Goal: Information Seeking & Learning: Learn about a topic

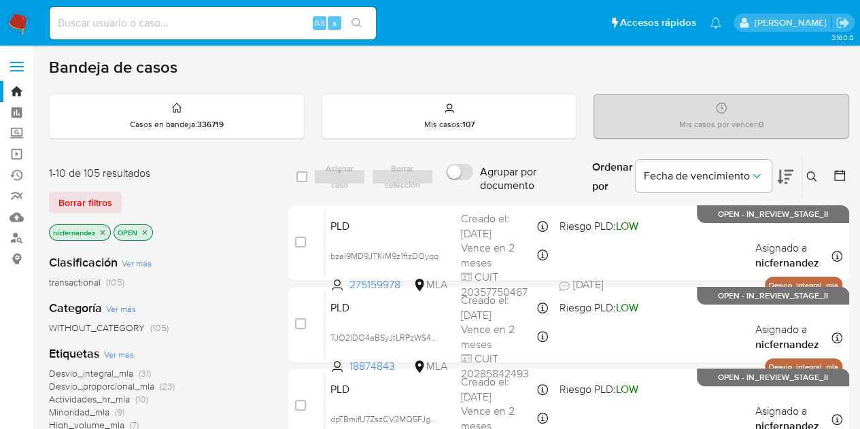
drag, startPoint x: 102, startPoint y: 200, endPoint x: 697, endPoint y: 86, distance: 605.6
click at [109, 198] on span "Borrar filtros" at bounding box center [85, 202] width 54 height 19
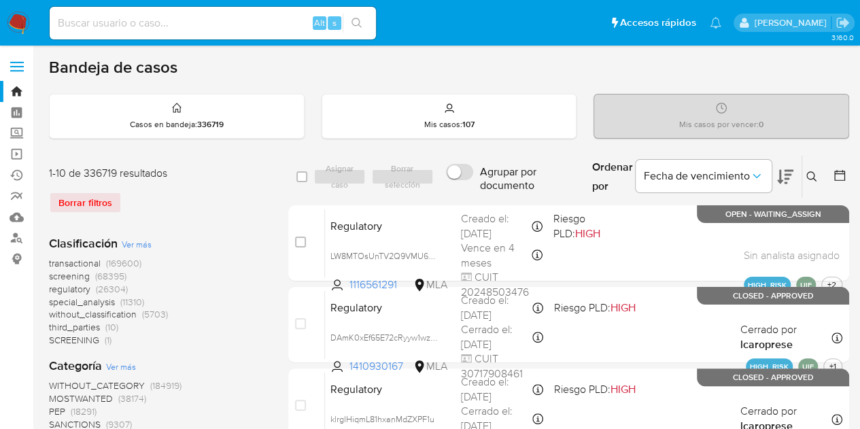
click at [818, 173] on button at bounding box center [813, 177] width 22 height 16
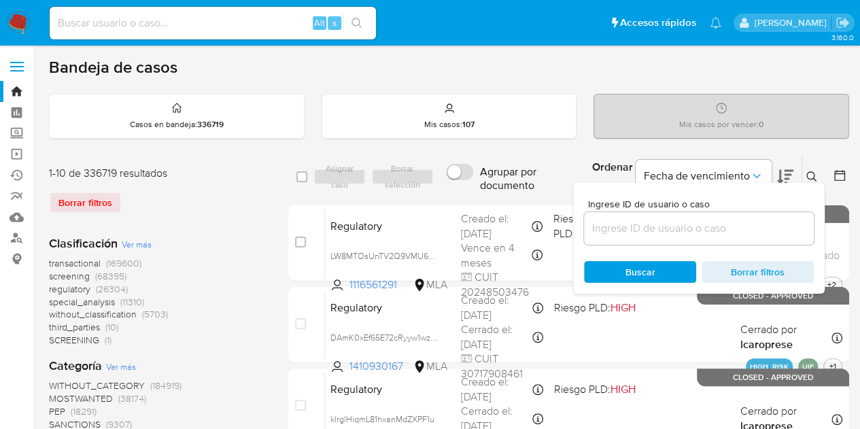
click at [624, 224] on input at bounding box center [699, 229] width 230 height 18
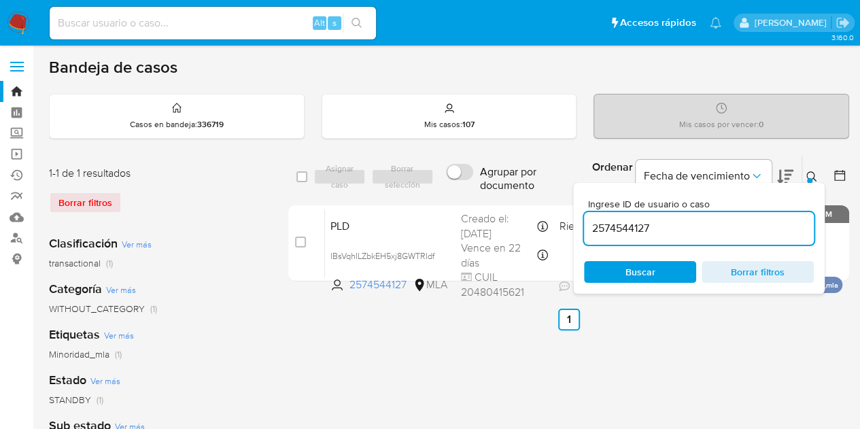
click at [812, 173] on icon at bounding box center [811, 176] width 11 height 11
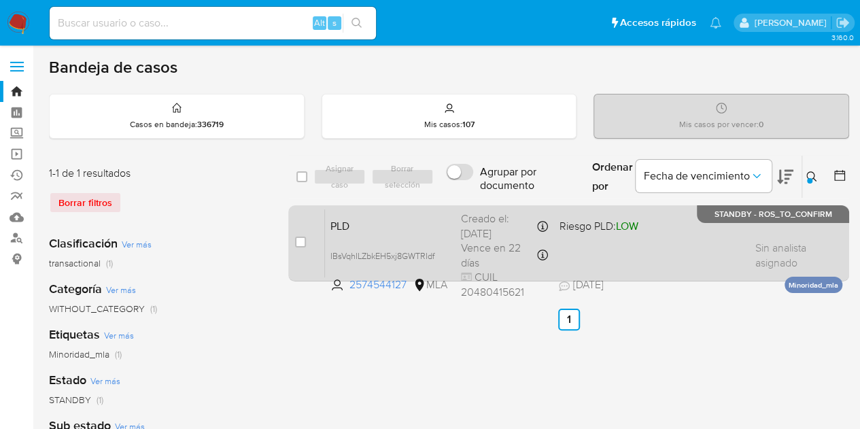
click at [377, 233] on div "PLD IBsVqhILZbkEH5xj8GWTRIdf 2574544127 MLA Riesgo PLD: LOW Creado el: 12/08/20…" at bounding box center [583, 243] width 517 height 69
click at [377, 220] on span "PLD" at bounding box center [390, 225] width 120 height 18
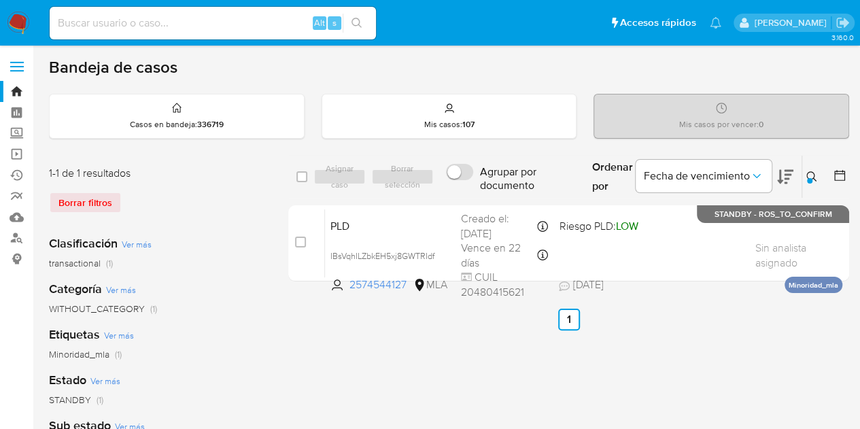
click at [811, 175] on icon at bounding box center [811, 176] width 11 height 11
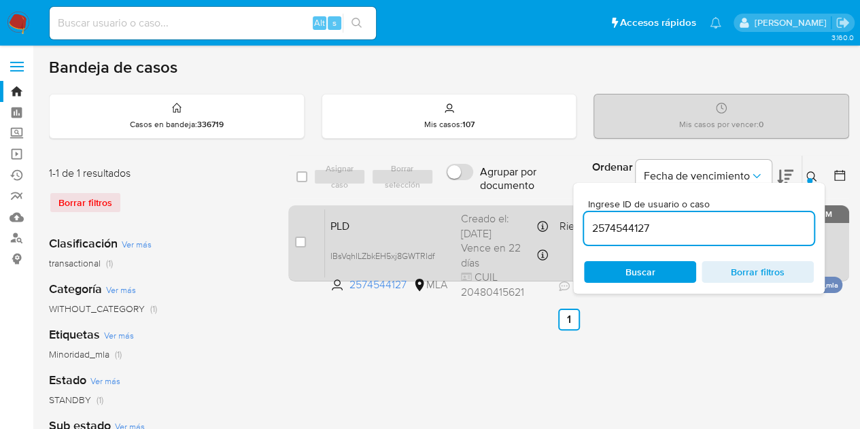
drag, startPoint x: 729, startPoint y: 228, endPoint x: 464, endPoint y: 230, distance: 264.4
click at [466, 229] on div "select-all-cases-checkbox Asignar caso Borrar selección Agrupar por documento O…" at bounding box center [568, 221] width 561 height 132
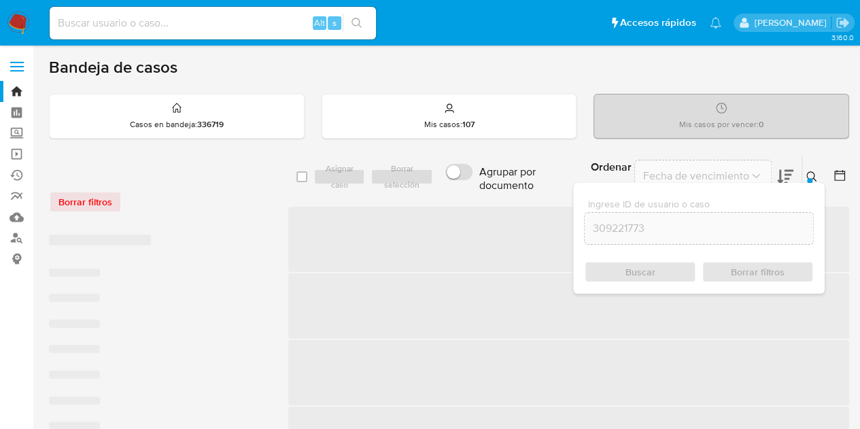
click at [813, 175] on icon at bounding box center [811, 176] width 11 height 11
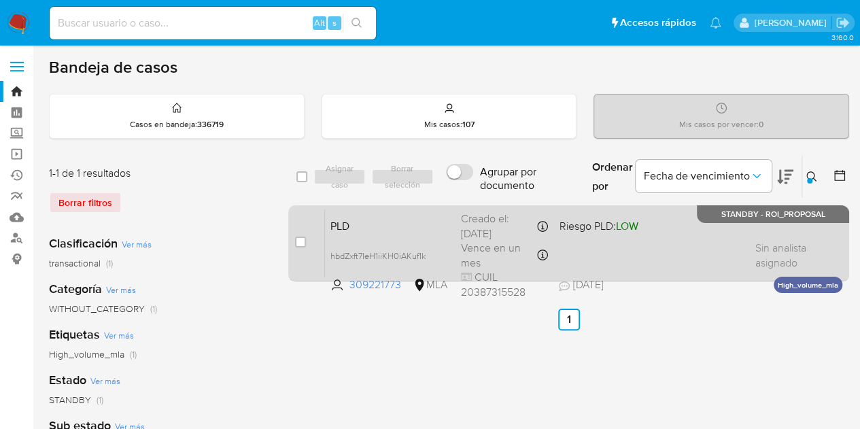
click at [330, 214] on div "PLD hbdZxft7IeH1iiKH0iAKuf1k 309221773 MLA Riesgo PLD: LOW Creado el: 12/08/202…" at bounding box center [583, 243] width 517 height 69
click at [438, 250] on icon at bounding box center [433, 255] width 11 height 11
click at [382, 220] on span "PLD" at bounding box center [390, 225] width 120 height 18
click at [385, 230] on span "PLD" at bounding box center [390, 225] width 120 height 18
click at [356, 220] on span "PLD" at bounding box center [390, 225] width 120 height 18
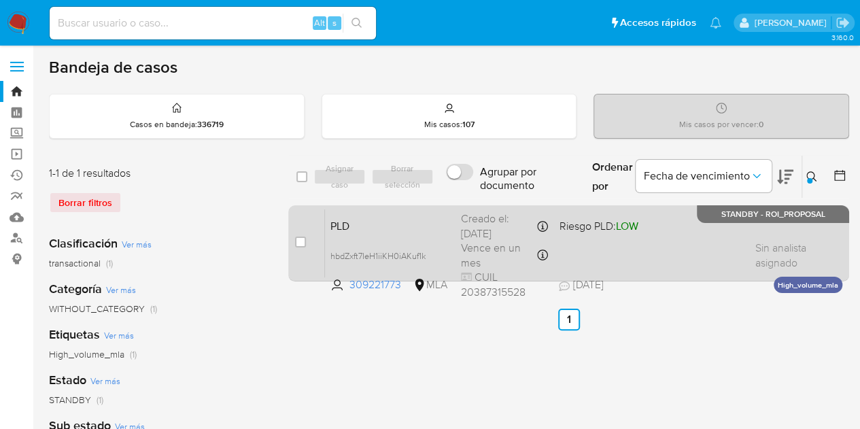
click at [351, 224] on span "PLD" at bounding box center [390, 225] width 120 height 18
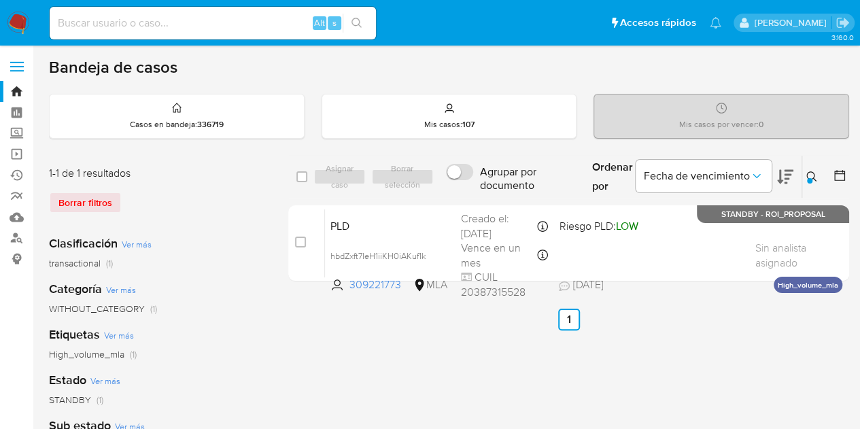
click at [813, 175] on icon at bounding box center [811, 176] width 10 height 10
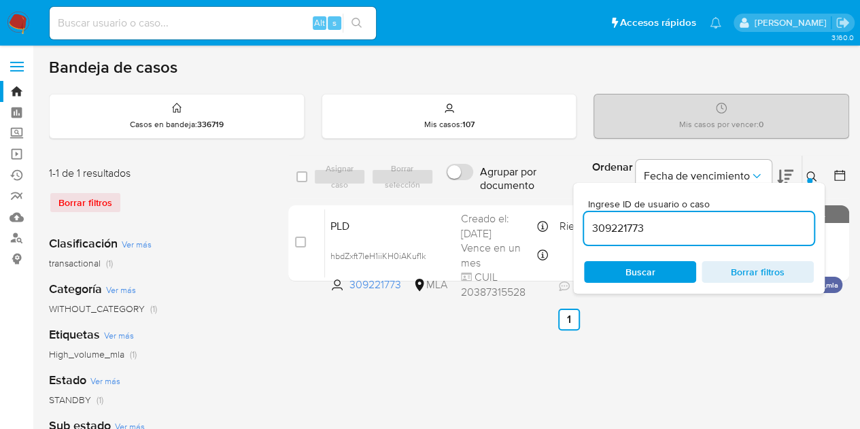
drag, startPoint x: 675, startPoint y: 226, endPoint x: 487, endPoint y: 199, distance: 189.5
click at [490, 196] on div "select-all-cases-checkbox Asignar caso Borrar selección Agrupar por documento O…" at bounding box center [568, 177] width 561 height 44
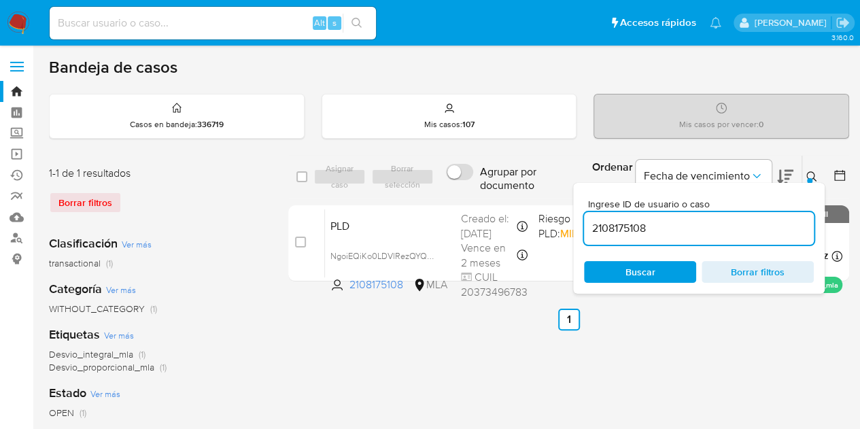
click at [810, 171] on icon at bounding box center [811, 176] width 10 height 10
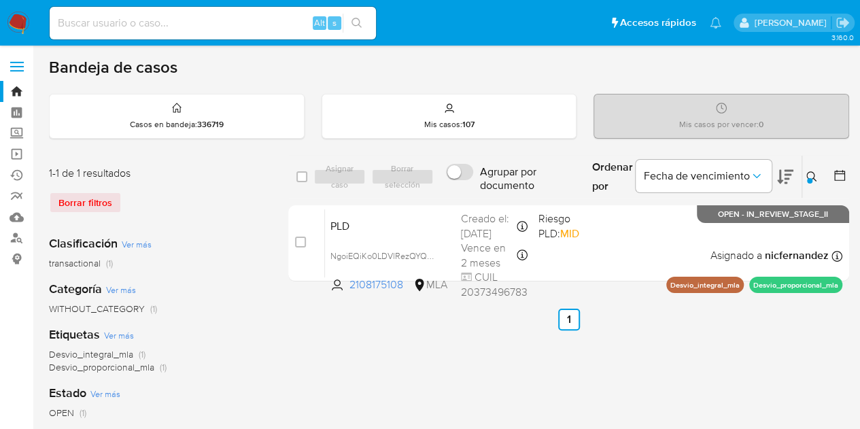
scroll to position [33, 0]
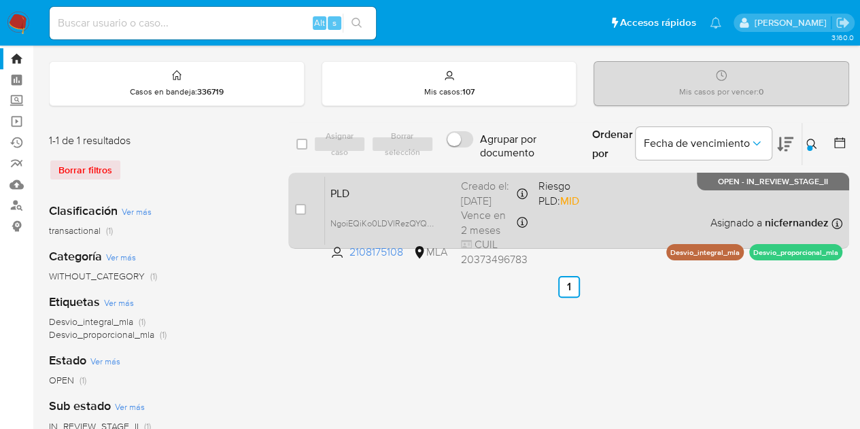
click at [393, 190] on span "PLD" at bounding box center [390, 193] width 120 height 18
click at [381, 196] on span "PLD" at bounding box center [390, 193] width 120 height 18
click at [424, 196] on span "PLD" at bounding box center [390, 193] width 120 height 18
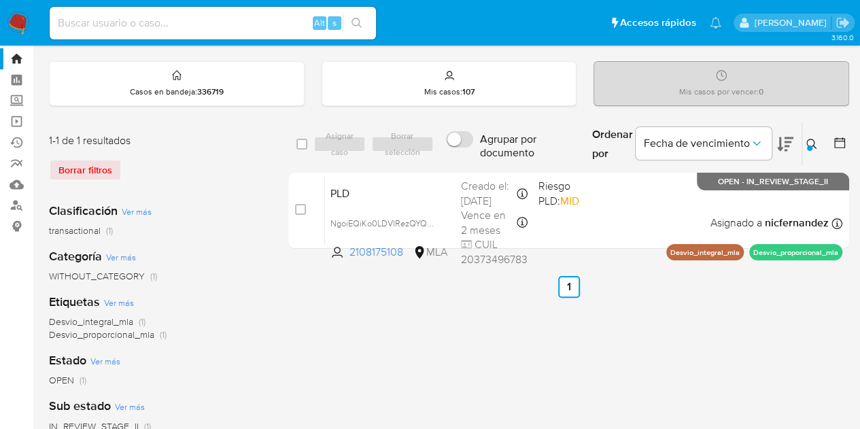
click at [344, 384] on div "select-all-cases-checkbox Asignar caso Borrar selección Agrupar por documento O…" at bounding box center [568, 420] width 561 height 597
drag, startPoint x: 315, startPoint y: 341, endPoint x: 333, endPoint y: 332, distance: 19.5
click at [317, 341] on div "select-all-cases-checkbox Asignar caso Borrar selección Agrupar por documento O…" at bounding box center [568, 420] width 561 height 597
drag, startPoint x: 806, startPoint y: 139, endPoint x: 690, endPoint y: 194, distance: 128.0
click at [806, 139] on icon at bounding box center [811, 144] width 11 height 11
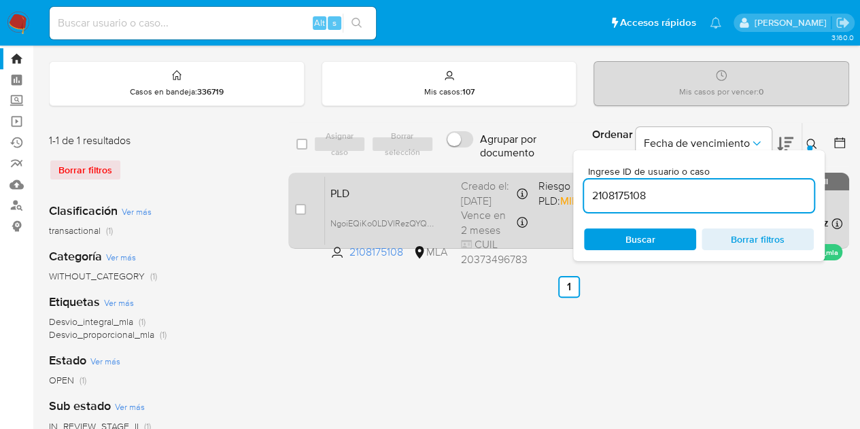
drag, startPoint x: 669, startPoint y: 198, endPoint x: 521, endPoint y: 177, distance: 149.7
click at [521, 177] on div "select-all-cases-checkbox Asignar caso Borrar selección Agrupar por documento O…" at bounding box center [568, 188] width 561 height 132
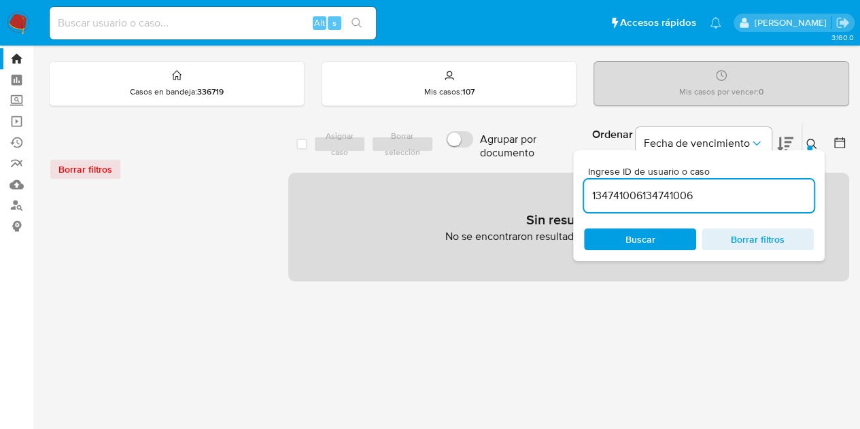
drag, startPoint x: 712, startPoint y: 194, endPoint x: 531, endPoint y: 182, distance: 181.9
click at [531, 182] on div "select-all-cases-checkbox Asignar caso Borrar selección Agrupar por documento O…" at bounding box center [568, 201] width 561 height 159
paste input
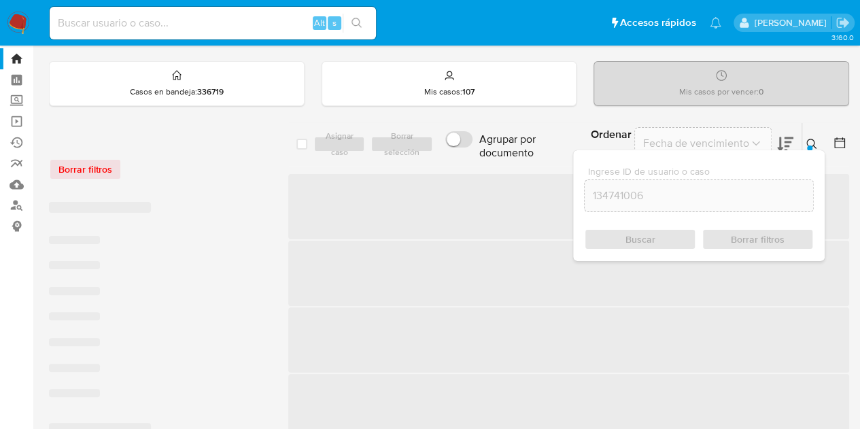
click at [813, 146] on icon at bounding box center [811, 144] width 11 height 11
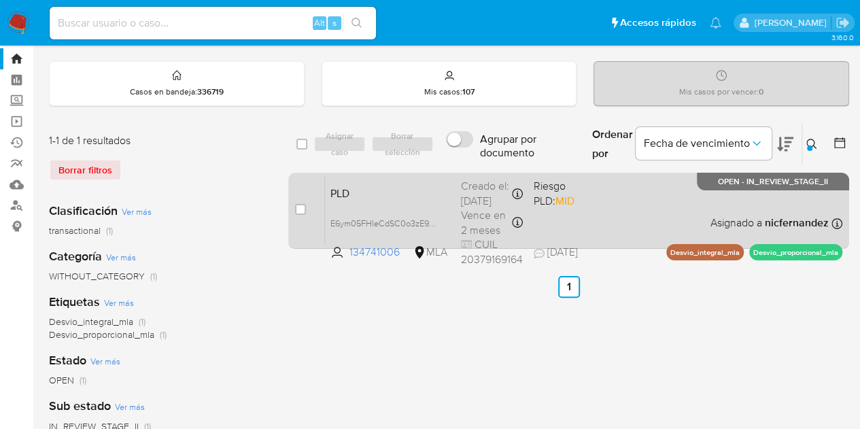
click at [368, 181] on div "PLD E6ym05FHleCdSC0o3zE9ZPz1 134741006 MLA Riesgo PLD: MID Creado el: 12/09/202…" at bounding box center [583, 210] width 517 height 69
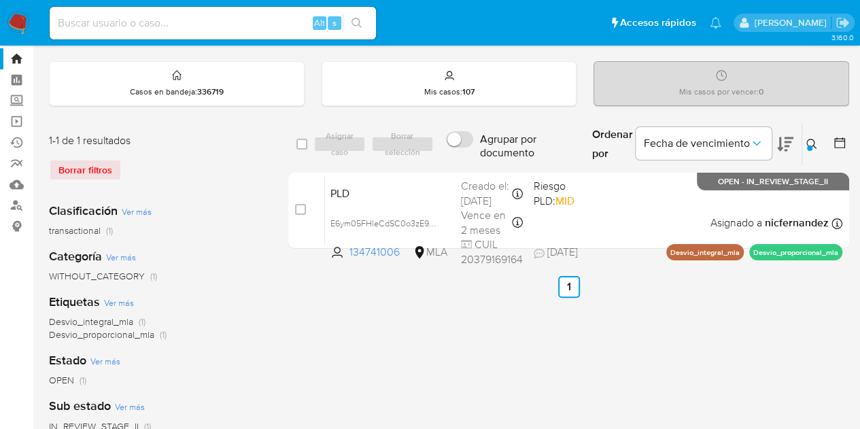
drag, startPoint x: 813, startPoint y: 146, endPoint x: 734, endPoint y: 190, distance: 90.7
click at [814, 148] on icon at bounding box center [811, 144] width 11 height 11
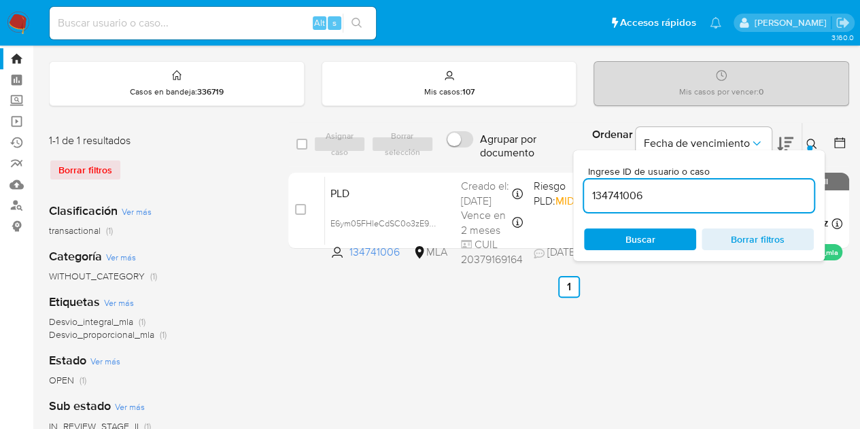
drag, startPoint x: 675, startPoint y: 228, endPoint x: 695, endPoint y: 220, distance: 22.2
click at [673, 230] on span "Buscar" at bounding box center [639, 239] width 93 height 19
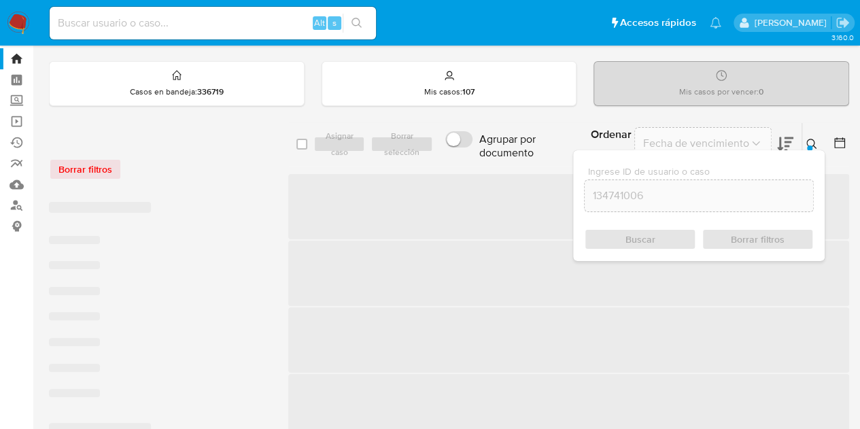
click at [806, 145] on icon at bounding box center [811, 144] width 11 height 11
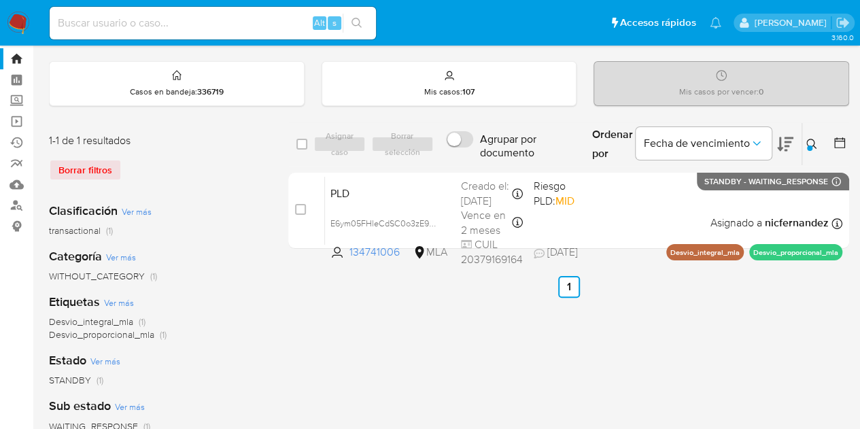
click at [325, 349] on div "select-all-cases-checkbox Asignar caso Borrar selección Agrupar por documento O…" at bounding box center [568, 420] width 561 height 597
click at [818, 144] on button at bounding box center [813, 144] width 22 height 16
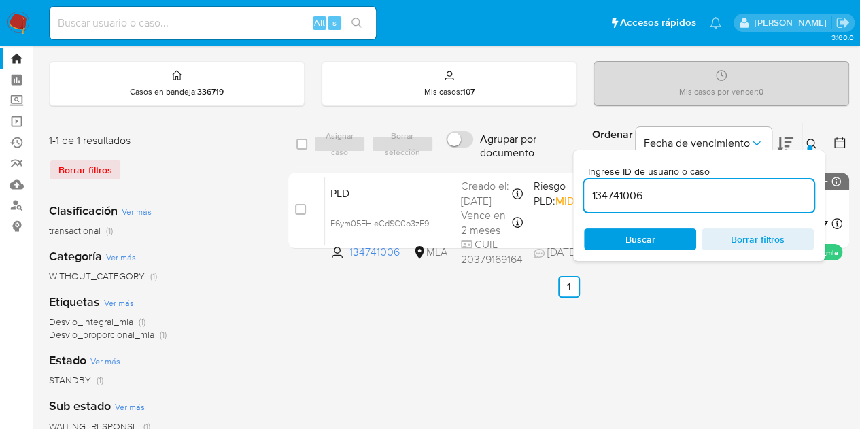
drag, startPoint x: 647, startPoint y: 195, endPoint x: 521, endPoint y: 164, distance: 129.6
click at [522, 164] on div "select-all-cases-checkbox Asignar caso Borrar selección Agrupar por documento O…" at bounding box center [568, 144] width 561 height 44
click at [808, 143] on icon at bounding box center [811, 144] width 11 height 11
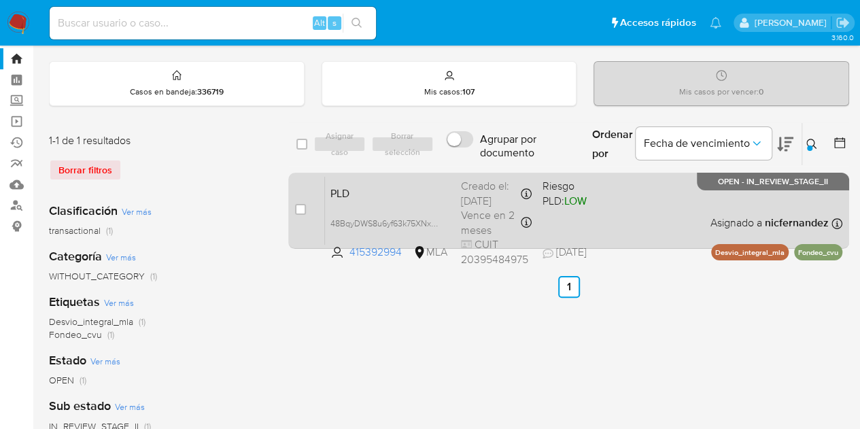
click at [420, 201] on div "PLD 48BqyDWS8u6yf63k75XNxlyy 415392994 MLA Riesgo PLD: LOW Creado el: 12/09/202…" at bounding box center [583, 210] width 517 height 69
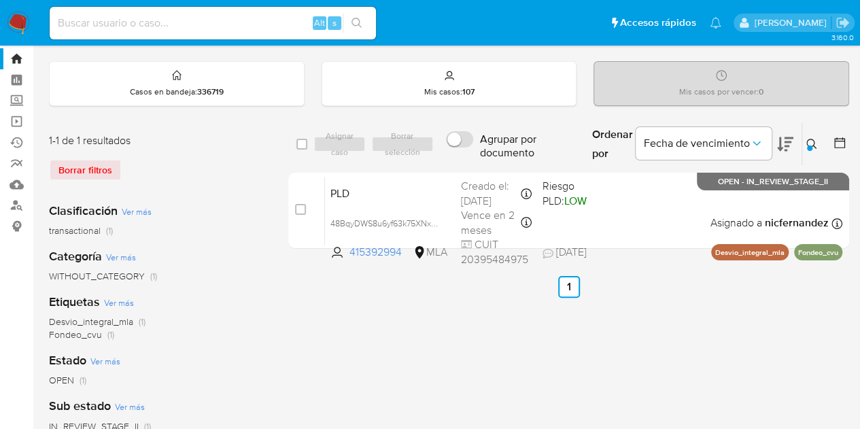
click at [818, 149] on button at bounding box center [813, 144] width 22 height 16
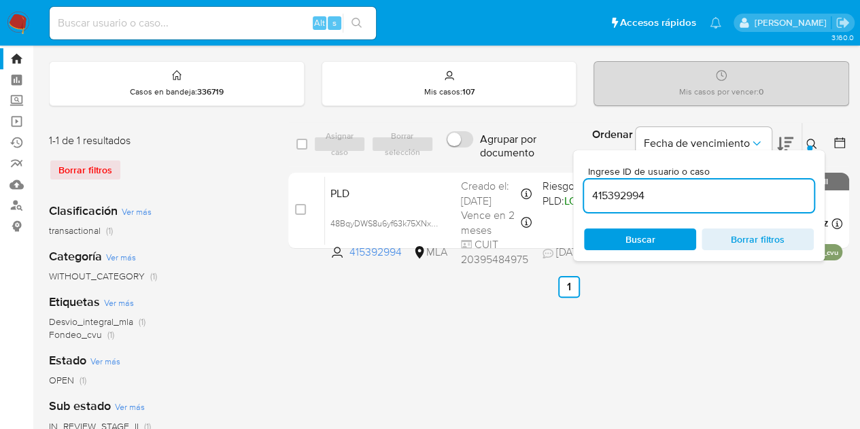
drag, startPoint x: 673, startPoint y: 196, endPoint x: 456, endPoint y: 162, distance: 219.5
click at [455, 160] on div "select-all-cases-checkbox Asignar caso Borrar selección Agrupar por documento O…" at bounding box center [568, 144] width 561 height 44
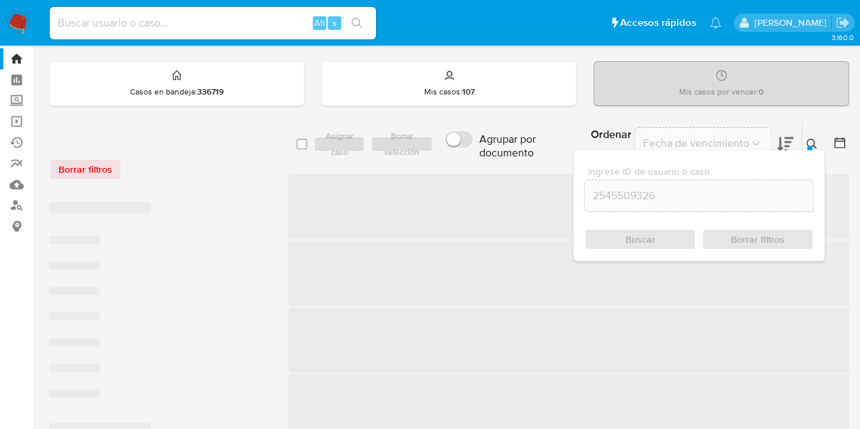
click at [818, 142] on button at bounding box center [813, 144] width 22 height 16
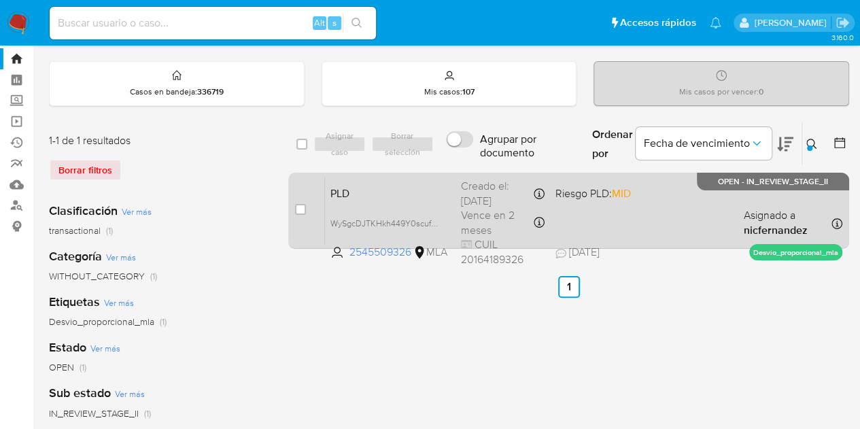
click at [398, 198] on span "PLD" at bounding box center [390, 193] width 120 height 18
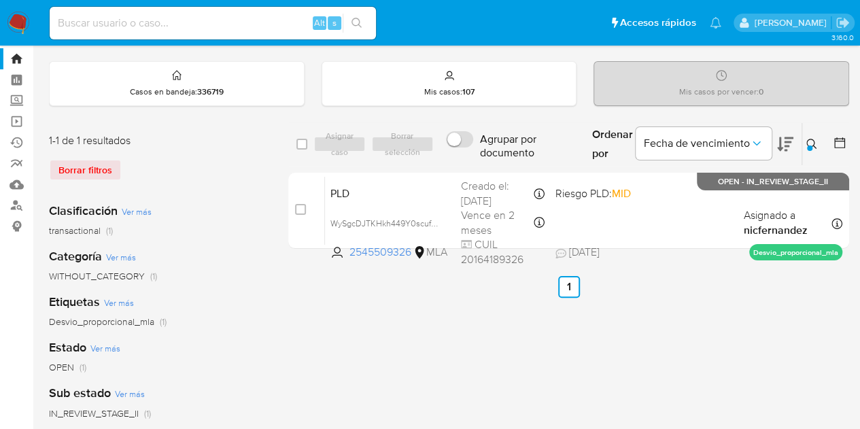
click at [812, 146] on icon at bounding box center [811, 144] width 11 height 11
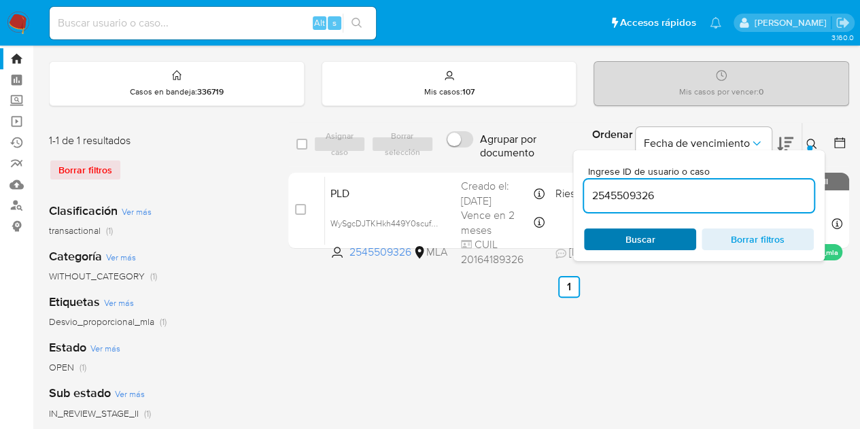
click at [646, 232] on span "Buscar" at bounding box center [640, 239] width 30 height 22
drag, startPoint x: 814, startPoint y: 137, endPoint x: 799, endPoint y: 138, distance: 15.0
click at [814, 139] on icon at bounding box center [811, 144] width 11 height 11
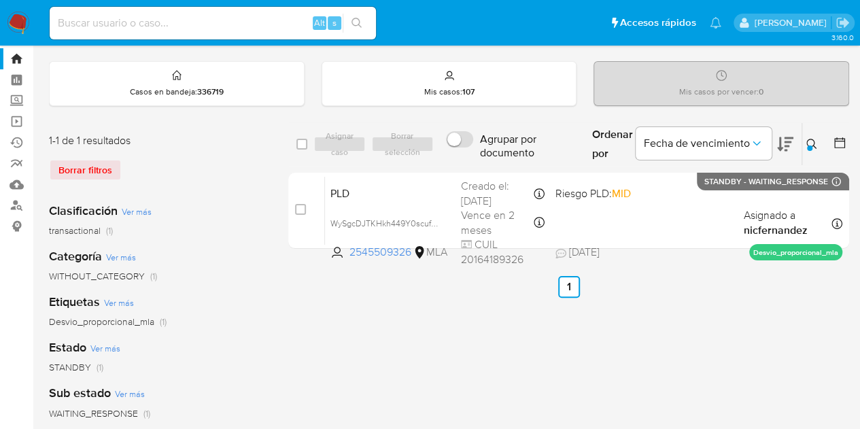
click at [810, 142] on icon at bounding box center [811, 144] width 11 height 11
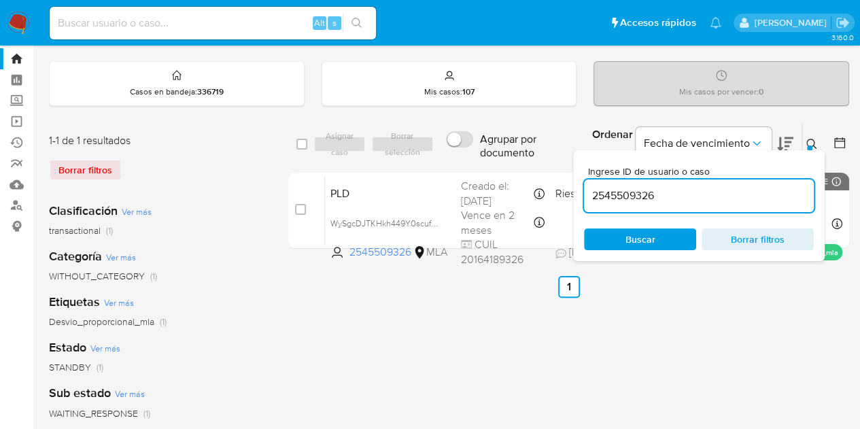
drag, startPoint x: 688, startPoint y: 190, endPoint x: 457, endPoint y: 165, distance: 232.4
click at [460, 164] on div "select-all-cases-checkbox Asignar caso Borrar selección Agrupar por documento O…" at bounding box center [568, 144] width 561 height 44
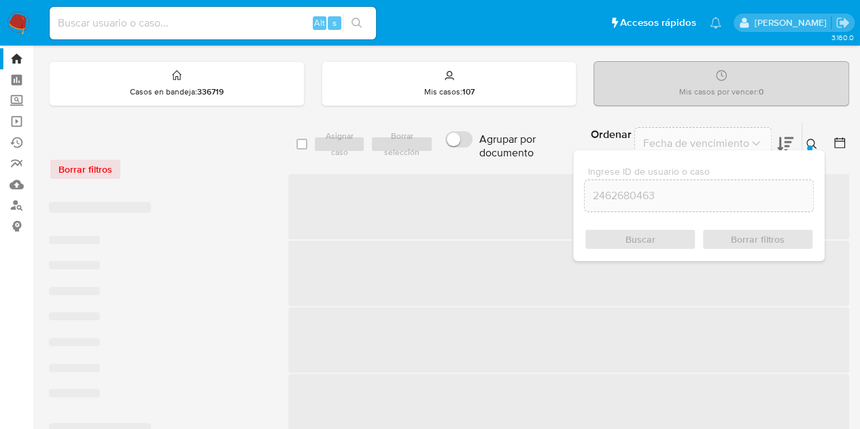
click at [810, 139] on icon at bounding box center [811, 144] width 11 height 11
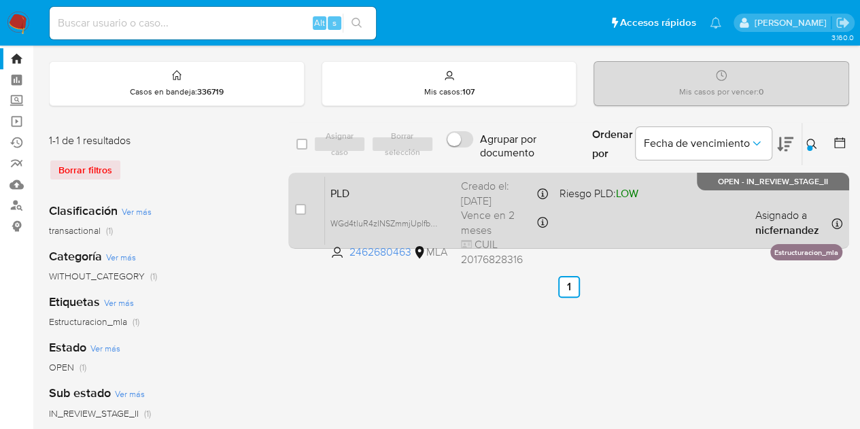
click at [381, 188] on span "PLD" at bounding box center [390, 193] width 120 height 18
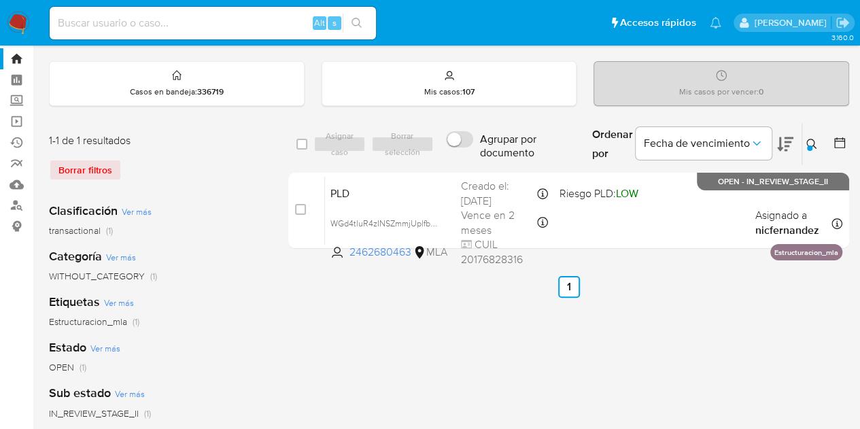
click at [390, 312] on div "select-all-cases-checkbox Asignar caso Borrar selección Agrupar por documento O…" at bounding box center [568, 420] width 561 height 597
click at [809, 143] on icon at bounding box center [811, 144] width 11 height 11
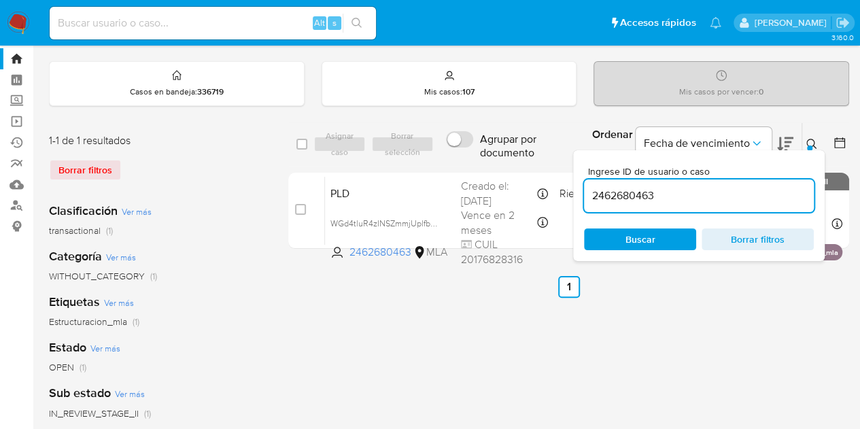
drag, startPoint x: 675, startPoint y: 185, endPoint x: 579, endPoint y: 176, distance: 96.3
click at [555, 167] on div "select-all-cases-checkbox Asignar caso Borrar selección Agrupar por documento O…" at bounding box center [568, 188] width 561 height 132
click at [610, 179] on div "2462680463" at bounding box center [699, 195] width 230 height 33
click at [619, 192] on input "2462680463" at bounding box center [699, 196] width 230 height 18
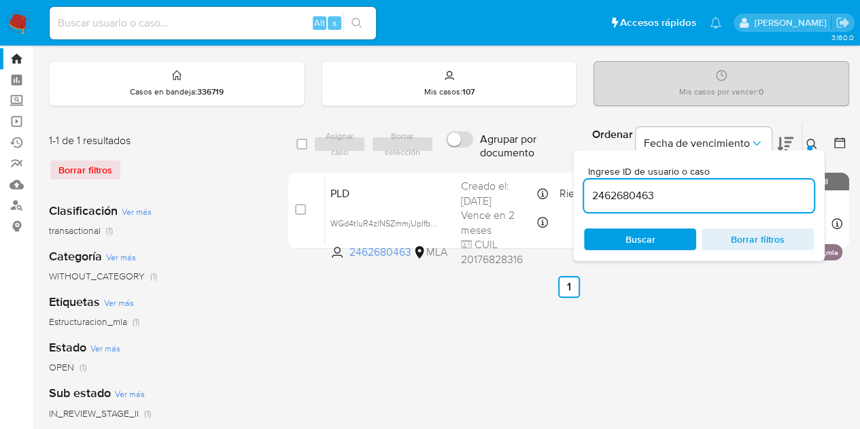
paste input "71434404"
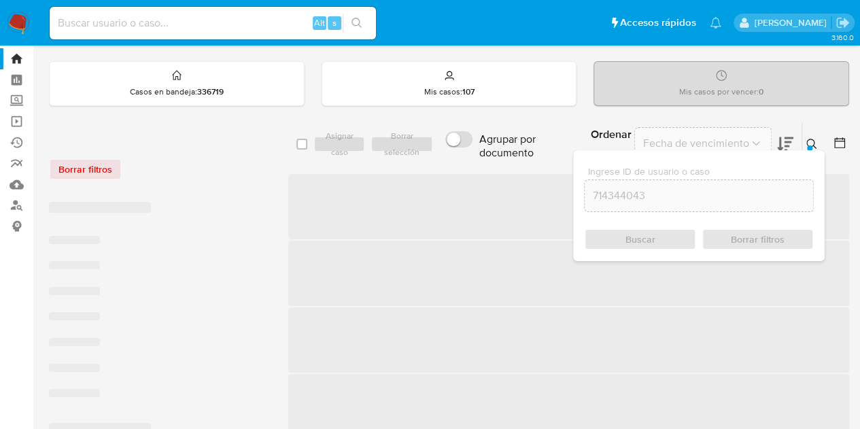
click at [819, 137] on button at bounding box center [813, 144] width 22 height 16
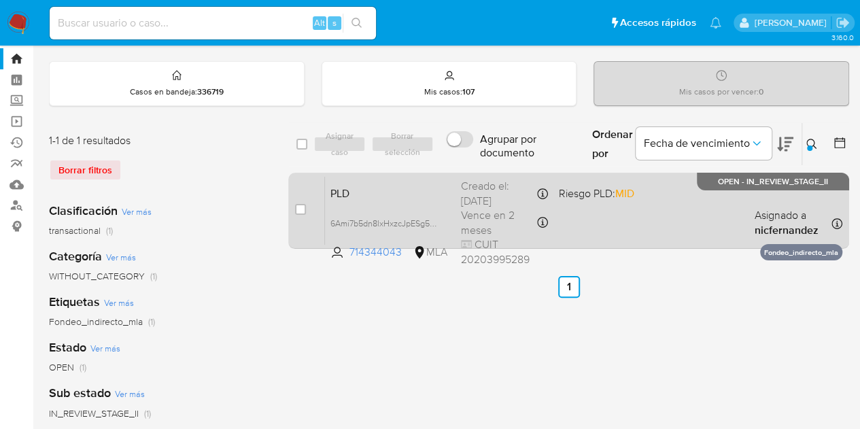
click at [394, 196] on span "PLD" at bounding box center [390, 193] width 120 height 18
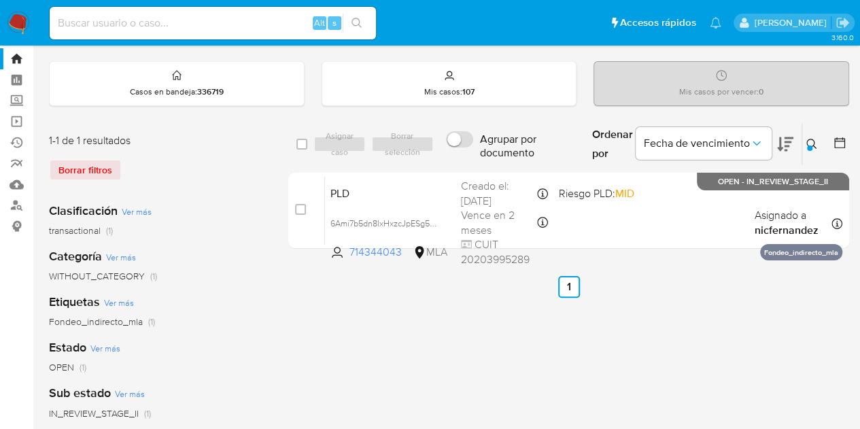
drag, startPoint x: 355, startPoint y: 313, endPoint x: 514, endPoint y: 274, distance: 163.9
click at [355, 313] on div "select-all-cases-checkbox Asignar caso Borrar selección Agrupar por documento O…" at bounding box center [568, 420] width 561 height 597
click at [805, 142] on button at bounding box center [813, 144] width 22 height 16
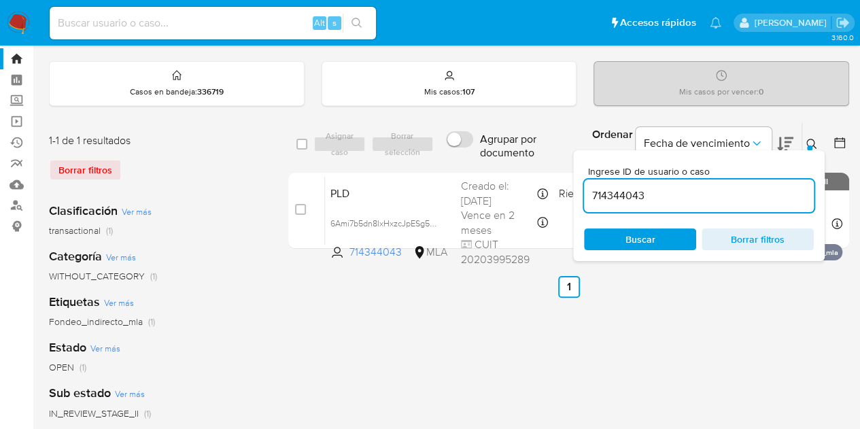
drag, startPoint x: 674, startPoint y: 192, endPoint x: 498, endPoint y: 171, distance: 176.7
click at [498, 167] on div "select-all-cases-checkbox Asignar caso Borrar selección Agrupar por documento O…" at bounding box center [568, 188] width 561 height 132
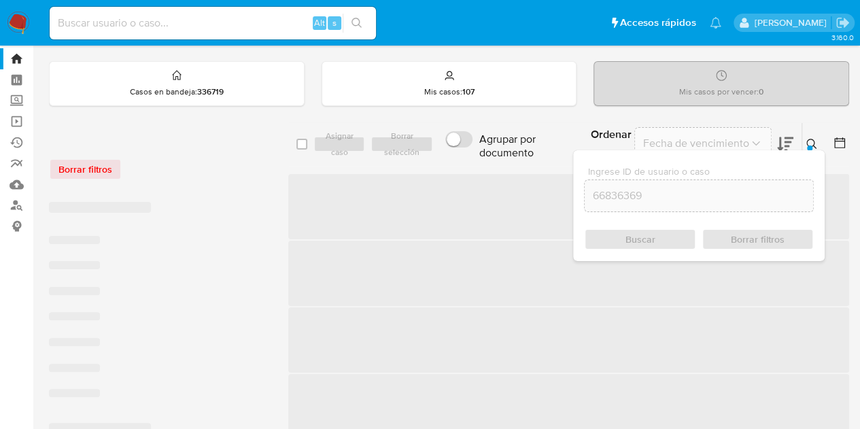
click at [810, 145] on div at bounding box center [809, 147] width 5 height 5
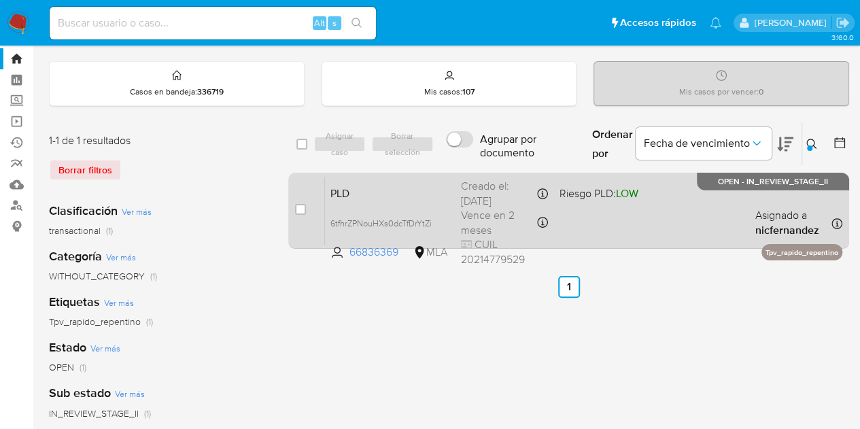
click at [356, 198] on span "PLD" at bounding box center [390, 193] width 120 height 18
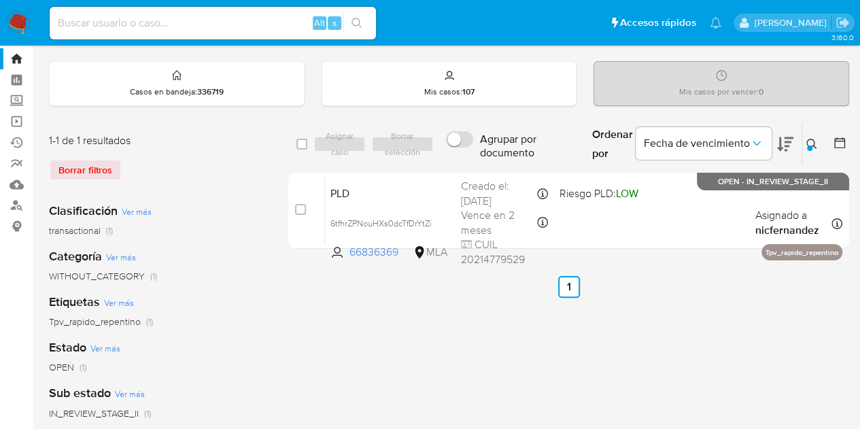
click at [814, 143] on icon at bounding box center [811, 144] width 11 height 11
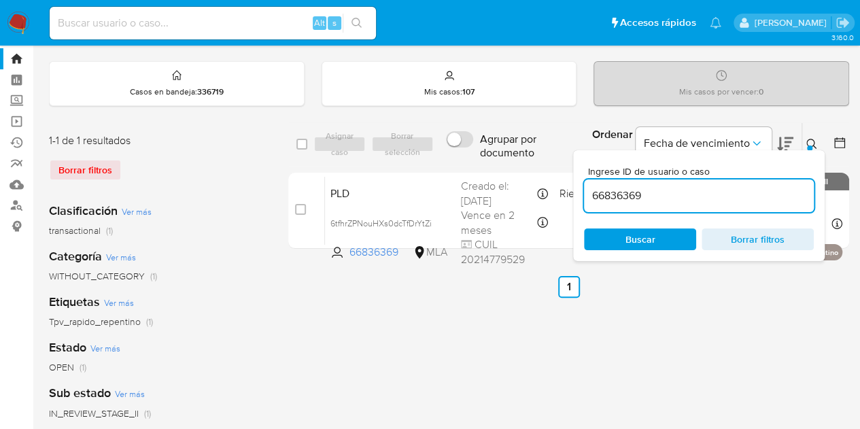
drag, startPoint x: 710, startPoint y: 192, endPoint x: 480, endPoint y: 162, distance: 231.8
click at [480, 162] on div "select-all-cases-checkbox Asignar caso Borrar selección Agrupar por documento O…" at bounding box center [568, 144] width 561 height 44
click at [810, 142] on icon at bounding box center [811, 144] width 11 height 11
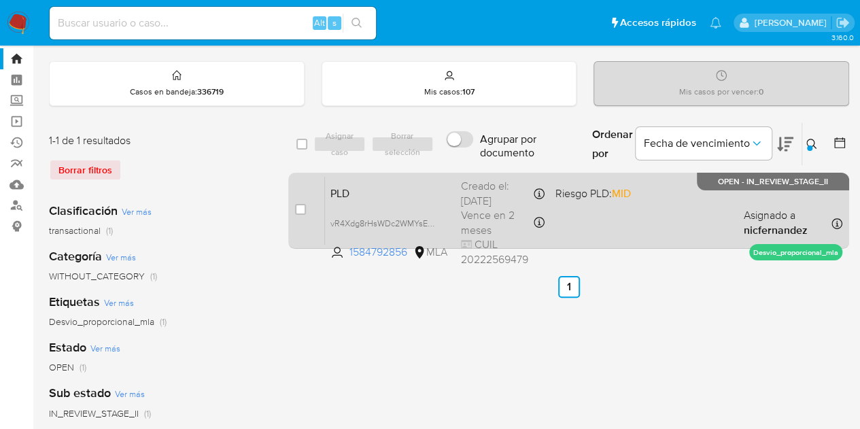
click at [359, 192] on span "PLD" at bounding box center [390, 193] width 120 height 18
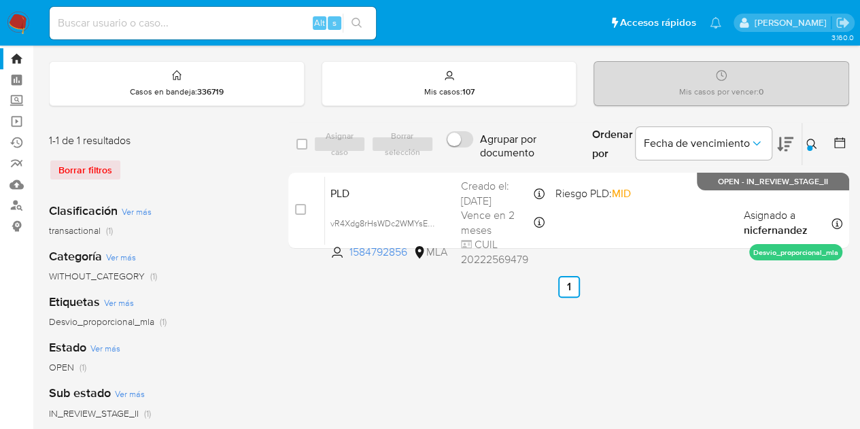
click at [814, 143] on icon at bounding box center [811, 144] width 11 height 11
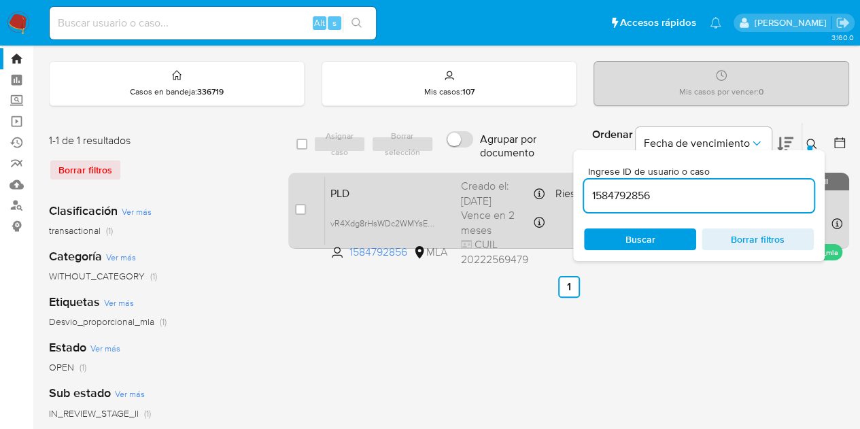
drag, startPoint x: 678, startPoint y: 194, endPoint x: 475, endPoint y: 175, distance: 203.5
click at [476, 175] on div "select-all-cases-checkbox Asignar caso Borrar selección Agrupar por documento O…" at bounding box center [568, 188] width 561 height 132
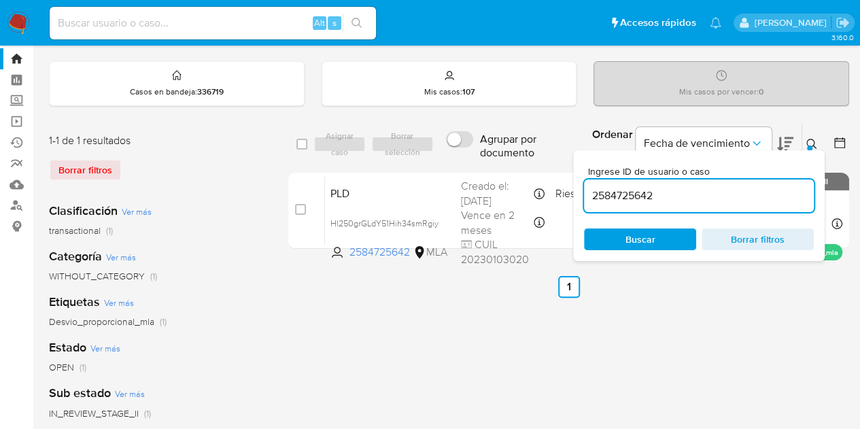
click at [814, 139] on icon at bounding box center [811, 144] width 11 height 11
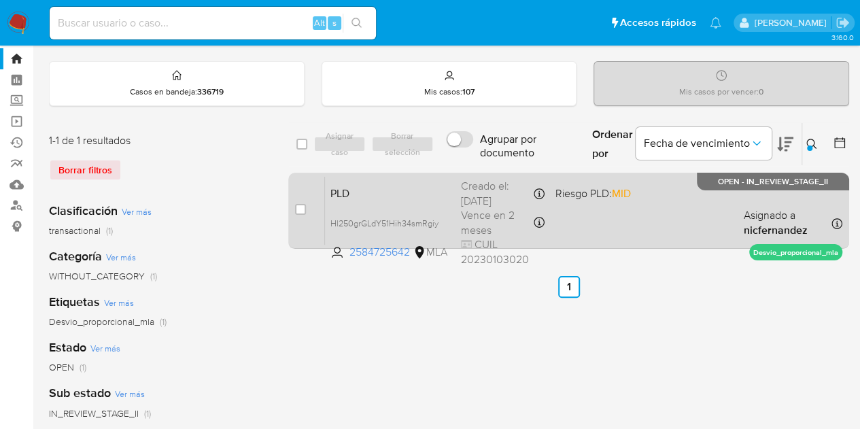
click at [359, 192] on span "PLD" at bounding box center [390, 193] width 120 height 18
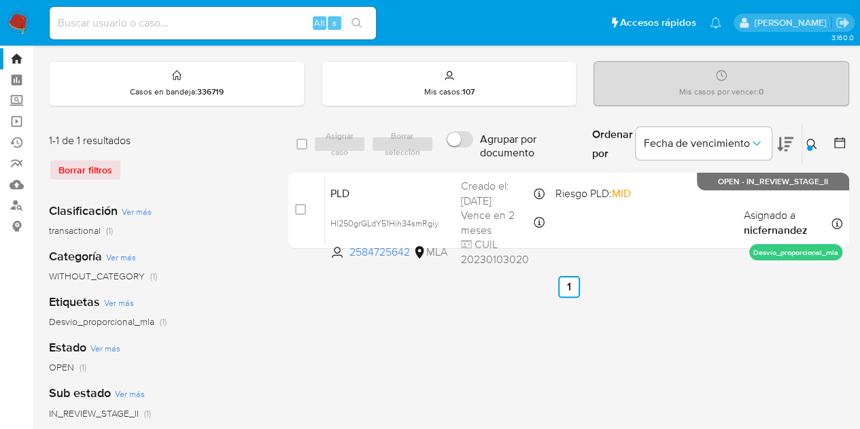
click at [817, 142] on button at bounding box center [813, 144] width 22 height 16
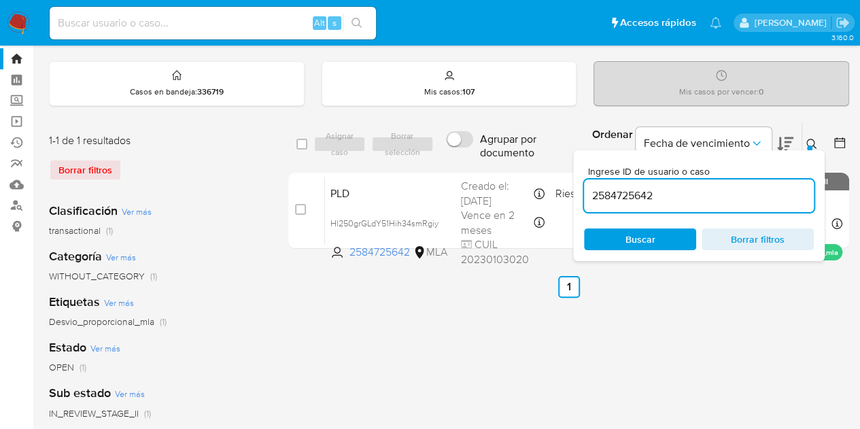
drag, startPoint x: 671, startPoint y: 191, endPoint x: 513, endPoint y: 165, distance: 160.5
click at [513, 165] on div "select-all-cases-checkbox Asignar caso Borrar selección Agrupar por documento O…" at bounding box center [568, 188] width 561 height 132
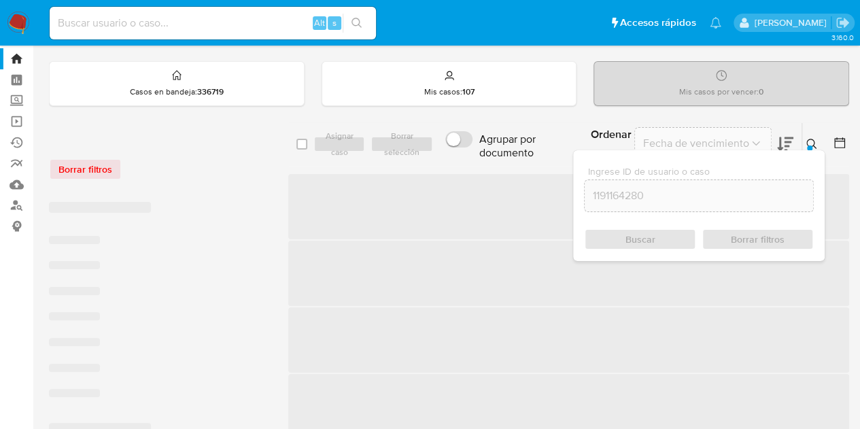
click at [814, 141] on icon at bounding box center [811, 144] width 11 height 11
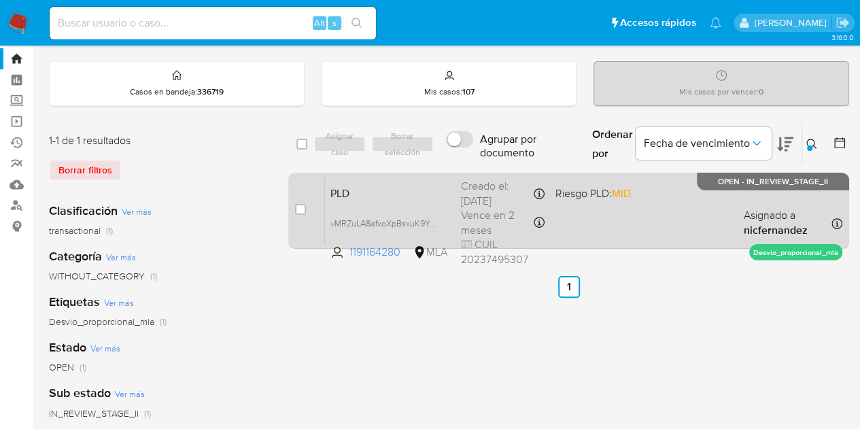
click at [407, 173] on div "case-item-checkbox No es posible asignar el caso PLD vMRZuLA8afxoXpBsxuK9Ye67 1…" at bounding box center [568, 211] width 561 height 76
click at [400, 194] on span "PLD" at bounding box center [390, 193] width 120 height 18
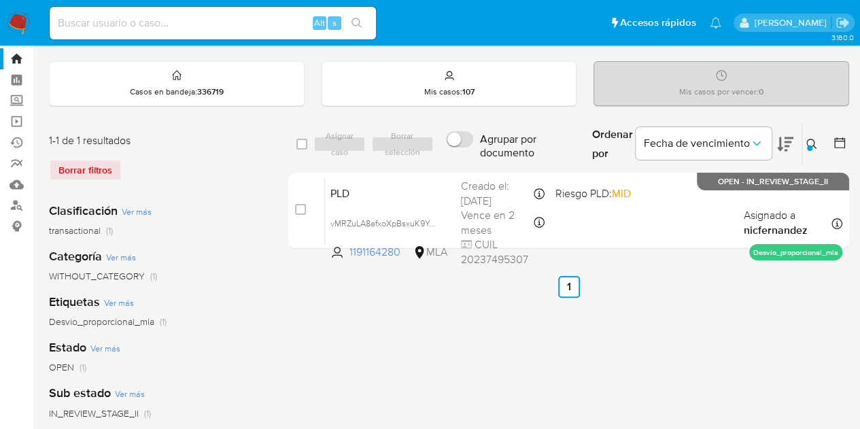
click at [820, 144] on button at bounding box center [813, 144] width 22 height 16
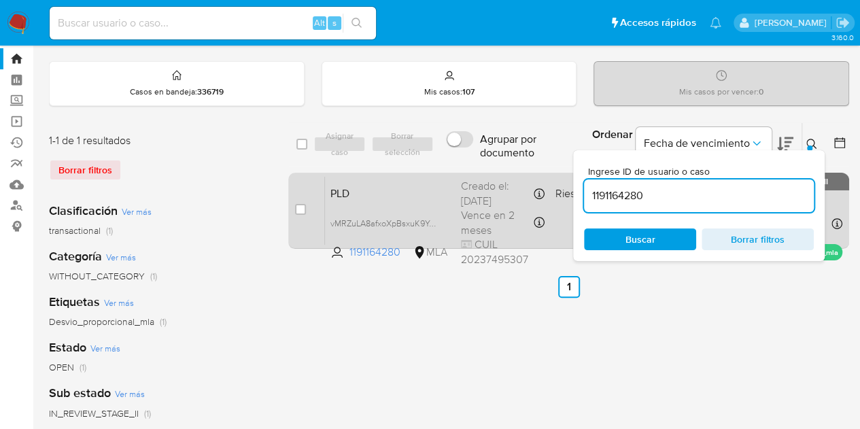
drag, startPoint x: 658, startPoint y: 196, endPoint x: 555, endPoint y: 173, distance: 105.9
click at [553, 172] on div "select-all-cases-checkbox Asignar caso Borrar selección Agrupar por documento O…" at bounding box center [568, 188] width 561 height 132
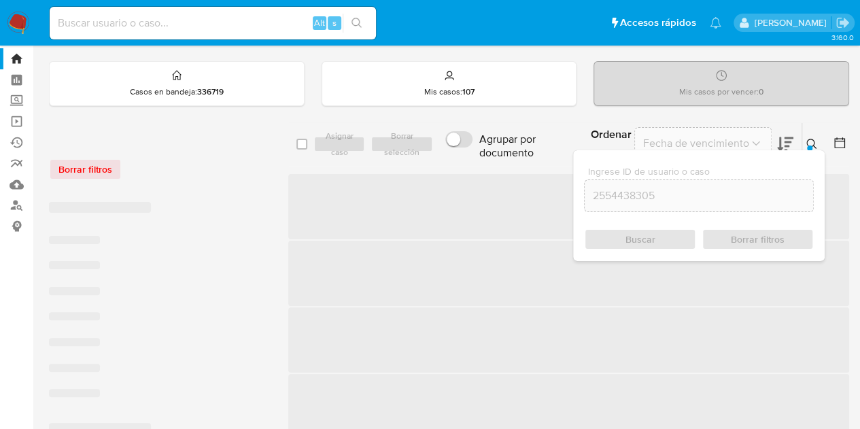
click at [813, 136] on button at bounding box center [813, 144] width 22 height 16
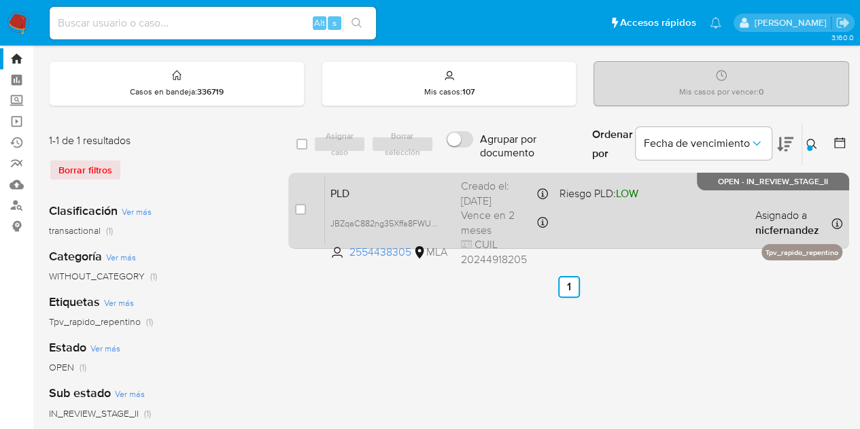
click at [383, 196] on span "PLD" at bounding box center [390, 193] width 120 height 18
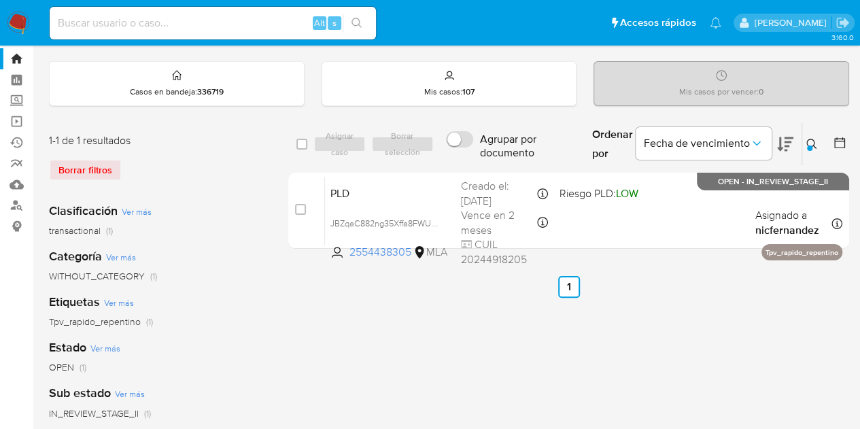
click at [812, 145] on icon at bounding box center [811, 144] width 10 height 10
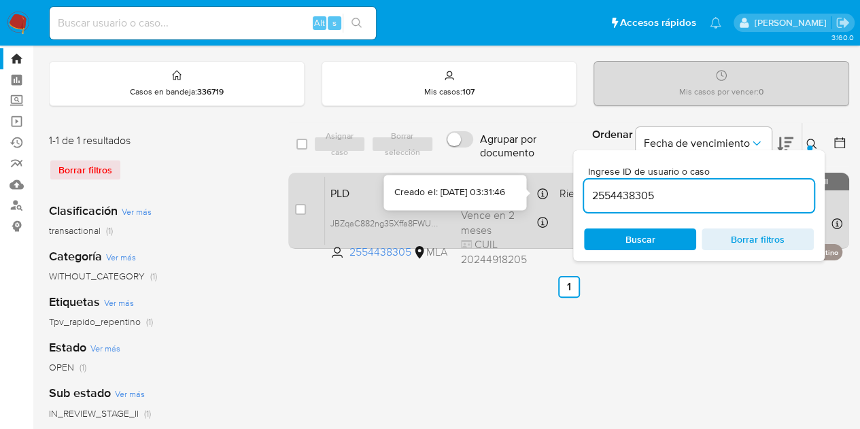
drag, startPoint x: 666, startPoint y: 190, endPoint x: 537, endPoint y: 188, distance: 129.2
click at [537, 188] on div "select-all-cases-checkbox Asignar caso Borrar selección Agrupar por documento O…" at bounding box center [568, 188] width 561 height 132
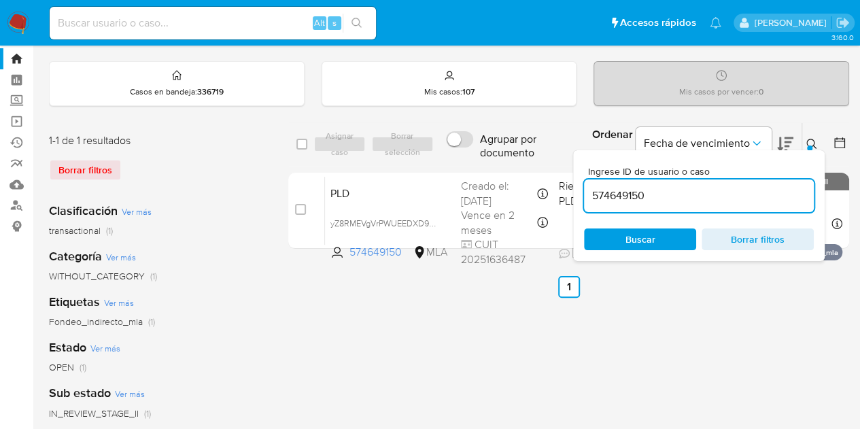
click at [808, 141] on icon at bounding box center [811, 144] width 11 height 11
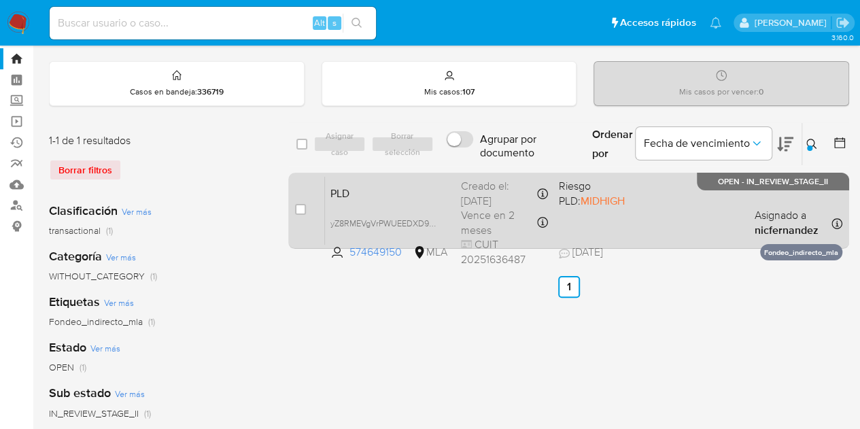
click at [368, 197] on span "PLD" at bounding box center [390, 193] width 120 height 18
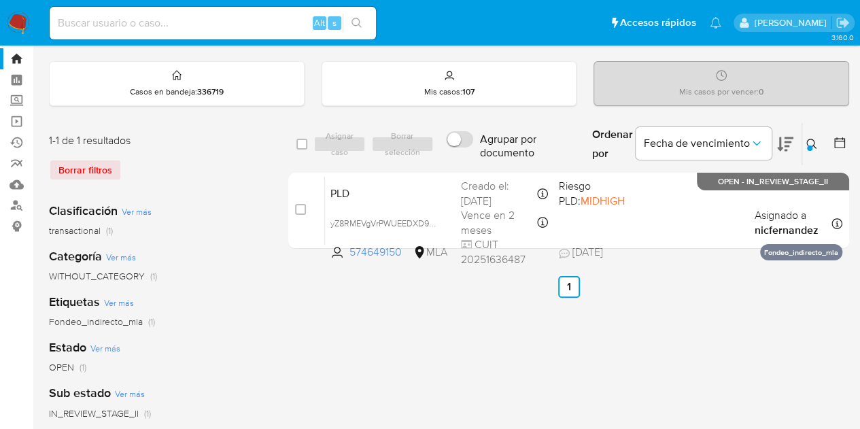
click at [812, 139] on icon at bounding box center [811, 144] width 11 height 11
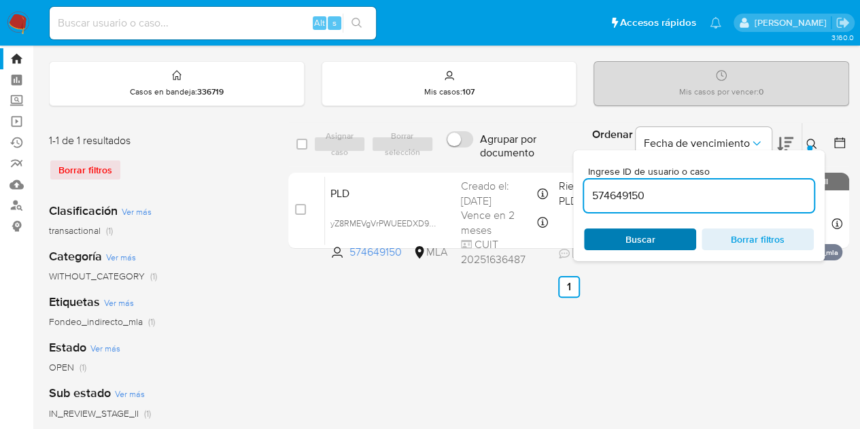
click at [641, 235] on span "Buscar" at bounding box center [640, 239] width 30 height 22
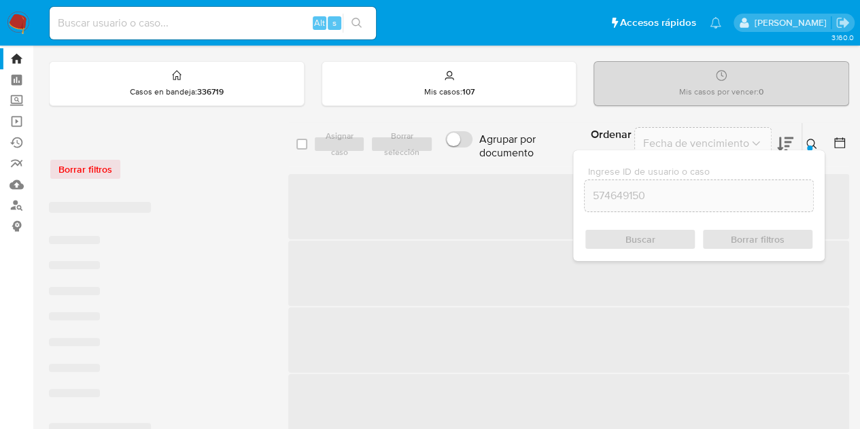
click at [816, 141] on icon at bounding box center [811, 144] width 11 height 11
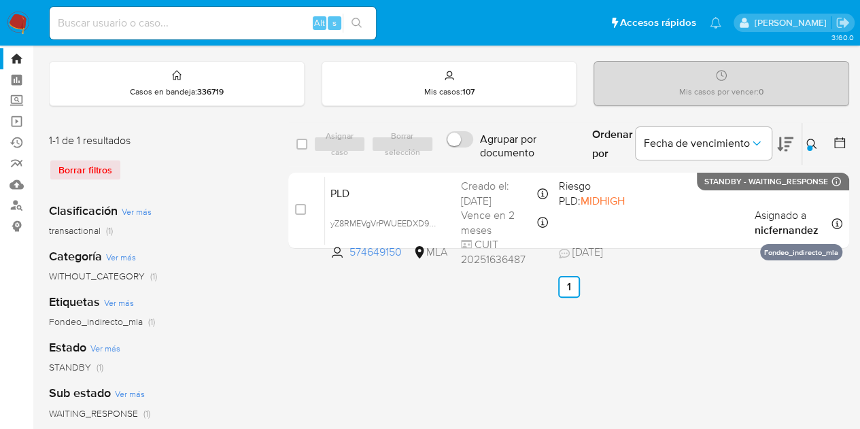
click at [808, 143] on icon at bounding box center [811, 144] width 11 height 11
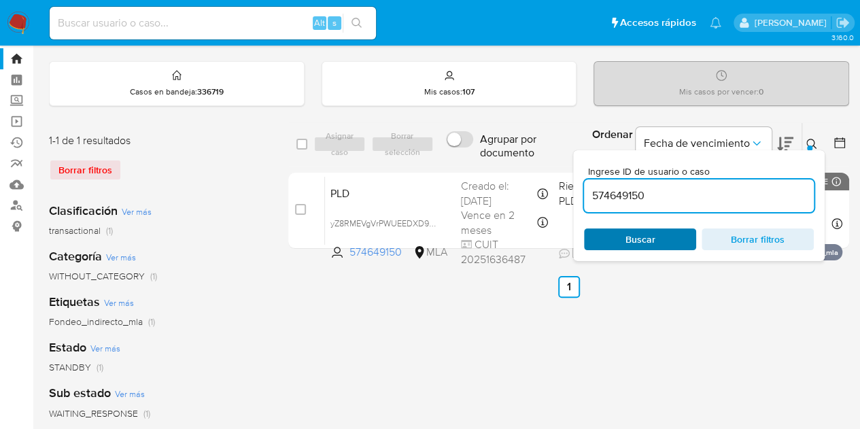
drag, startPoint x: 656, startPoint y: 234, endPoint x: 687, endPoint y: 226, distance: 31.5
click at [655, 234] on span "Buscar" at bounding box center [639, 239] width 93 height 19
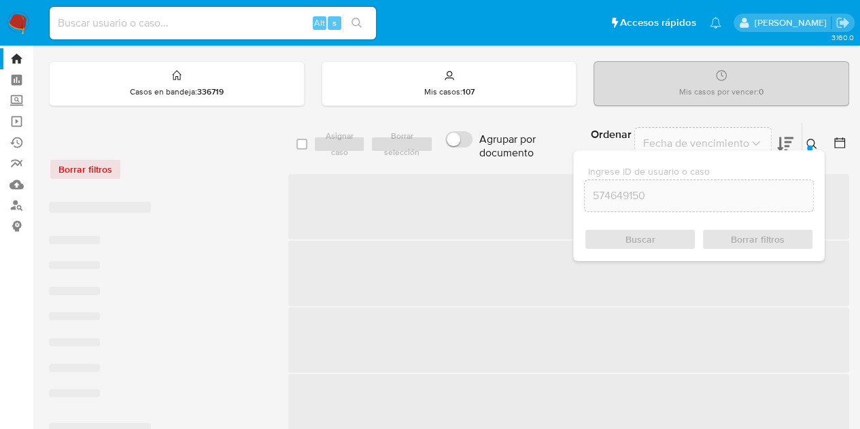
click at [808, 147] on div at bounding box center [809, 147] width 5 height 5
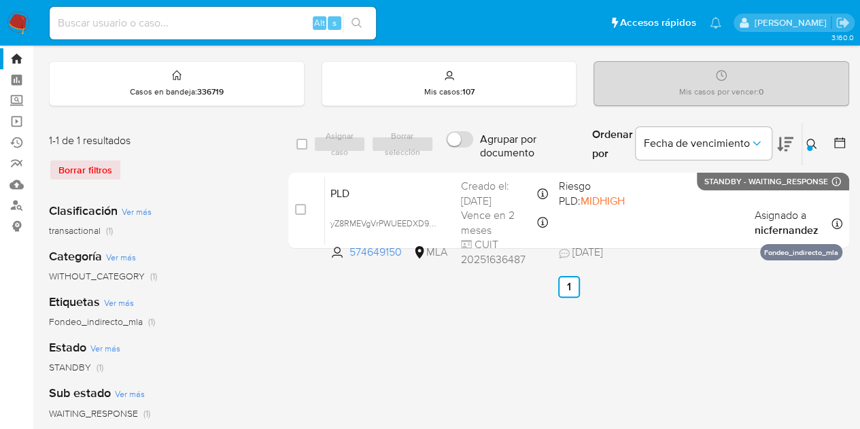
drag, startPoint x: 810, startPoint y: 142, endPoint x: 668, endPoint y: 210, distance: 157.5
click at [810, 142] on icon at bounding box center [811, 144] width 11 height 11
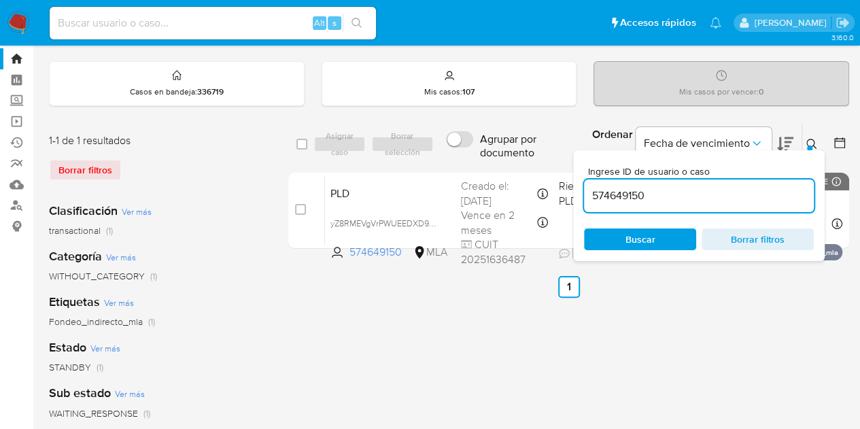
drag, startPoint x: 669, startPoint y: 190, endPoint x: 492, endPoint y: 150, distance: 181.2
click at [492, 150] on div "select-all-cases-checkbox Asignar caso Borrar selección Agrupar por documento O…" at bounding box center [568, 144] width 561 height 44
click at [807, 133] on div "Ingrese ID de usuario o caso 714894973 Buscar Borrar filtros" at bounding box center [812, 144] width 23 height 42
click at [818, 143] on button at bounding box center [813, 144] width 22 height 16
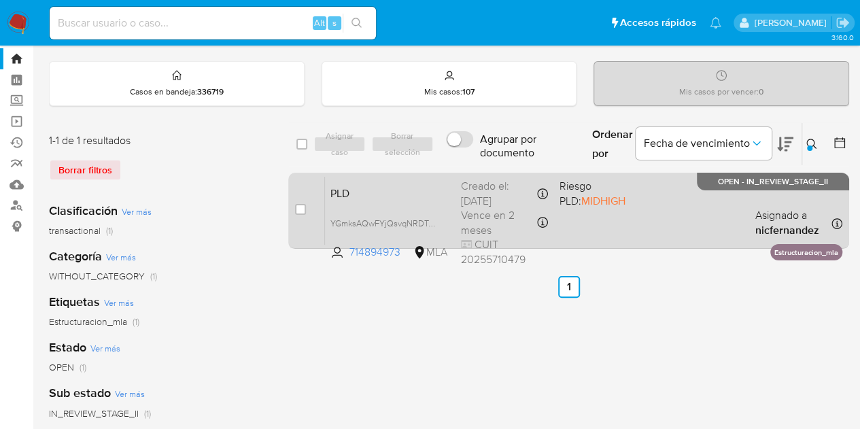
click at [386, 186] on span "PLD" at bounding box center [390, 193] width 120 height 18
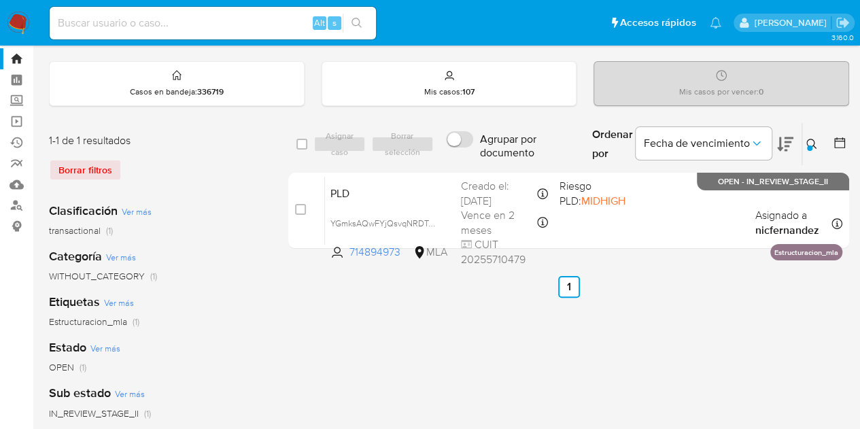
click at [813, 142] on icon at bounding box center [811, 144] width 11 height 11
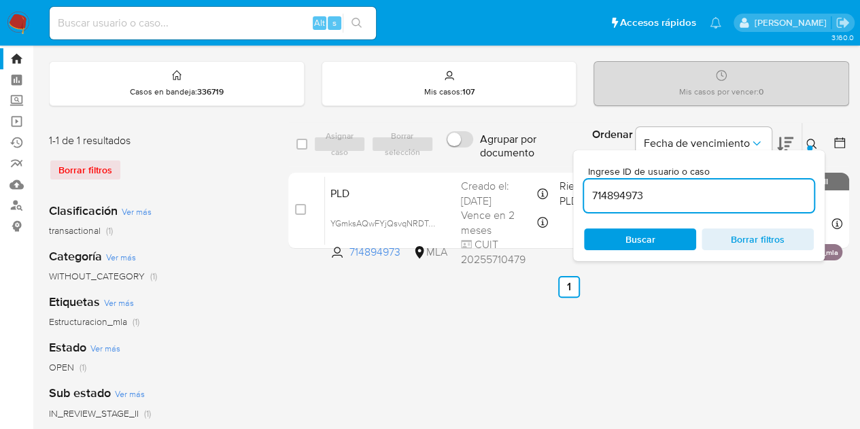
drag, startPoint x: 716, startPoint y: 194, endPoint x: 506, endPoint y: 156, distance: 213.6
click at [502, 152] on div "select-all-cases-checkbox Asignar caso Borrar selección Agrupar por documento O…" at bounding box center [568, 144] width 561 height 44
click at [810, 139] on icon at bounding box center [811, 144] width 11 height 11
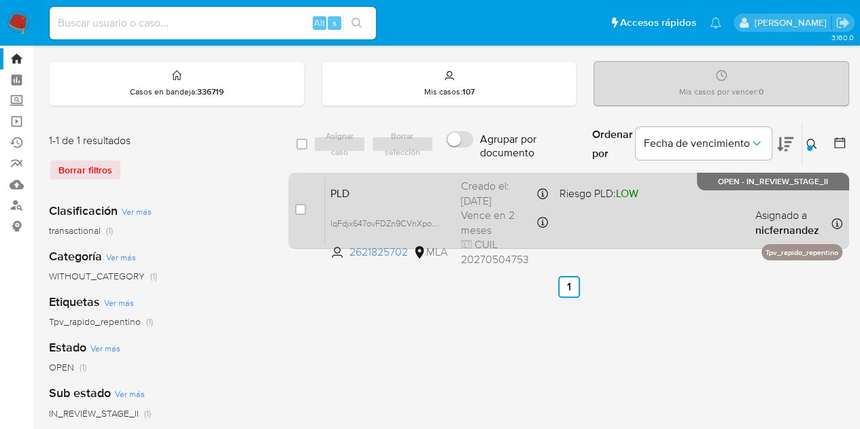
click at [356, 194] on span "PLD" at bounding box center [390, 193] width 120 height 18
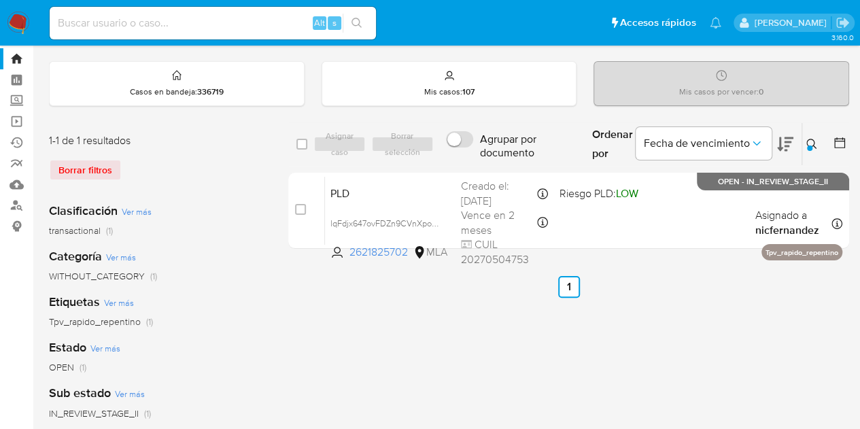
click at [814, 139] on icon at bounding box center [811, 144] width 11 height 11
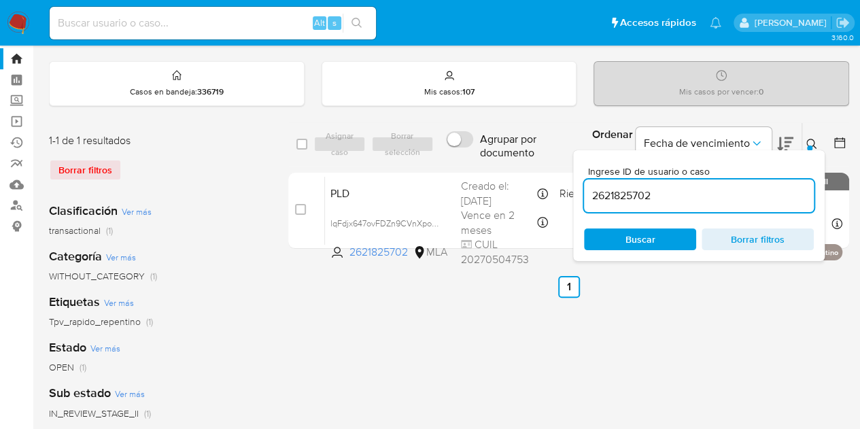
drag, startPoint x: 669, startPoint y: 184, endPoint x: 454, endPoint y: 161, distance: 216.1
click at [454, 161] on div "select-all-cases-checkbox Asignar caso Borrar selección Agrupar por documento O…" at bounding box center [568, 144] width 561 height 44
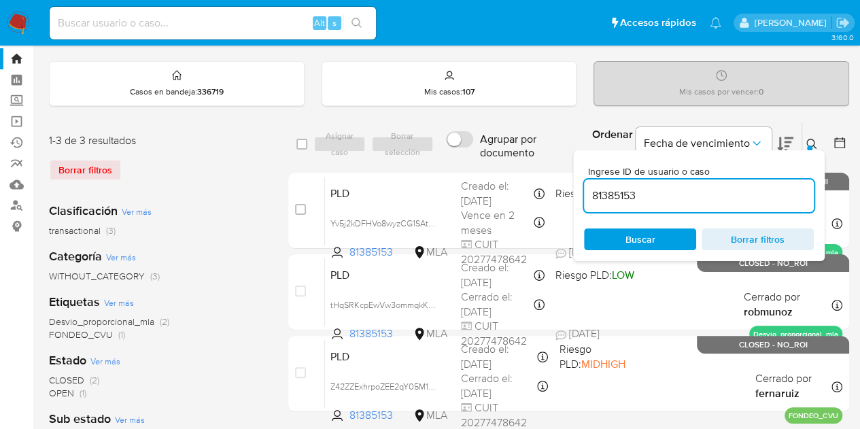
click at [806, 141] on icon at bounding box center [811, 144] width 10 height 10
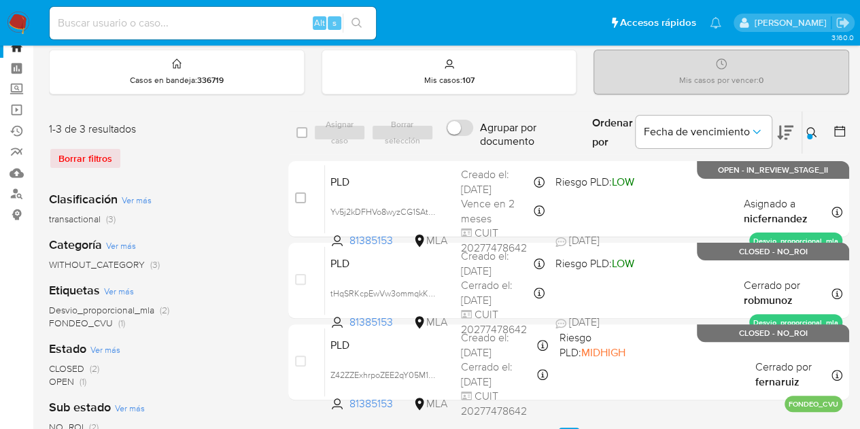
scroll to position [50, 0]
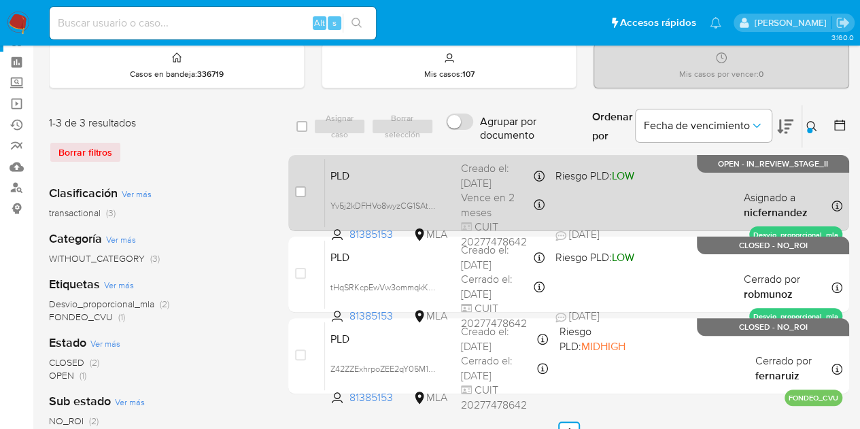
click at [382, 169] on span "PLD" at bounding box center [390, 175] width 120 height 18
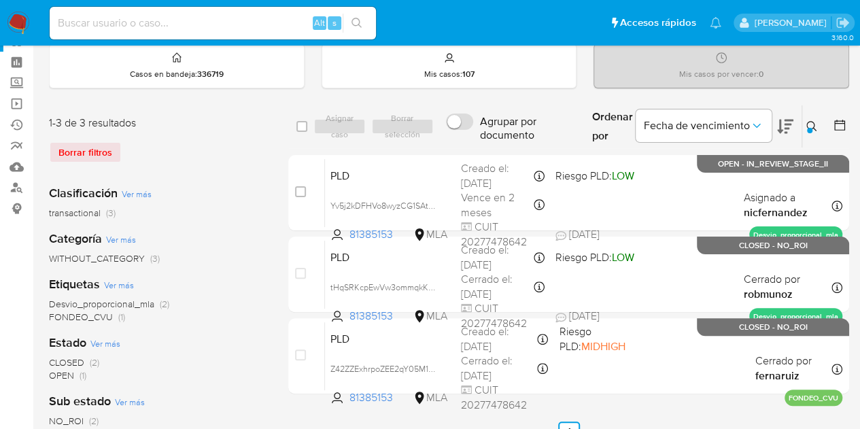
click at [804, 124] on button at bounding box center [813, 126] width 22 height 16
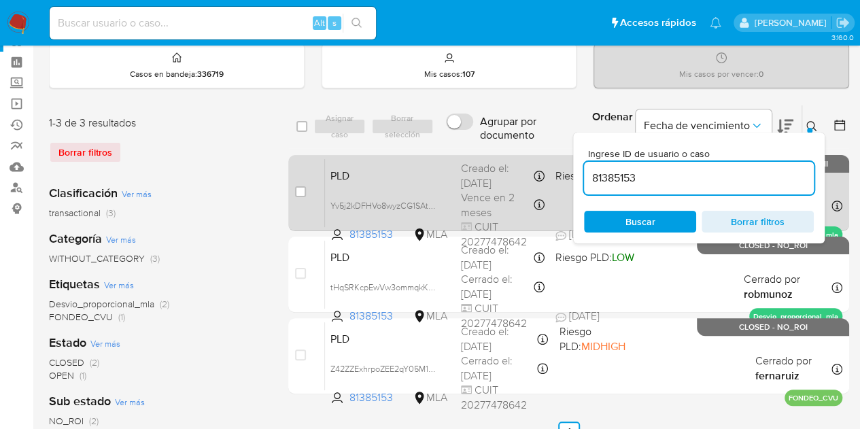
drag, startPoint x: 677, startPoint y: 178, endPoint x: 479, endPoint y: 153, distance: 199.4
click at [483, 154] on div "select-all-cases-checkbox Asignar caso Borrar selección Agrupar por documento O…" at bounding box center [568, 252] width 561 height 295
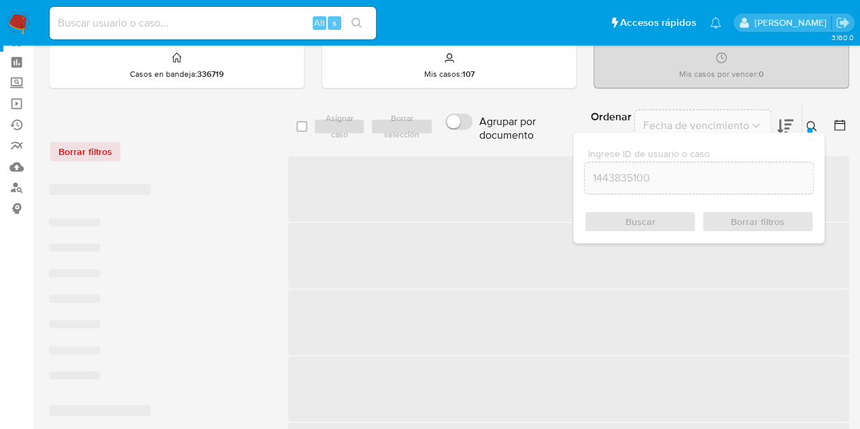
click at [810, 121] on icon at bounding box center [811, 126] width 10 height 10
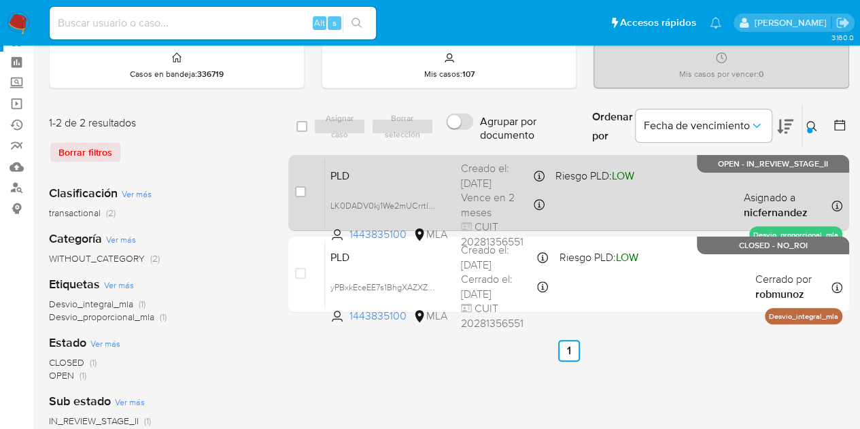
click at [396, 175] on span "PLD" at bounding box center [390, 175] width 120 height 18
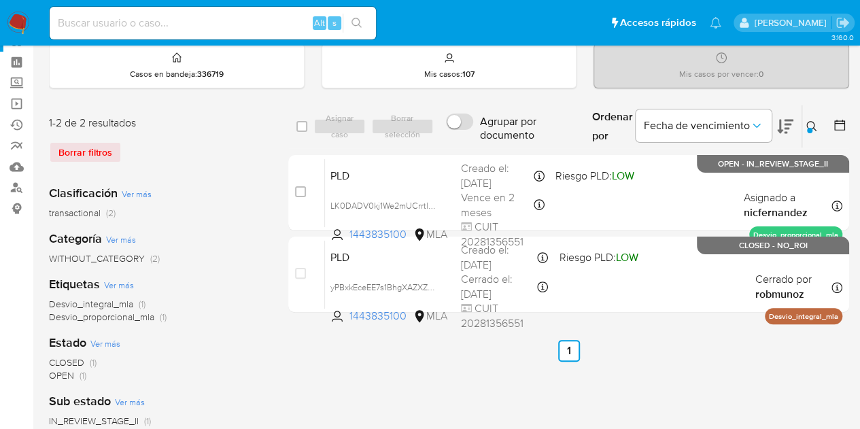
click at [806, 124] on icon at bounding box center [811, 126] width 10 height 10
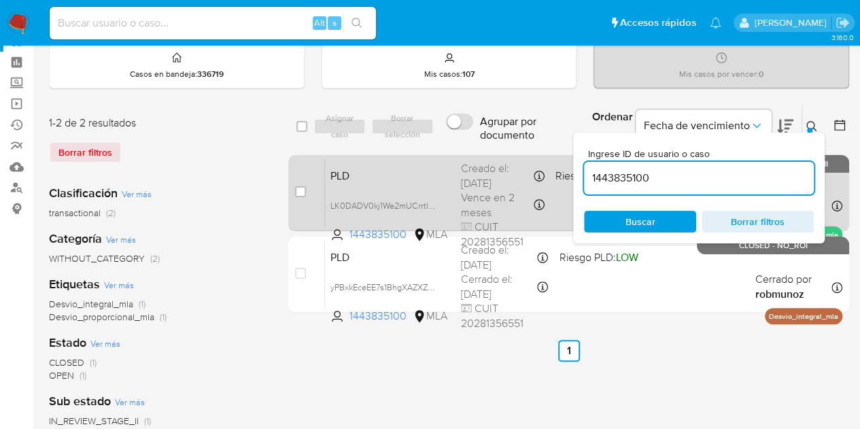
drag, startPoint x: 695, startPoint y: 172, endPoint x: 526, endPoint y: 153, distance: 169.7
click at [526, 153] on div "select-all-cases-checkbox Asignar caso Borrar selección Agrupar por documento O…" at bounding box center [568, 211] width 561 height 213
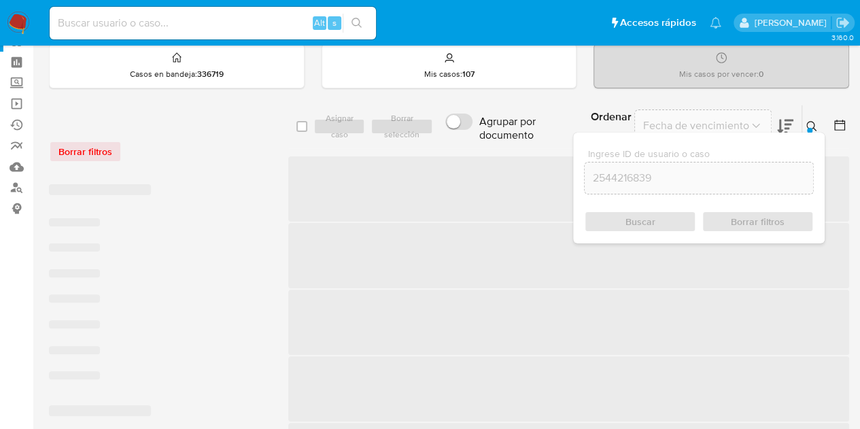
click at [810, 122] on icon at bounding box center [811, 126] width 11 height 11
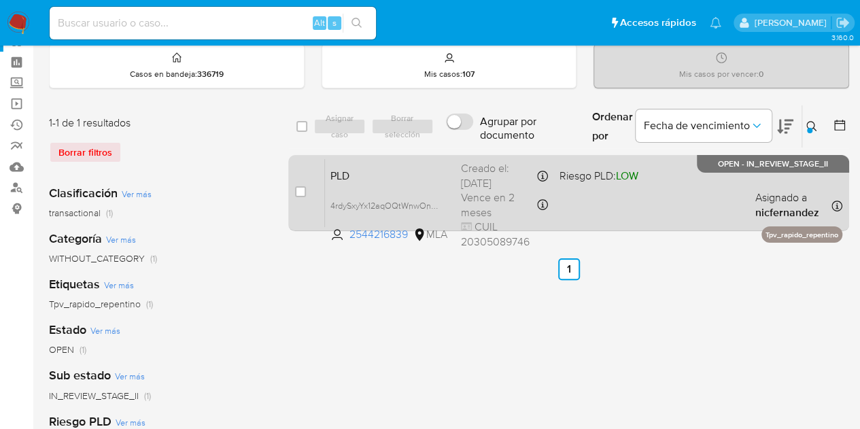
click at [394, 173] on span "PLD" at bounding box center [390, 175] width 120 height 18
click at [373, 176] on span "PLD" at bounding box center [390, 175] width 120 height 18
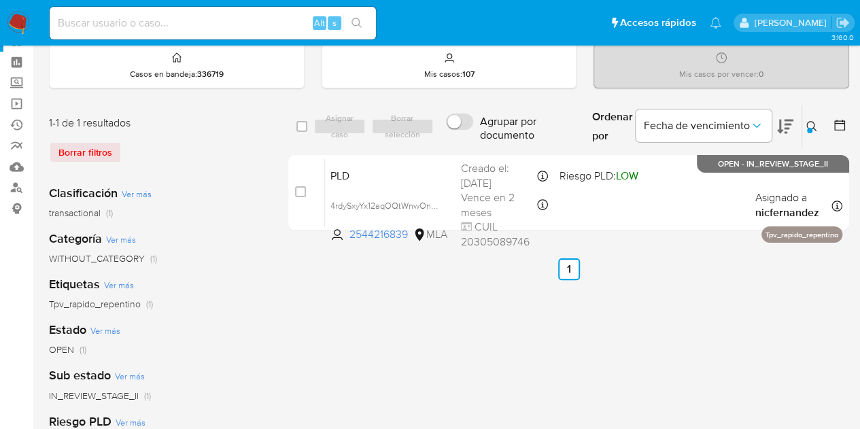
click at [814, 123] on icon at bounding box center [811, 126] width 10 height 10
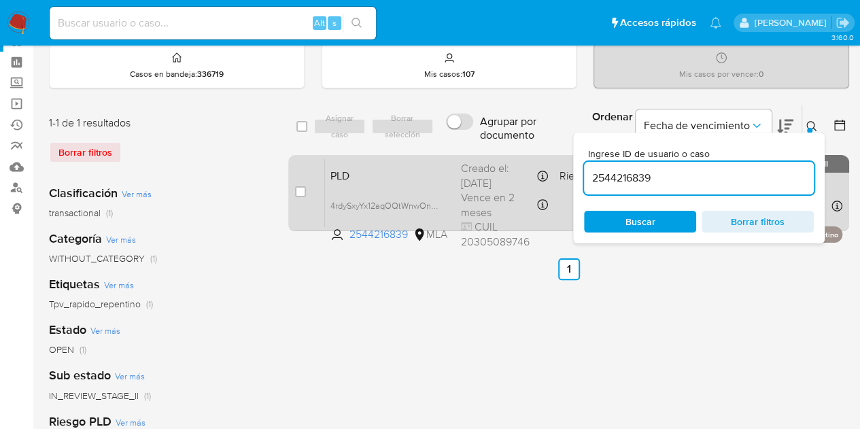
drag, startPoint x: 661, startPoint y: 173, endPoint x: 559, endPoint y: 154, distance: 103.7
click at [560, 154] on div "select-all-cases-checkbox Asignar caso Borrar selección Agrupar por documento O…" at bounding box center [568, 171] width 561 height 132
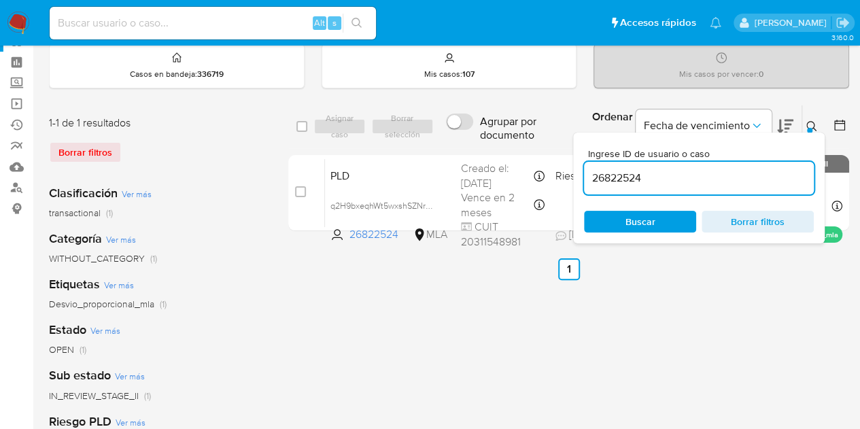
click at [816, 124] on icon at bounding box center [811, 126] width 11 height 11
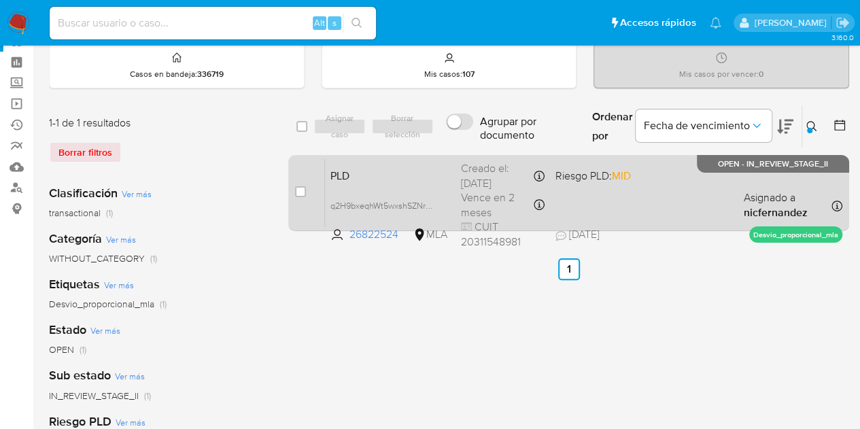
click at [366, 169] on span "PLD" at bounding box center [390, 175] width 120 height 18
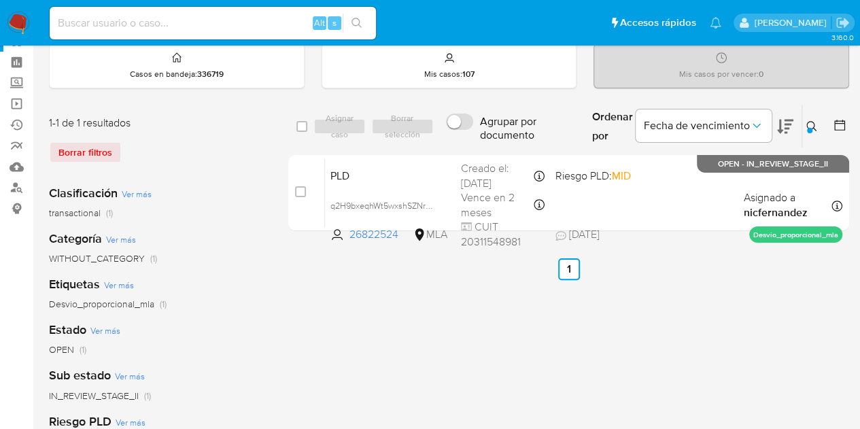
drag, startPoint x: 338, startPoint y: 296, endPoint x: 345, endPoint y: 294, distance: 7.1
click at [338, 296] on div "select-all-cases-checkbox Asignar caso Borrar selección Agrupar por documento O…" at bounding box center [568, 403] width 561 height 597
click at [814, 121] on icon at bounding box center [811, 126] width 11 height 11
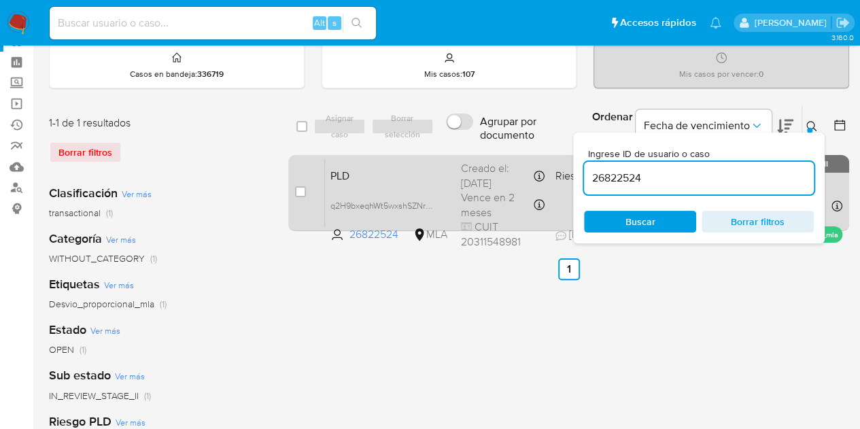
drag, startPoint x: 651, startPoint y: 169, endPoint x: 555, endPoint y: 166, distance: 96.6
click at [555, 166] on div "select-all-cases-checkbox Asignar caso Borrar selección Agrupar por documento O…" at bounding box center [568, 171] width 561 height 132
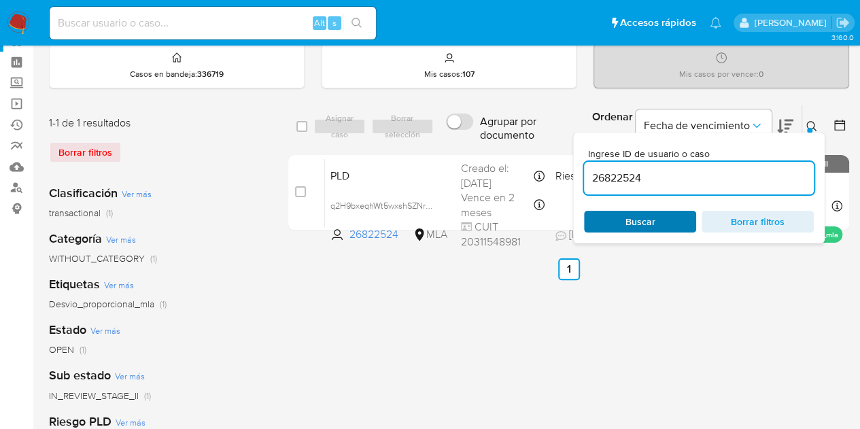
click at [647, 222] on span "Buscar" at bounding box center [640, 222] width 30 height 22
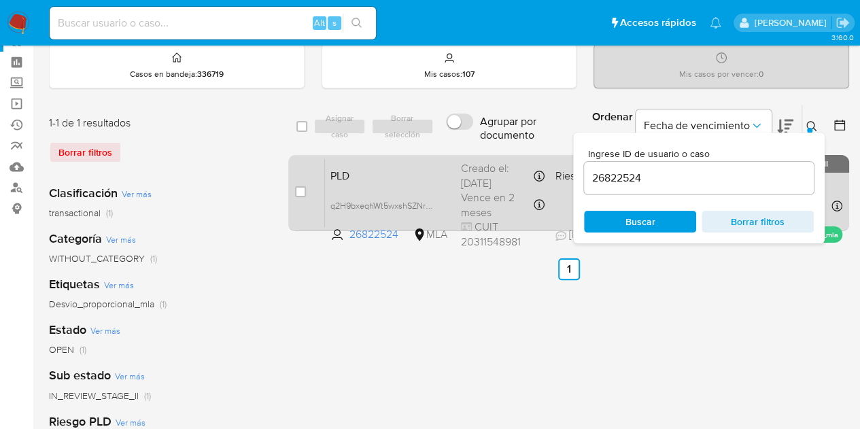
drag, startPoint x: 810, startPoint y: 123, endPoint x: 572, endPoint y: 222, distance: 257.2
click at [810, 124] on icon at bounding box center [811, 126] width 11 height 11
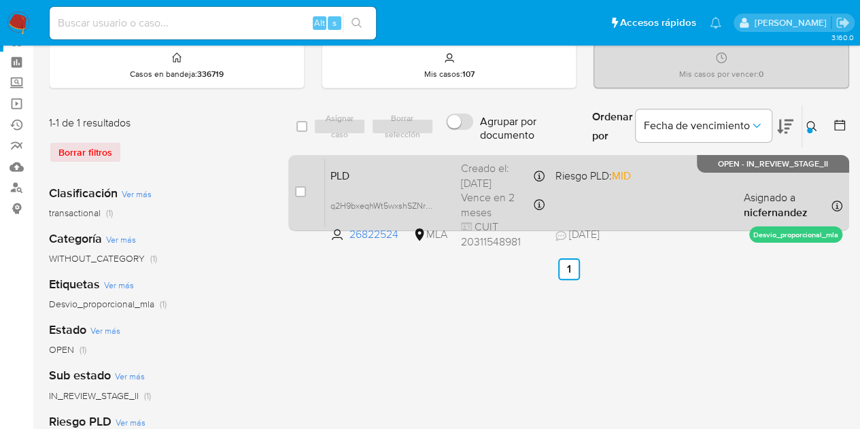
click at [370, 176] on span "PLD" at bounding box center [390, 175] width 120 height 18
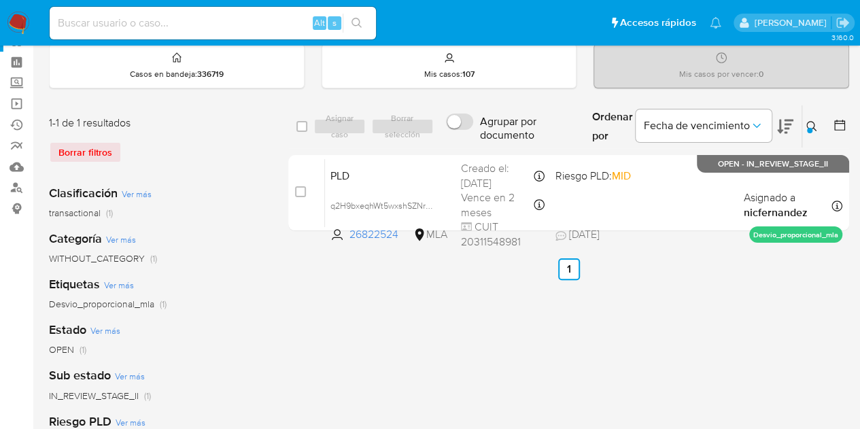
click at [814, 124] on icon at bounding box center [811, 126] width 10 height 10
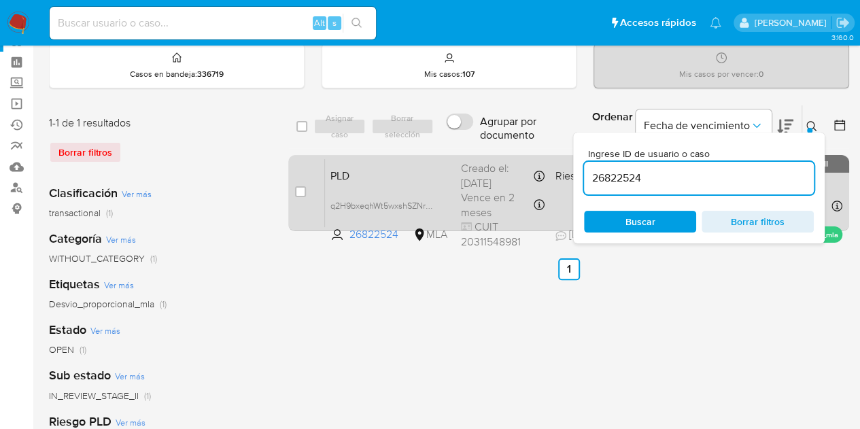
drag, startPoint x: 663, startPoint y: 173, endPoint x: 515, endPoint y: 173, distance: 148.2
click at [518, 173] on div "select-all-cases-checkbox Asignar caso Borrar selección Agrupar por documento O…" at bounding box center [568, 171] width 561 height 132
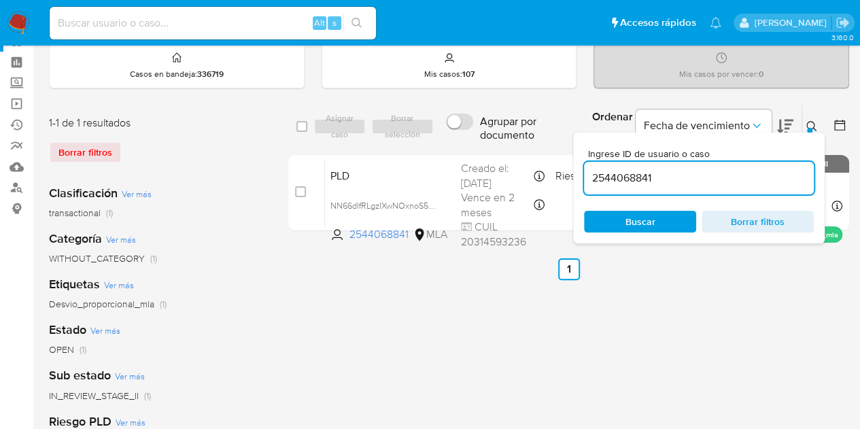
click at [812, 121] on icon at bounding box center [811, 126] width 11 height 11
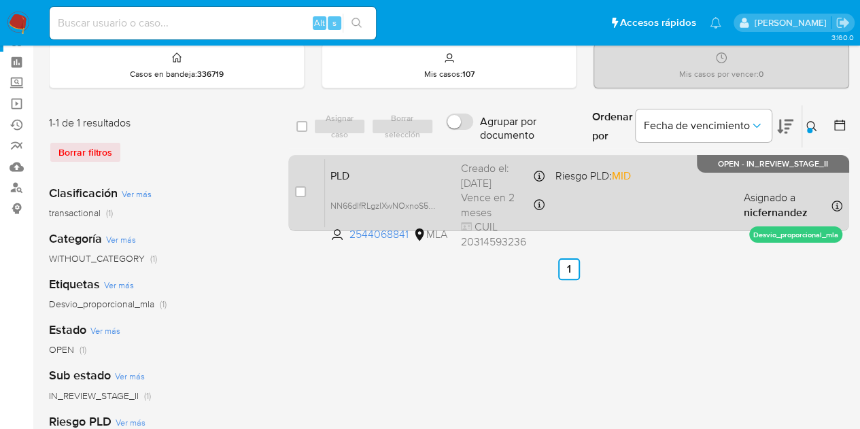
click at [379, 179] on span "PLD" at bounding box center [390, 175] width 120 height 18
click at [452, 172] on div "PLD NN66dlfRLgzIXwNOxnoS5T9I 2544068841 MLA Riesgo PLD: MID Creado el: 12/09/20…" at bounding box center [583, 192] width 517 height 69
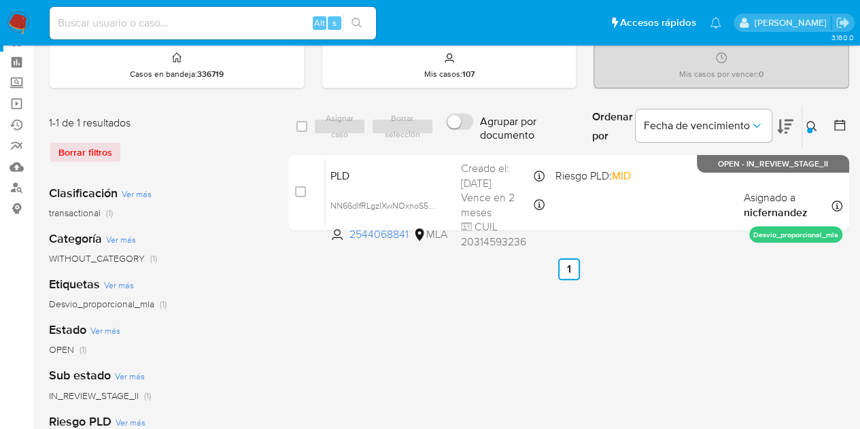
click at [809, 130] on div at bounding box center [809, 130] width 5 height 5
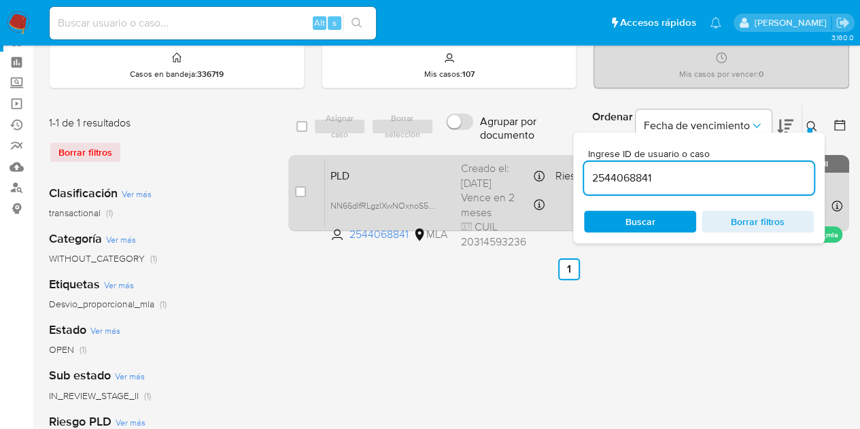
drag, startPoint x: 663, startPoint y: 176, endPoint x: 515, endPoint y: 159, distance: 149.8
click at [518, 158] on div "select-all-cases-checkbox Asignar caso Borrar selección Agrupar por documento O…" at bounding box center [568, 171] width 561 height 132
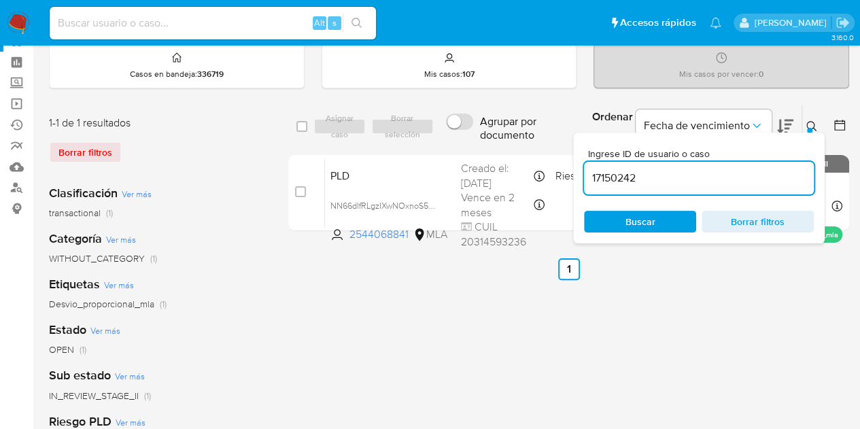
type input "17150242"
click at [818, 122] on button at bounding box center [813, 126] width 22 height 16
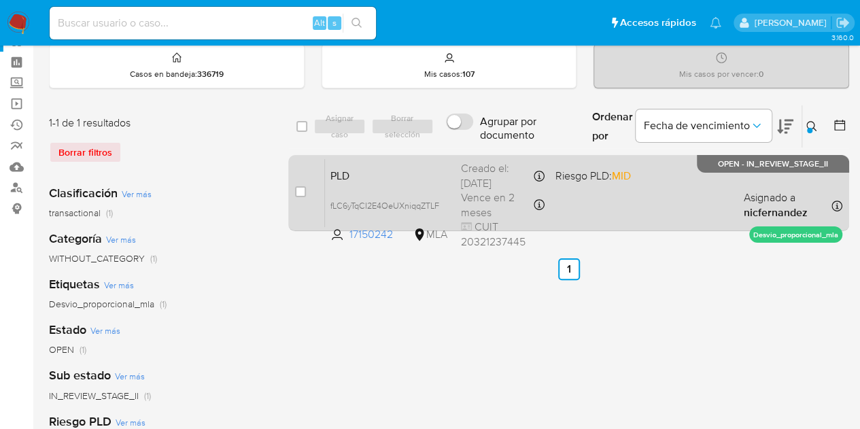
click at [396, 180] on span "PLD" at bounding box center [390, 175] width 120 height 18
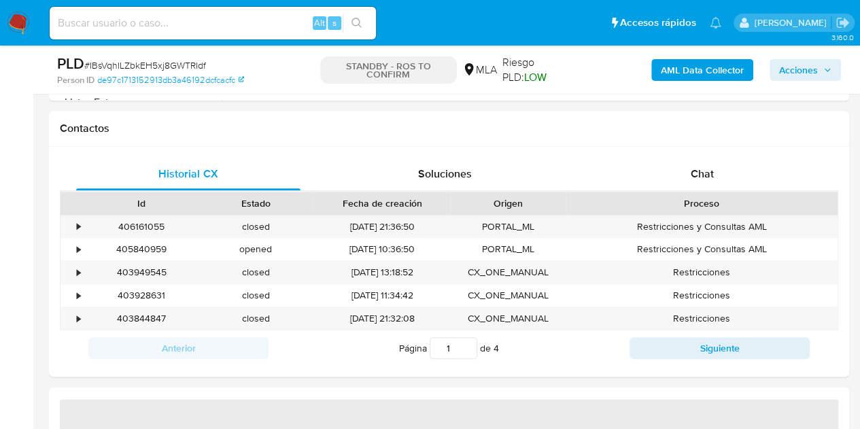
scroll to position [642, 0]
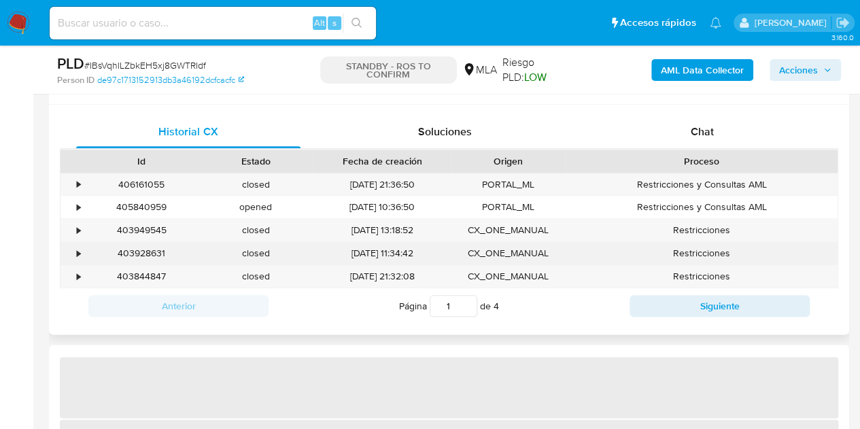
select select "10"
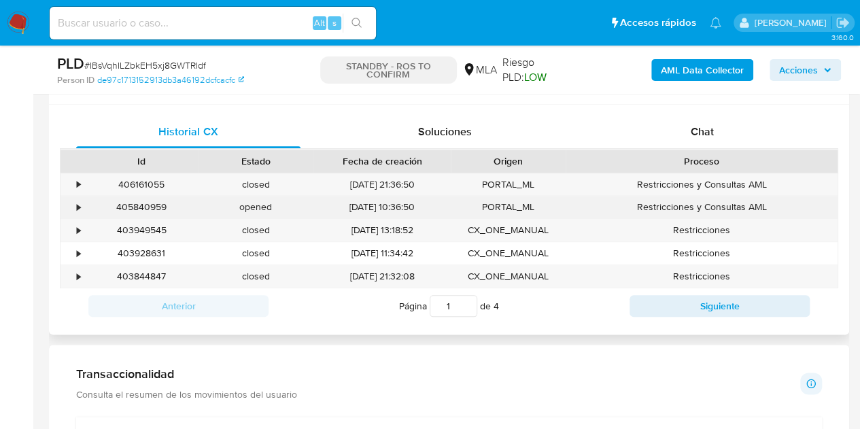
click at [148, 209] on div "405840959" at bounding box center [141, 207] width 114 height 22
copy div "405840959"
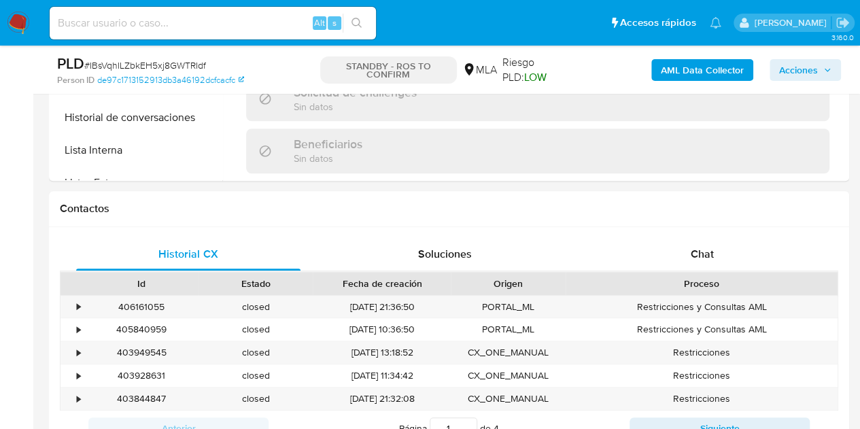
scroll to position [582, 0]
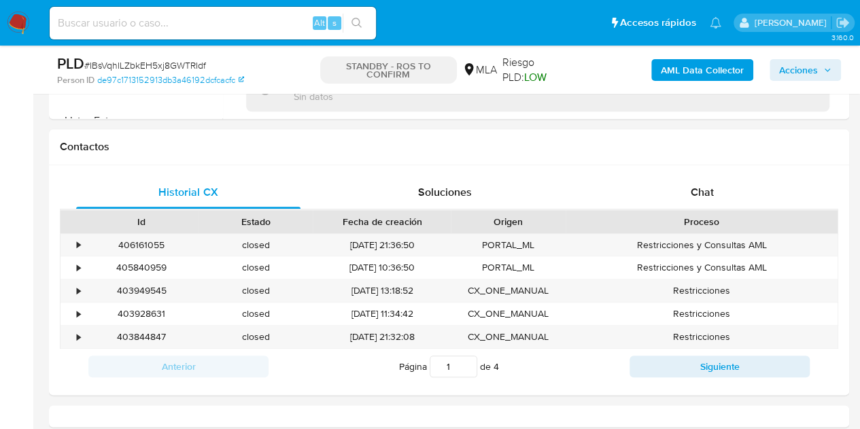
select select "10"
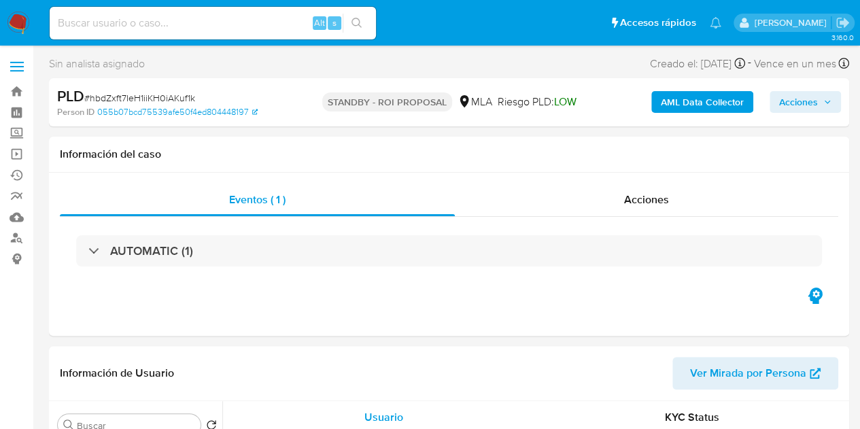
select select "10"
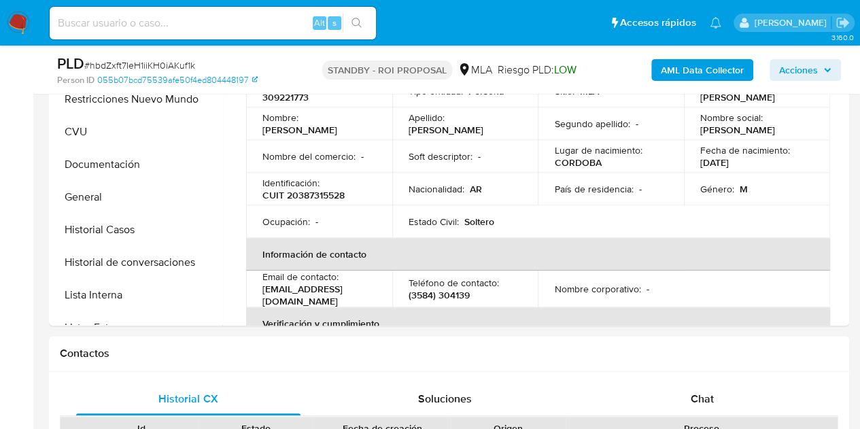
scroll to position [640, 0]
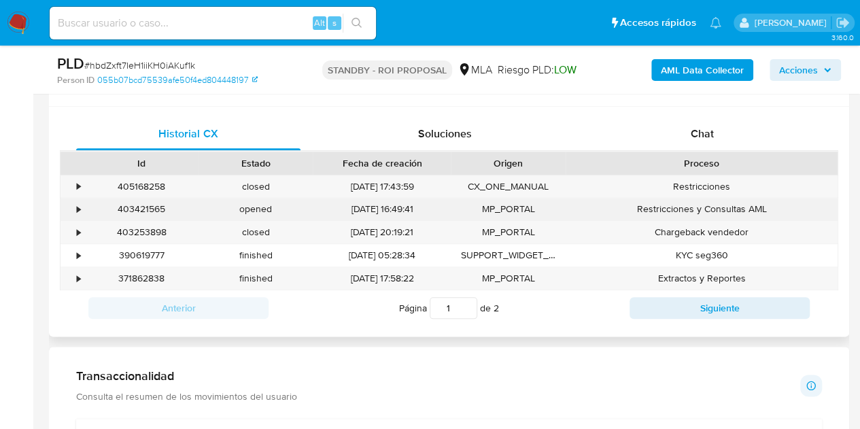
click at [136, 216] on div "403421565" at bounding box center [141, 209] width 114 height 22
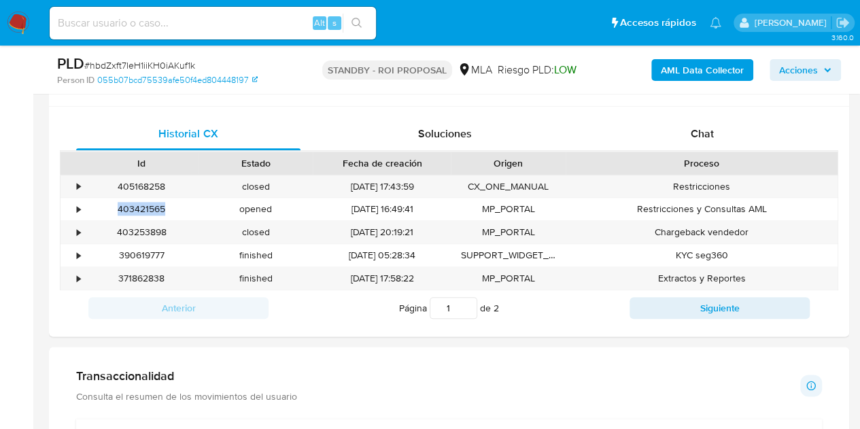
copy div "403421565"
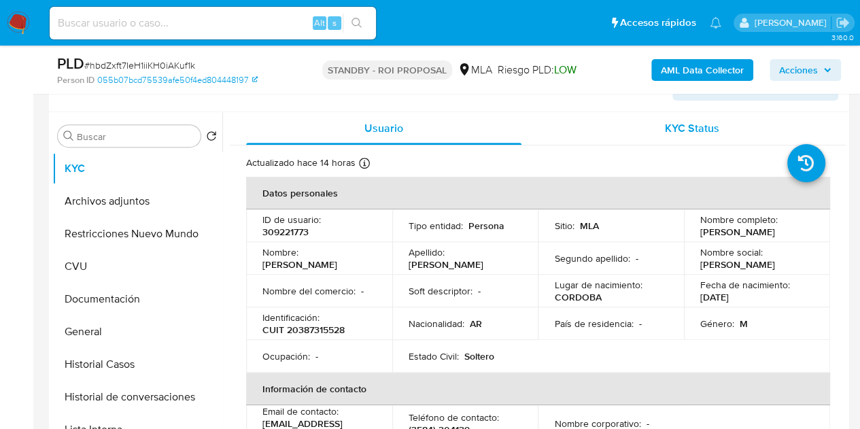
scroll to position [239, 0]
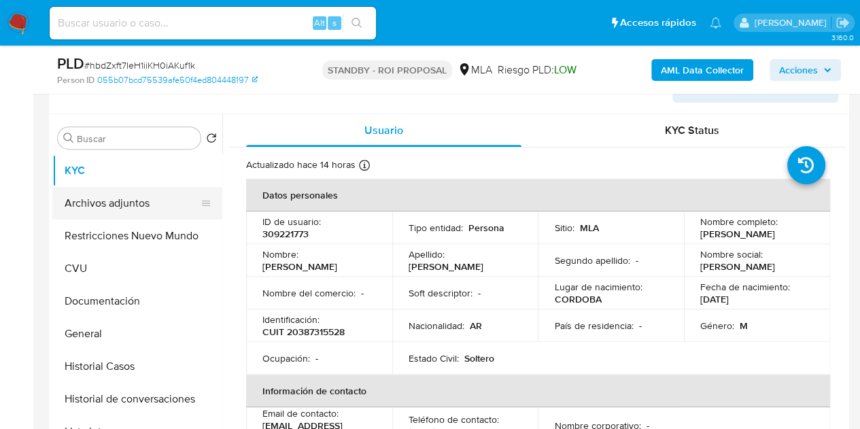
click at [111, 204] on button "Archivos adjuntos" at bounding box center [131, 203] width 159 height 33
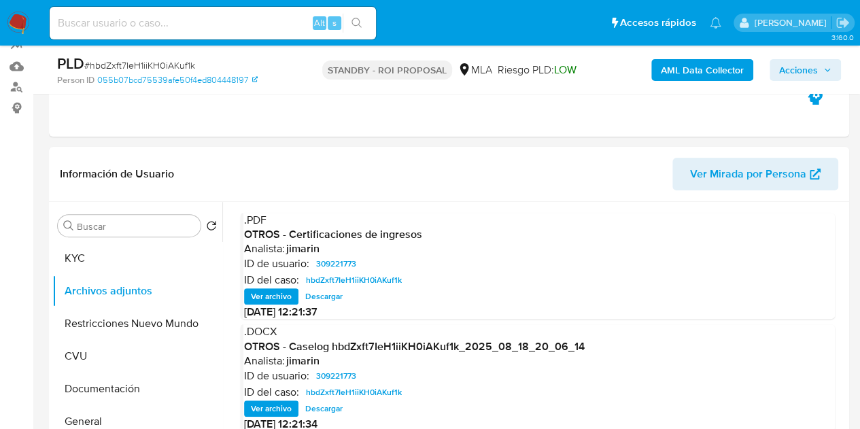
scroll to position [274, 0]
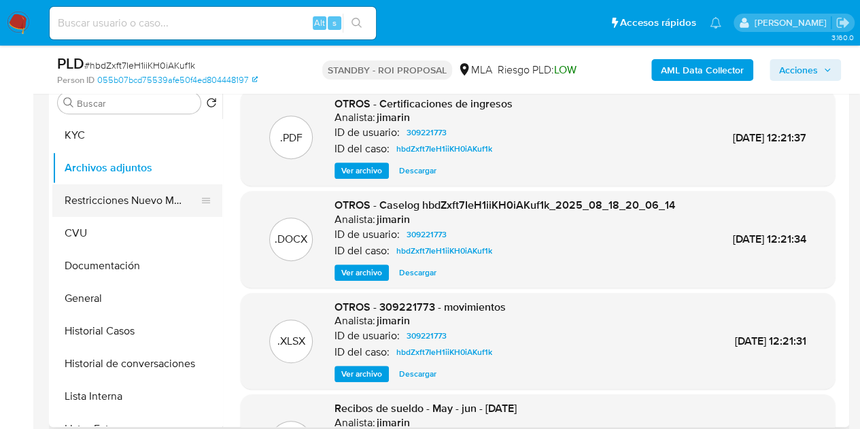
click at [115, 200] on button "Restricciones Nuevo Mundo" at bounding box center [131, 200] width 159 height 33
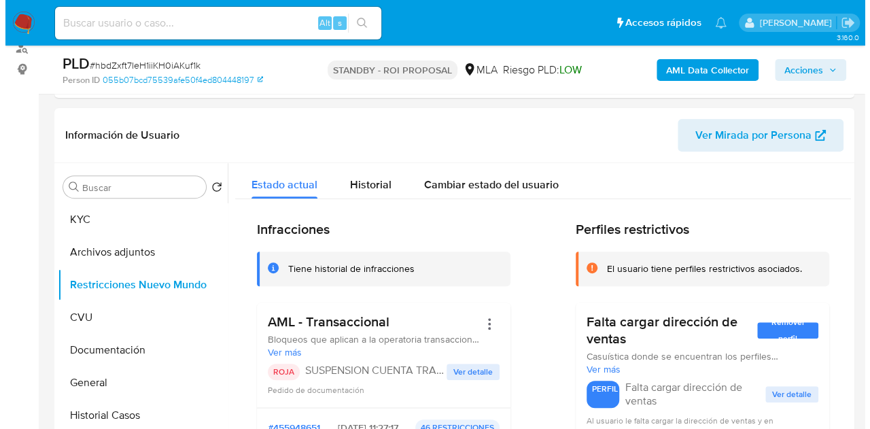
scroll to position [185, 0]
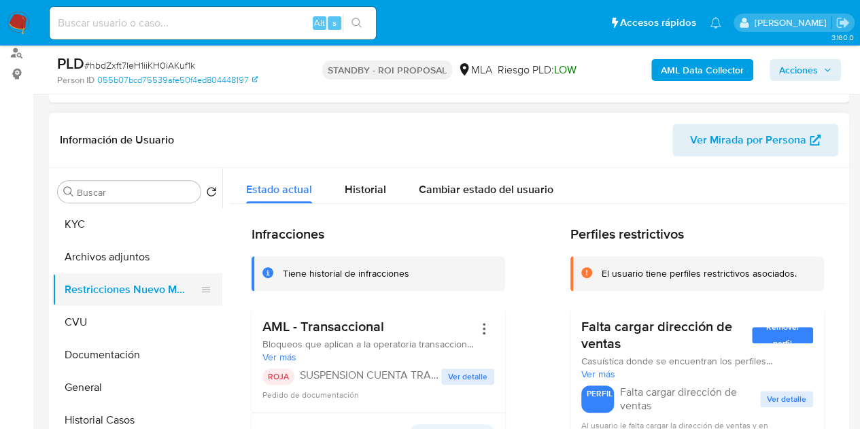
click at [84, 273] on button "Restricciones Nuevo Mundo" at bounding box center [131, 289] width 159 height 33
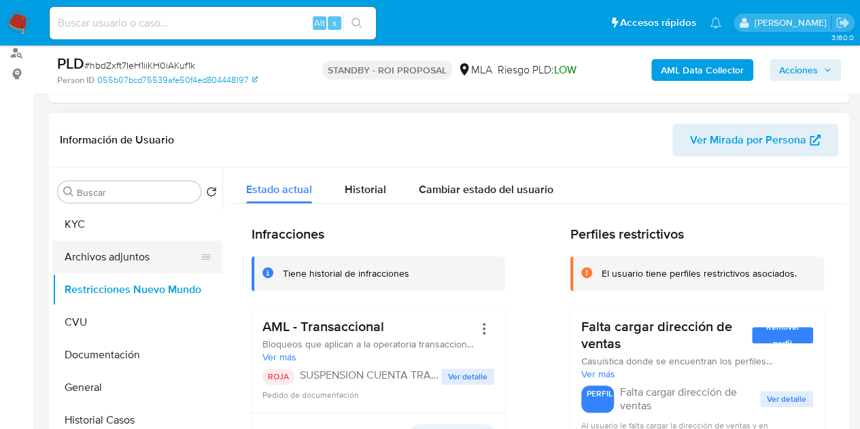
click at [95, 256] on button "Archivos adjuntos" at bounding box center [131, 257] width 159 height 33
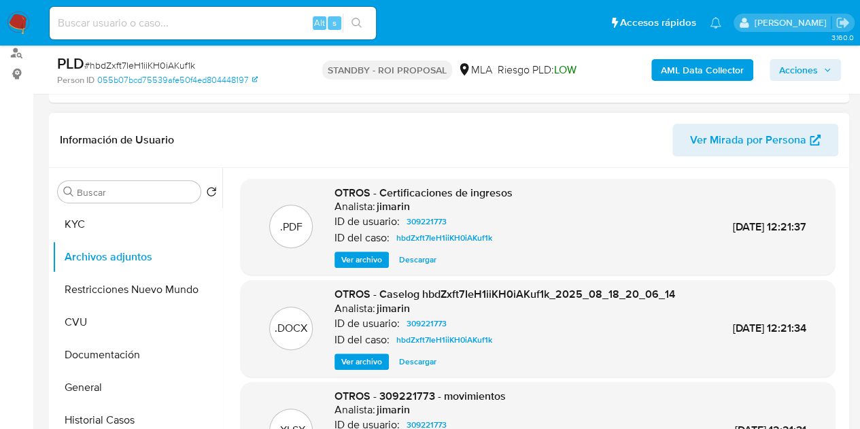
click at [352, 356] on span "Ver archivo" at bounding box center [361, 362] width 41 height 14
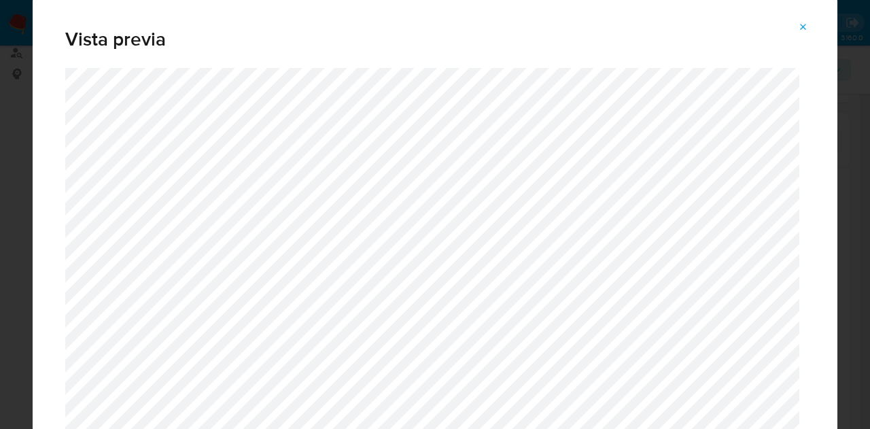
drag, startPoint x: 831, startPoint y: 27, endPoint x: 837, endPoint y: 37, distance: 11.6
click at [837, 37] on div "Vista previa" at bounding box center [435, 214] width 805 height 435
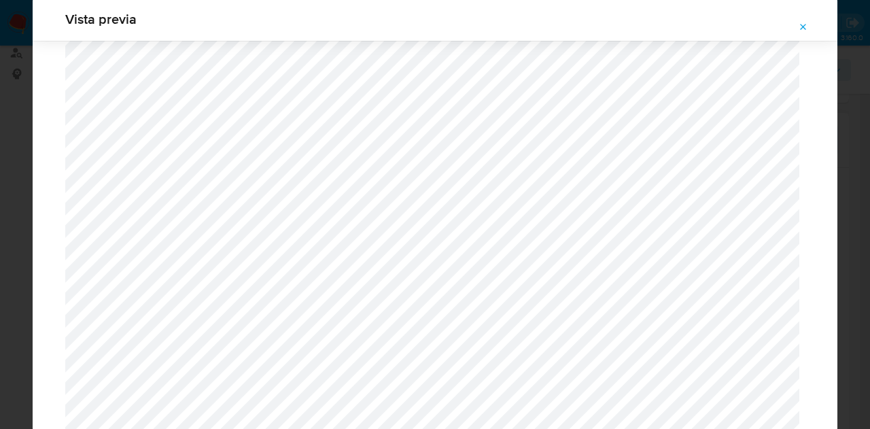
scroll to position [0, 0]
drag, startPoint x: 800, startPoint y: 18, endPoint x: 691, endPoint y: 73, distance: 122.5
click at [800, 19] on span "Attachment preview" at bounding box center [803, 27] width 11 height 19
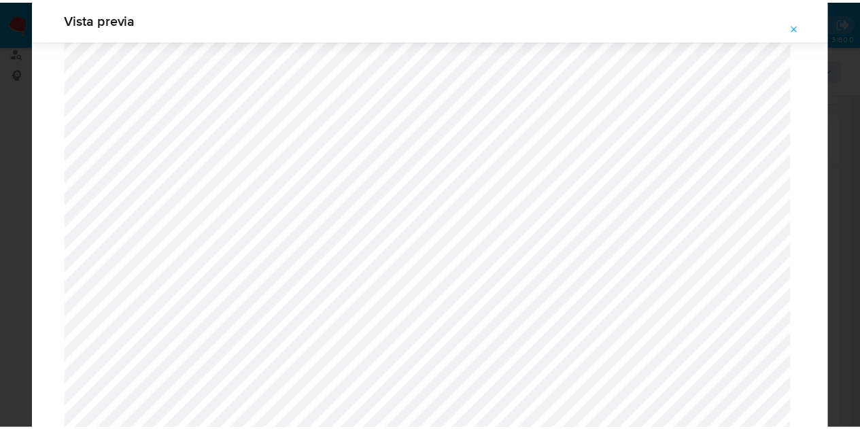
scroll to position [44, 0]
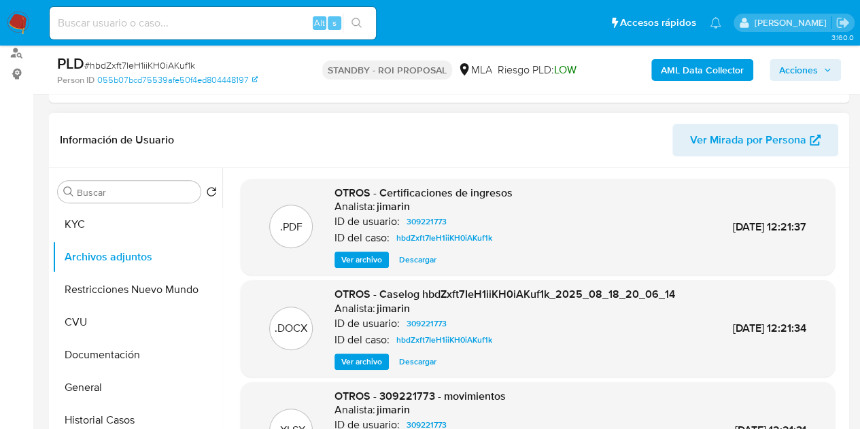
click at [356, 260] on span "Ver archivo" at bounding box center [361, 260] width 41 height 14
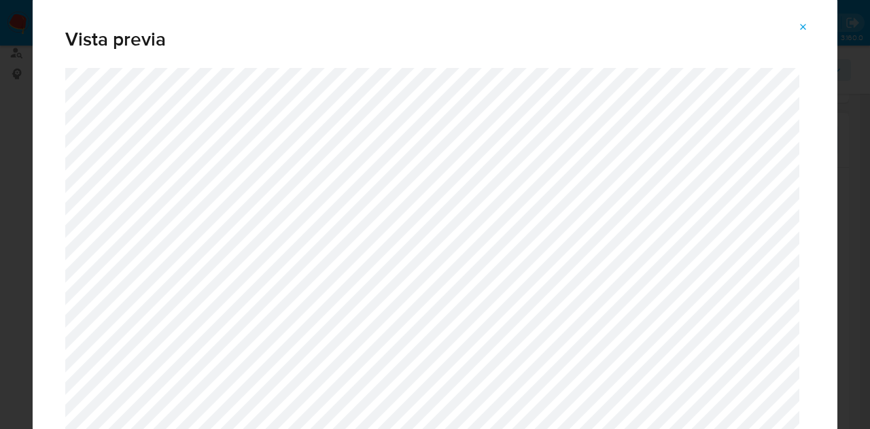
click at [809, 29] on button "Attachment preview" at bounding box center [804, 27] width 30 height 22
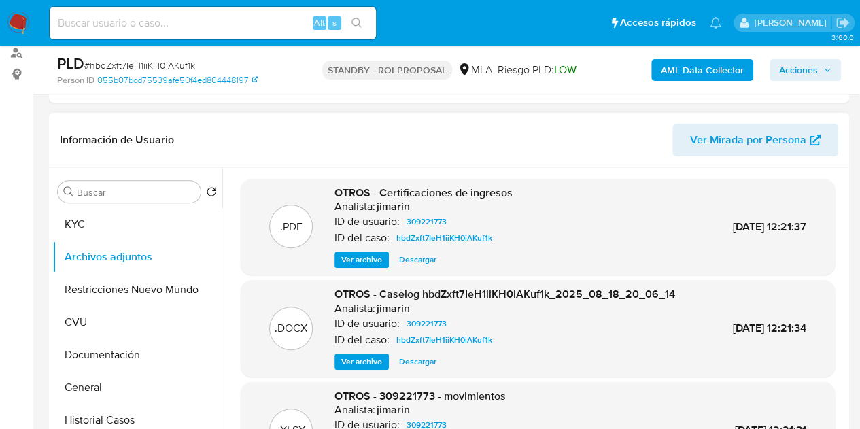
click at [362, 258] on span "Ver archivo" at bounding box center [361, 260] width 41 height 14
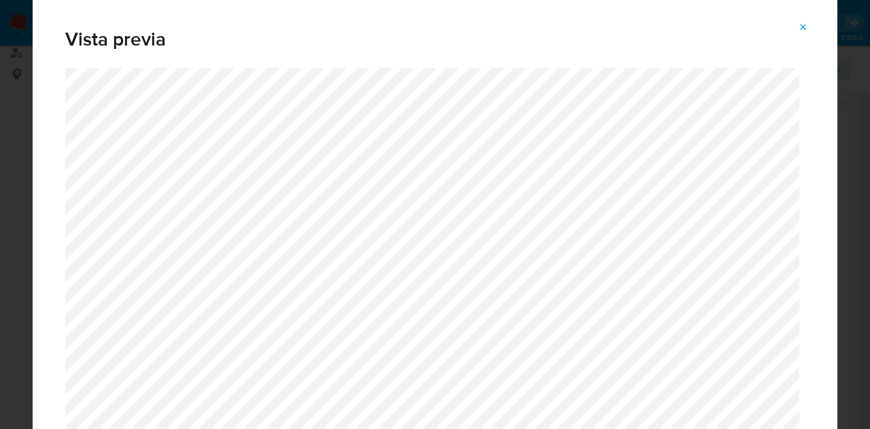
click at [802, 24] on icon "Attachment preview" at bounding box center [803, 27] width 11 height 11
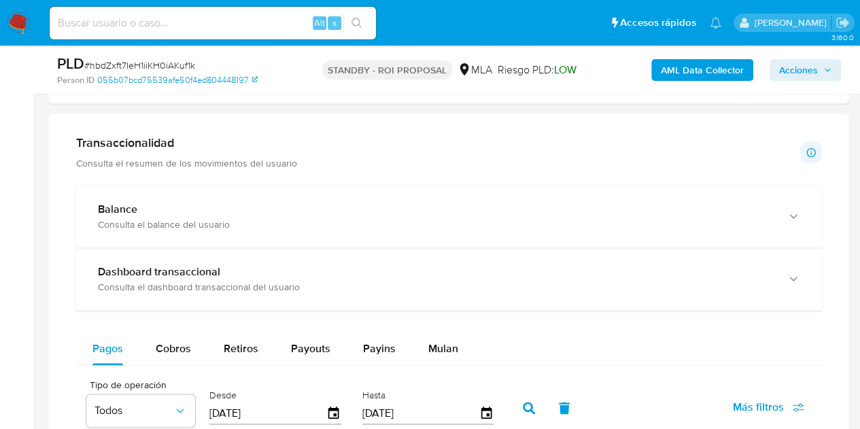
scroll to position [942, 0]
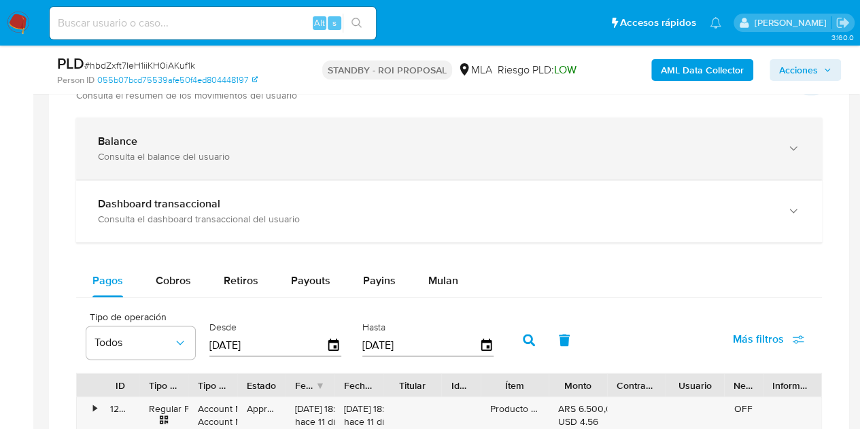
click at [573, 143] on div "Balance" at bounding box center [435, 142] width 675 height 14
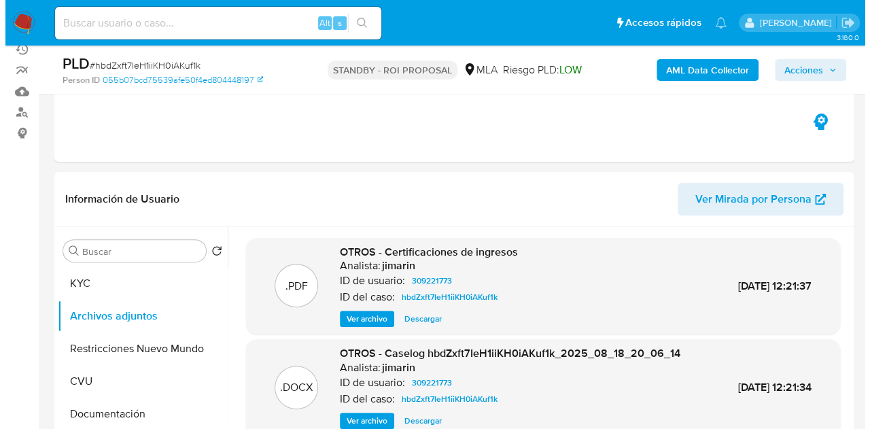
scroll to position [280, 0]
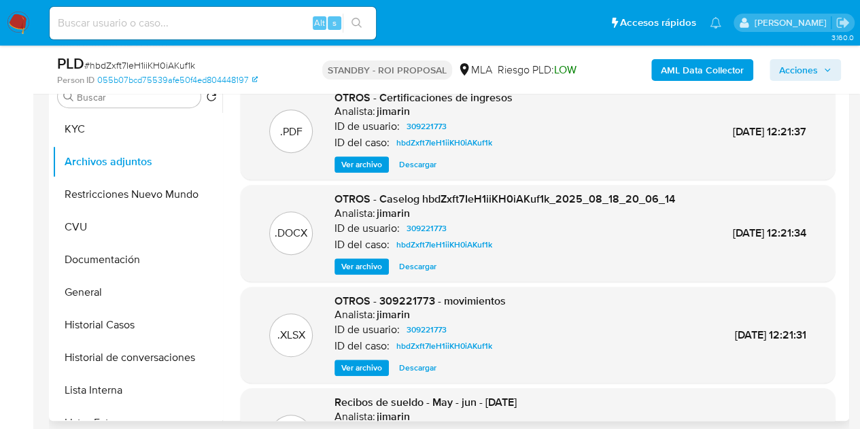
click at [367, 160] on span "Ver archivo" at bounding box center [361, 165] width 41 height 14
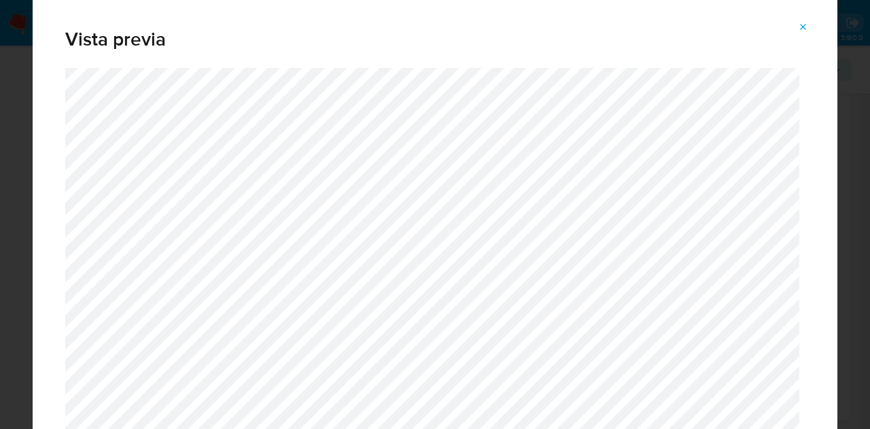
drag, startPoint x: 809, startPoint y: 27, endPoint x: 789, endPoint y: 37, distance: 22.5
click at [807, 26] on button "Attachment preview" at bounding box center [804, 27] width 30 height 22
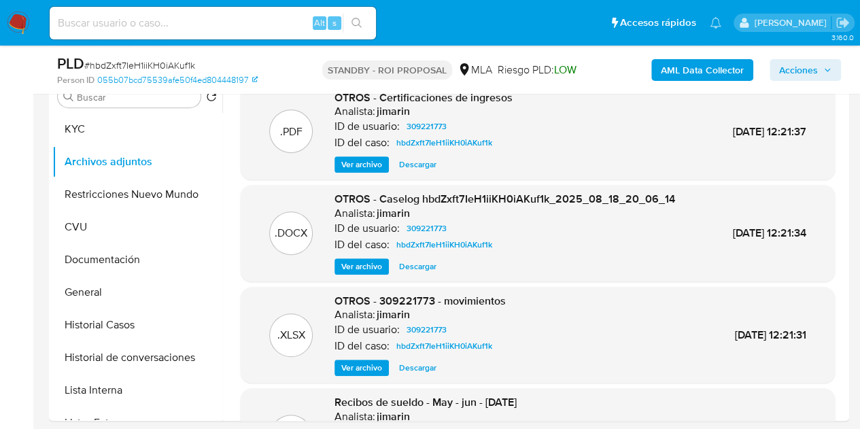
click at [354, 267] on span "Ver archivo" at bounding box center [361, 267] width 41 height 14
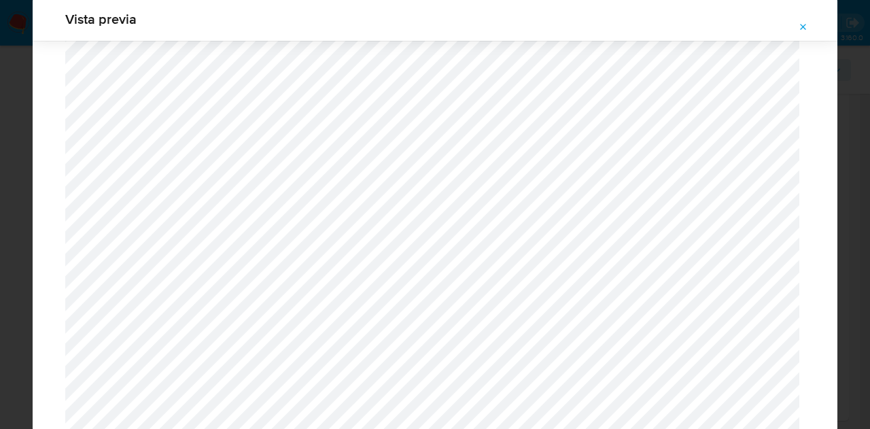
scroll to position [504, 0]
click at [809, 20] on button "Attachment preview" at bounding box center [804, 27] width 30 height 22
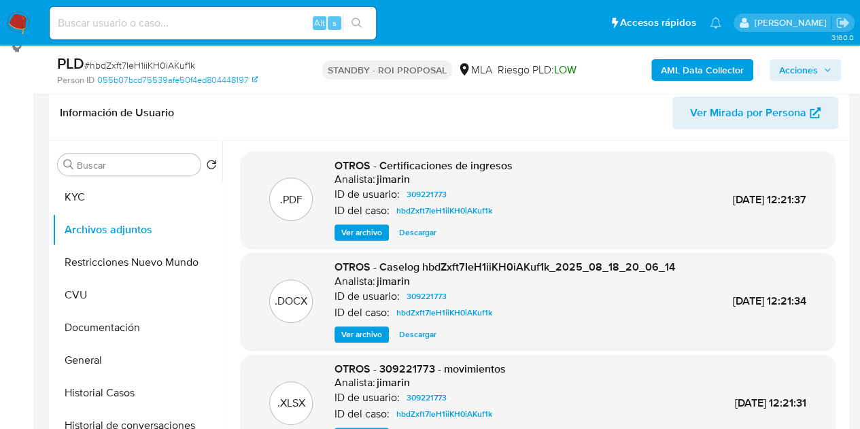
scroll to position [251, 0]
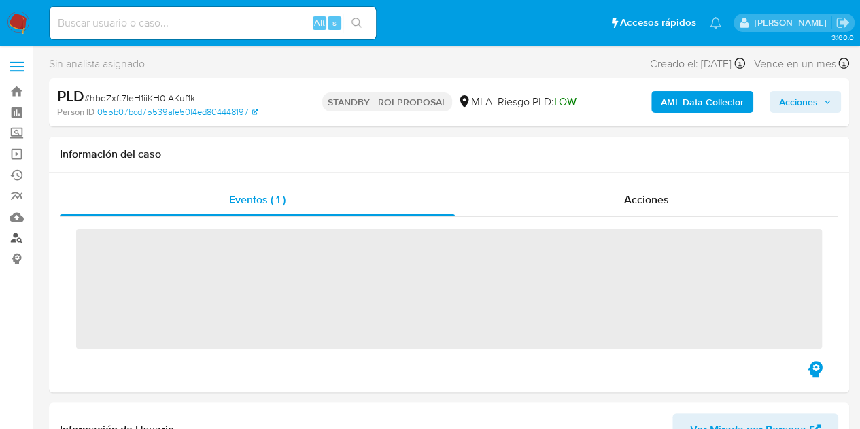
click at [12, 236] on link "Buscador de personas" at bounding box center [81, 238] width 162 height 21
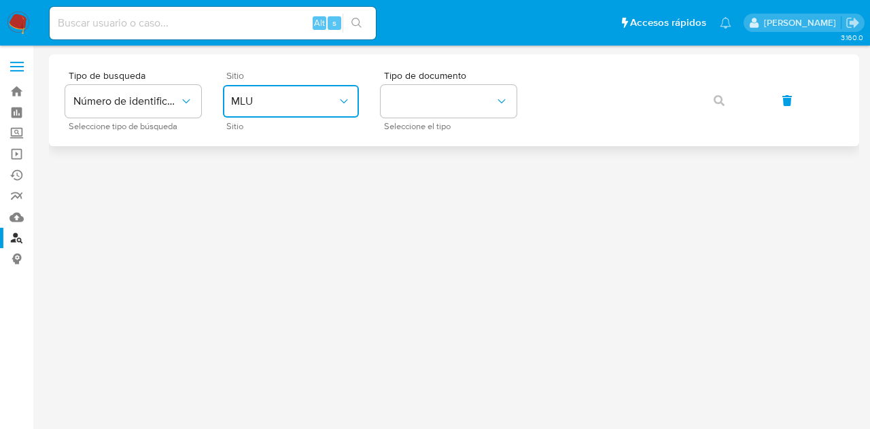
click at [306, 105] on span "MLU" at bounding box center [284, 101] width 106 height 14
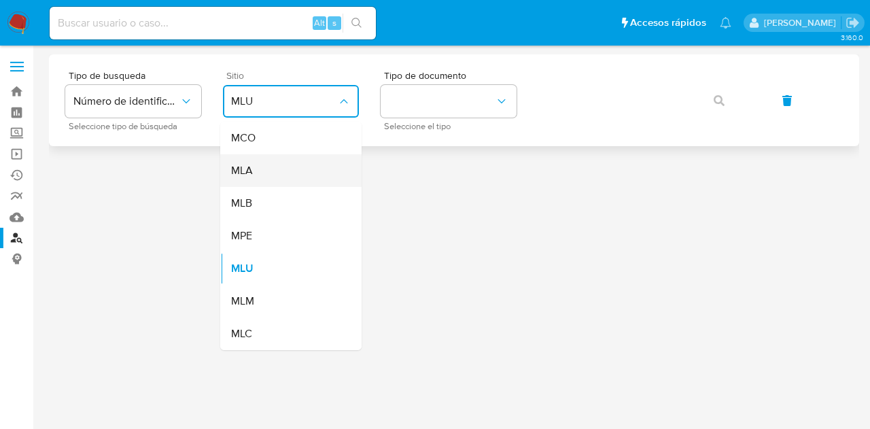
click at [291, 169] on div "MLA" at bounding box center [286, 170] width 111 height 33
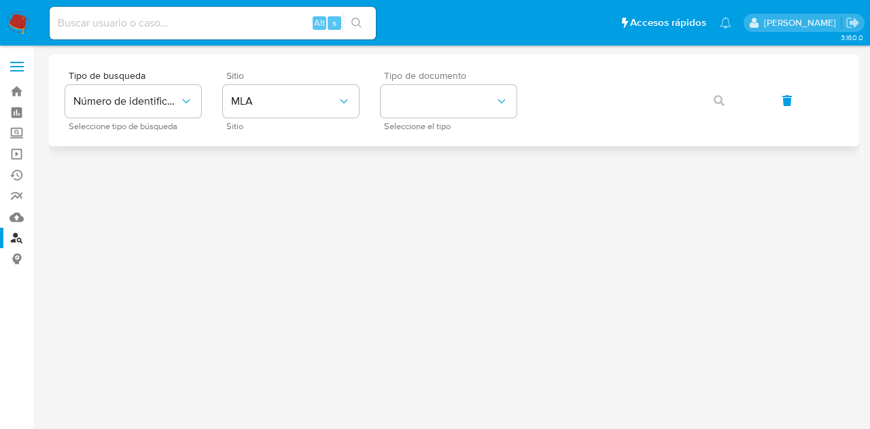
click at [455, 124] on span "Seleccione el tipo" at bounding box center [452, 126] width 136 height 7
click at [456, 101] on button "identificationType" at bounding box center [449, 101] width 136 height 33
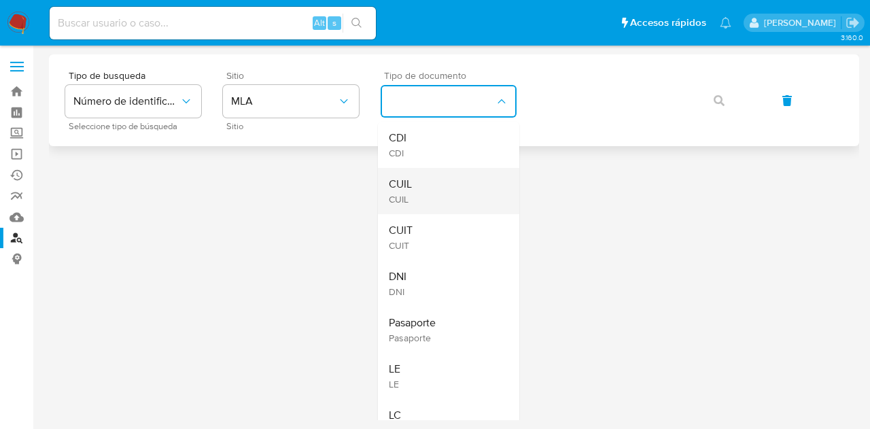
click at [455, 173] on div "CUIL CUIL" at bounding box center [444, 191] width 111 height 46
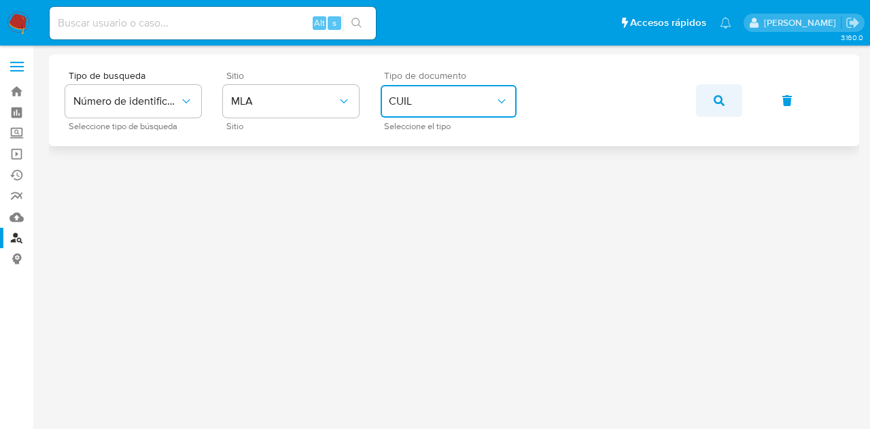
click at [710, 97] on button "button" at bounding box center [719, 100] width 46 height 33
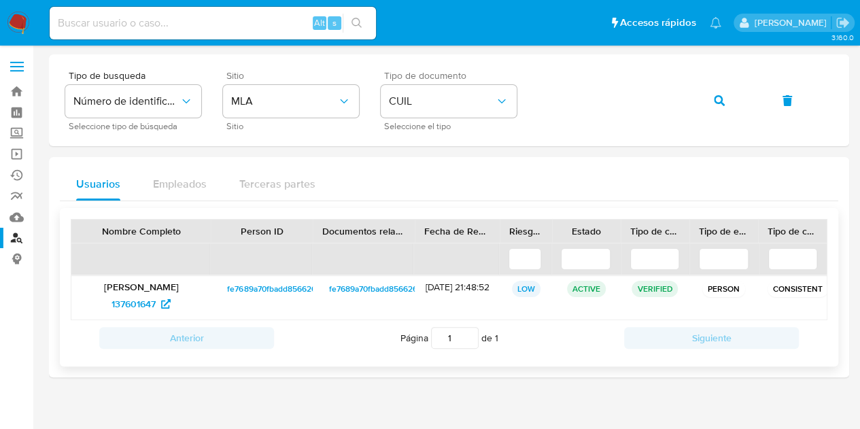
click at [245, 286] on span "fe7689a70fbadd856626892042c220a8" at bounding box center [299, 289] width 144 height 16
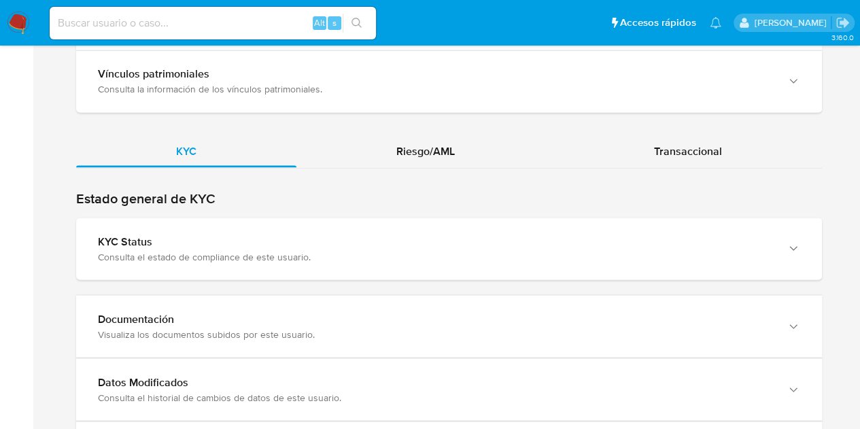
scroll to position [1173, 0]
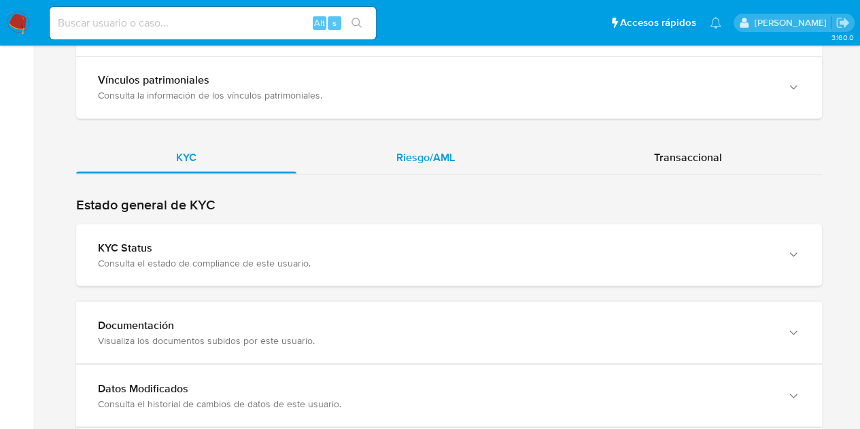
click at [407, 149] on span "Riesgo/AML" at bounding box center [425, 157] width 58 height 16
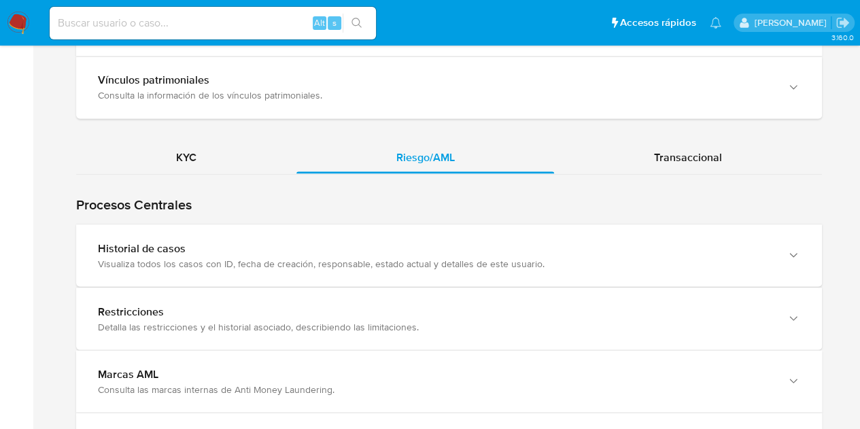
scroll to position [1349, 0]
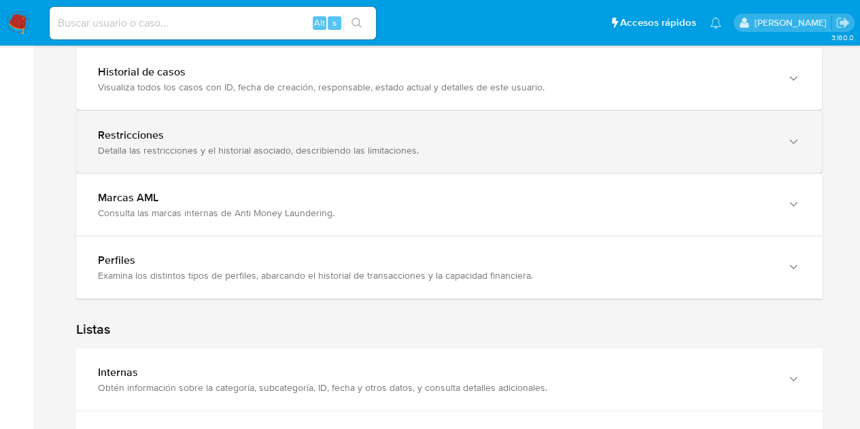
click at [599, 111] on div "Restricciones Detalla las restricciones y el historial asociado, describiendo l…" at bounding box center [449, 142] width 746 height 62
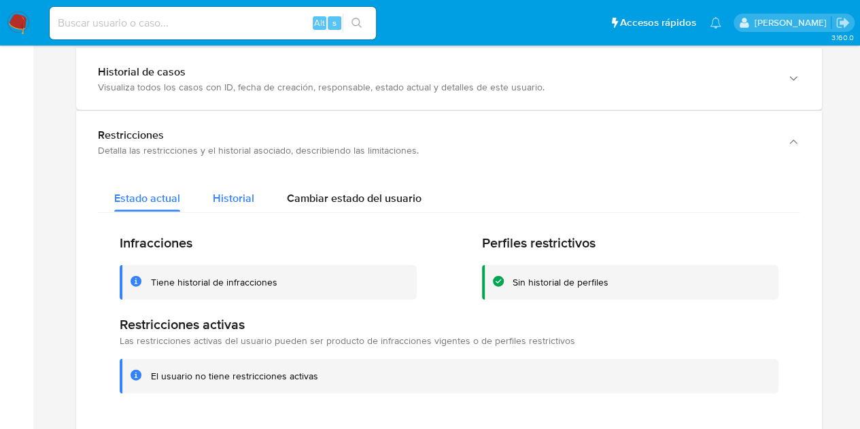
click at [243, 177] on div "Historial" at bounding box center [233, 195] width 41 height 36
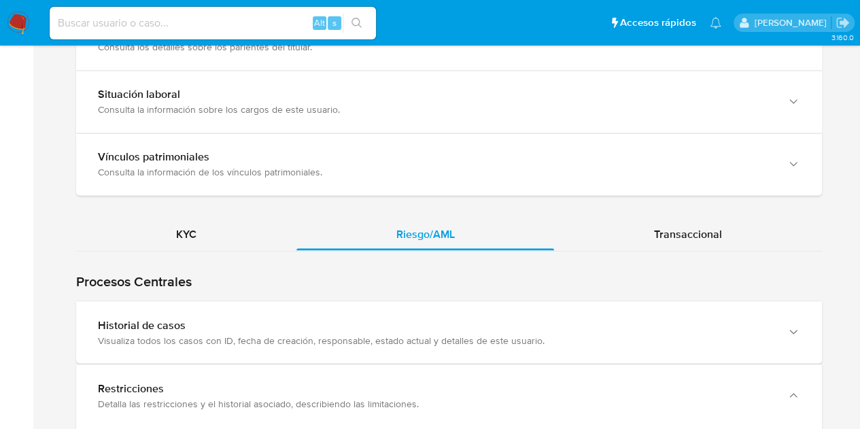
scroll to position [1089, 0]
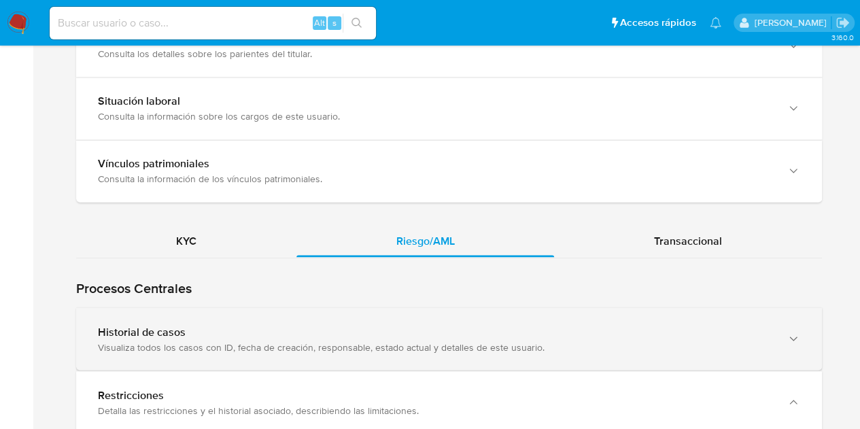
click at [479, 326] on div "Historial de casos" at bounding box center [435, 332] width 675 height 14
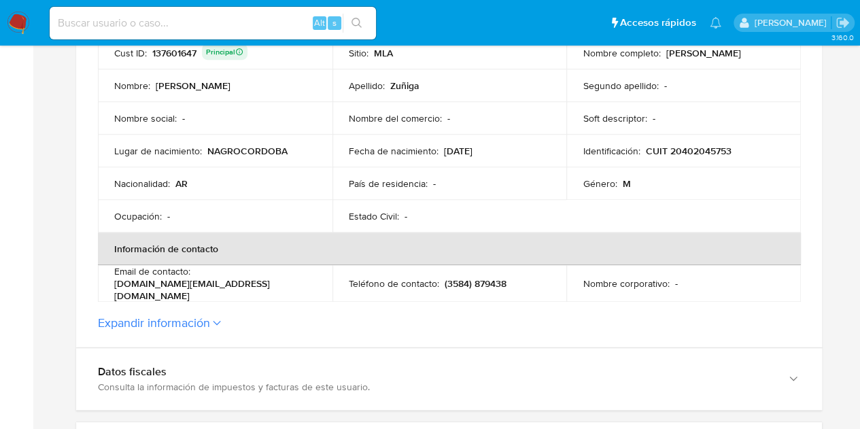
scroll to position [0, 0]
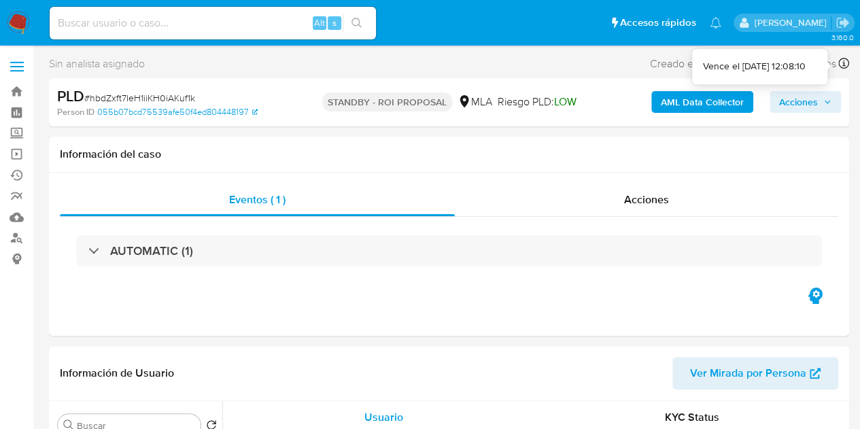
select select "10"
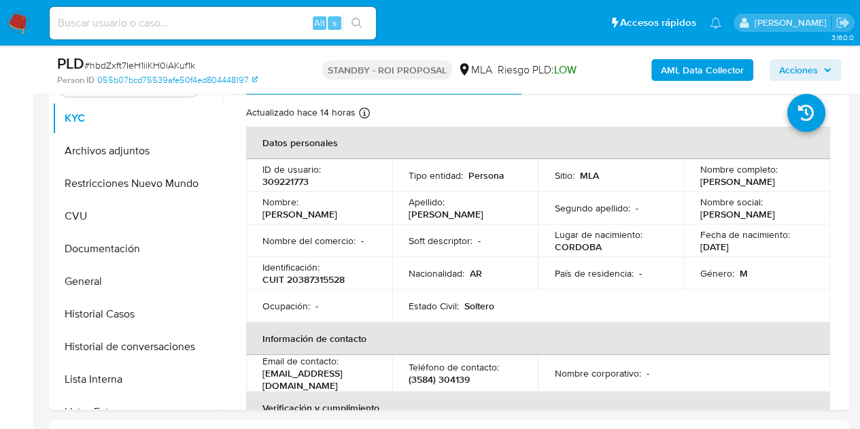
scroll to position [229, 0]
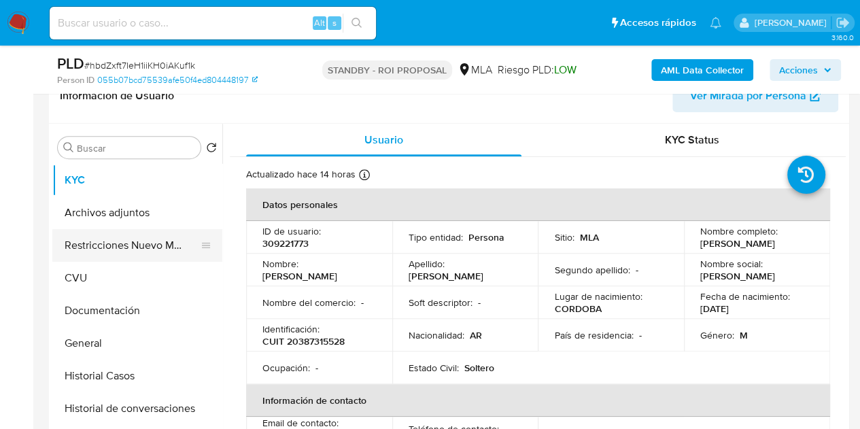
click at [74, 230] on button "Restricciones Nuevo Mundo" at bounding box center [131, 245] width 159 height 33
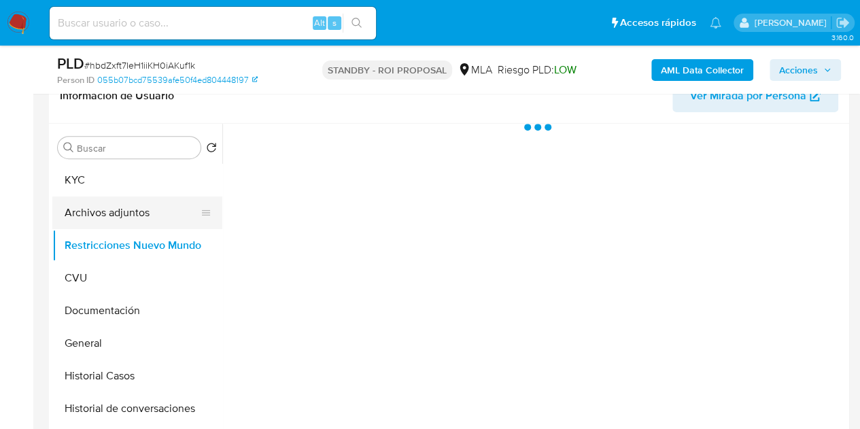
click at [86, 216] on button "Archivos adjuntos" at bounding box center [131, 212] width 159 height 33
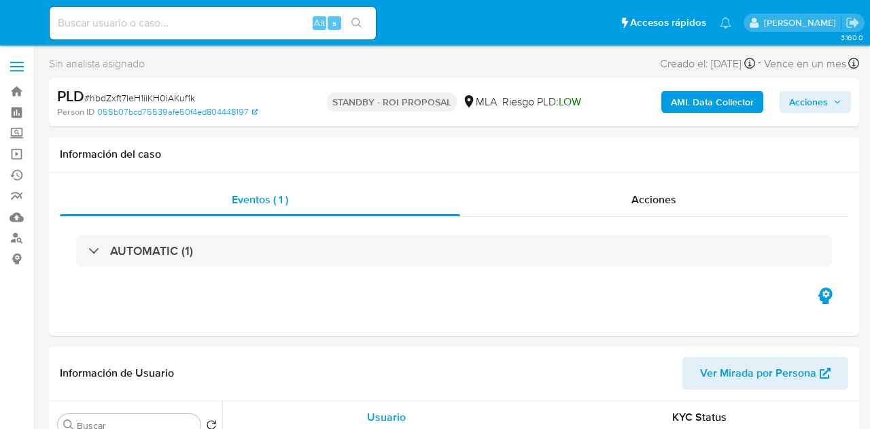
select select "10"
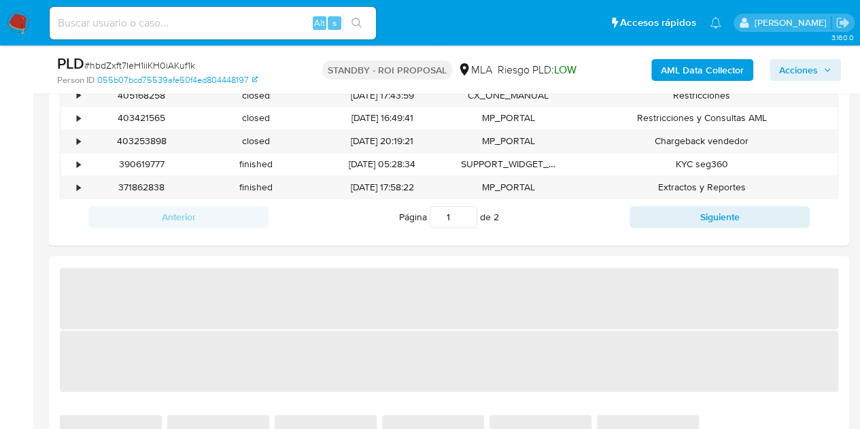
scroll to position [692, 0]
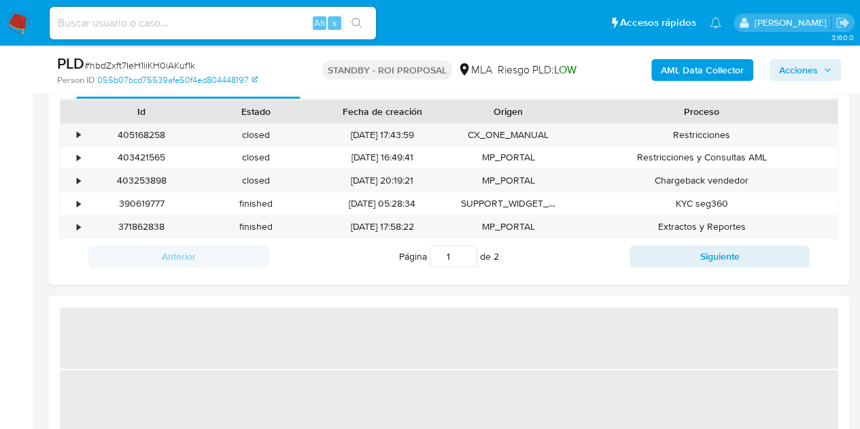
select select "10"
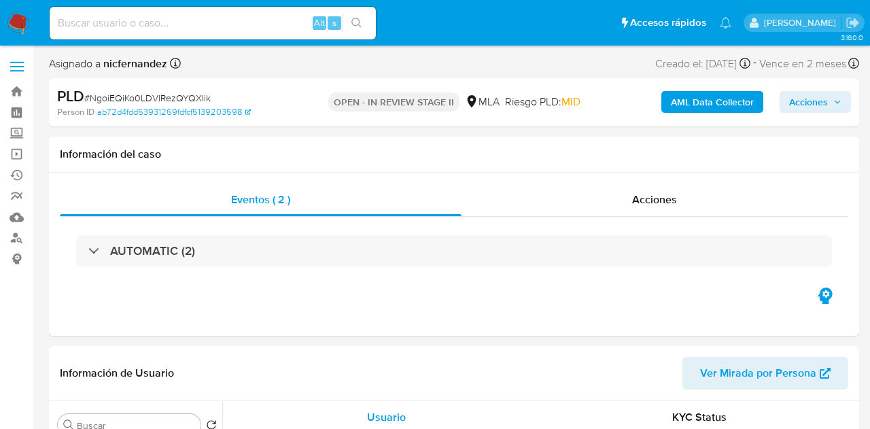
select select "10"
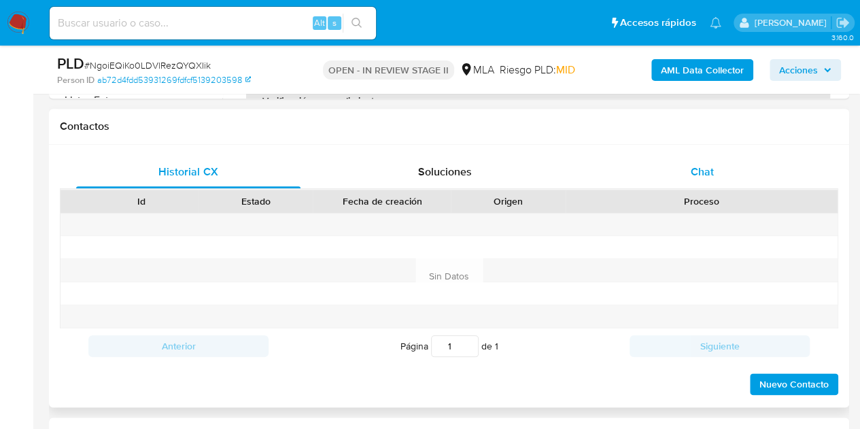
scroll to position [613, 0]
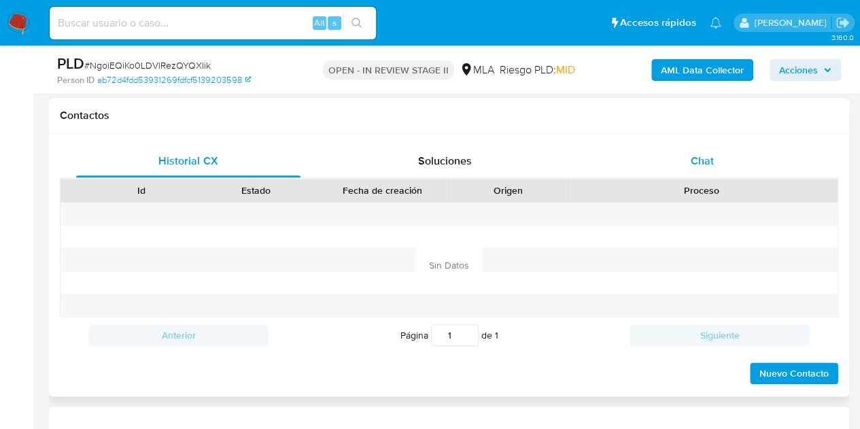
click at [709, 162] on span "Chat" at bounding box center [702, 161] width 23 height 16
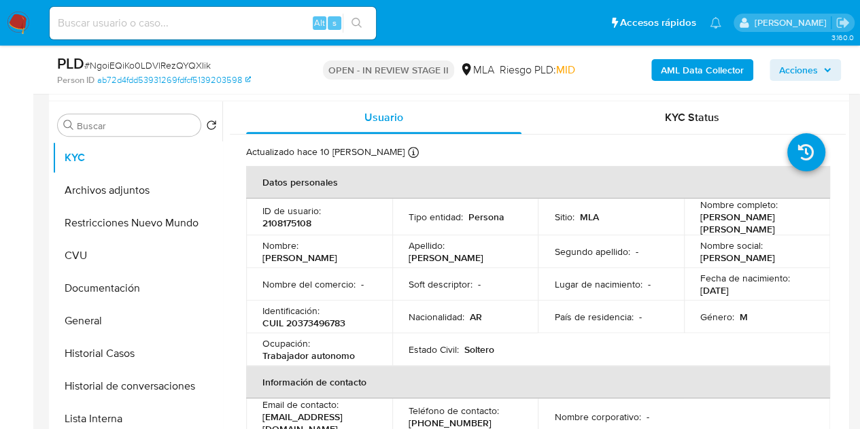
scroll to position [167, 0]
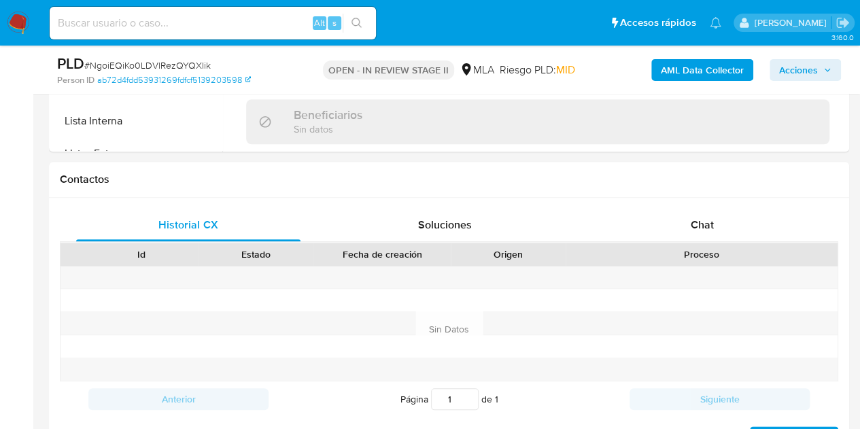
select select "10"
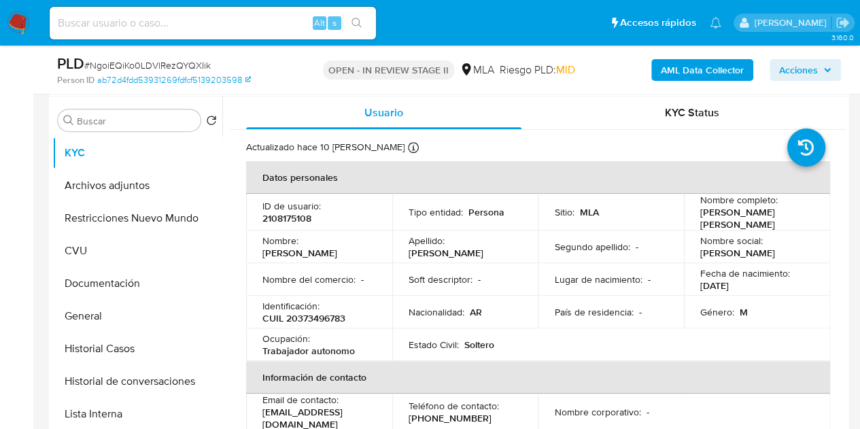
scroll to position [267, 0]
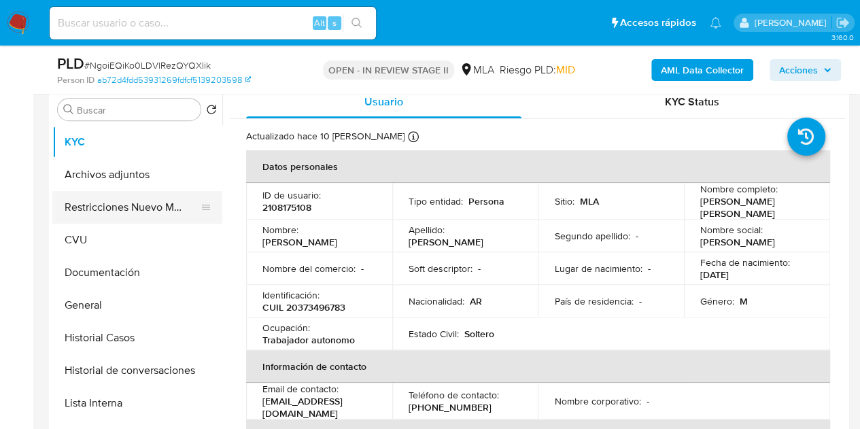
click at [116, 203] on button "Restricciones Nuevo Mundo" at bounding box center [131, 207] width 159 height 33
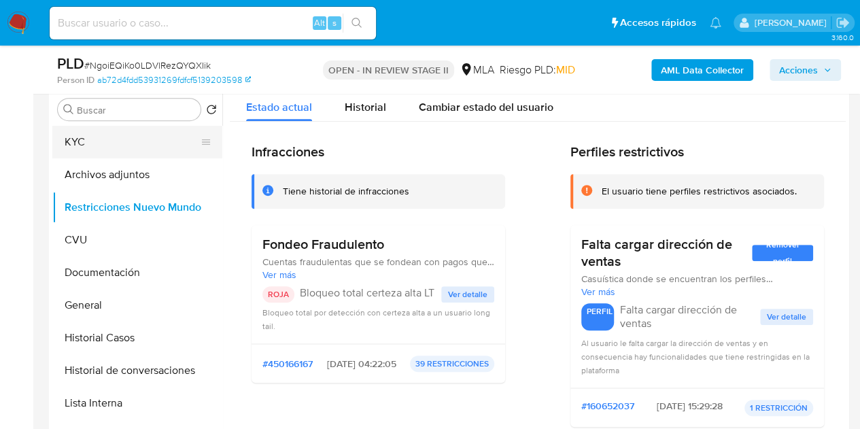
click at [103, 149] on button "KYC" at bounding box center [131, 142] width 159 height 33
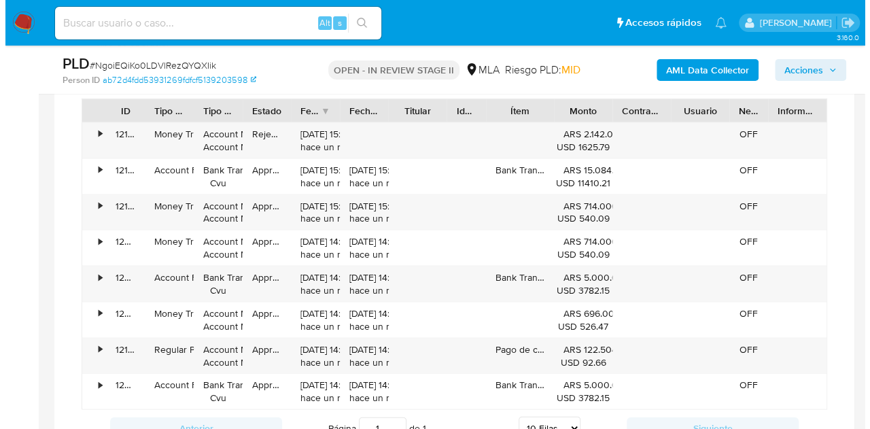
scroll to position [1959, 0]
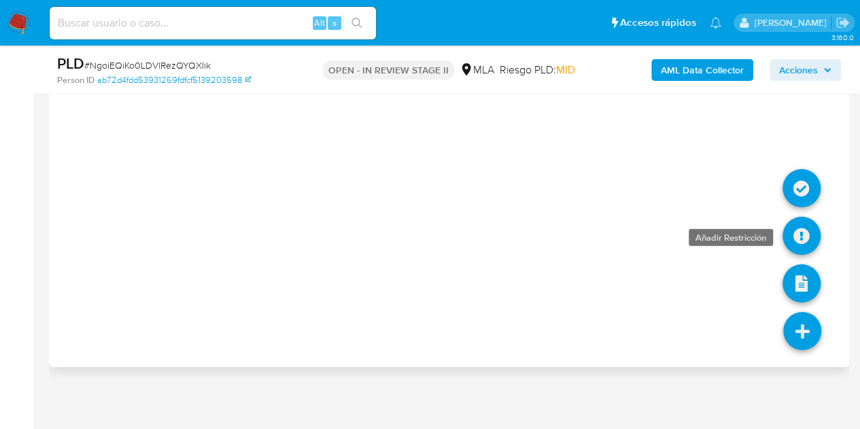
click at [794, 226] on icon at bounding box center [801, 236] width 38 height 38
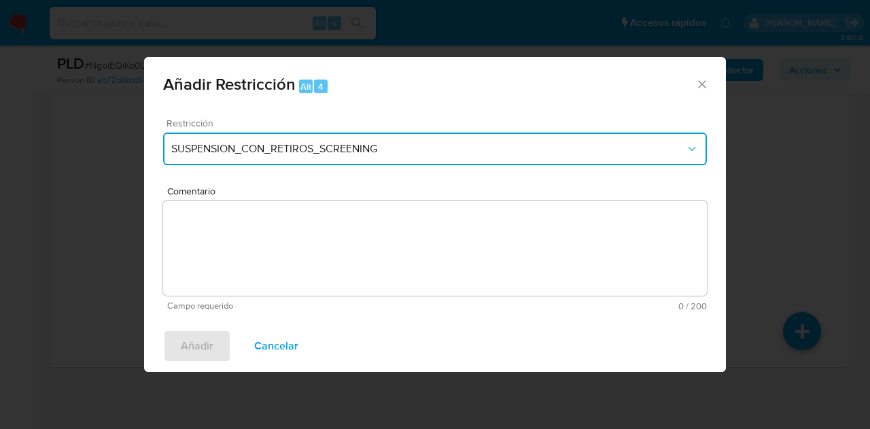
click at [333, 139] on button "SUSPENSION_CON_RETIROS_SCREENING" at bounding box center [435, 149] width 544 height 33
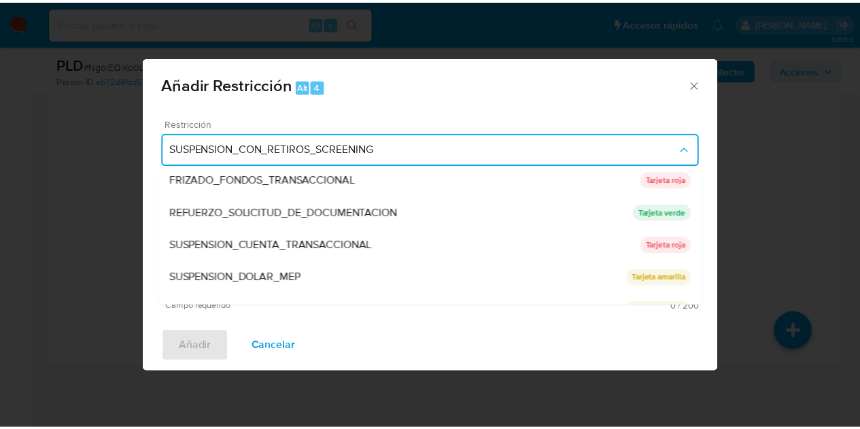
scroll to position [288, 0]
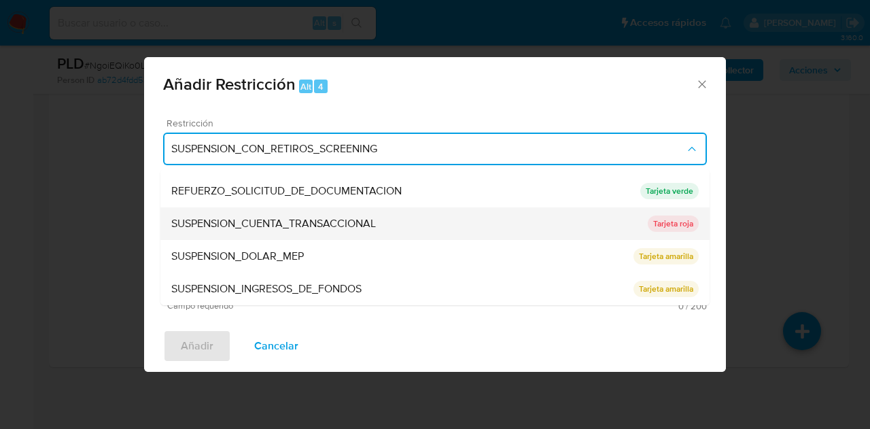
click at [390, 224] on div "SUSPENSION_CUENTA_TRANSACCIONAL" at bounding box center [409, 223] width 477 height 33
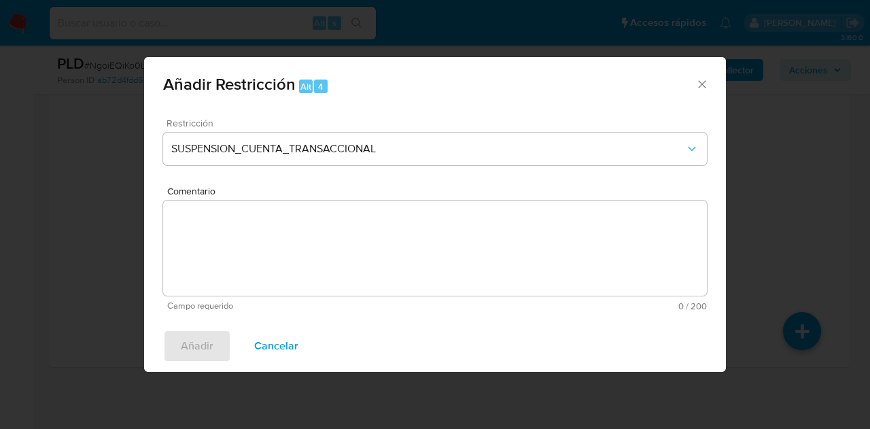
click at [419, 230] on textarea "Comentario" at bounding box center [435, 248] width 544 height 95
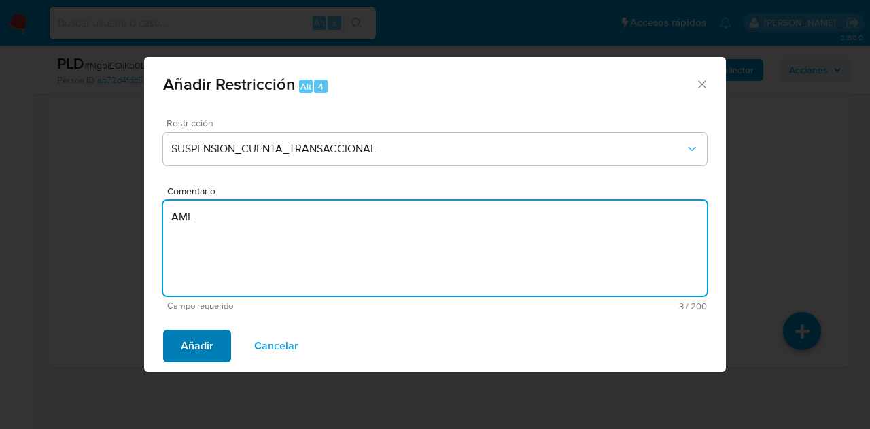
type textarea "AML"
click at [198, 341] on span "Añadir" at bounding box center [197, 346] width 33 height 30
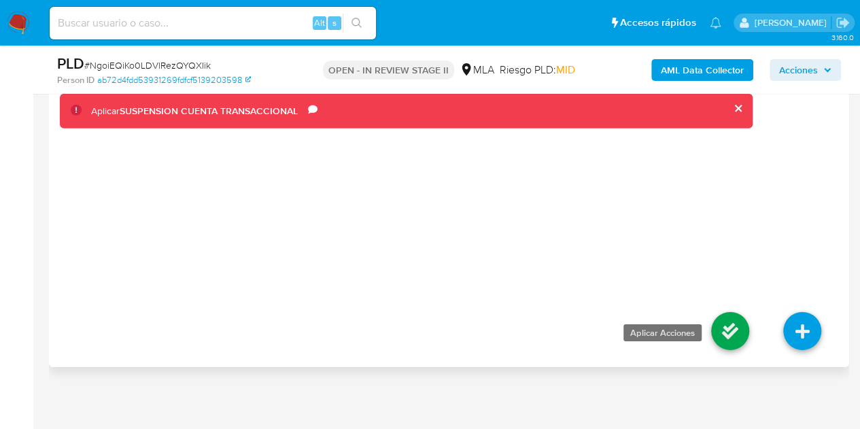
click at [718, 330] on icon at bounding box center [730, 331] width 38 height 38
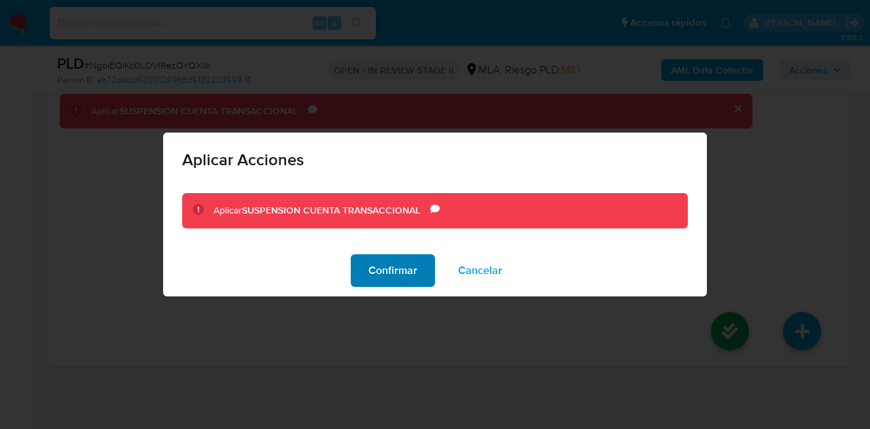
click at [399, 269] on span "Confirmar" at bounding box center [392, 271] width 49 height 30
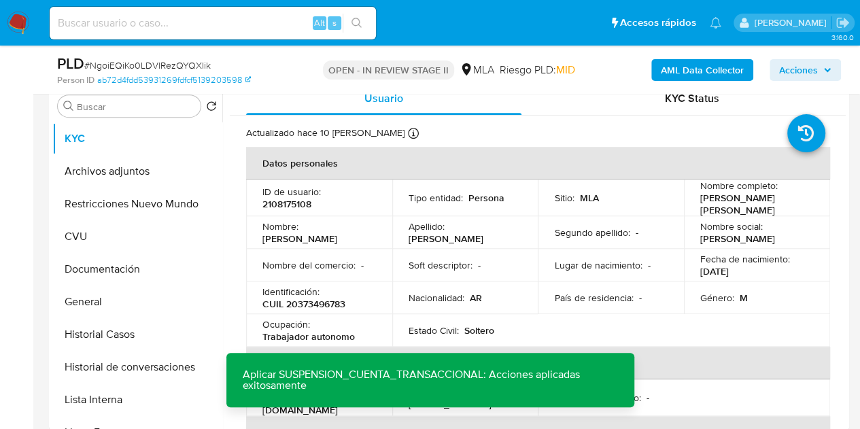
scroll to position [287, 0]
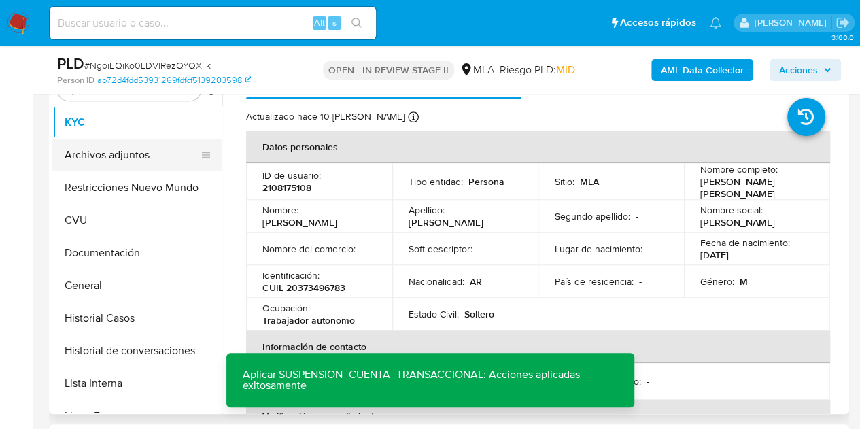
click at [109, 161] on button "Archivos adjuntos" at bounding box center [131, 155] width 159 height 33
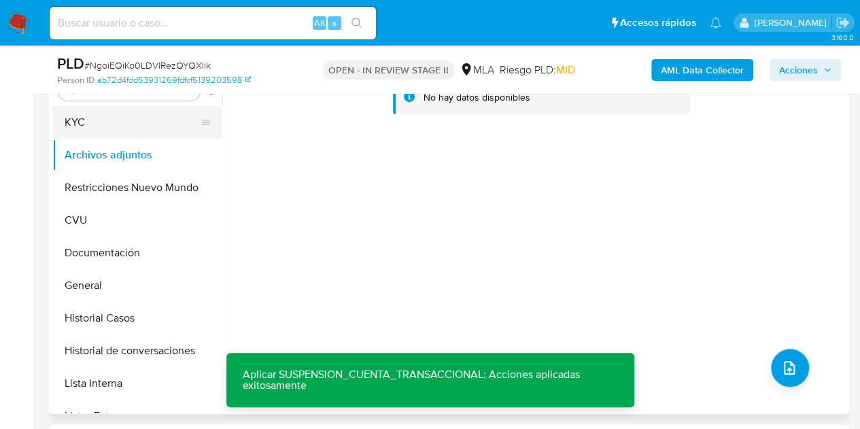
click at [106, 127] on button "KYC" at bounding box center [131, 122] width 159 height 33
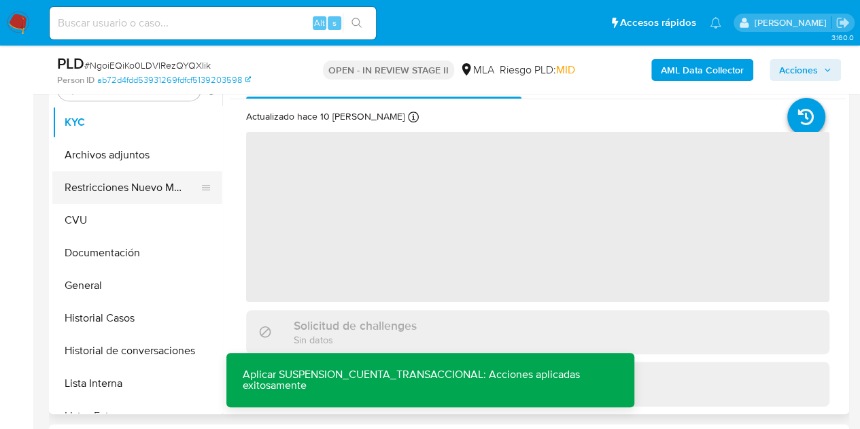
click at [123, 180] on button "Restricciones Nuevo Mundo" at bounding box center [131, 187] width 159 height 33
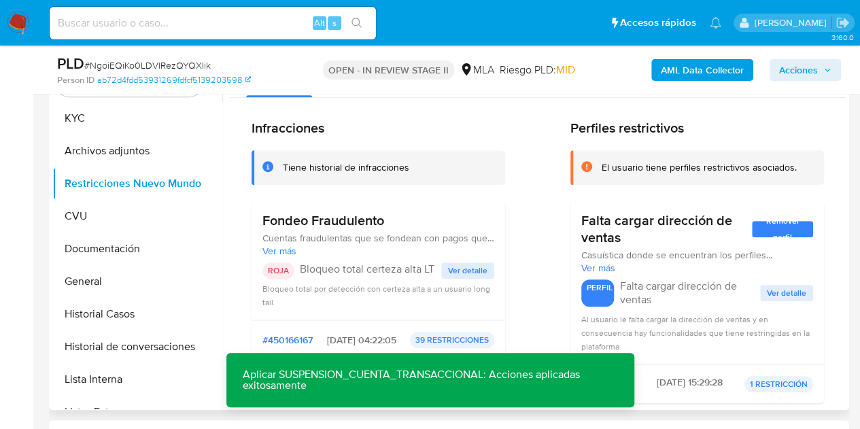
scroll to position [288, 0]
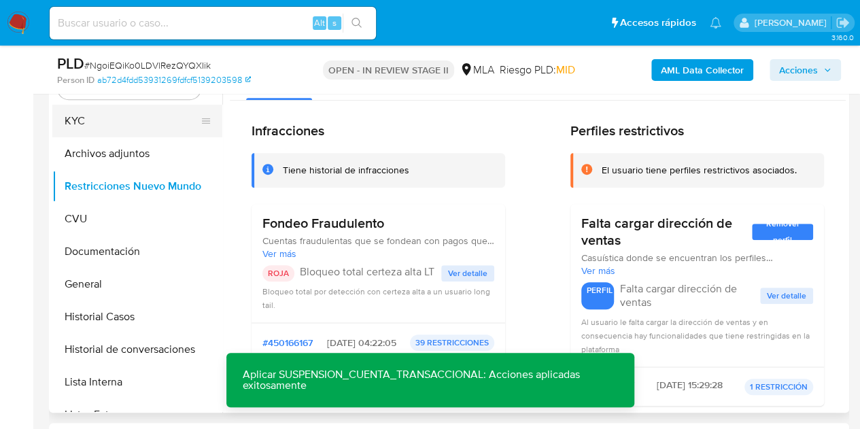
click at [133, 131] on button "KYC" at bounding box center [131, 121] width 159 height 33
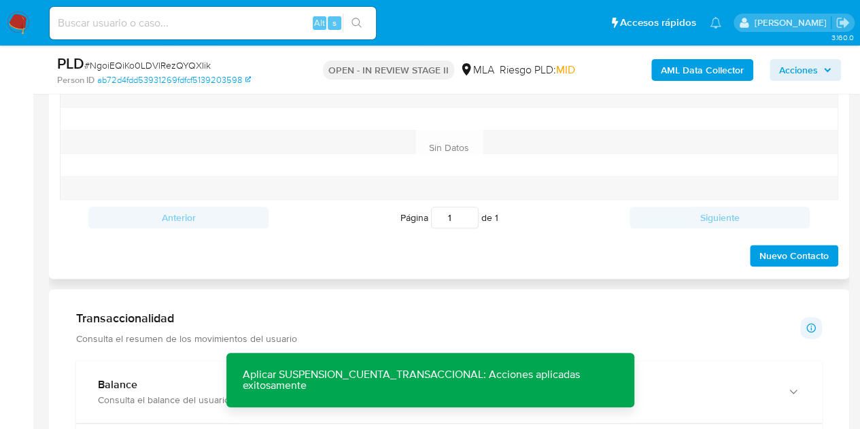
scroll to position [636, 0]
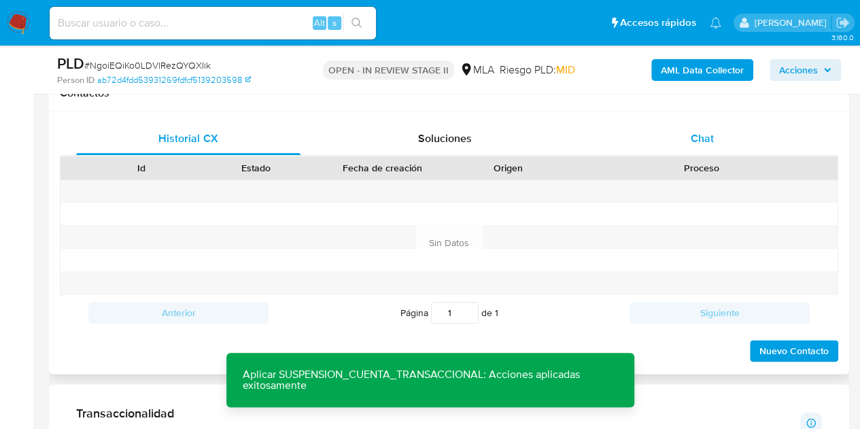
click at [710, 141] on span "Chat" at bounding box center [702, 139] width 23 height 16
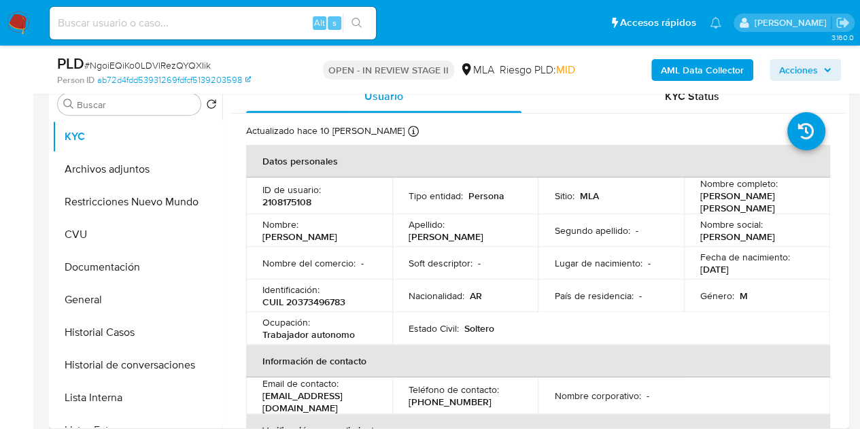
scroll to position [317, 0]
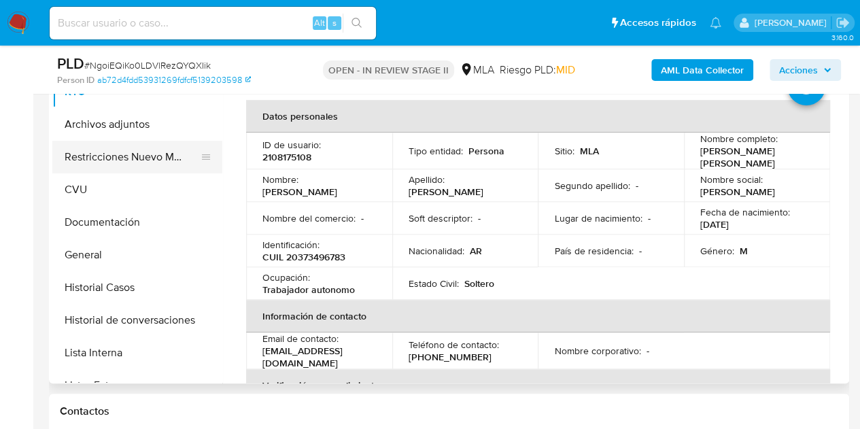
click at [102, 157] on button "Restricciones Nuevo Mundo" at bounding box center [131, 157] width 159 height 33
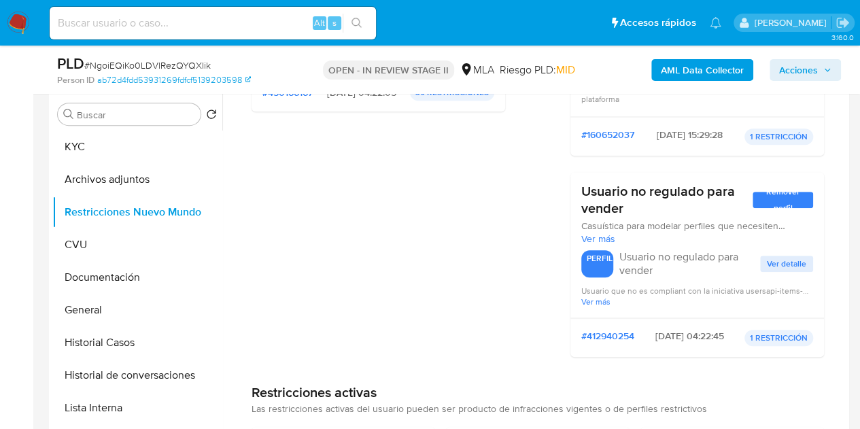
scroll to position [0, 0]
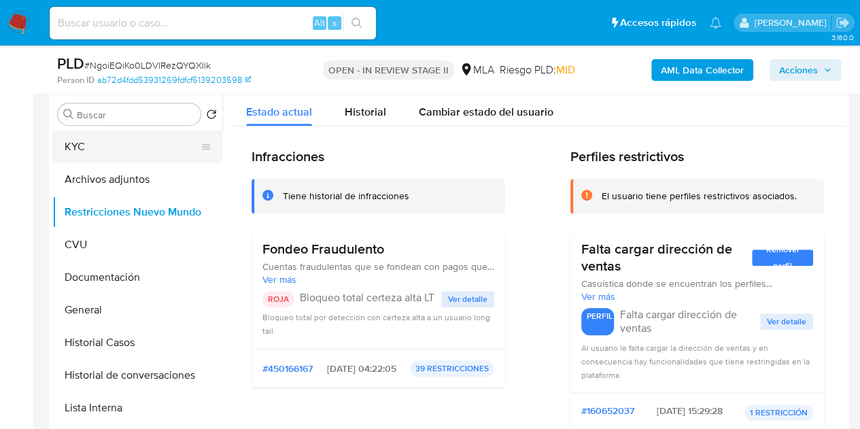
click at [94, 152] on button "KYC" at bounding box center [131, 147] width 159 height 33
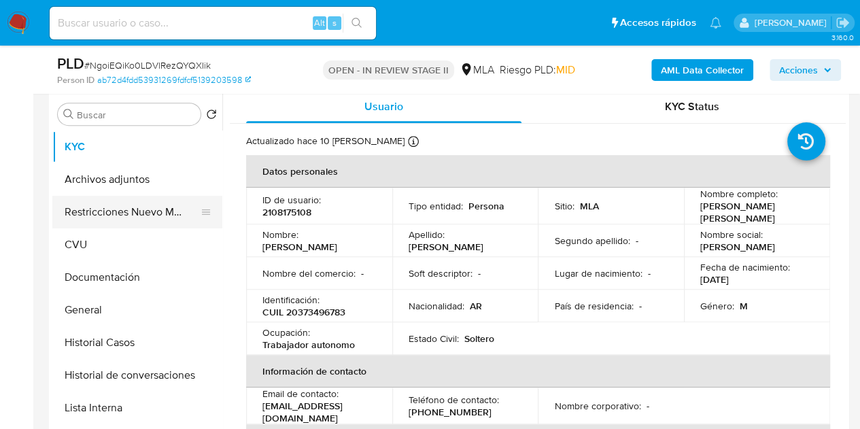
click at [90, 211] on button "Restricciones Nuevo Mundo" at bounding box center [131, 212] width 159 height 33
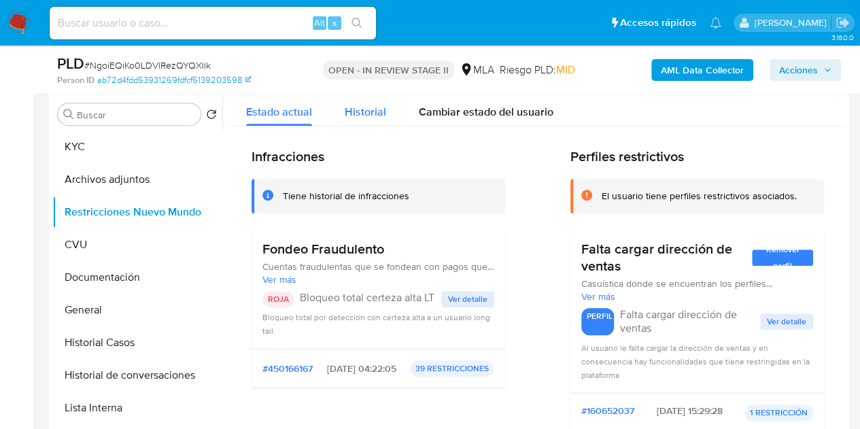
click at [382, 108] on span "Historial" at bounding box center [365, 112] width 41 height 16
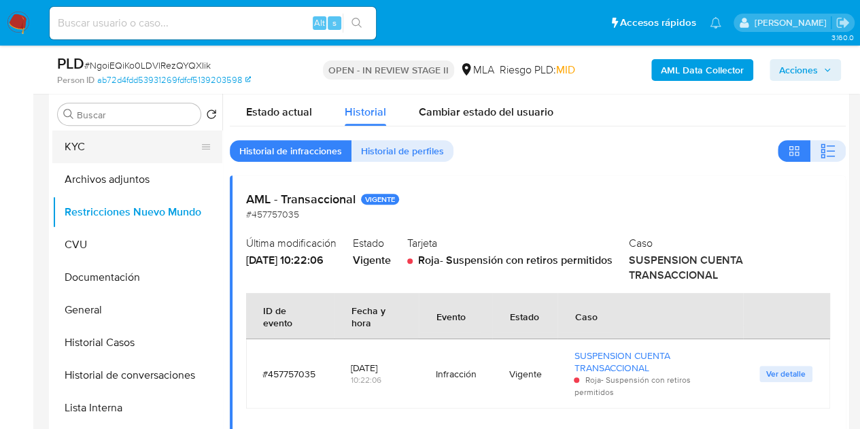
click at [115, 159] on button "KYC" at bounding box center [131, 147] width 159 height 33
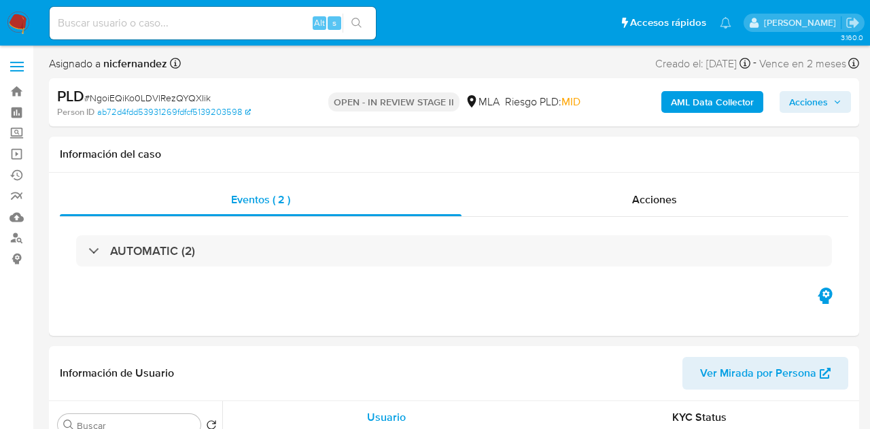
select select "10"
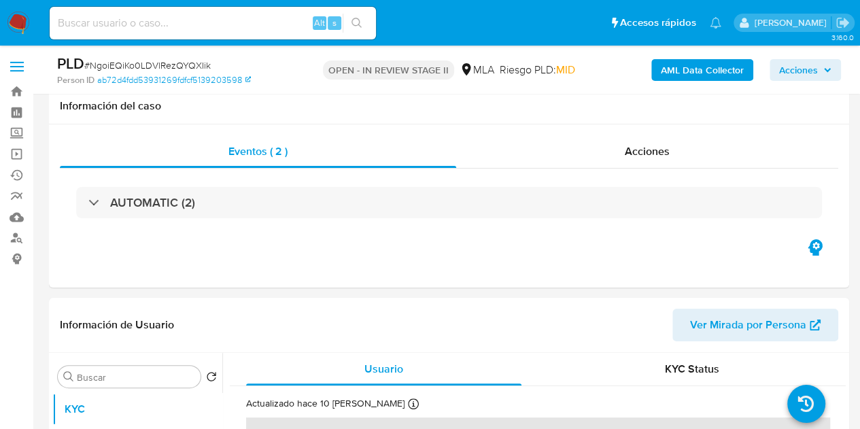
scroll to position [216, 0]
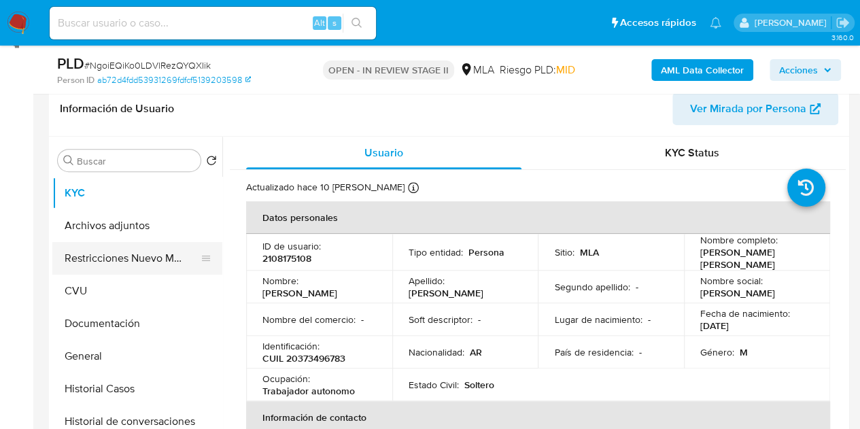
click at [69, 252] on button "Restricciones Nuevo Mundo" at bounding box center [131, 258] width 159 height 33
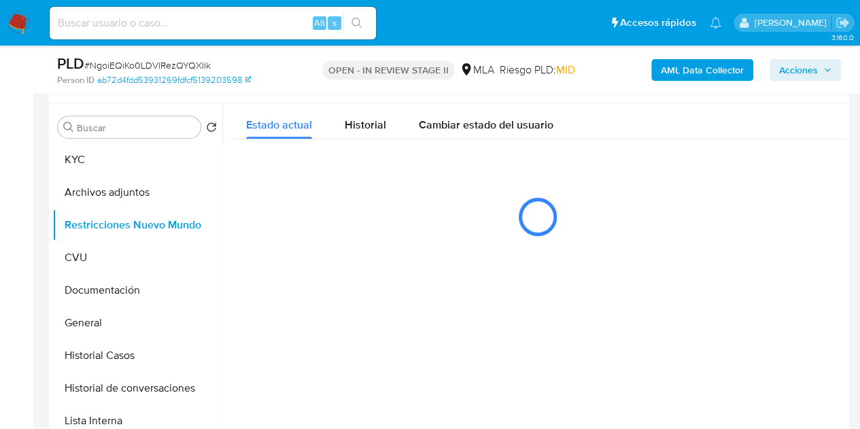
scroll to position [260, 0]
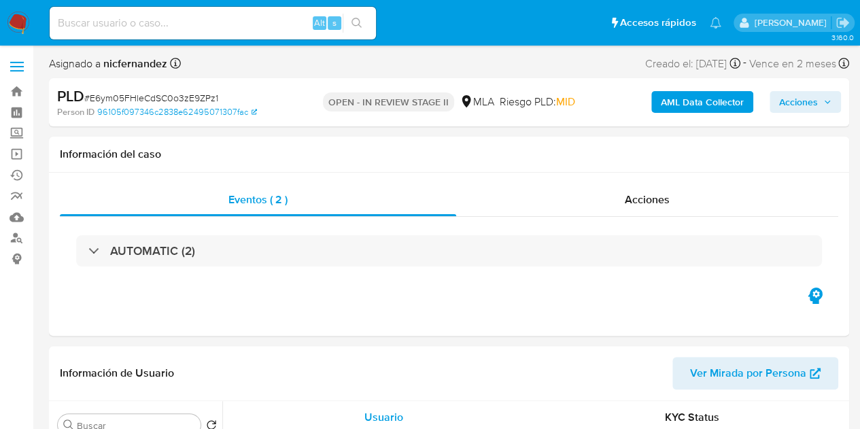
select select "10"
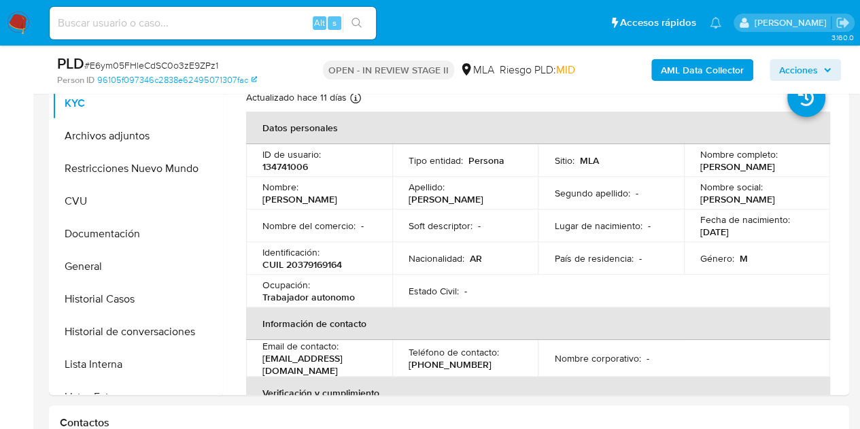
scroll to position [284, 0]
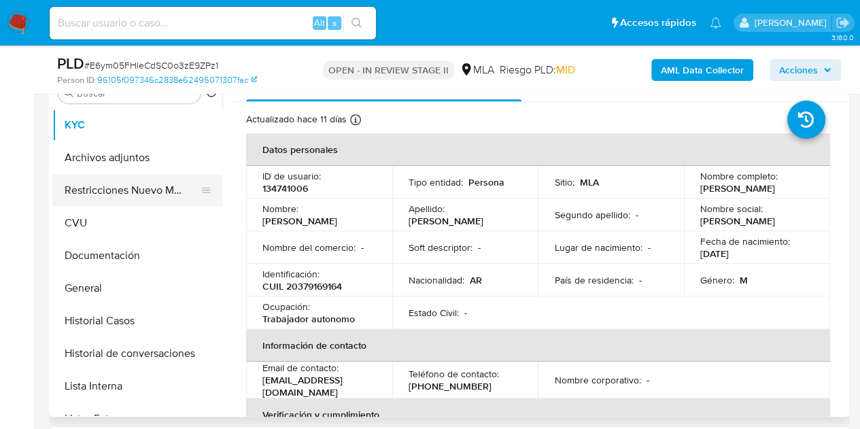
click at [97, 192] on button "Restricciones Nuevo Mundo" at bounding box center [131, 190] width 159 height 33
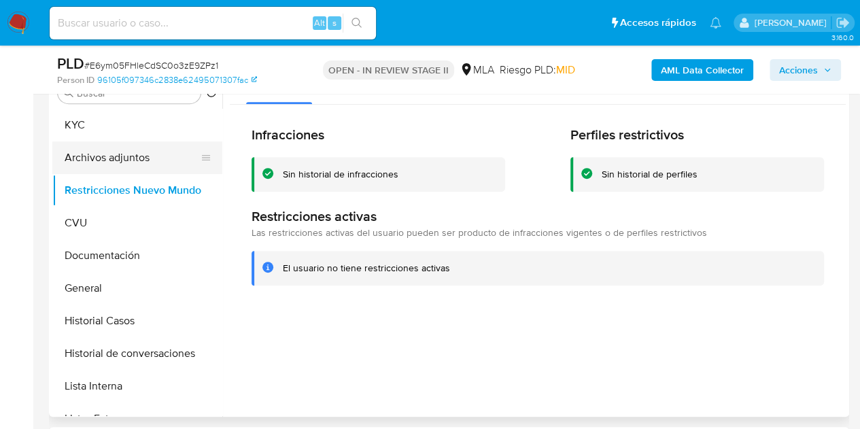
click at [102, 162] on button "Archivos adjuntos" at bounding box center [131, 157] width 159 height 33
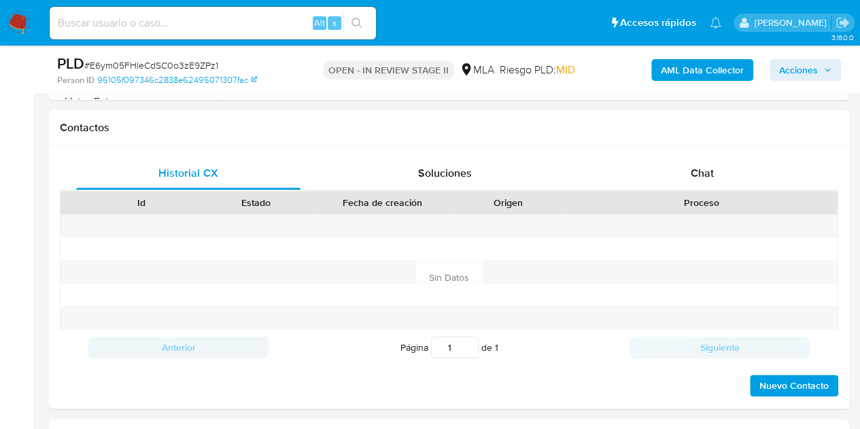
scroll to position [650, 0]
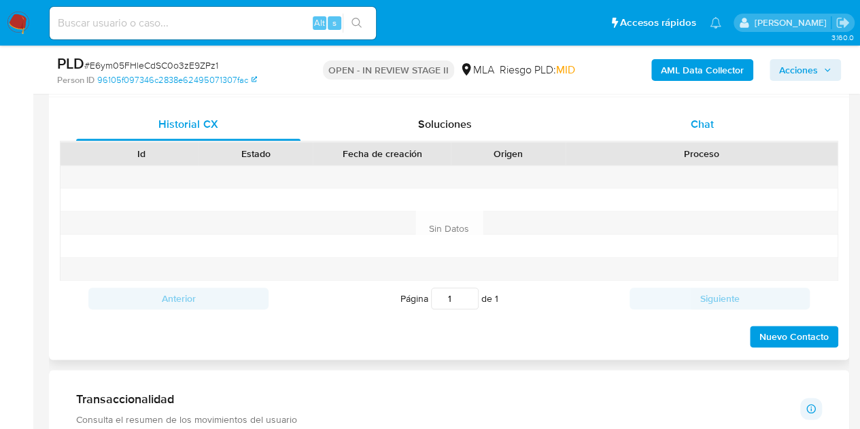
click at [715, 119] on div "Chat" at bounding box center [702, 124] width 224 height 33
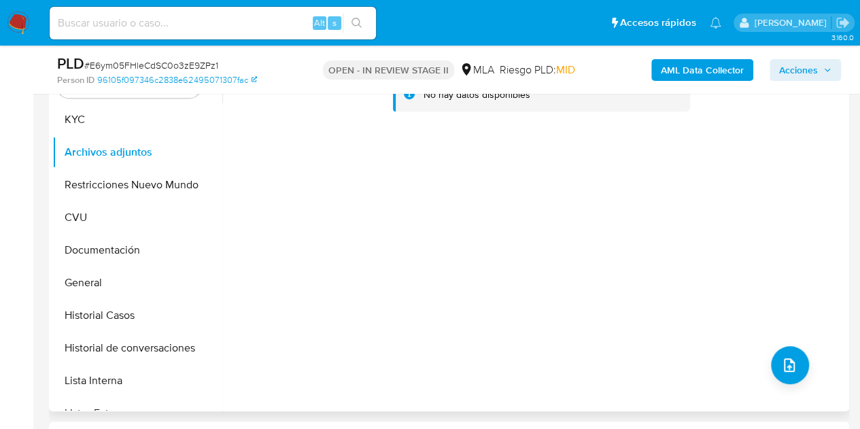
scroll to position [264, 0]
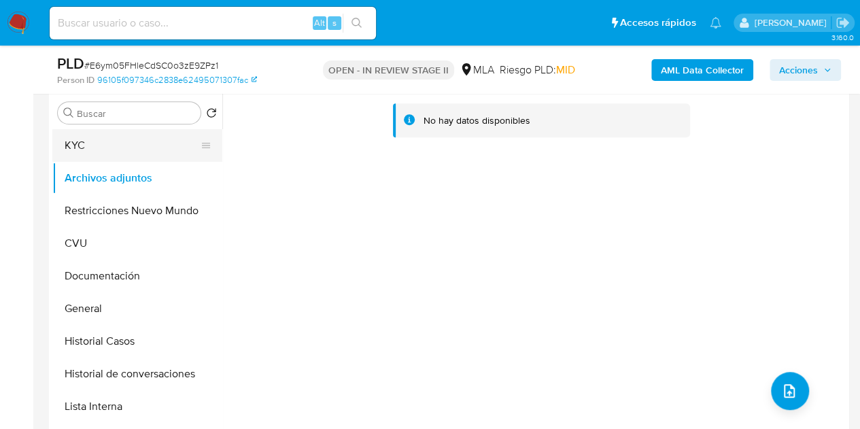
click at [94, 148] on button "KYC" at bounding box center [131, 145] width 159 height 33
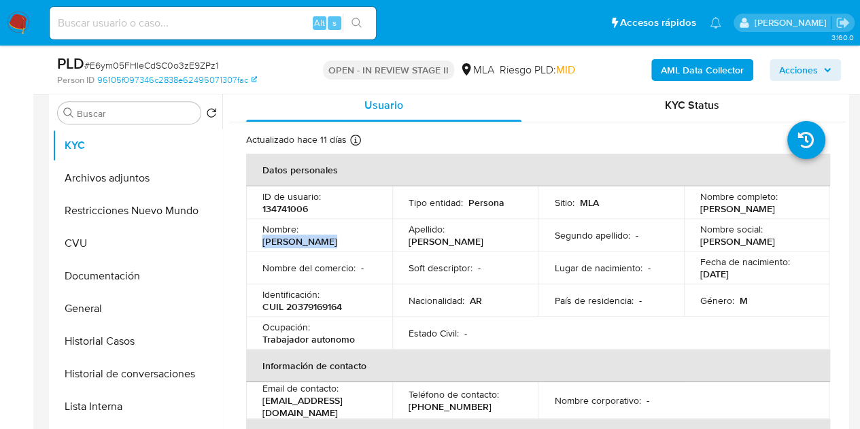
drag, startPoint x: 302, startPoint y: 231, endPoint x: 375, endPoint y: 233, distance: 73.4
click at [375, 233] on td "Nombre : [PERSON_NAME]" at bounding box center [319, 235] width 146 height 33
copy p "[PERSON_NAME]"
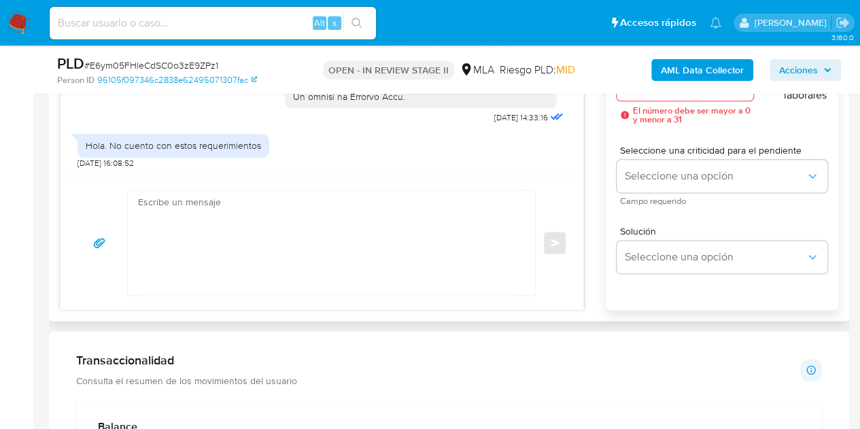
scroll to position [789, 0]
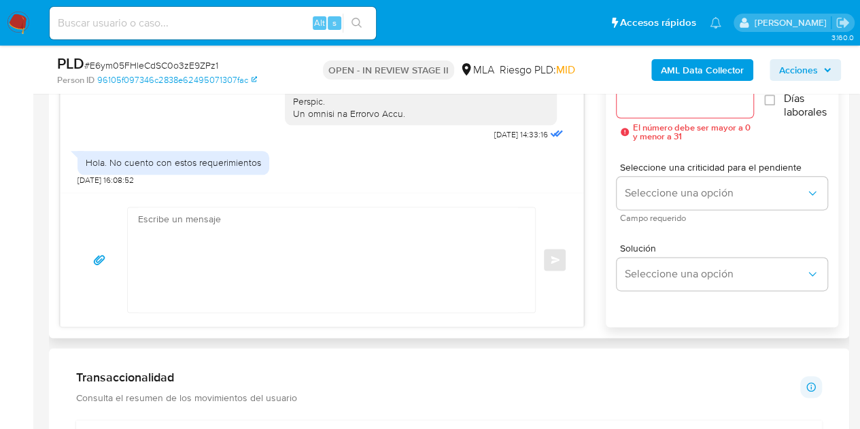
click at [433, 224] on textarea at bounding box center [328, 259] width 380 height 105
paste textarea "Hola [PERSON_NAME], Esperamos que te encuentres muy bien. Necesitamos por favor…"
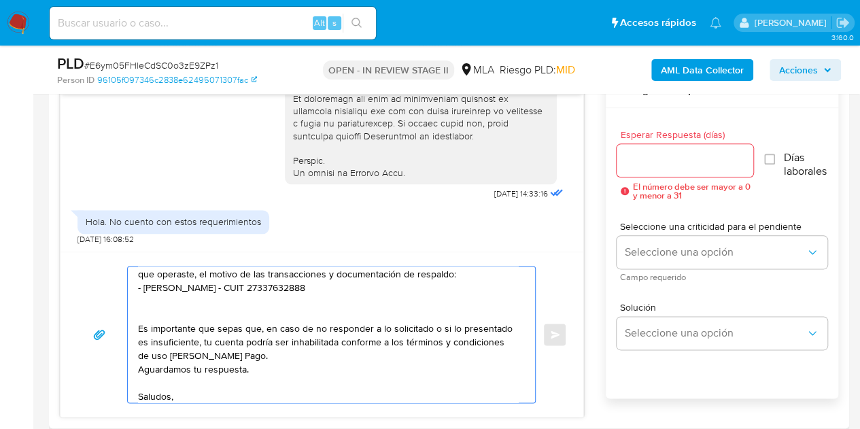
scroll to position [173, 0]
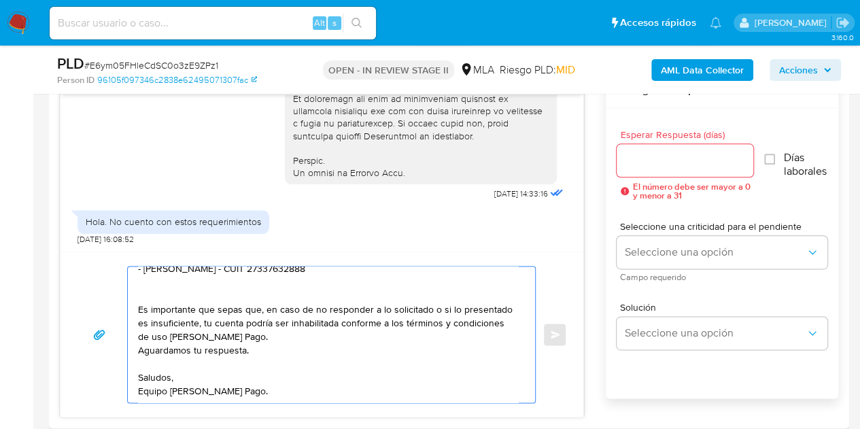
type textarea "Hola Damián Ramiro, Esperamos que te encuentres muy bien. Necesitamos por favor…"
click at [682, 164] on input "Esperar Respuesta (días)" at bounding box center [685, 161] width 137 height 18
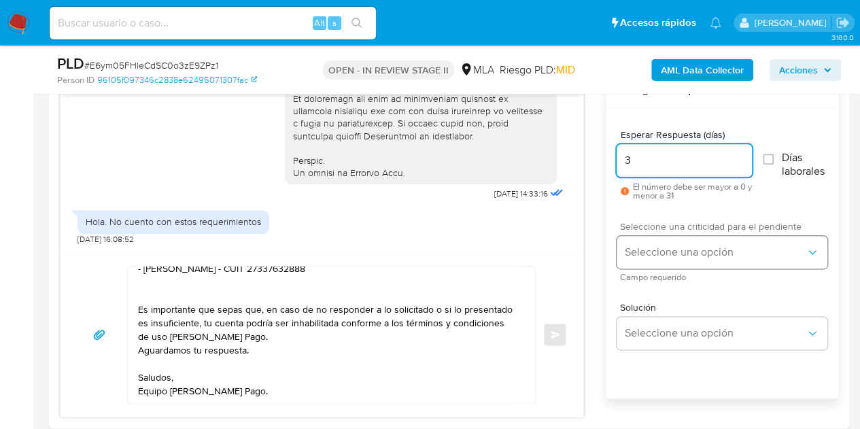
type input "3"
click at [661, 246] on span "Seleccione una opción" at bounding box center [715, 252] width 181 height 14
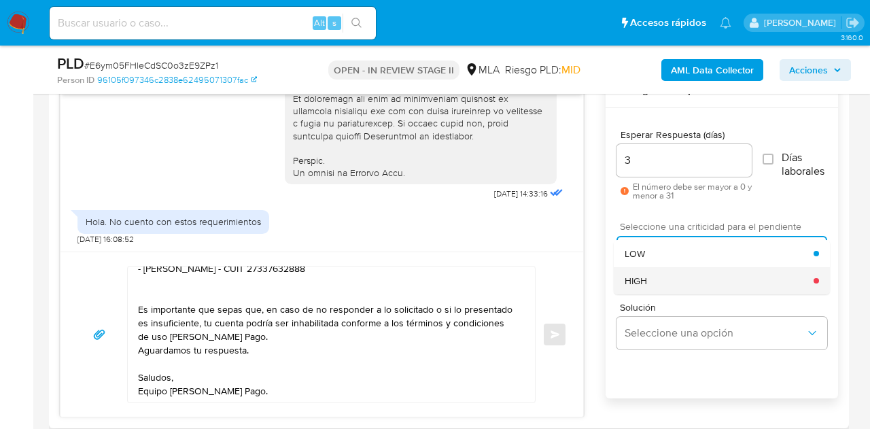
click at [661, 277] on div "HIGH" at bounding box center [719, 280] width 189 height 27
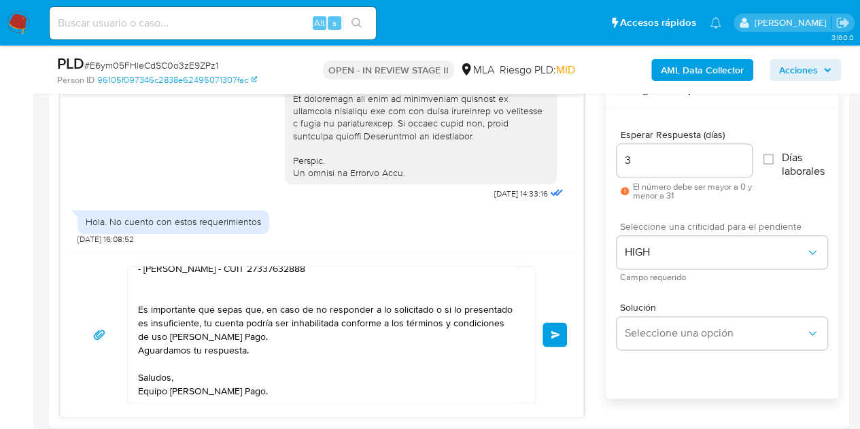
click at [596, 272] on div "17/09/2025 14:33:16 Hola. No cuento con estos requerimientos 20/09/2025 16:08:5…" at bounding box center [449, 244] width 778 height 345
click at [549, 336] on button "Enviar" at bounding box center [554, 334] width 24 height 24
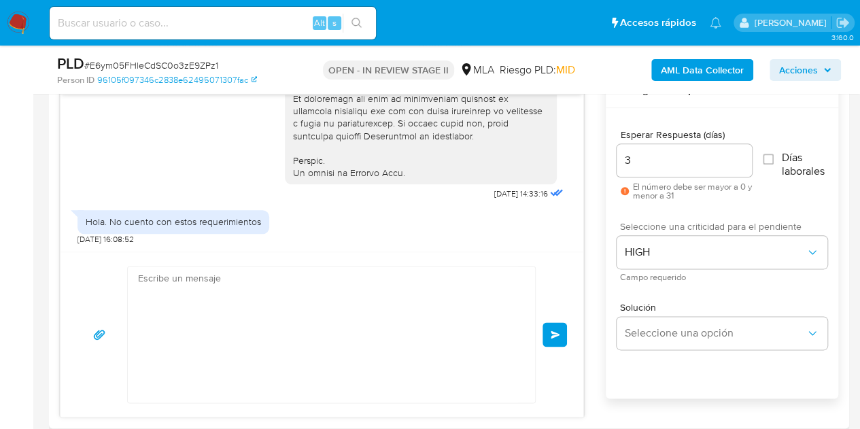
scroll to position [1040, 0]
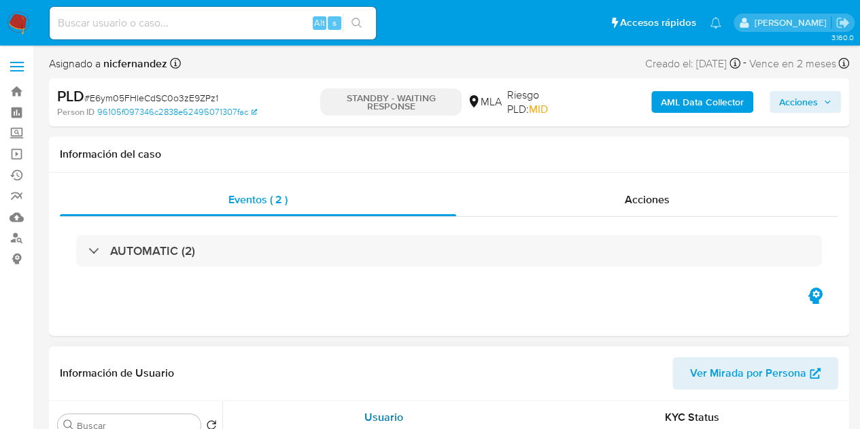
select select "10"
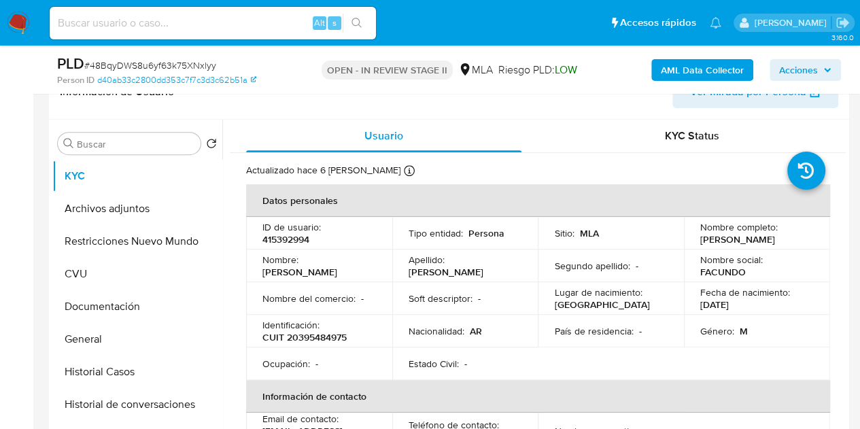
scroll to position [253, 0]
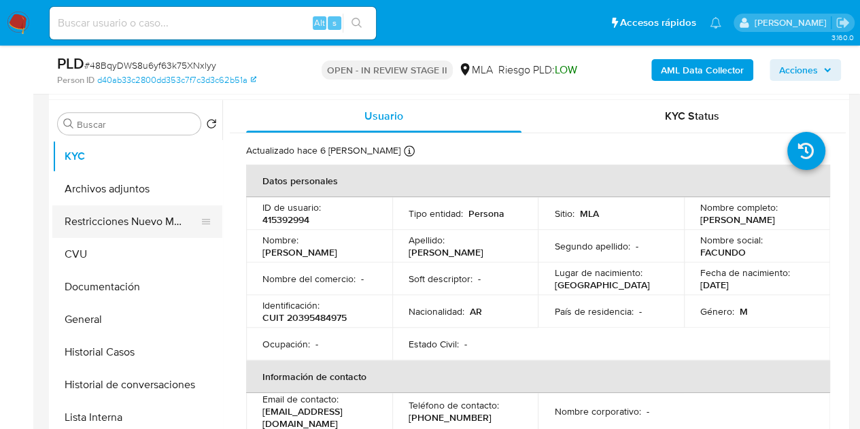
click at [109, 214] on button "Restricciones Nuevo Mundo" at bounding box center [131, 221] width 159 height 33
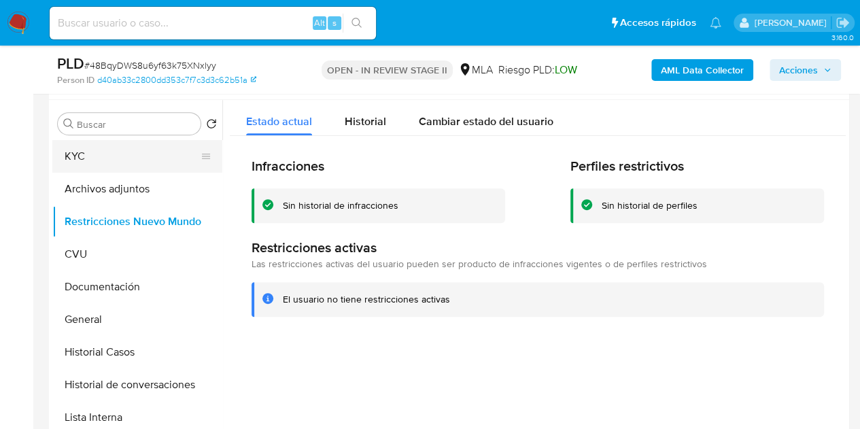
click at [86, 156] on button "KYC" at bounding box center [131, 156] width 159 height 33
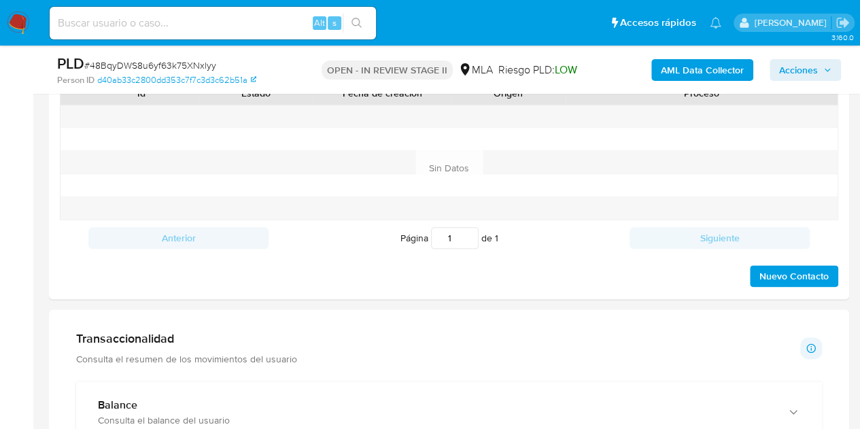
scroll to position [619, 0]
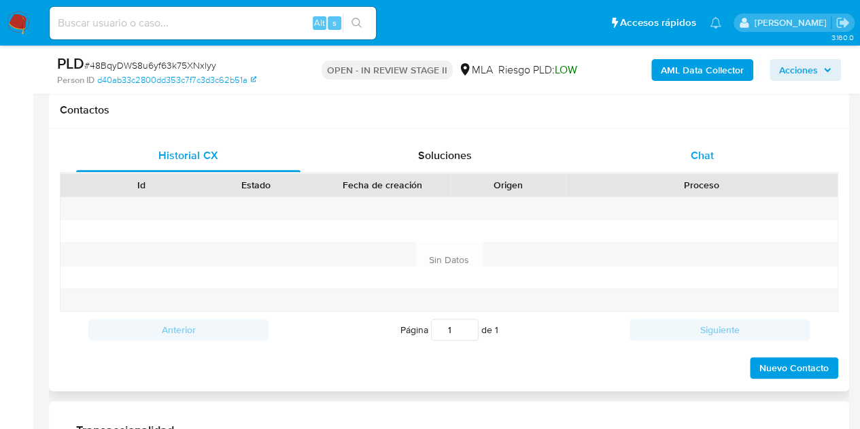
click at [716, 150] on div "Chat" at bounding box center [702, 155] width 224 height 33
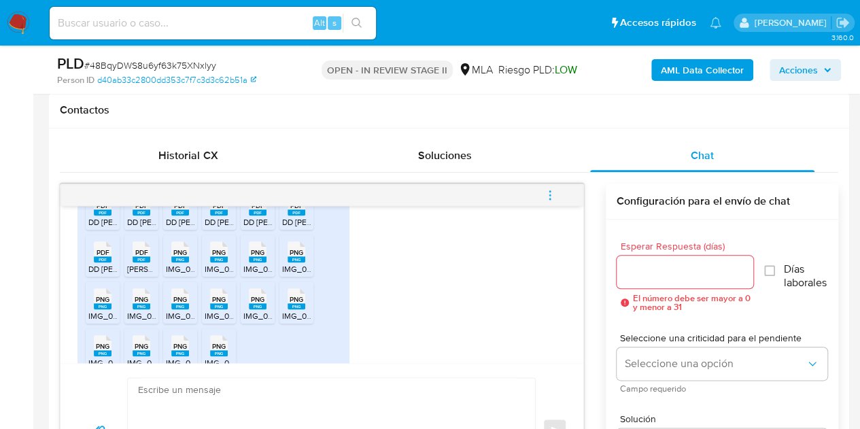
scroll to position [939, 0]
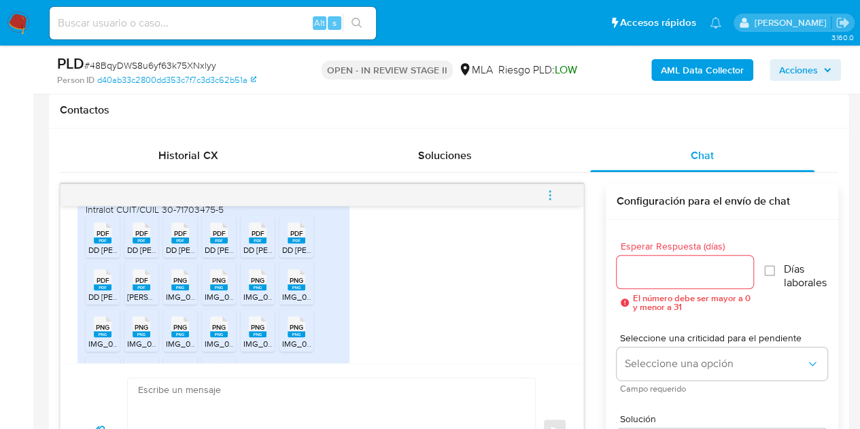
click at [51, 254] on div "Historial CX Soluciones Chat Id Estado Fecha de creación Origen Proceso Anterio…" at bounding box center [449, 318] width 800 height 380
click at [112, 256] on span "DD JJ II BB 07-2025.pdf" at bounding box center [155, 250] width 135 height 12
click at [133, 243] on icon at bounding box center [142, 232] width 18 height 21
click at [187, 243] on rect at bounding box center [180, 240] width 18 height 6
click at [217, 256] on span "DD JJ II BB 03-2025.pdf" at bounding box center [273, 250] width 136 height 12
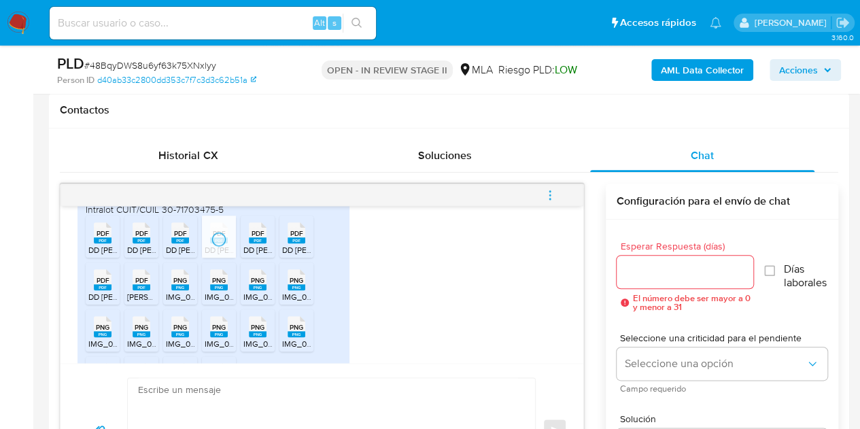
click at [258, 256] on span "DD JJ II BB 02-2025.pdf" at bounding box center [311, 250] width 136 height 12
click at [286, 245] on div "PDF PDF" at bounding box center [296, 231] width 29 height 27
click at [346, 295] on div "1 - Les informo que hasta el día de de hoy estudio y no realizo trabajo alguno …" at bounding box center [213, 216] width 272 height 384
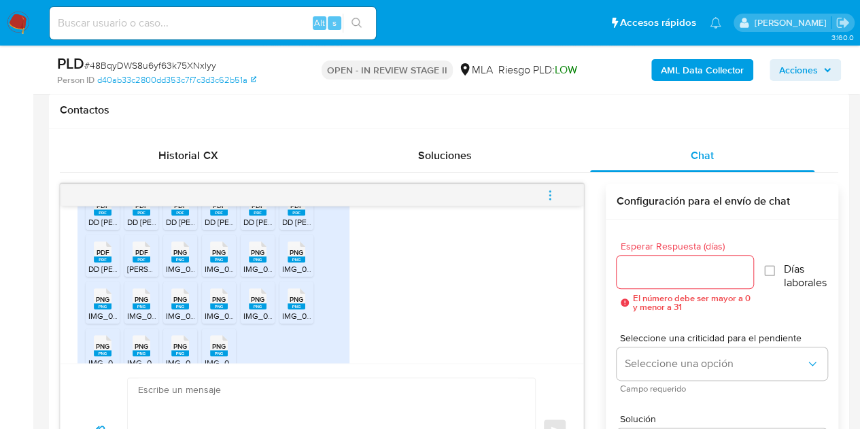
scroll to position [959, 0]
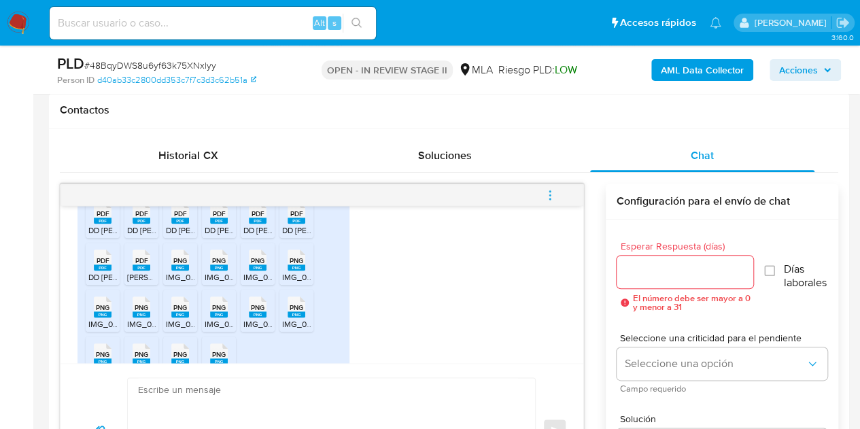
click at [106, 265] on span "PDF" at bounding box center [103, 260] width 13 height 9
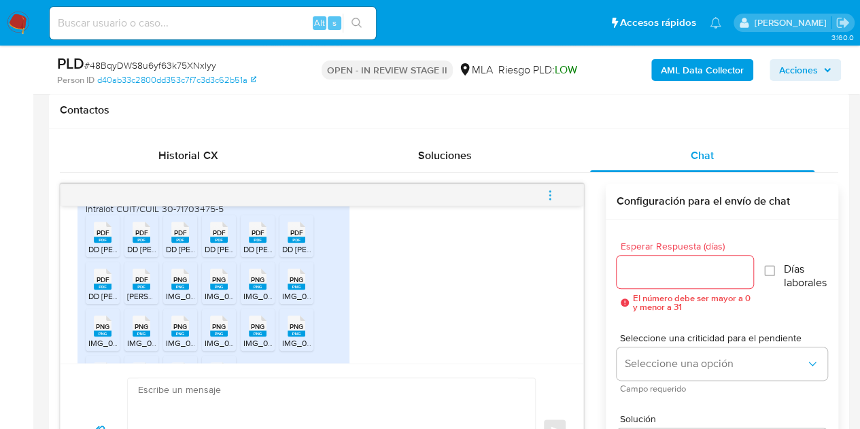
click at [137, 290] on rect at bounding box center [142, 286] width 18 height 6
click at [332, 294] on ul "PDF PDF DD JJ II BB 07-2025.pdf PDF PDF DD JJ II BB 04-2025.pdf PDF PDF DD JJ I…" at bounding box center [214, 309] width 256 height 188
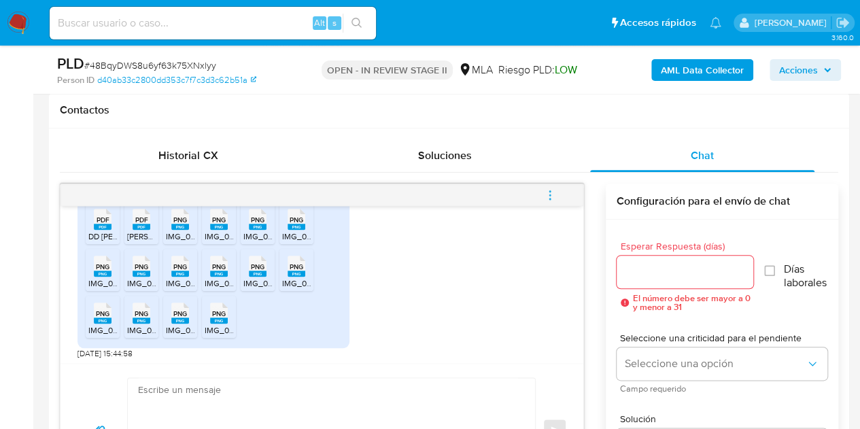
scroll to position [1015, 0]
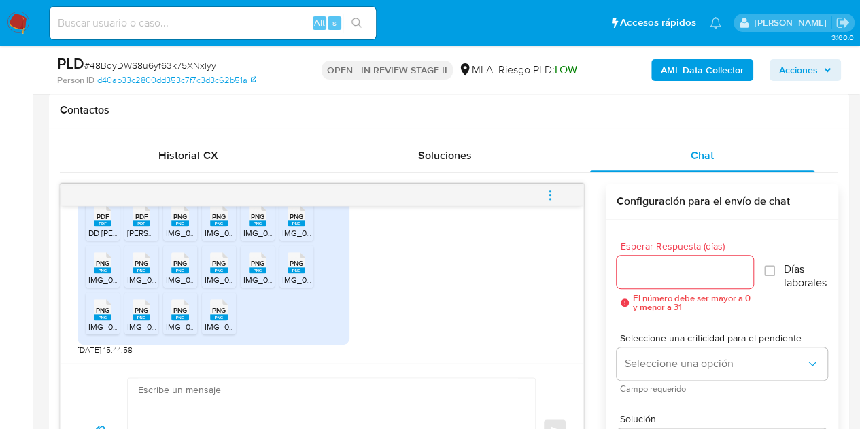
click at [185, 221] on rect at bounding box center [180, 223] width 18 height 6
click at [218, 227] on span "IMG_0182.png" at bounding box center [231, 233] width 53 height 12
click at [252, 227] on span "IMG_0179.png" at bounding box center [269, 233] width 52 height 12
click at [292, 224] on rect at bounding box center [297, 223] width 18 height 6
drag, startPoint x: 107, startPoint y: 266, endPoint x: 143, endPoint y: 273, distance: 36.5
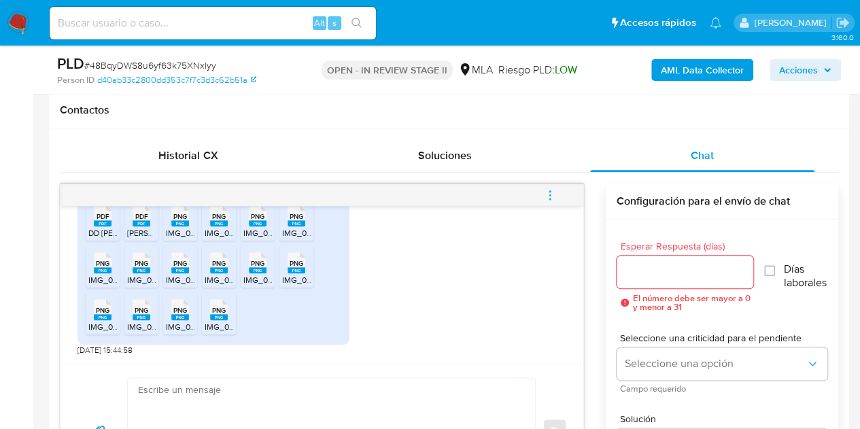
click at [110, 267] on div "PNG PNG" at bounding box center [102, 261] width 29 height 27
click at [143, 273] on rect at bounding box center [142, 270] width 18 height 6
click at [187, 272] on icon "PNG" at bounding box center [180, 263] width 18 height 24
drag, startPoint x: 219, startPoint y: 269, endPoint x: 242, endPoint y: 273, distance: 23.4
click at [220, 269] on rect at bounding box center [219, 270] width 18 height 6
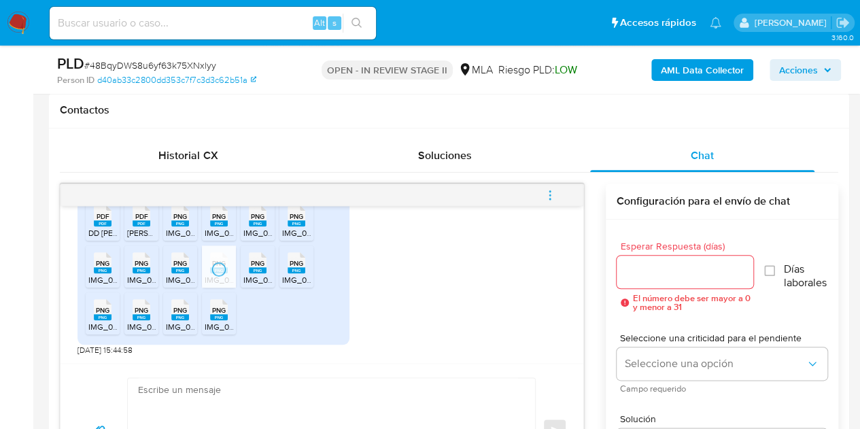
drag, startPoint x: 268, startPoint y: 271, endPoint x: 277, endPoint y: 270, distance: 9.5
click at [268, 271] on div "PNG PNG" at bounding box center [257, 261] width 29 height 27
click at [305, 270] on div "PNG PNG" at bounding box center [296, 261] width 29 height 27
drag, startPoint x: 106, startPoint y: 323, endPoint x: 131, endPoint y: 323, distance: 25.2
click at [106, 323] on span "IMG_0178.png" at bounding box center [114, 327] width 52 height 12
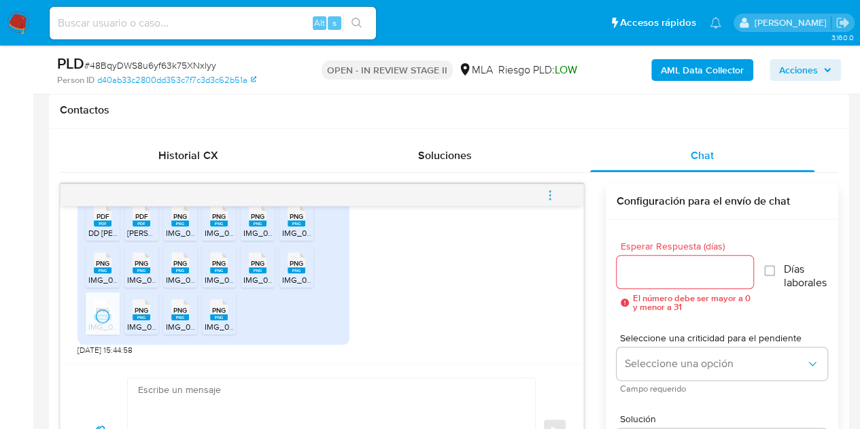
click at [139, 317] on rect at bounding box center [142, 317] width 18 height 6
click at [190, 315] on div "PNG PNG" at bounding box center [180, 308] width 29 height 27
click at [234, 317] on li "PNG PNG IMG_0175.png" at bounding box center [219, 313] width 34 height 42
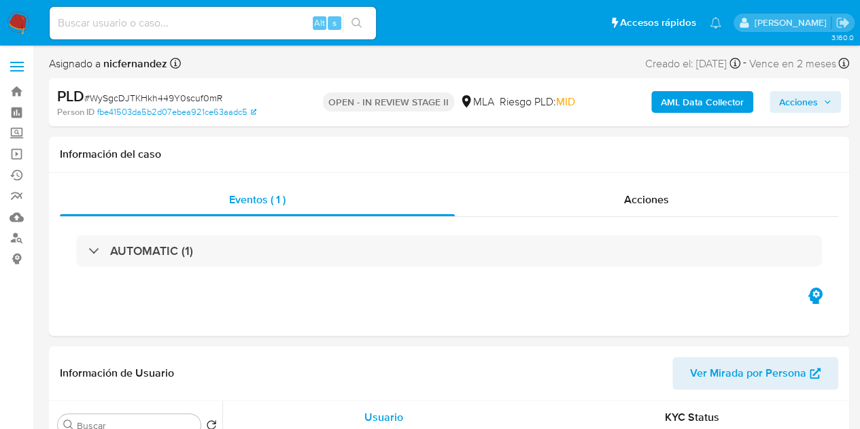
select select "10"
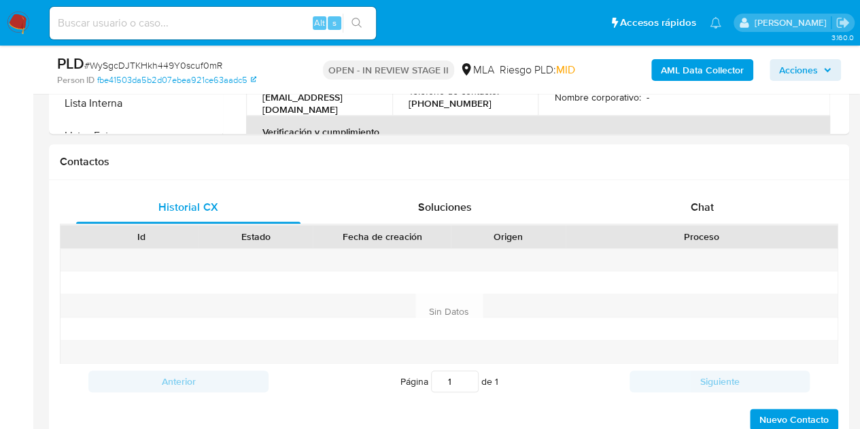
scroll to position [597, 0]
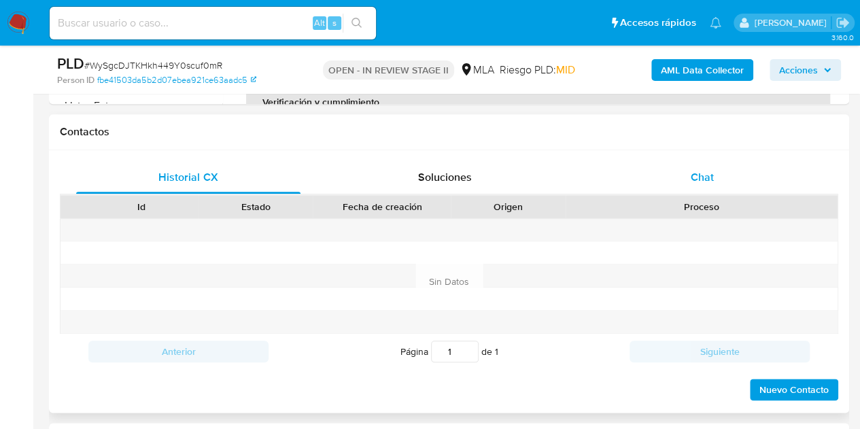
click at [717, 183] on div "Chat" at bounding box center [702, 177] width 224 height 33
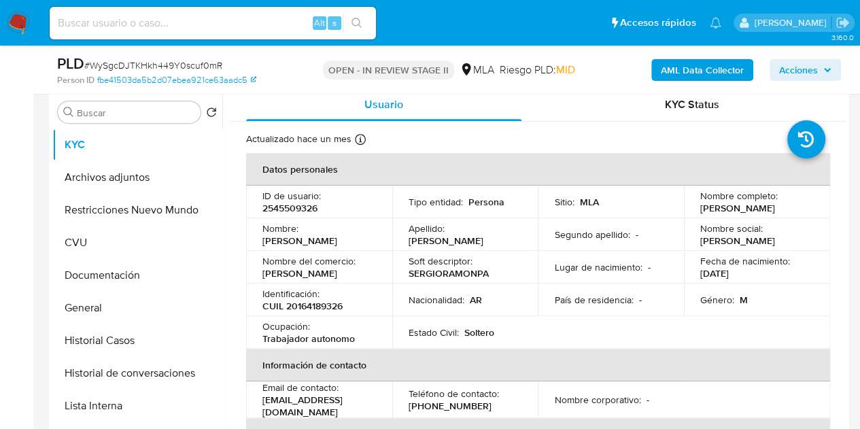
scroll to position [245, 0]
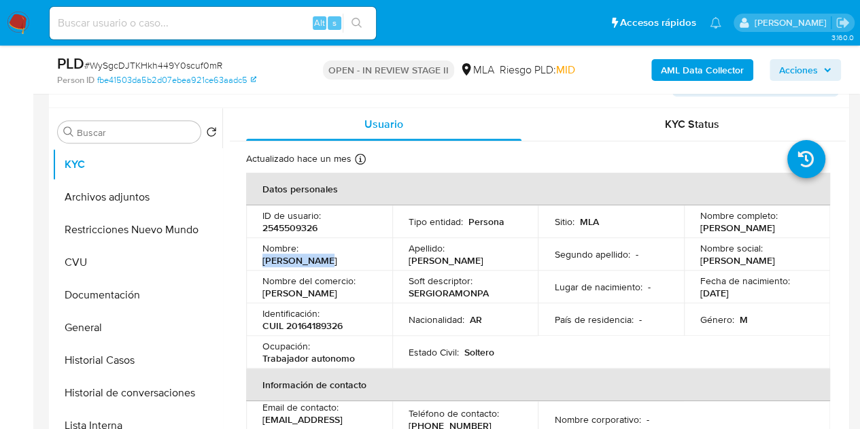
drag, startPoint x: 305, startPoint y: 256, endPoint x: 367, endPoint y: 268, distance: 63.6
click at [367, 268] on td "Nombre : Sergio Ramon" at bounding box center [319, 254] width 146 height 33
copy p "Sergio Ramon"
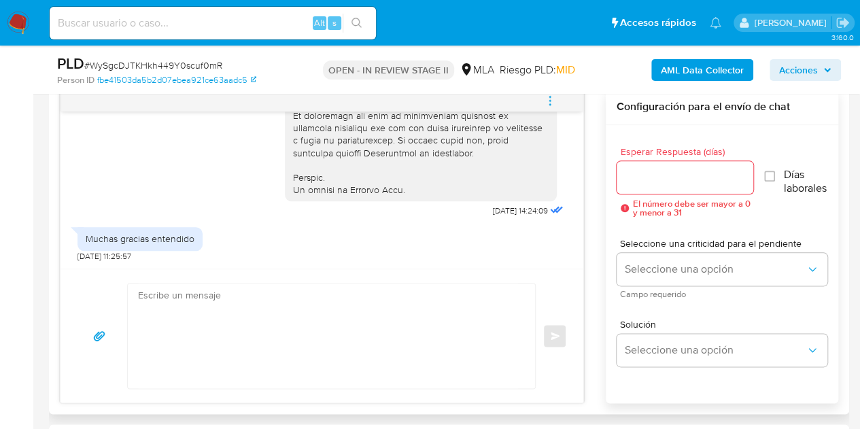
scroll to position [716, 0]
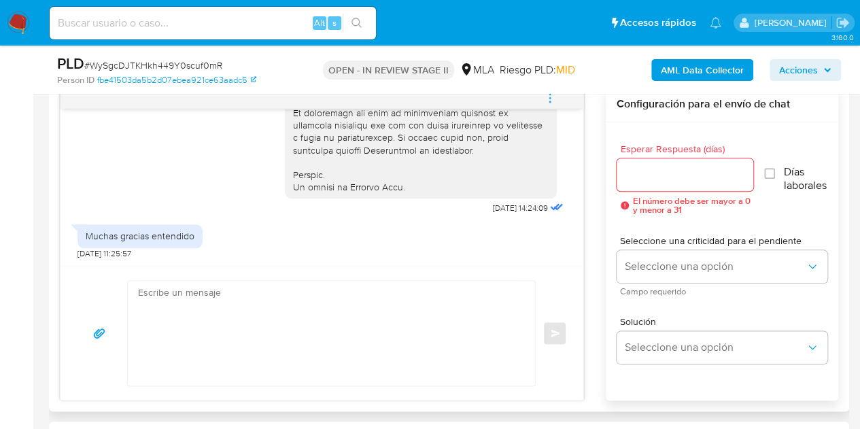
click at [339, 307] on textarea at bounding box center [328, 333] width 380 height 105
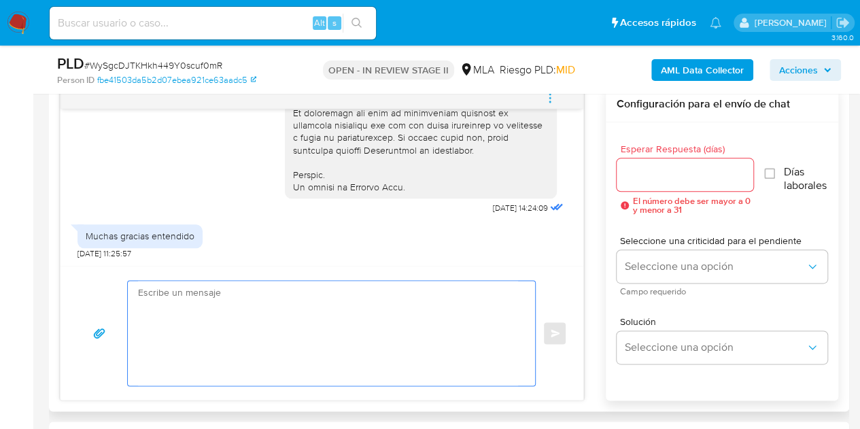
paste textarea "Hola Sergio Ramon, Esperamos que te encuentres muy bien. Necesitamos por favor …"
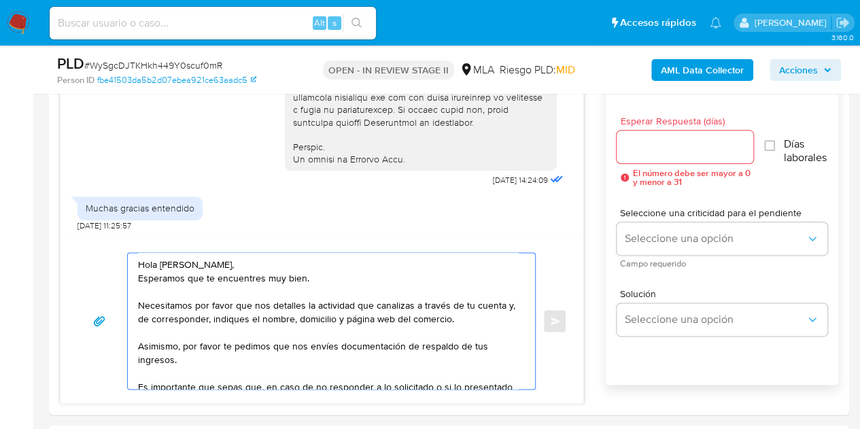
scroll to position [755, 0]
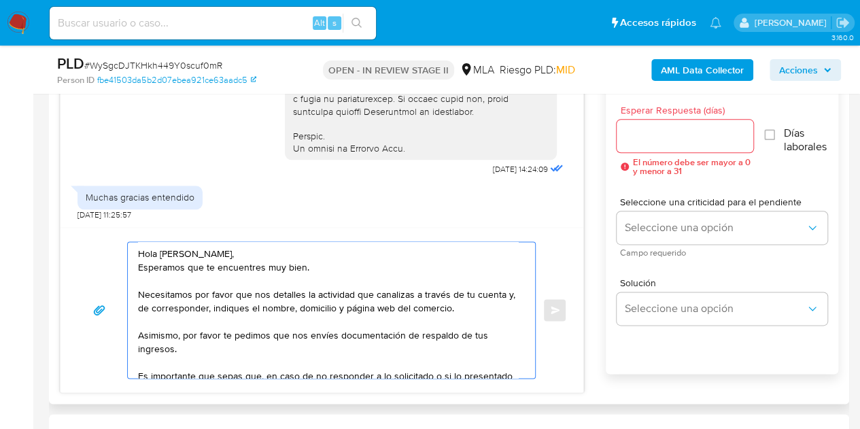
type textarea "Hola Sergio Ramon, Esperamos que te encuentres muy bien. Necesitamos por favor …"
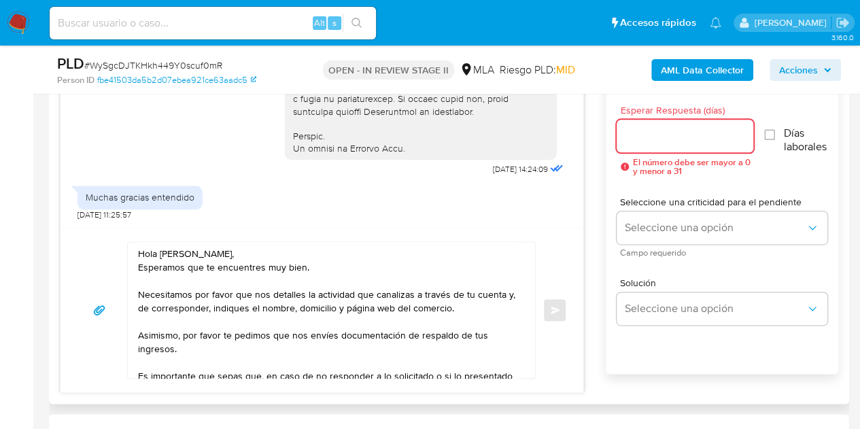
click at [659, 133] on input "Esperar Respuesta (días)" at bounding box center [685, 136] width 137 height 18
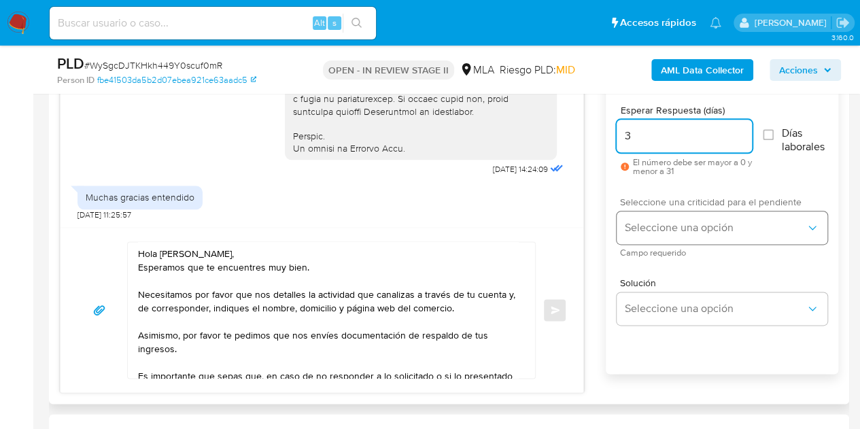
type input "3"
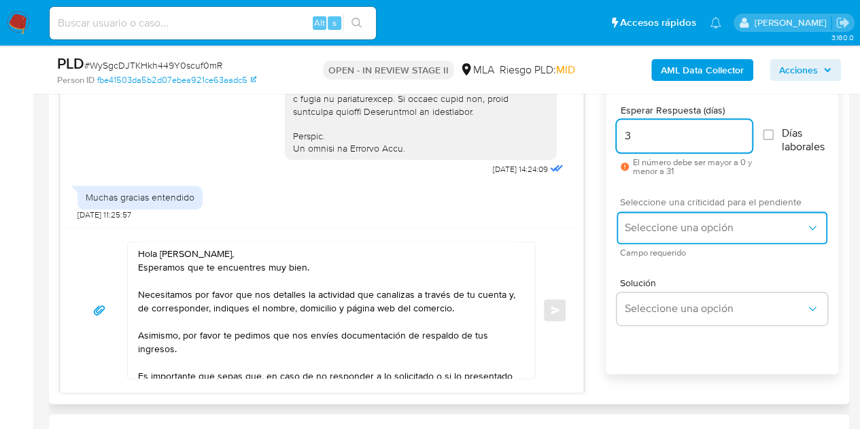
click at [639, 221] on span "Seleccione una opción" at bounding box center [715, 228] width 181 height 14
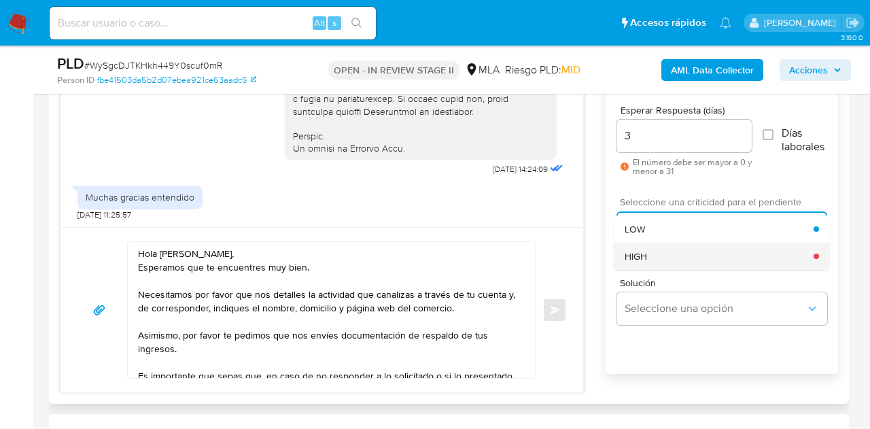
click at [651, 248] on div "HIGH" at bounding box center [719, 256] width 189 height 27
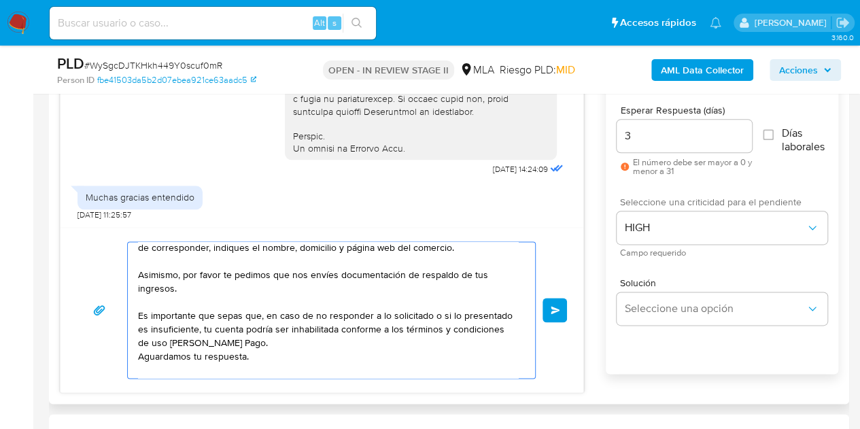
scroll to position [91, 0]
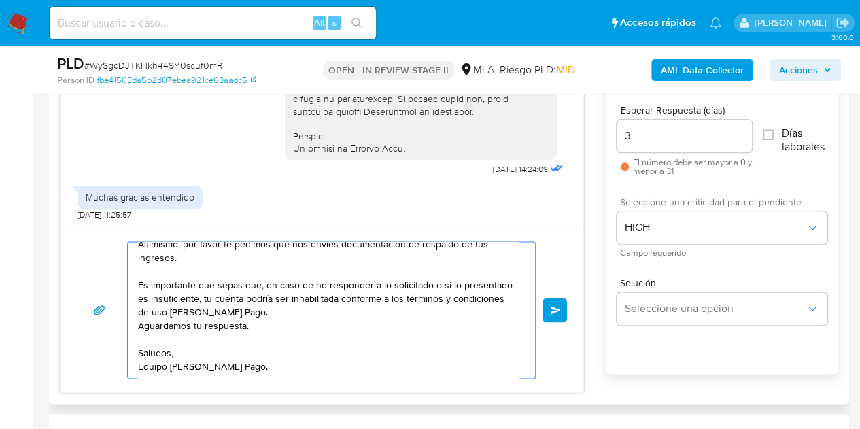
click at [557, 316] on button "Enviar" at bounding box center [554, 310] width 24 height 24
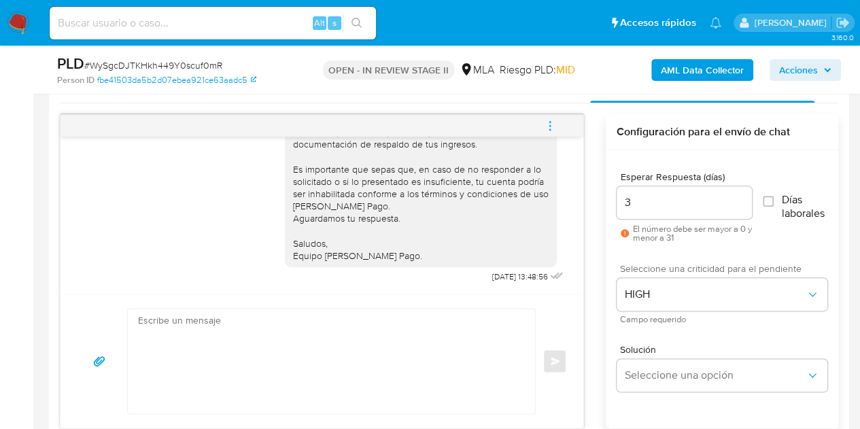
scroll to position [929, 0]
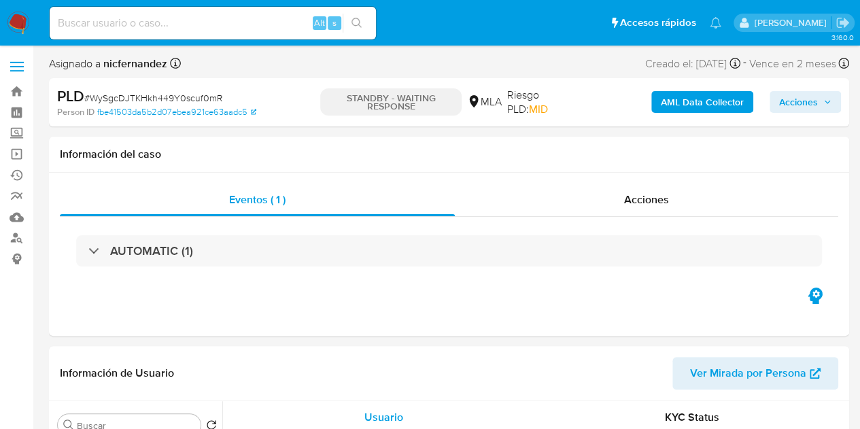
select select "10"
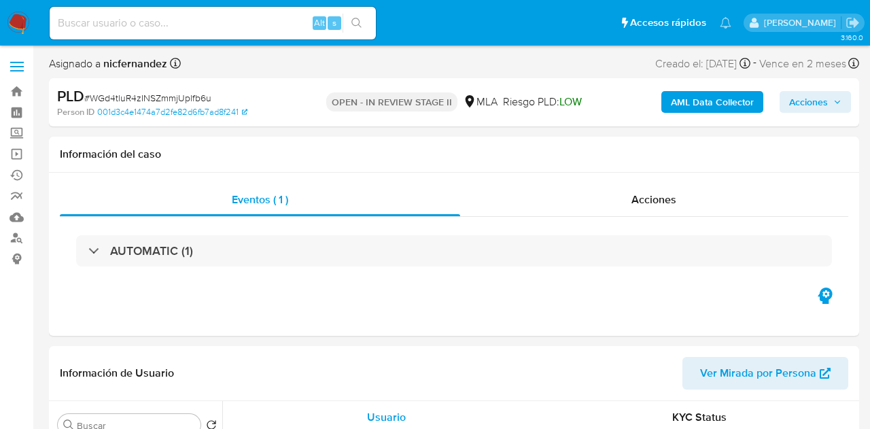
select select "10"
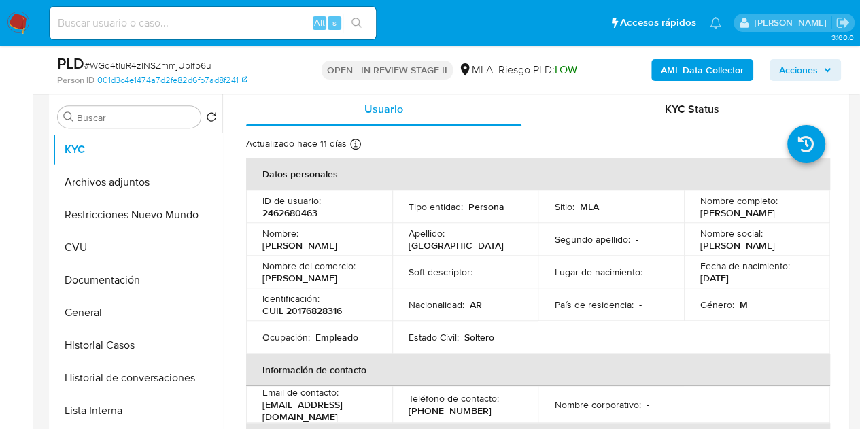
scroll to position [224, 0]
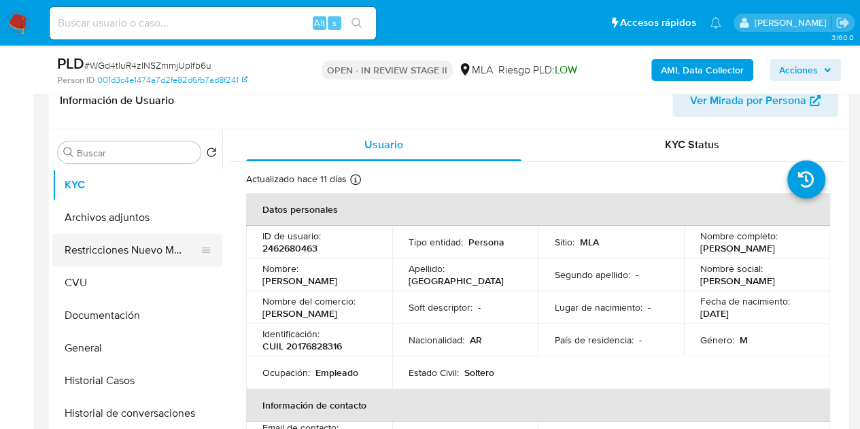
click at [93, 252] on button "Restricciones Nuevo Mundo" at bounding box center [131, 250] width 159 height 33
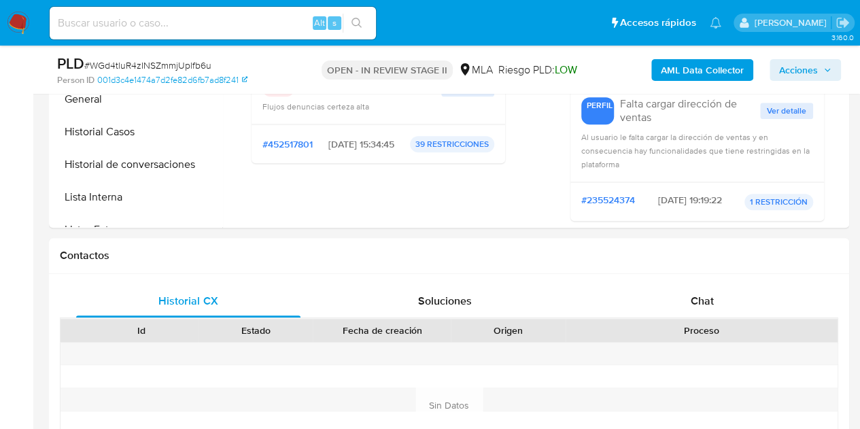
scroll to position [583, 0]
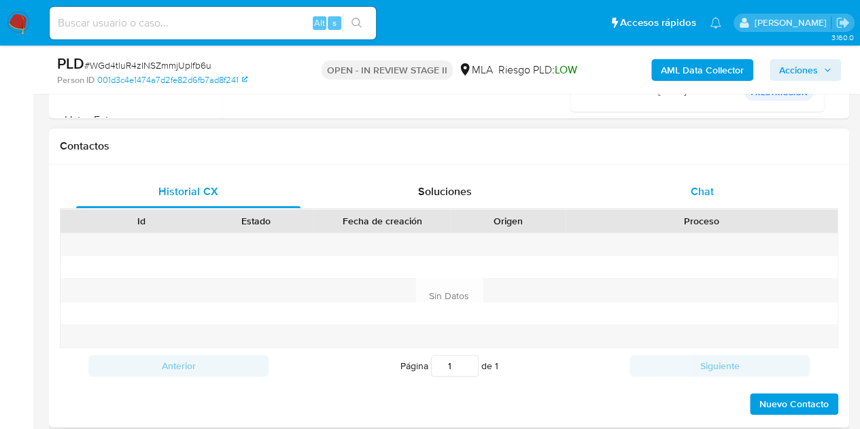
click at [709, 188] on span "Chat" at bounding box center [702, 192] width 23 height 16
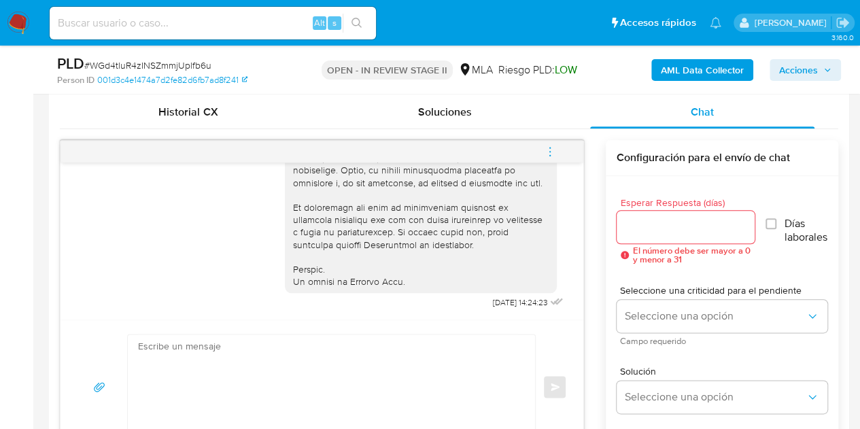
scroll to position [665, 0]
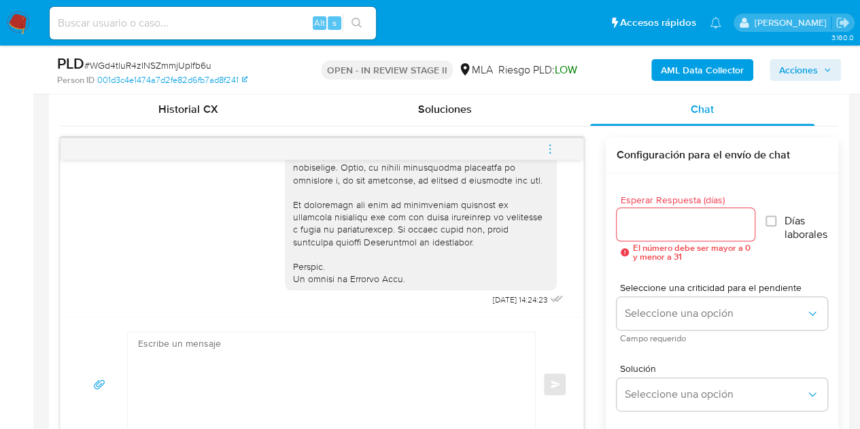
drag, startPoint x: 571, startPoint y: 288, endPoint x: 581, endPoint y: 278, distance: 13.5
click at [579, 273] on div "[DATE] 14:24:23" at bounding box center [322, 238] width 523 height 157
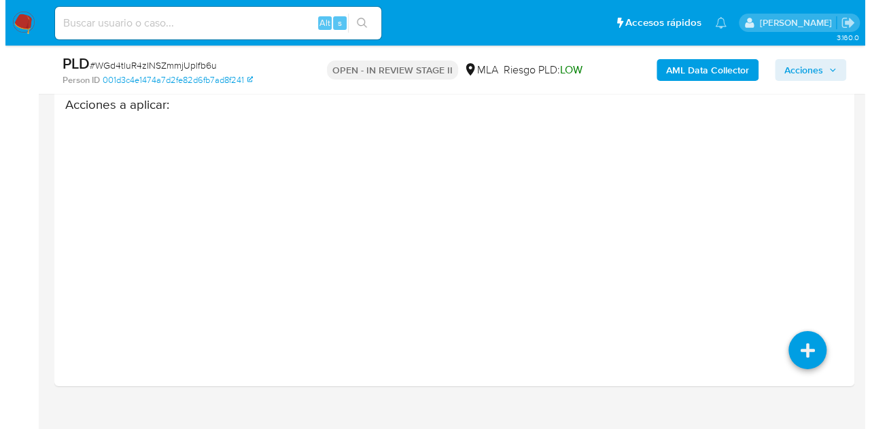
scroll to position [2141, 0]
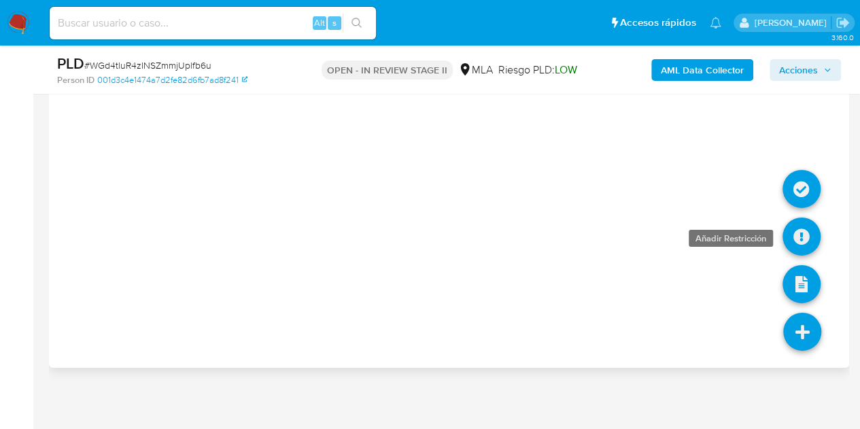
click at [797, 237] on icon at bounding box center [801, 237] width 38 height 38
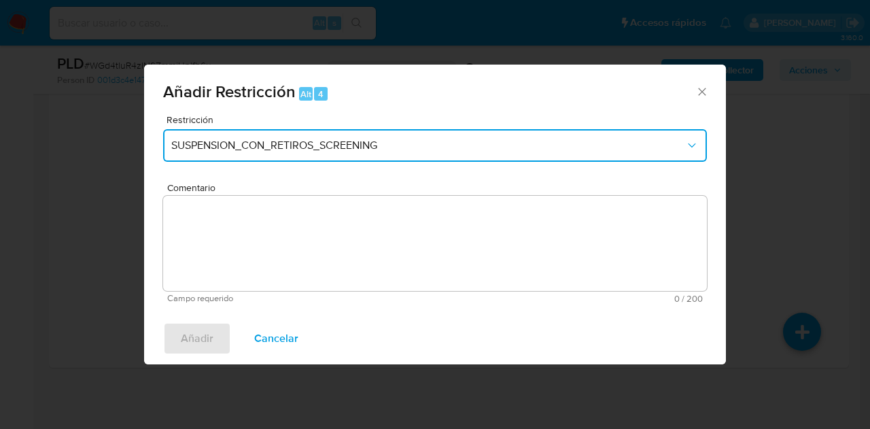
click at [392, 138] on button "SUSPENSION_CON_RETIROS_SCREENING" at bounding box center [435, 145] width 544 height 33
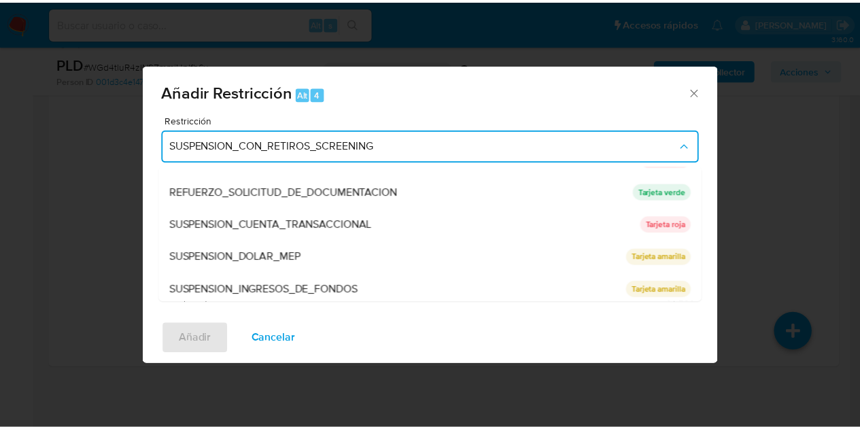
scroll to position [288, 0]
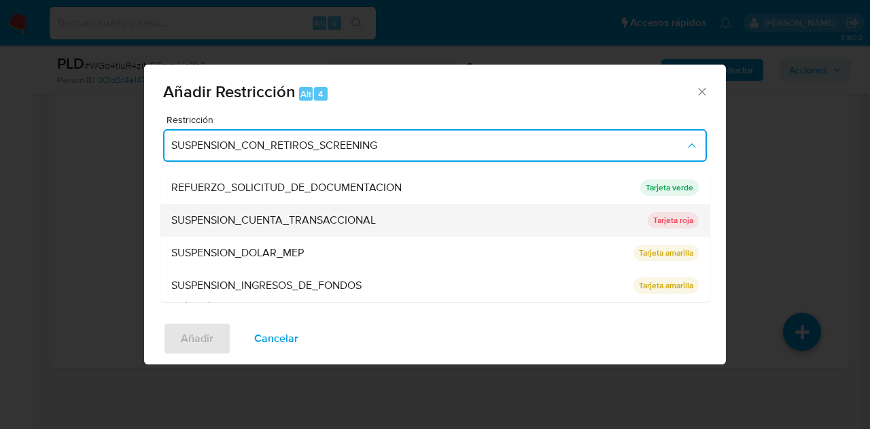
click at [305, 217] on span "SUSPENSION_CUENTA_TRANSACCIONAL" at bounding box center [273, 220] width 205 height 14
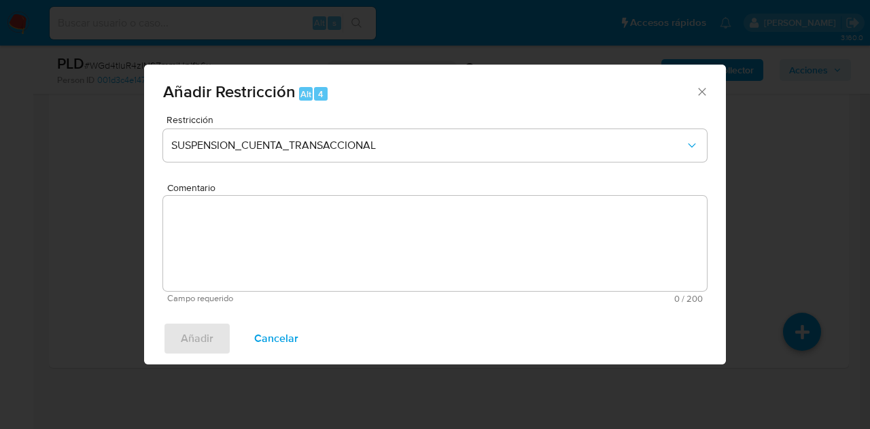
click at [305, 217] on textarea "Comentario" at bounding box center [435, 243] width 544 height 95
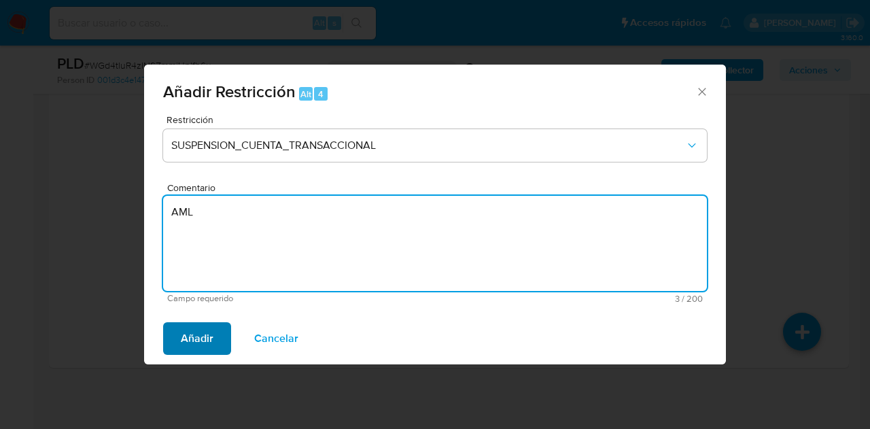
type textarea "AML"
click at [190, 337] on span "Añadir" at bounding box center [197, 339] width 33 height 30
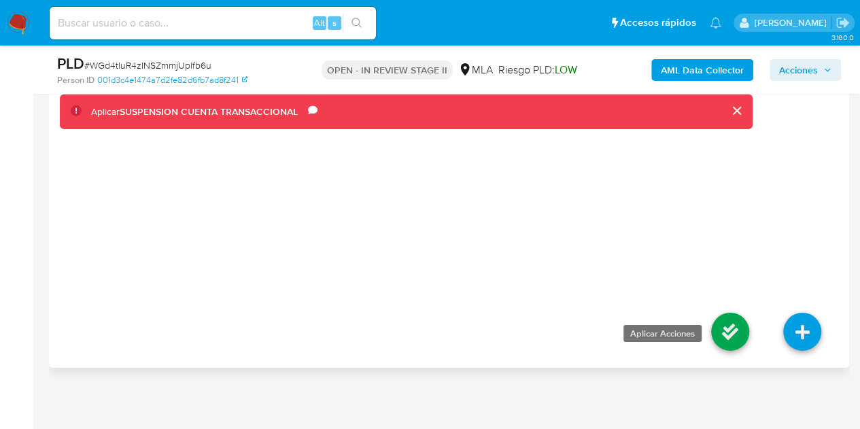
click at [738, 332] on icon at bounding box center [730, 332] width 38 height 38
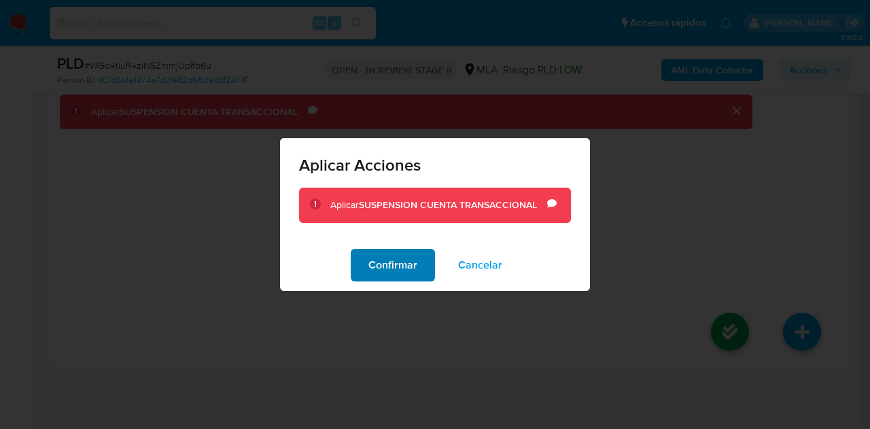
click at [390, 260] on span "Confirmar" at bounding box center [392, 265] width 49 height 30
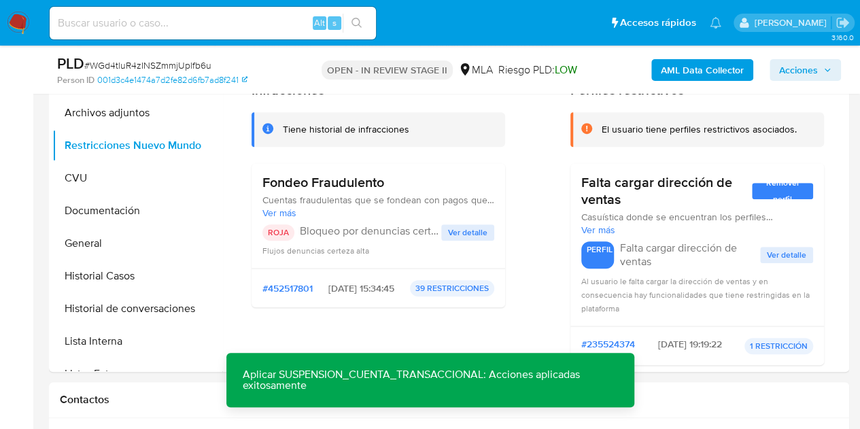
scroll to position [254, 0]
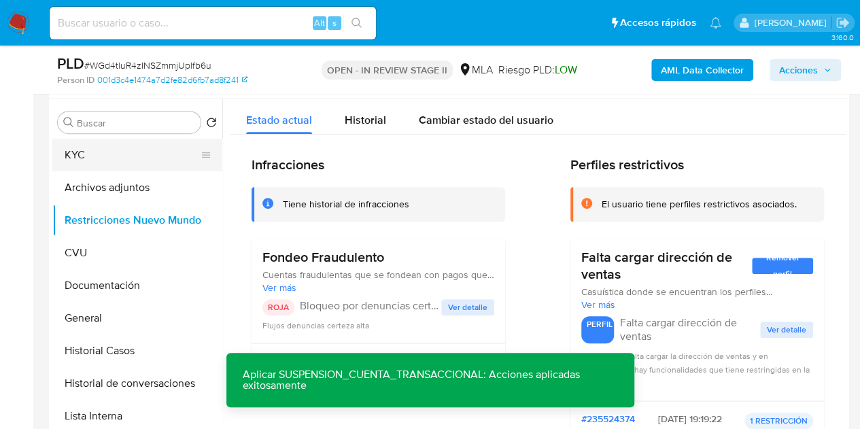
click at [112, 158] on button "KYC" at bounding box center [131, 155] width 159 height 33
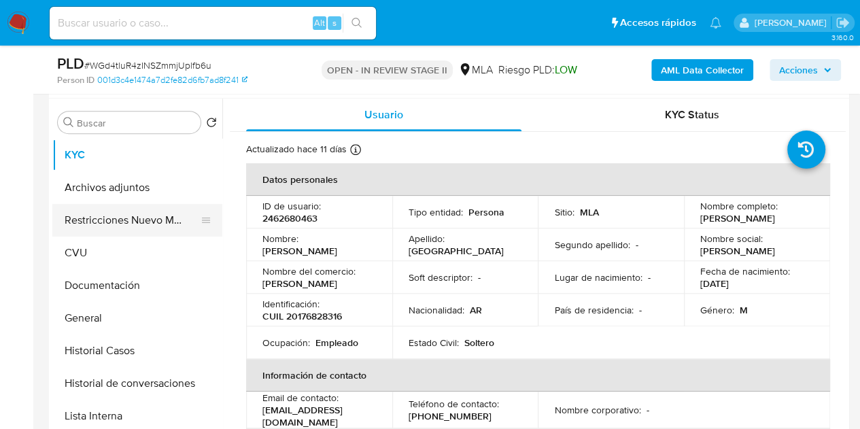
click at [97, 221] on button "Restricciones Nuevo Mundo" at bounding box center [131, 220] width 159 height 33
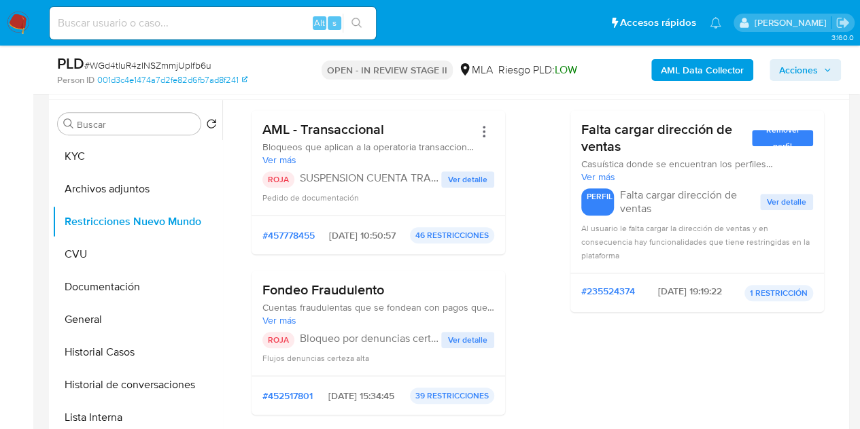
scroll to position [0, 0]
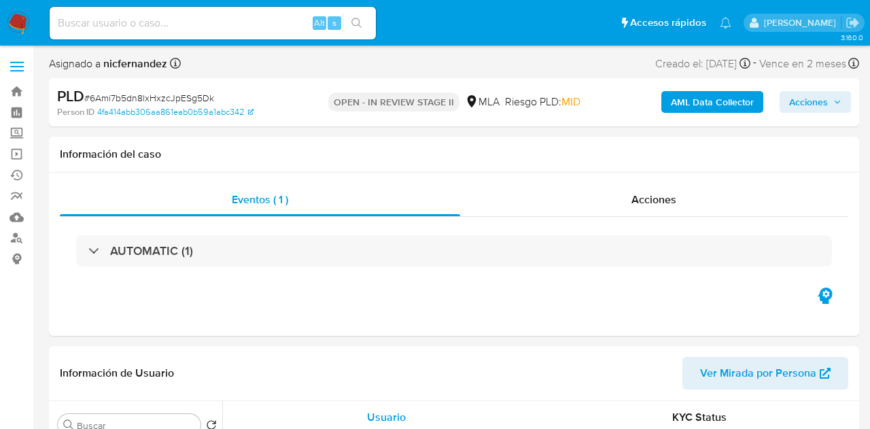
select select "10"
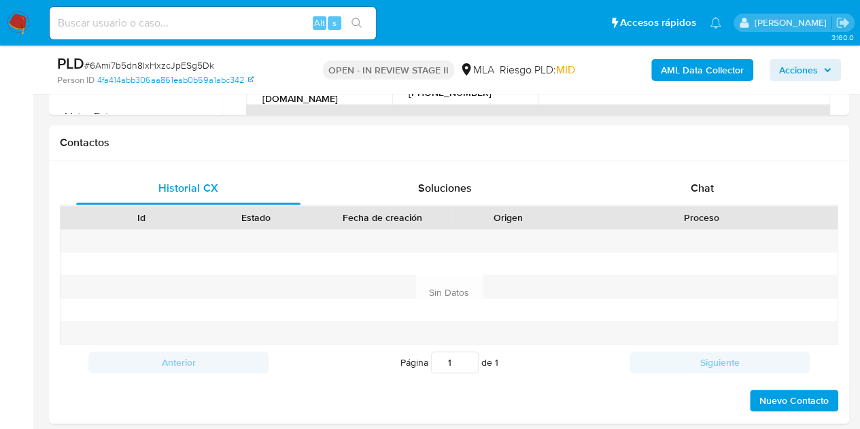
scroll to position [637, 0]
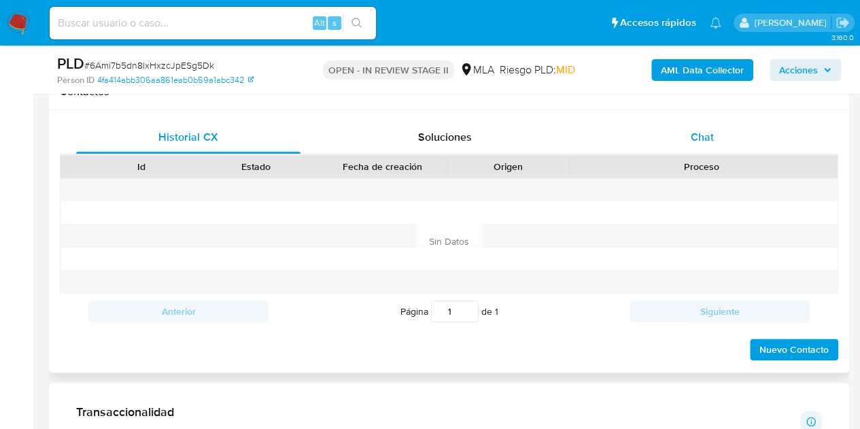
click at [746, 126] on div "Chat" at bounding box center [702, 137] width 224 height 33
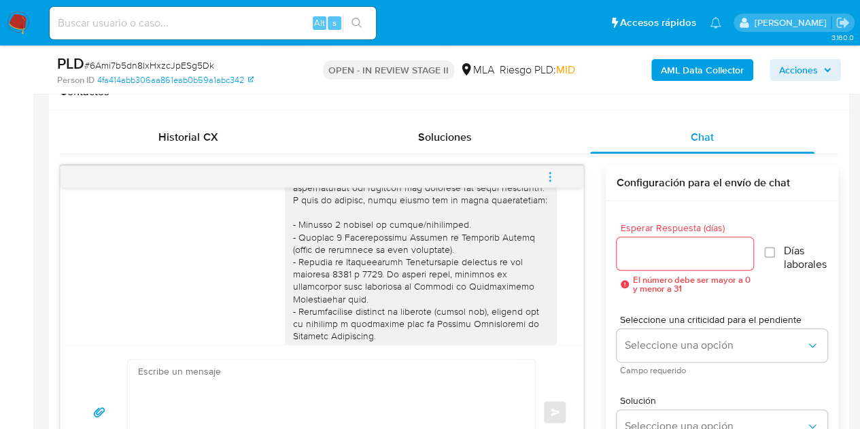
scroll to position [0, 0]
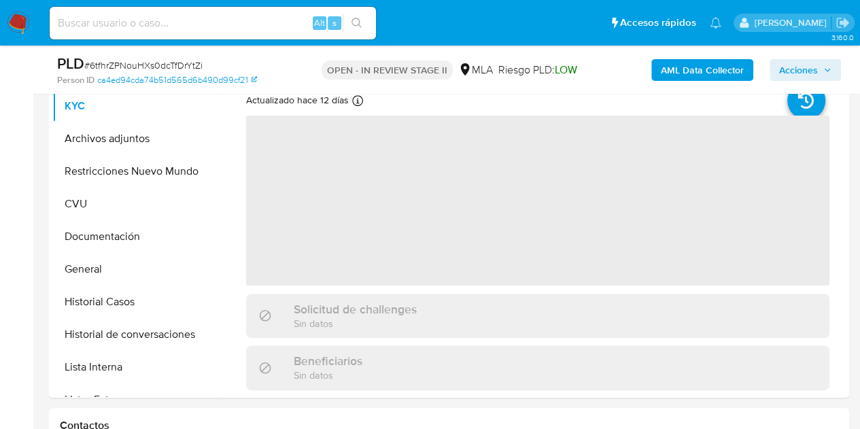
select select "10"
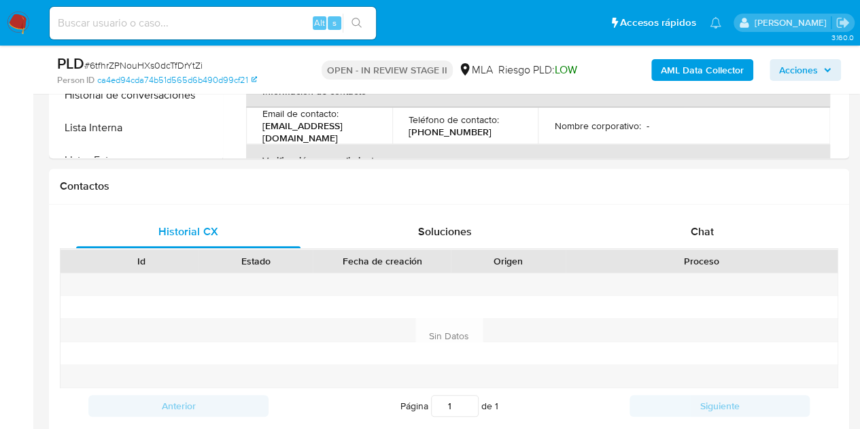
scroll to position [575, 0]
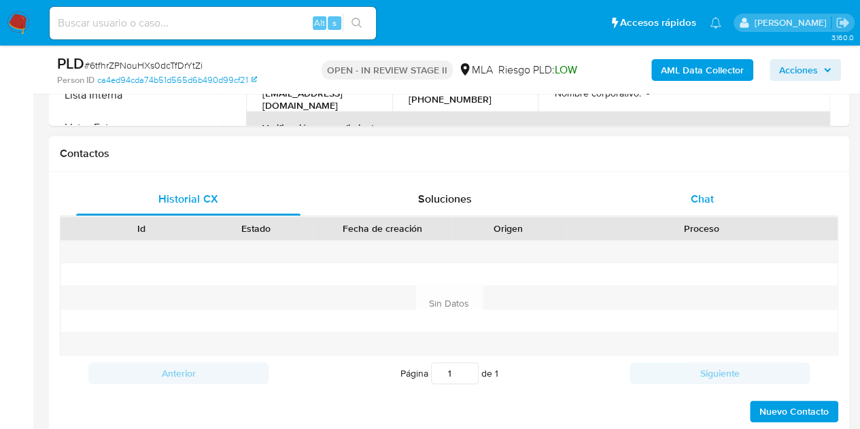
click at [729, 192] on div "Chat" at bounding box center [702, 199] width 224 height 33
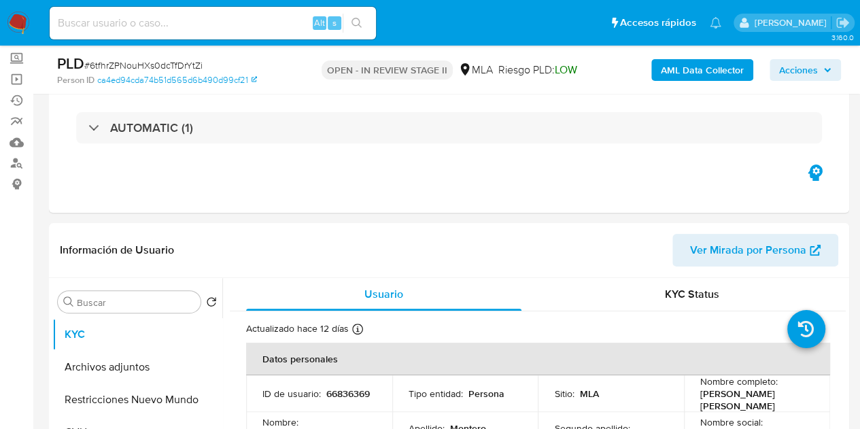
scroll to position [273, 0]
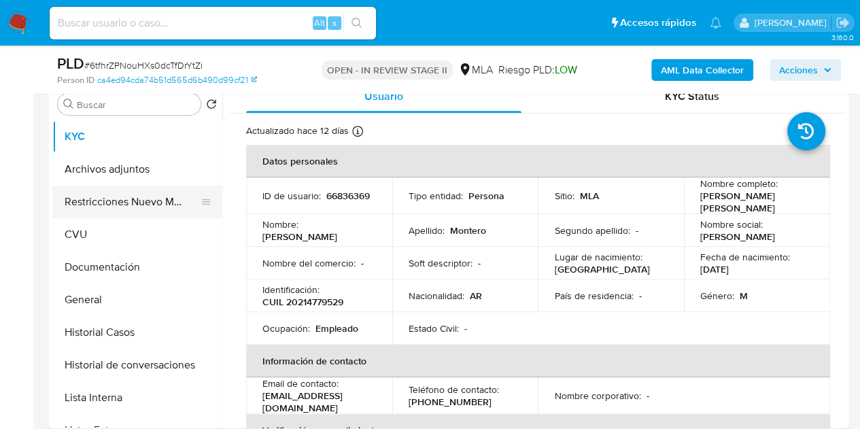
click at [94, 205] on button "Restricciones Nuevo Mundo" at bounding box center [131, 202] width 159 height 33
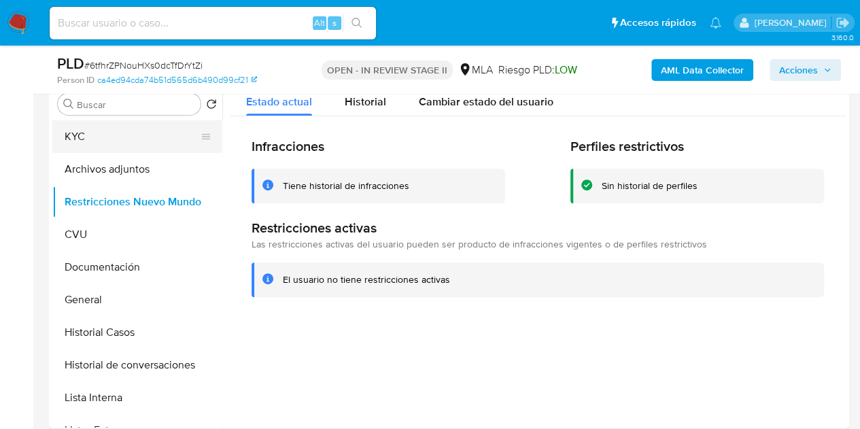
click at [94, 134] on button "KYC" at bounding box center [131, 136] width 159 height 33
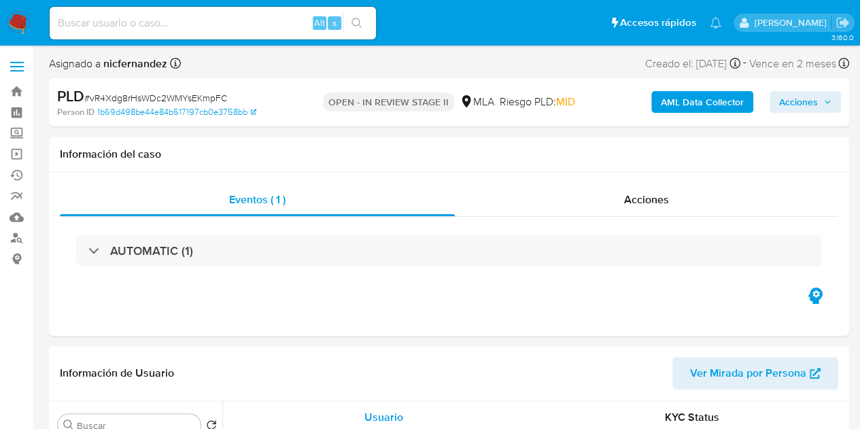
select select "10"
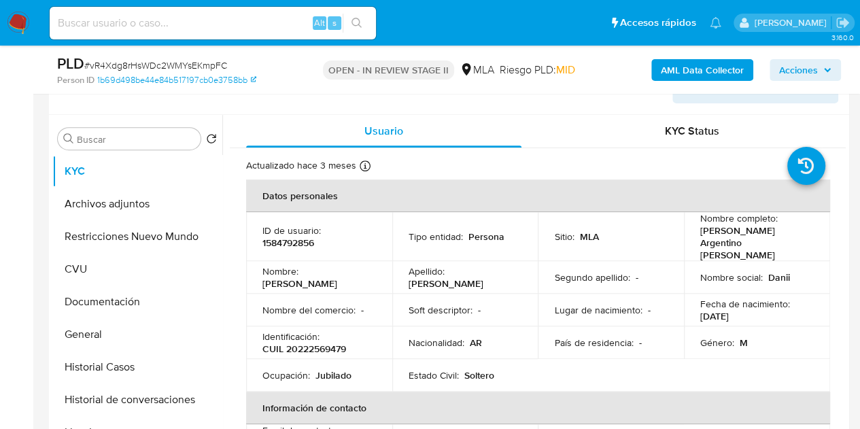
scroll to position [249, 0]
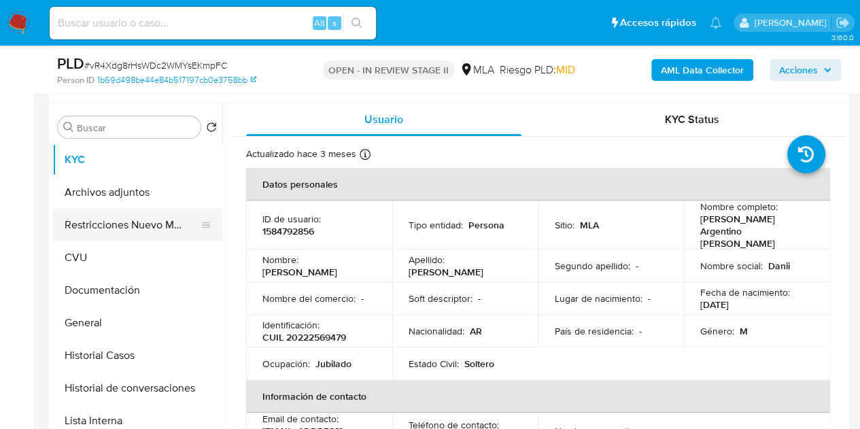
click at [94, 228] on button "Restricciones Nuevo Mundo" at bounding box center [131, 225] width 159 height 33
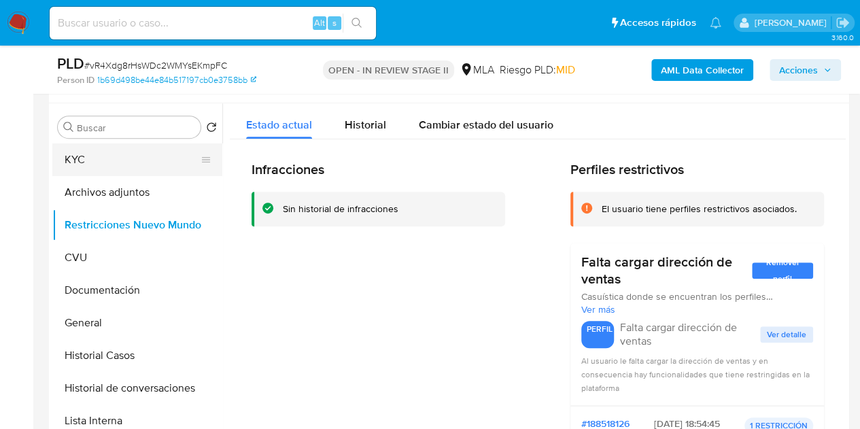
click at [90, 158] on button "KYC" at bounding box center [131, 159] width 159 height 33
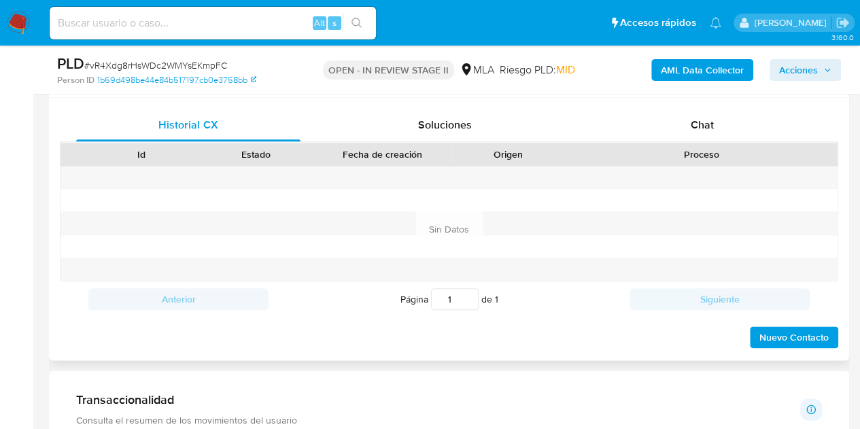
scroll to position [658, 0]
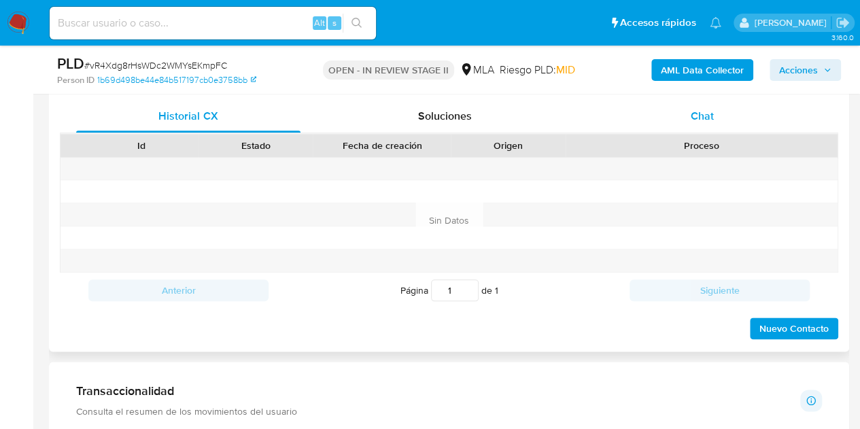
click at [715, 104] on div "Chat" at bounding box center [702, 116] width 224 height 33
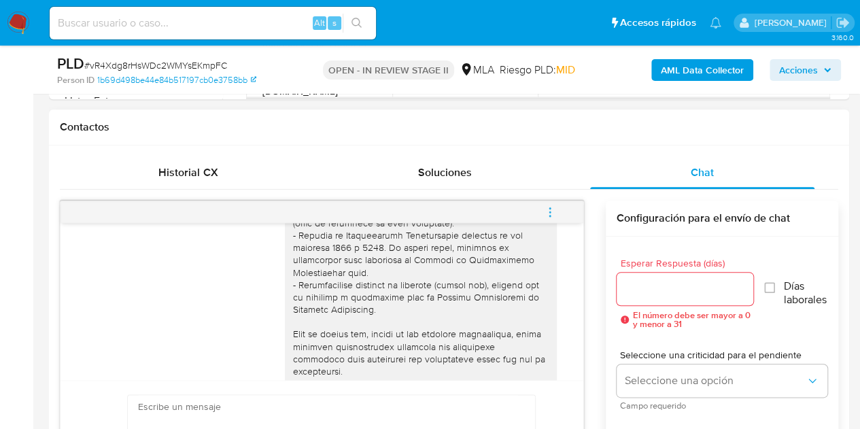
scroll to position [147, 0]
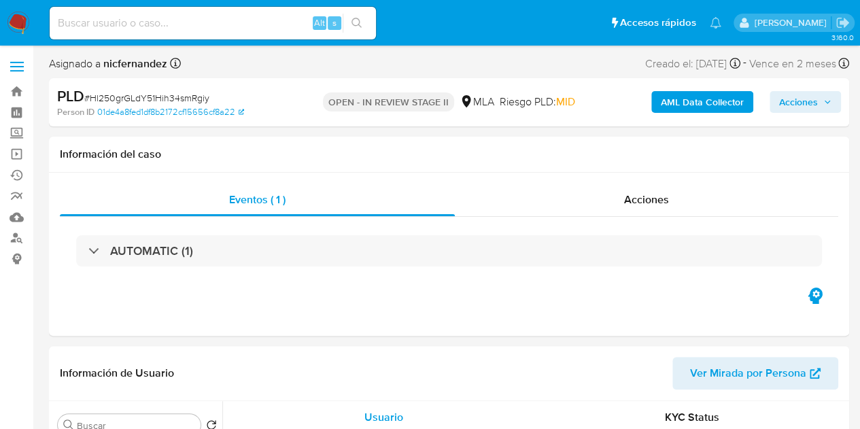
select select "10"
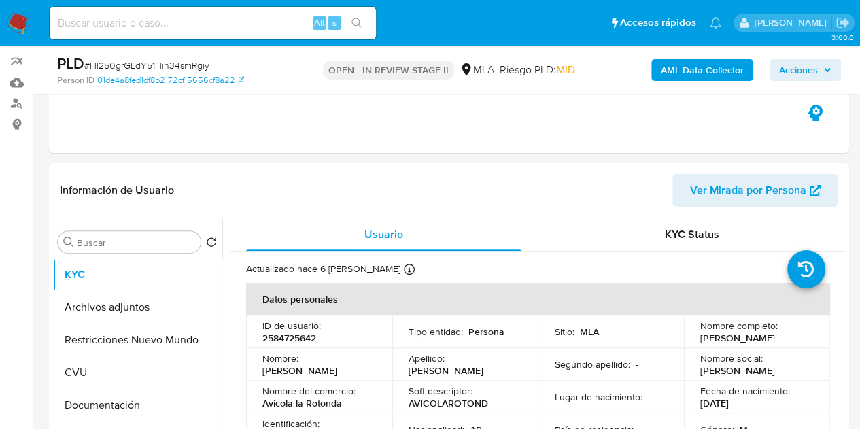
scroll to position [150, 0]
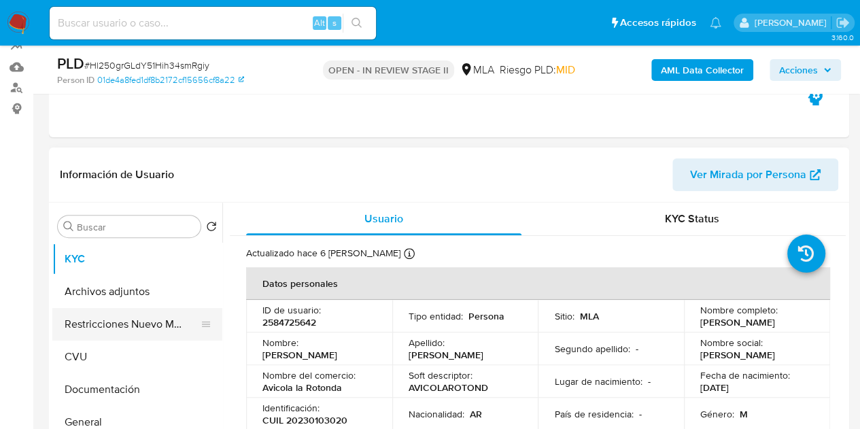
click at [91, 317] on button "Restricciones Nuevo Mundo" at bounding box center [131, 324] width 159 height 33
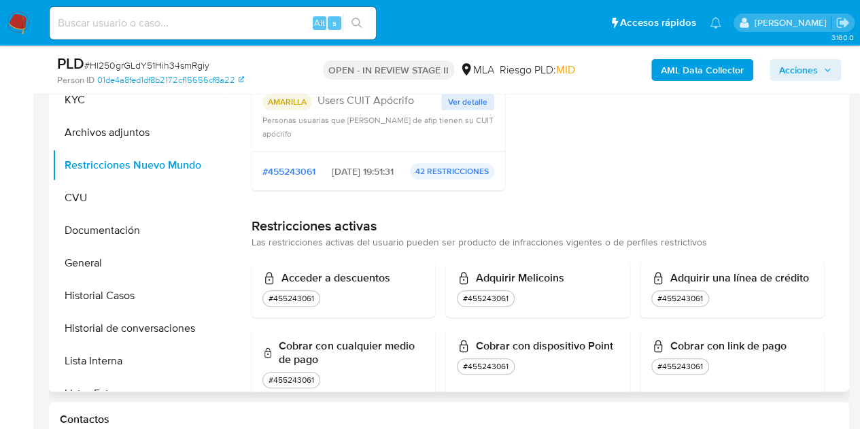
scroll to position [0, 0]
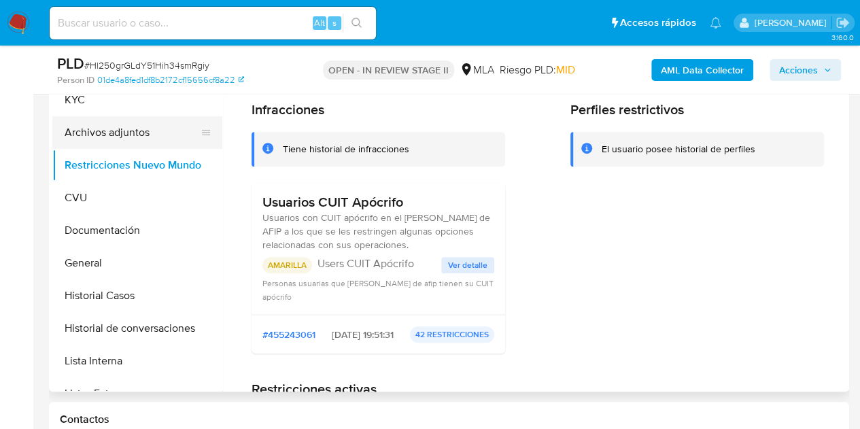
click at [121, 117] on button "Archivos adjuntos" at bounding box center [131, 132] width 159 height 33
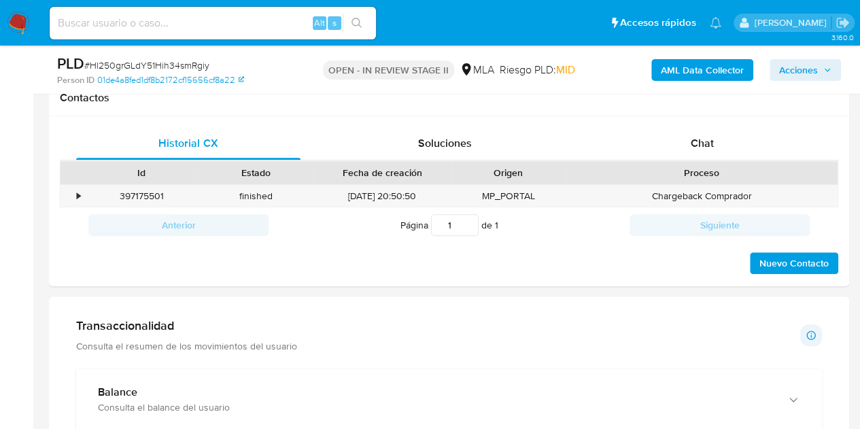
scroll to position [655, 0]
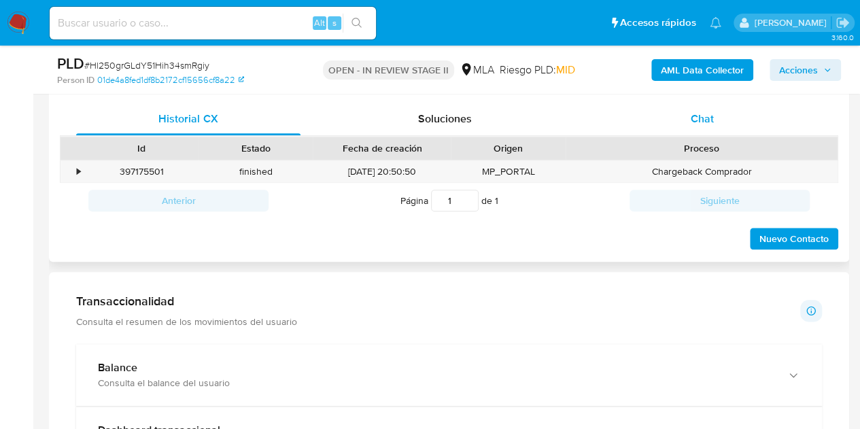
click at [749, 122] on div "Chat" at bounding box center [702, 119] width 224 height 33
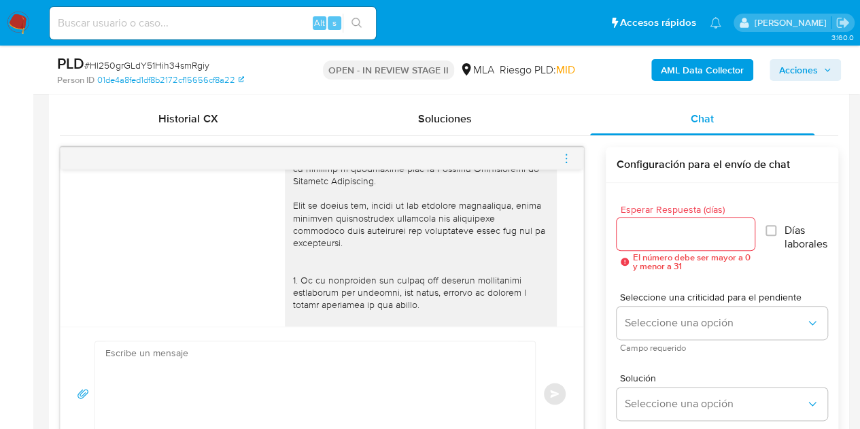
scroll to position [0, 0]
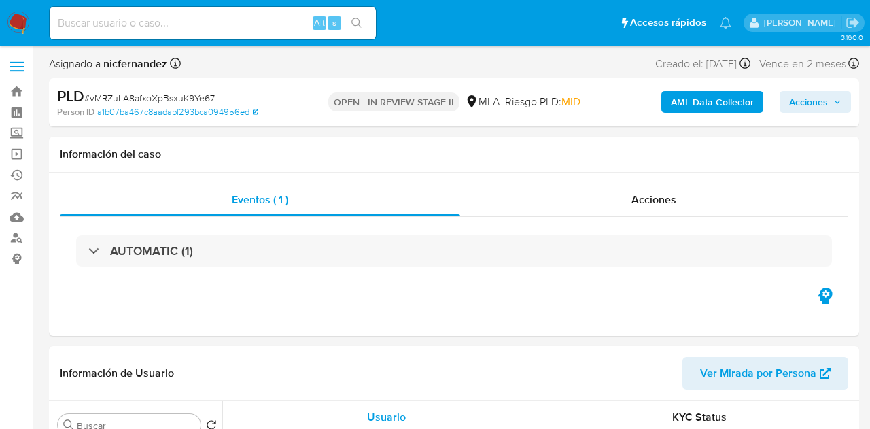
select select "10"
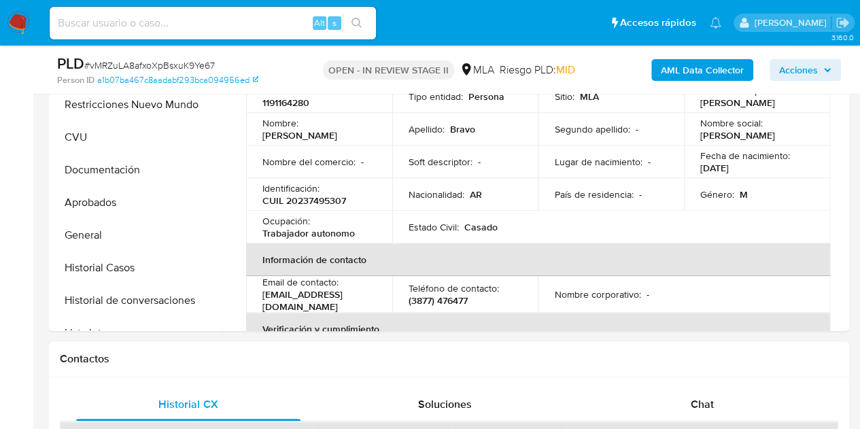
scroll to position [292, 0]
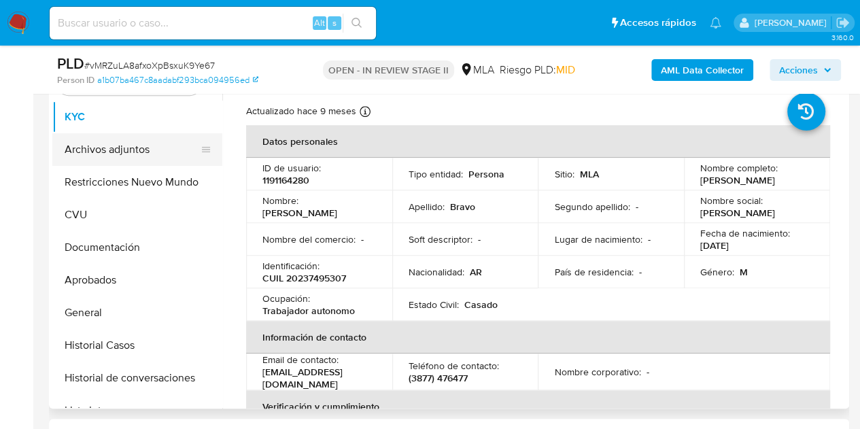
click at [75, 152] on button "Archivos adjuntos" at bounding box center [131, 149] width 159 height 33
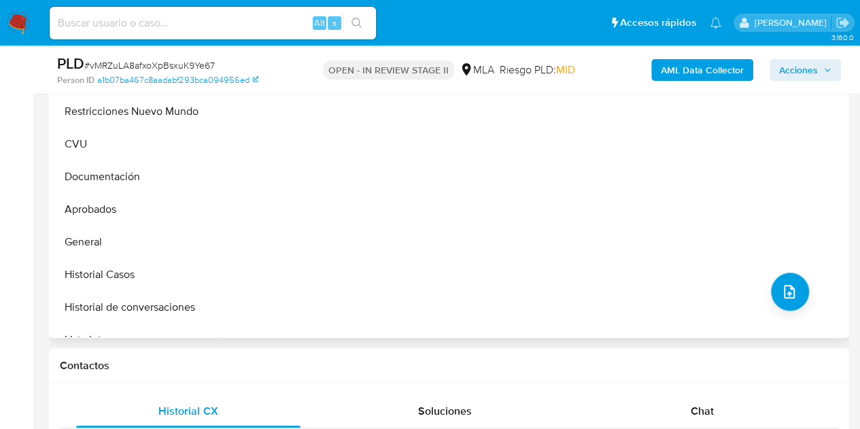
scroll to position [286, 0]
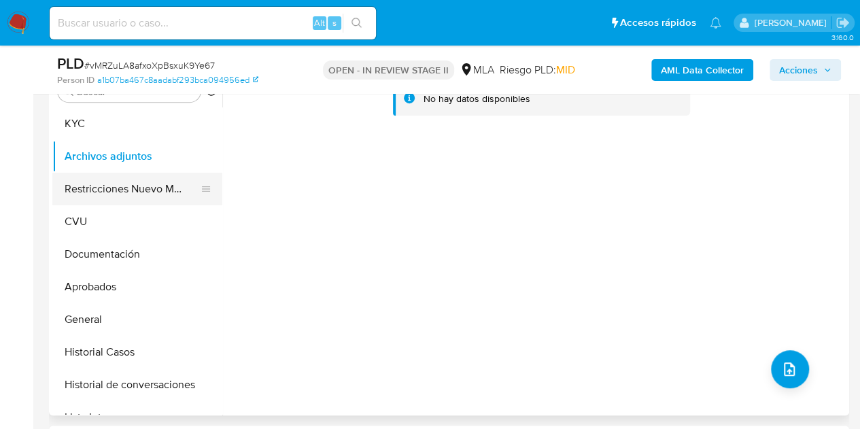
click at [108, 179] on button "Restricciones Nuevo Mundo" at bounding box center [131, 189] width 159 height 33
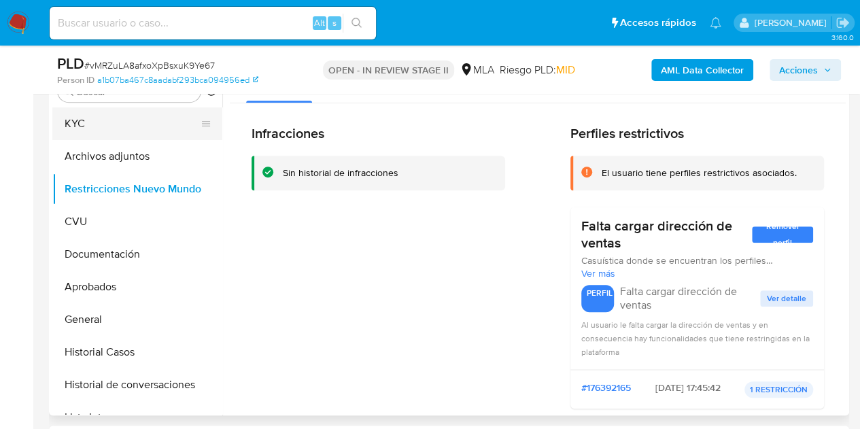
click at [102, 128] on button "KYC" at bounding box center [131, 123] width 159 height 33
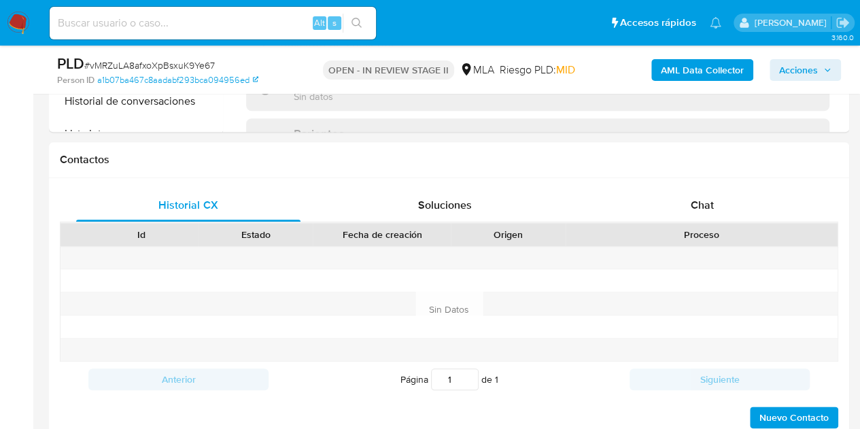
scroll to position [649, 0]
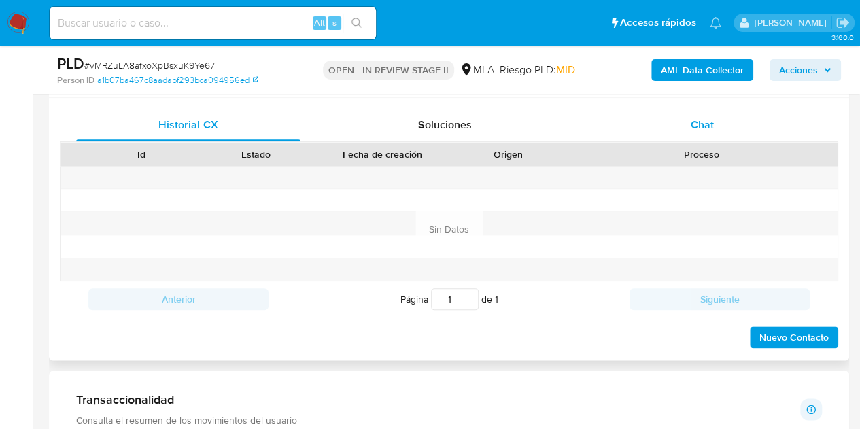
click at [731, 130] on div "Chat" at bounding box center [702, 125] width 224 height 33
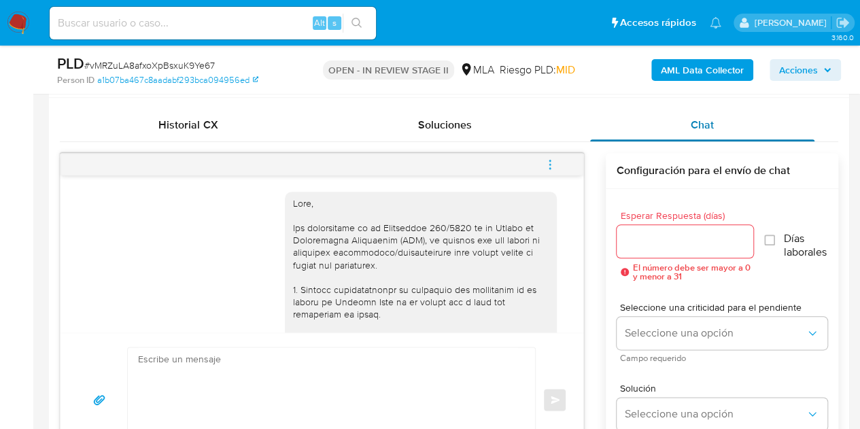
scroll to position [625, 0]
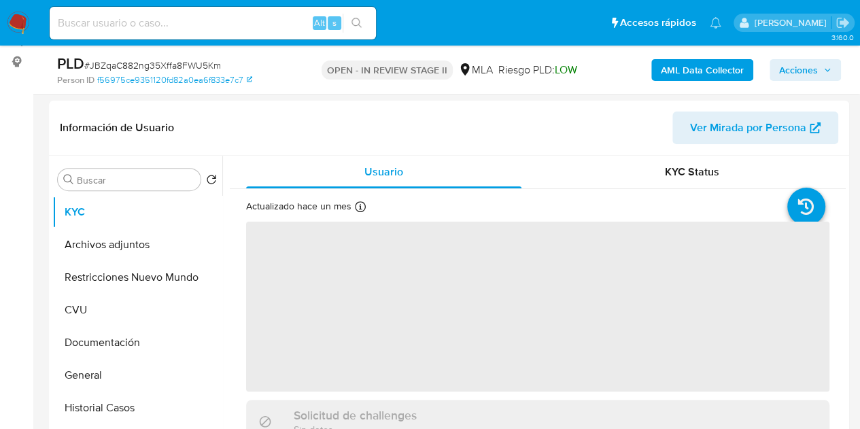
scroll to position [349, 0]
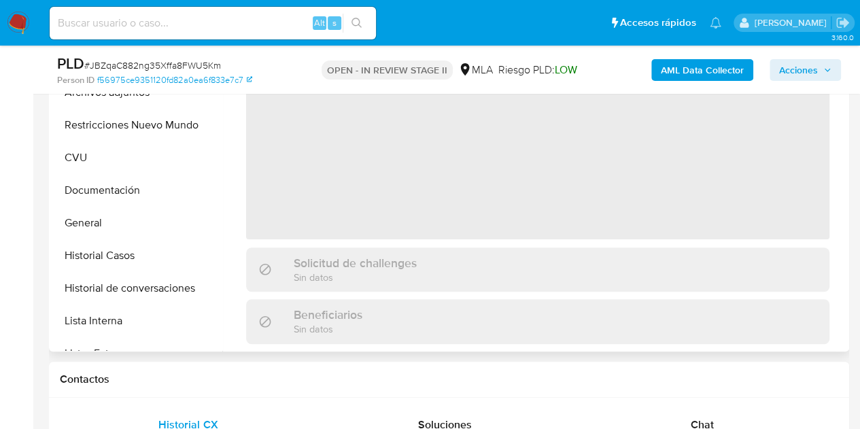
select select "10"
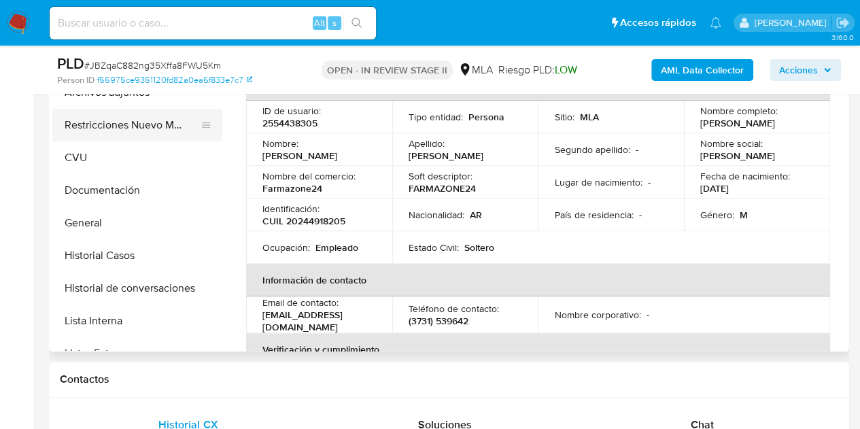
click at [90, 127] on button "Restricciones Nuevo Mundo" at bounding box center [131, 125] width 159 height 33
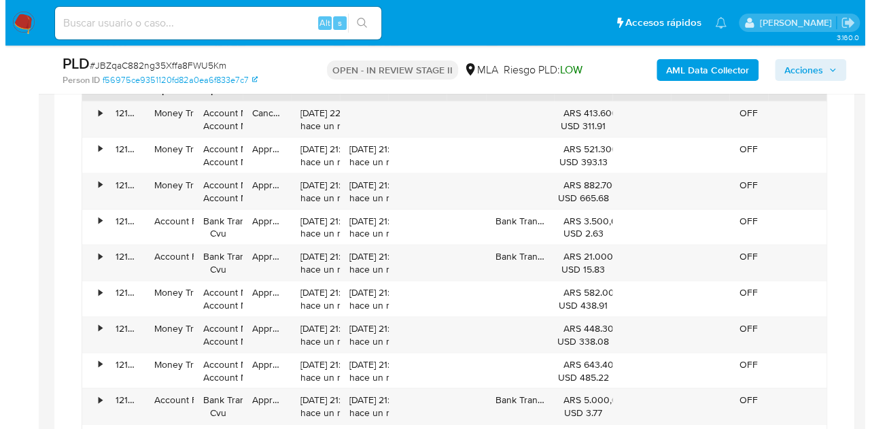
scroll to position [2131, 0]
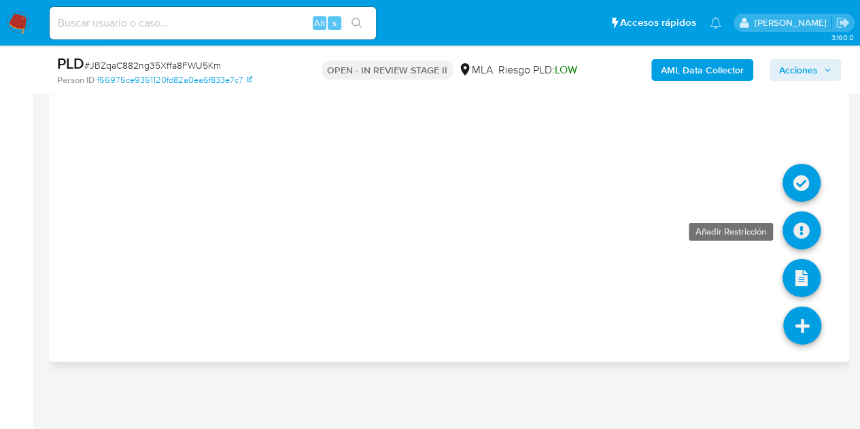
click at [791, 229] on icon at bounding box center [801, 230] width 38 height 38
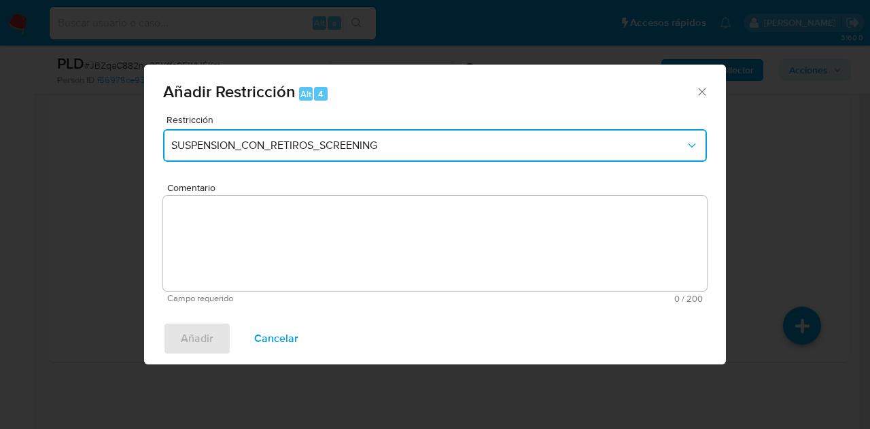
click at [430, 158] on button "SUSPENSION_CON_RETIROS_SCREENING" at bounding box center [435, 145] width 544 height 33
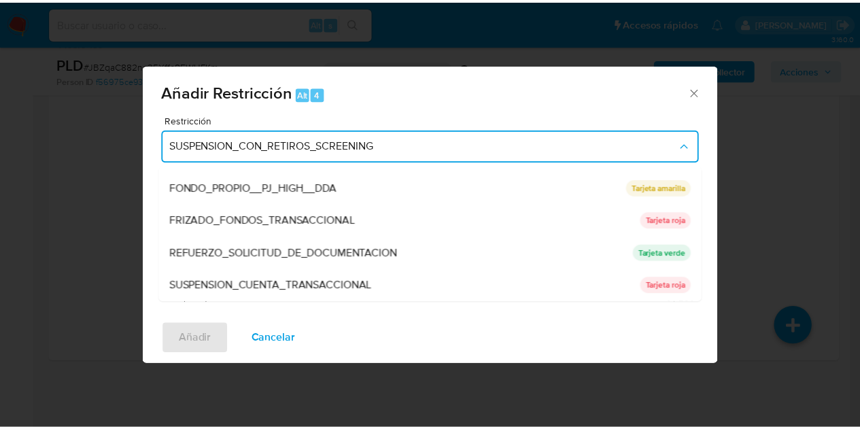
scroll to position [288, 0]
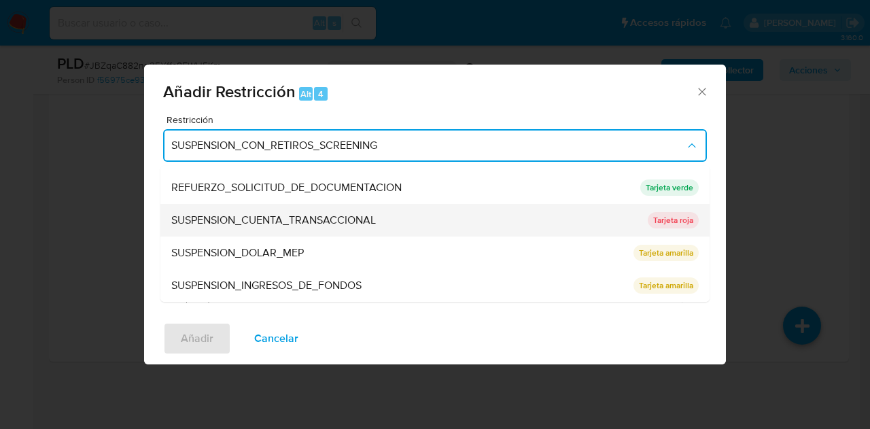
click at [317, 221] on span "SUSPENSION_CUENTA_TRANSACCIONAL" at bounding box center [273, 220] width 205 height 14
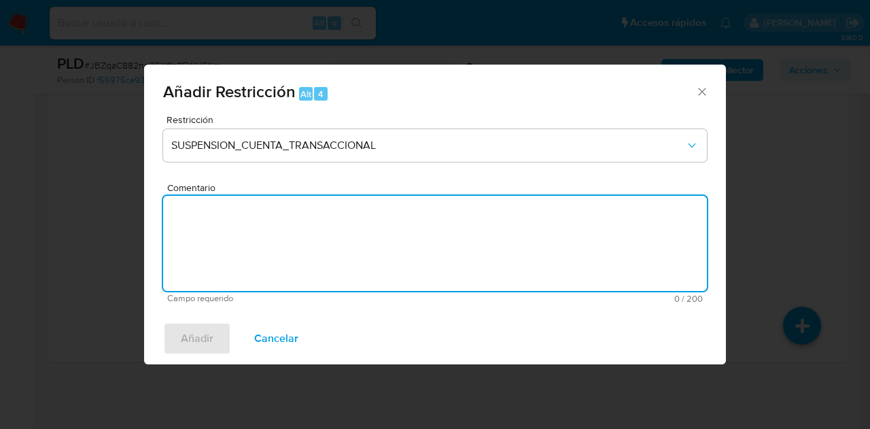
click at [320, 226] on textarea "Comentario" at bounding box center [435, 243] width 544 height 95
type textarea "AML"
click at [199, 339] on span "Añadir" at bounding box center [197, 339] width 33 height 30
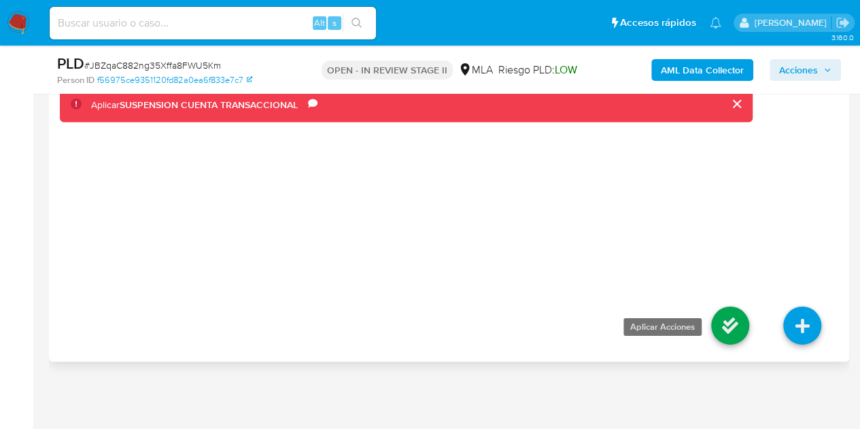
click at [745, 323] on icon at bounding box center [730, 326] width 38 height 38
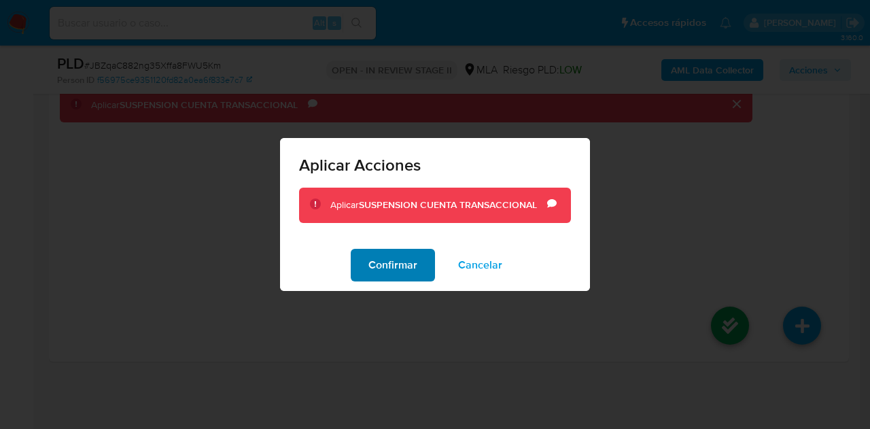
click at [414, 264] on span "Confirmar" at bounding box center [392, 265] width 49 height 30
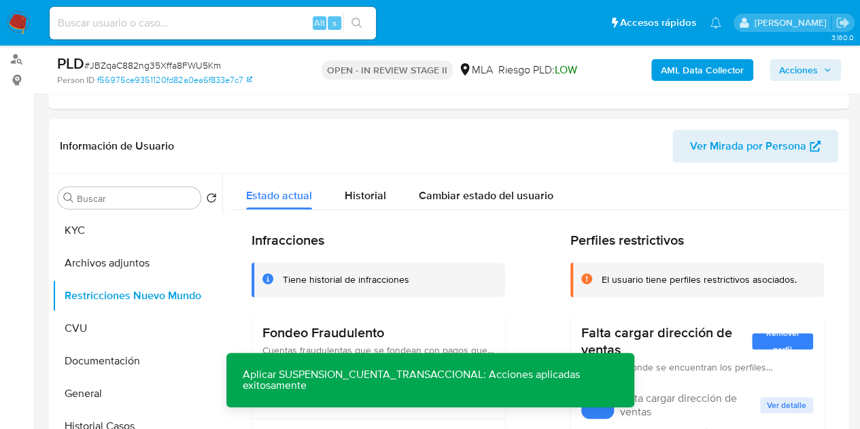
scroll to position [153, 0]
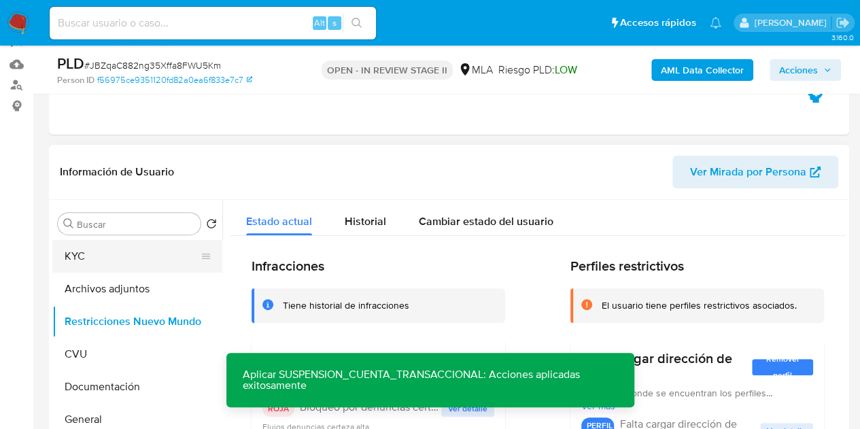
click at [84, 258] on button "KYC" at bounding box center [131, 256] width 159 height 33
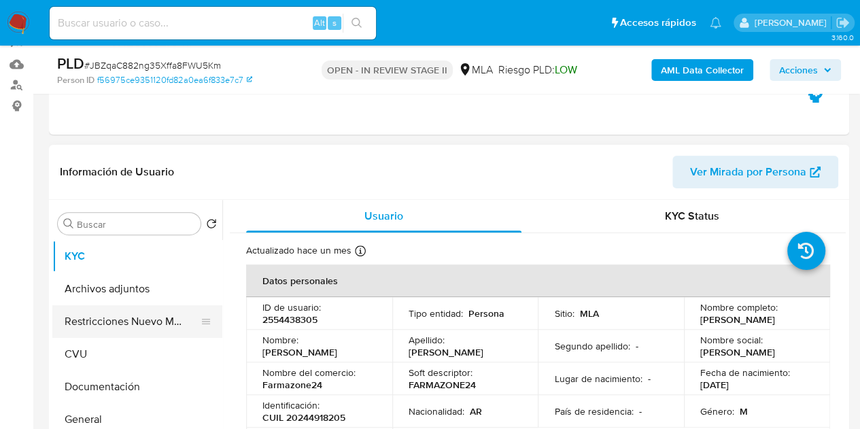
click at [82, 330] on button "Restricciones Nuevo Mundo" at bounding box center [131, 321] width 159 height 33
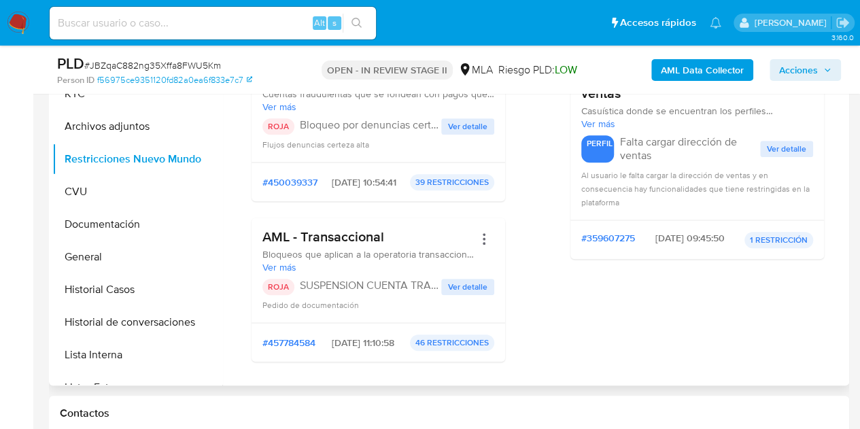
scroll to position [122, 0]
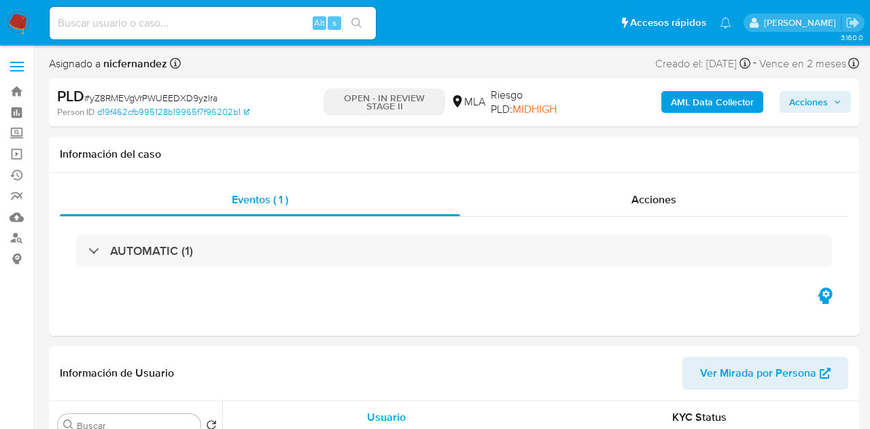
select select "10"
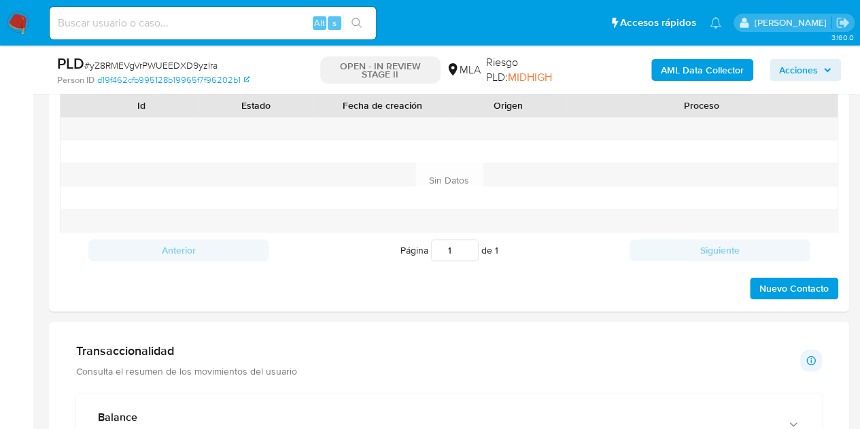
scroll to position [641, 0]
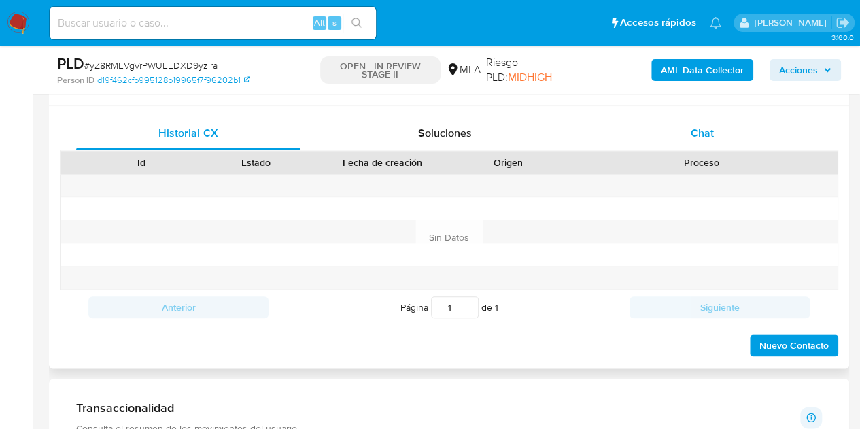
click at [736, 123] on div "Chat" at bounding box center [702, 133] width 224 height 33
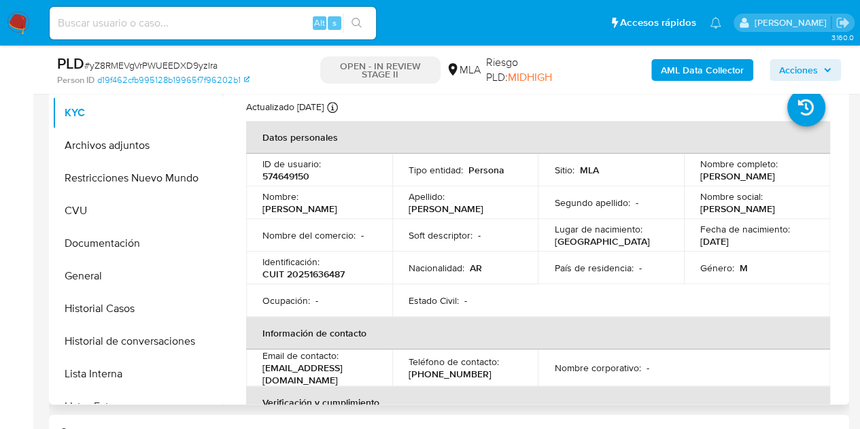
scroll to position [290, 0]
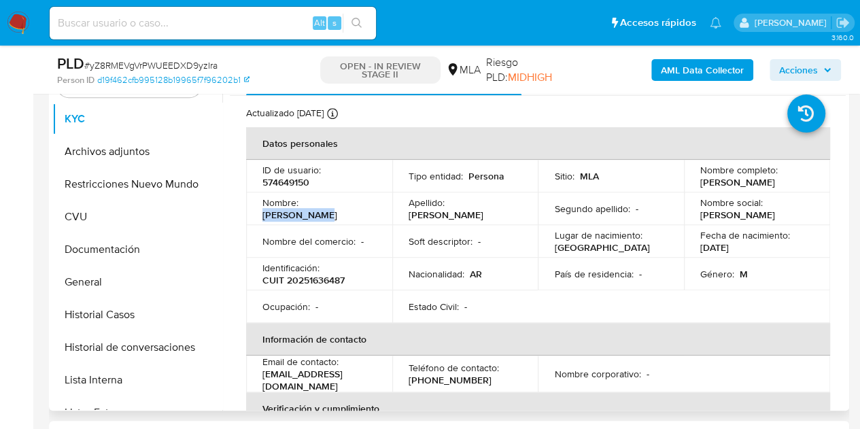
drag, startPoint x: 309, startPoint y: 209, endPoint x: 370, endPoint y: 216, distance: 62.3
click at [370, 216] on td "Nombre : [PERSON_NAME]" at bounding box center [319, 208] width 146 height 33
copy p "[PERSON_NAME]"
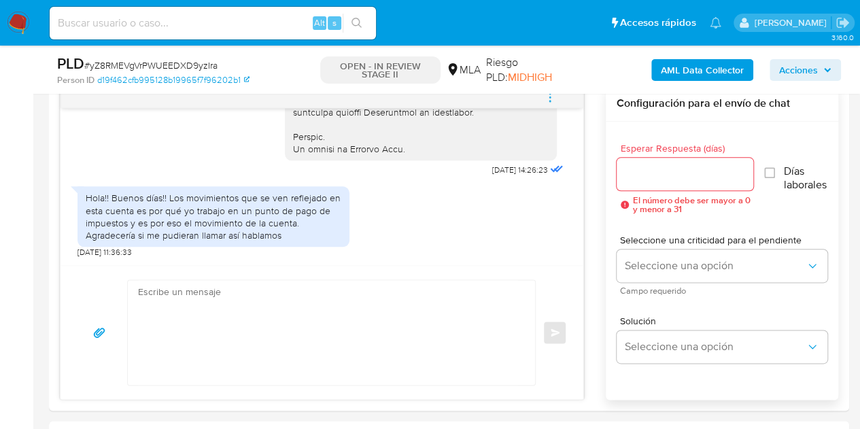
scroll to position [748, 0]
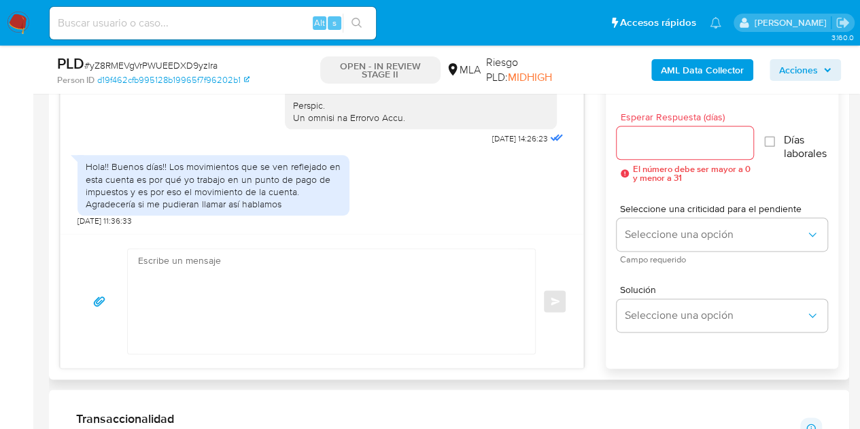
click at [283, 310] on textarea at bounding box center [328, 301] width 380 height 105
paste textarea "Hola [PERSON_NAME], Esperamos que te encuentres muy bien. En ese caso necesitam…"
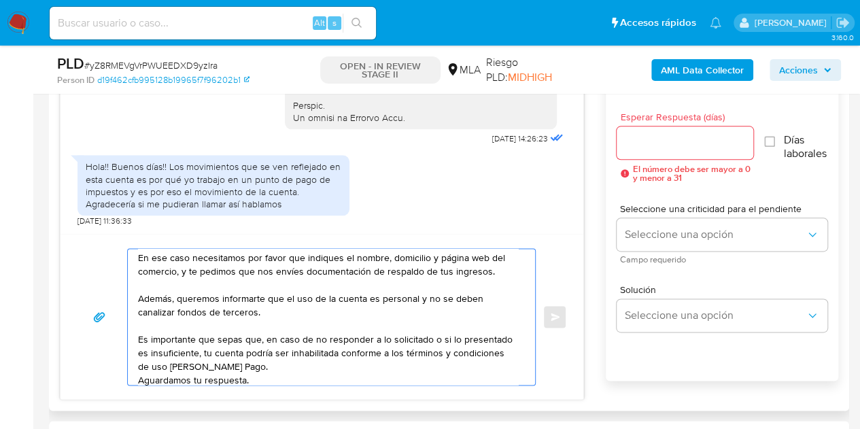
scroll to position [33, 0]
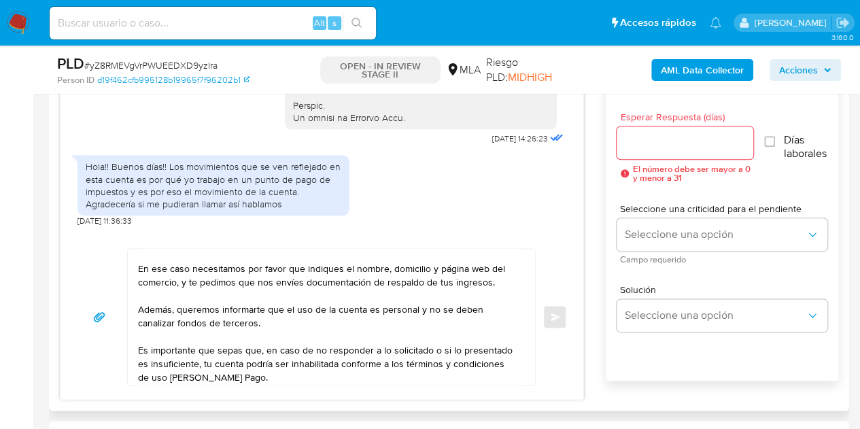
click at [162, 296] on textarea "Hola [PERSON_NAME], Esperamos que te encuentres muy bien. En ese caso necesitam…" at bounding box center [328, 317] width 380 height 136
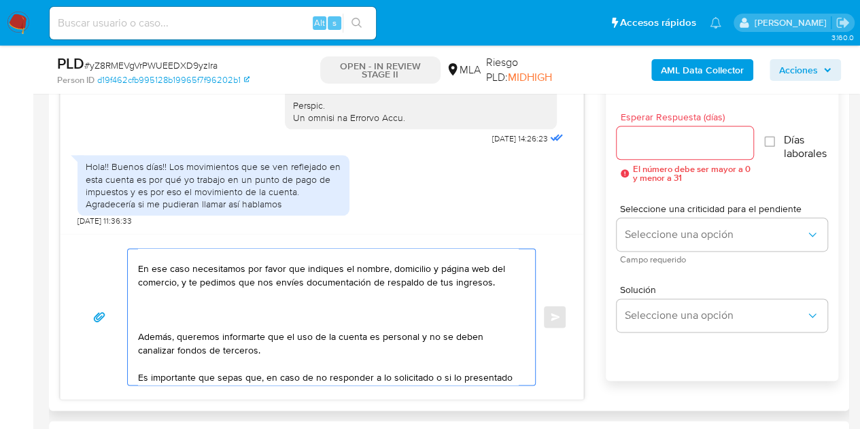
click at [162, 295] on textarea "Hola [PERSON_NAME], Esperamos que te encuentres muy bien. En ese caso necesitam…" at bounding box center [328, 317] width 380 height 136
click at [163, 300] on textarea "Hola [PERSON_NAME], Esperamos que te encuentres muy bien. En ese caso necesitam…" at bounding box center [328, 317] width 380 height 136
paste textarea "Asimismo, en función de las operaciones registradas en tu cuenta [PERSON_NAME] …"
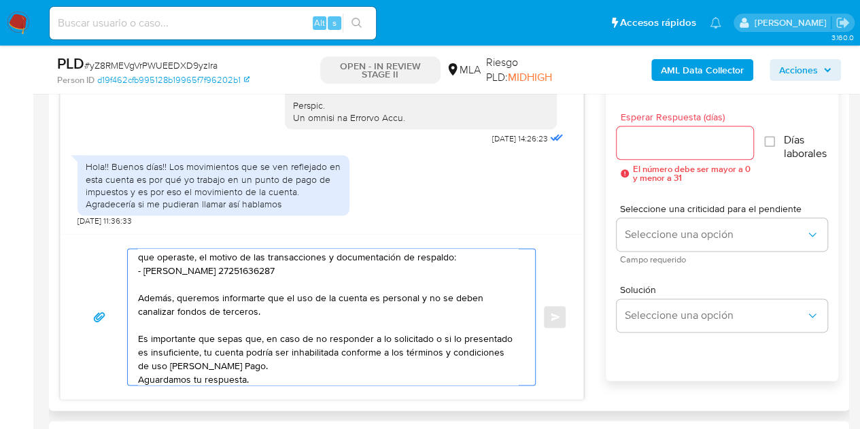
scroll to position [159, 0]
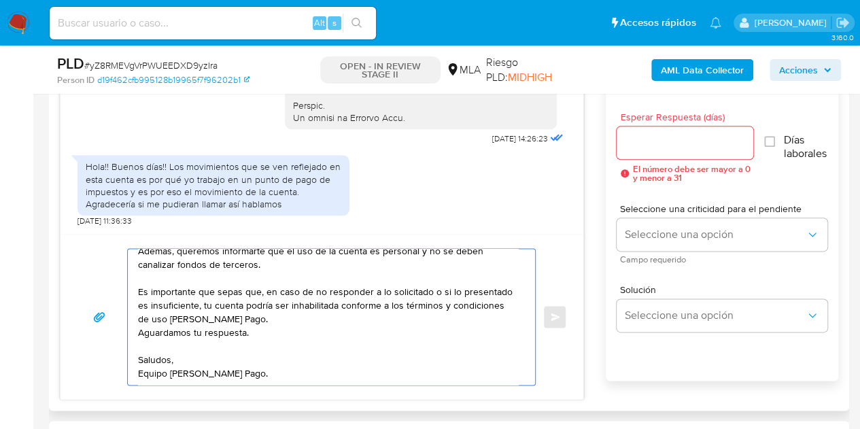
click at [362, 367] on textarea "Hola [PERSON_NAME], Esperamos que te encuentres muy bien. En ese caso necesitam…" at bounding box center [328, 317] width 380 height 136
type textarea "Hola [PERSON_NAME], Esperamos que te encuentres muy bien. En ese caso necesitam…"
click at [684, 146] on input "Esperar Respuesta (días)" at bounding box center [685, 143] width 137 height 18
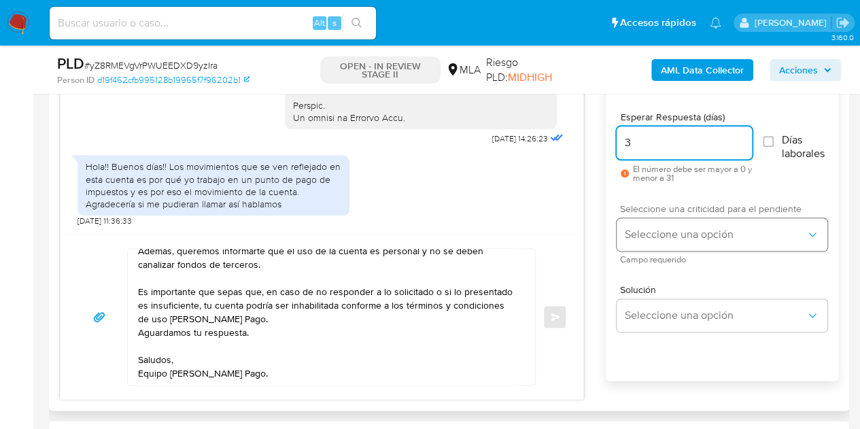
type input "3"
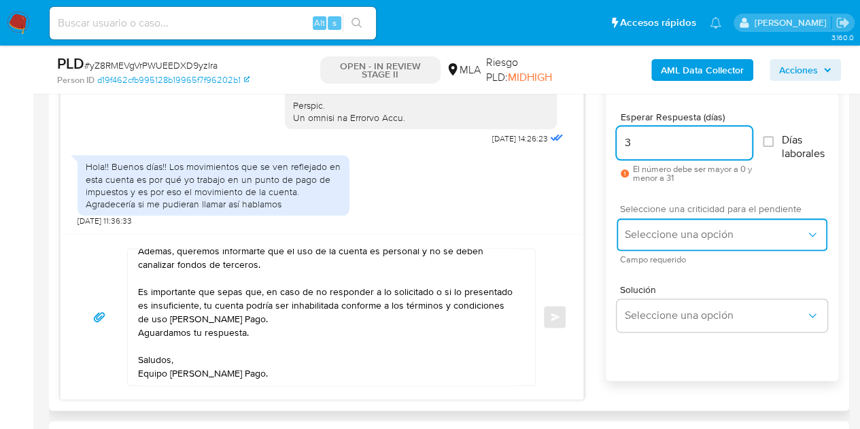
click at [667, 228] on span "Seleccione una opción" at bounding box center [715, 235] width 181 height 14
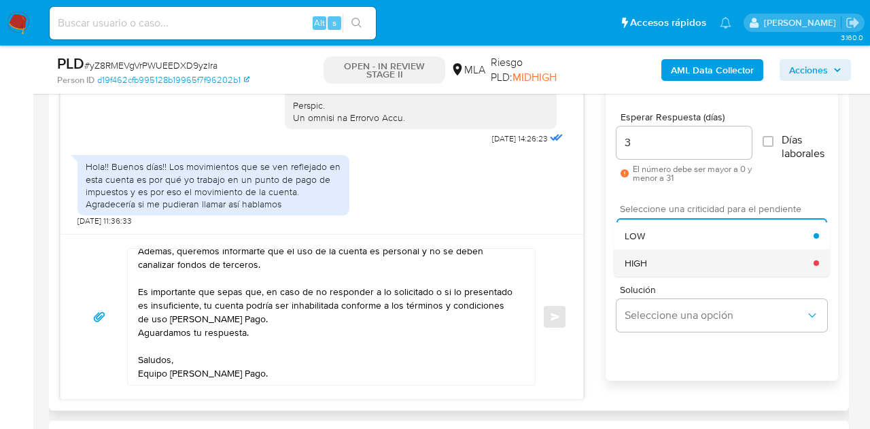
click at [664, 254] on div "HIGH" at bounding box center [719, 262] width 189 height 27
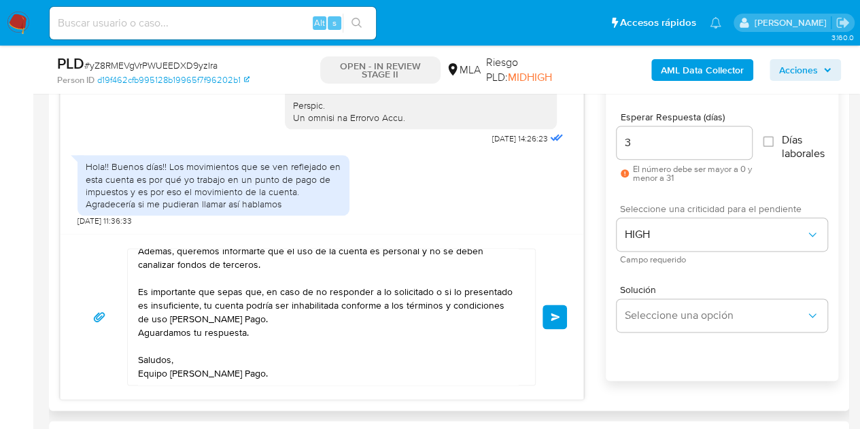
click at [555, 313] on span "Enviar" at bounding box center [556, 317] width 10 height 8
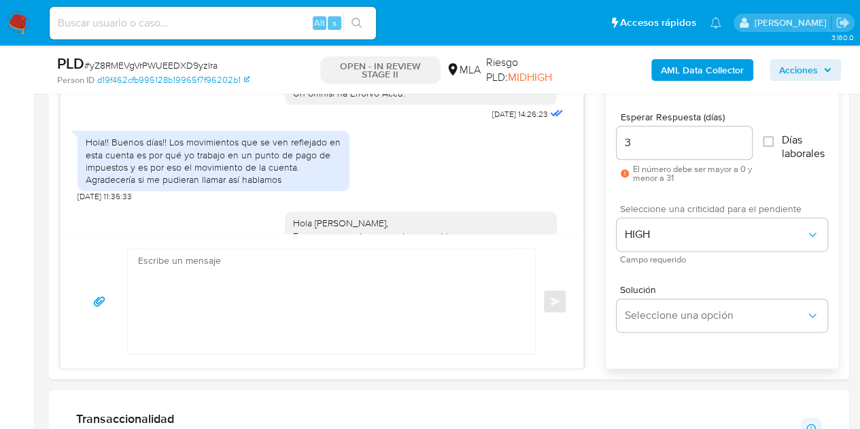
scroll to position [0, 0]
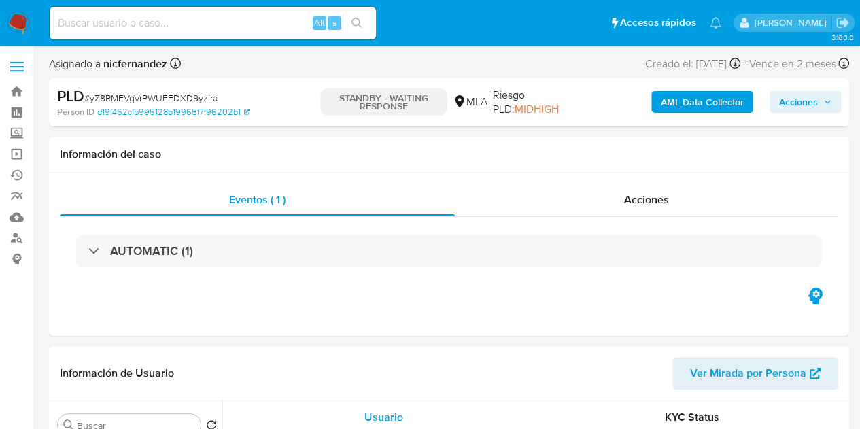
select select "10"
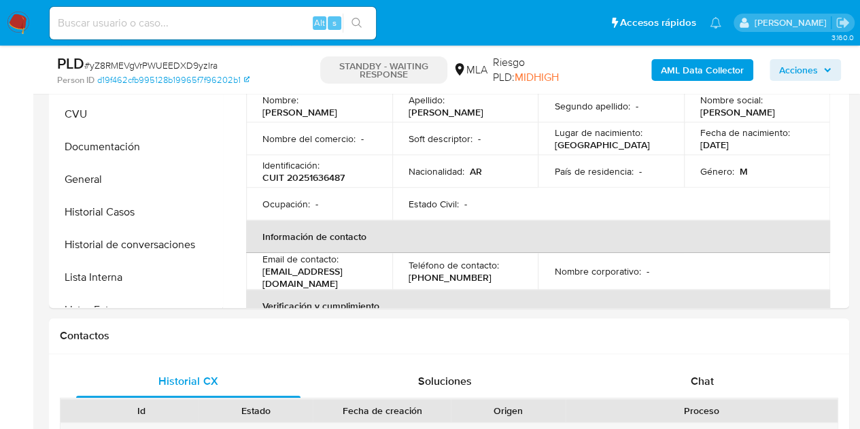
scroll to position [450, 0]
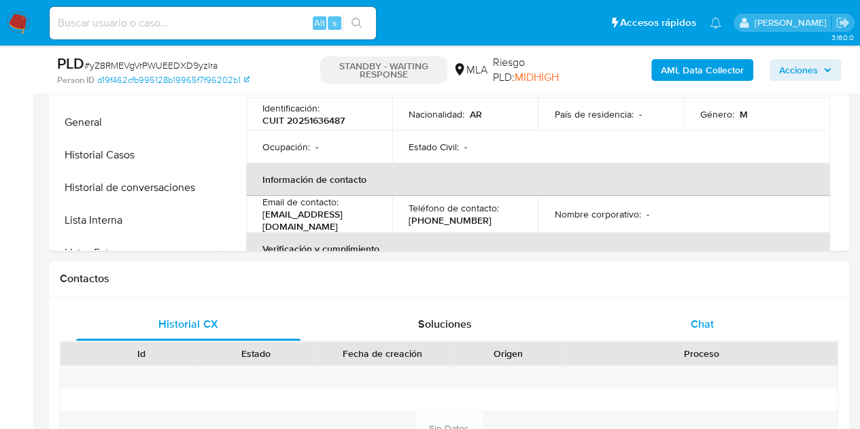
click at [711, 330] on div "Chat" at bounding box center [702, 324] width 224 height 33
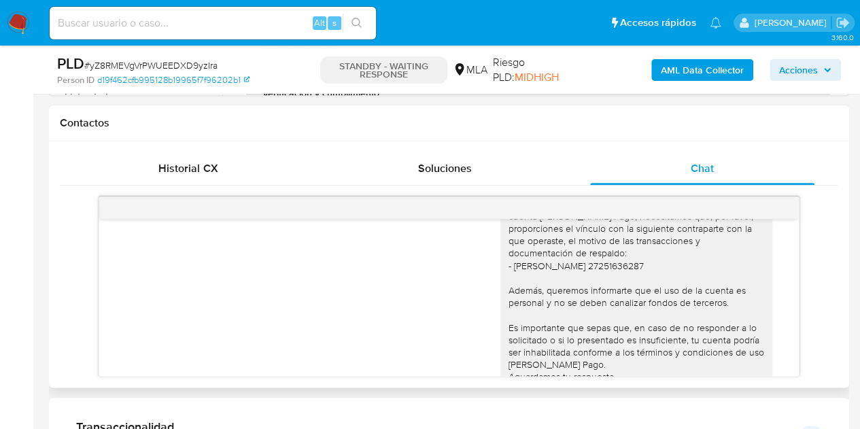
scroll to position [935, 0]
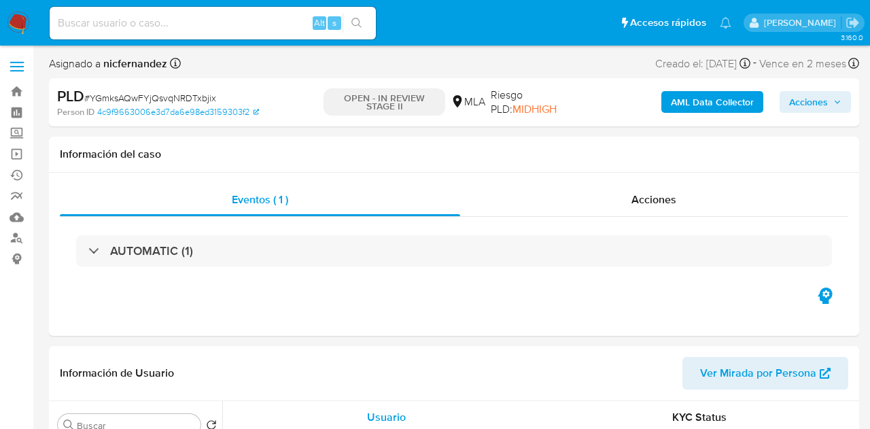
select select "10"
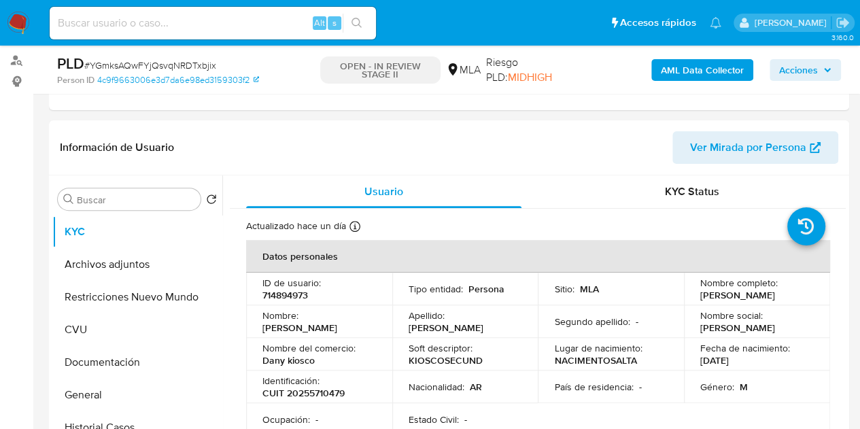
scroll to position [125, 0]
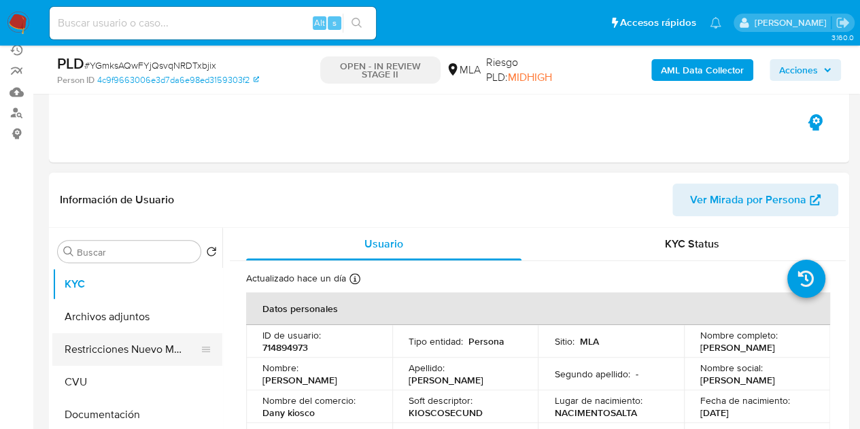
click at [89, 341] on button "Restricciones Nuevo Mundo" at bounding box center [131, 349] width 159 height 33
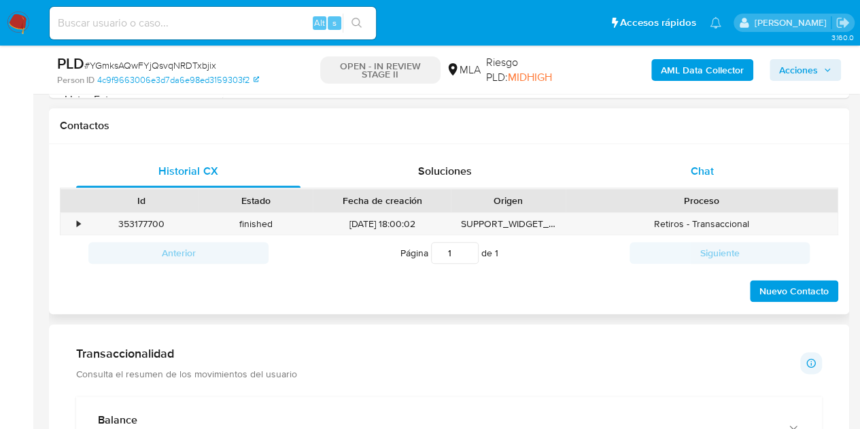
scroll to position [606, 0]
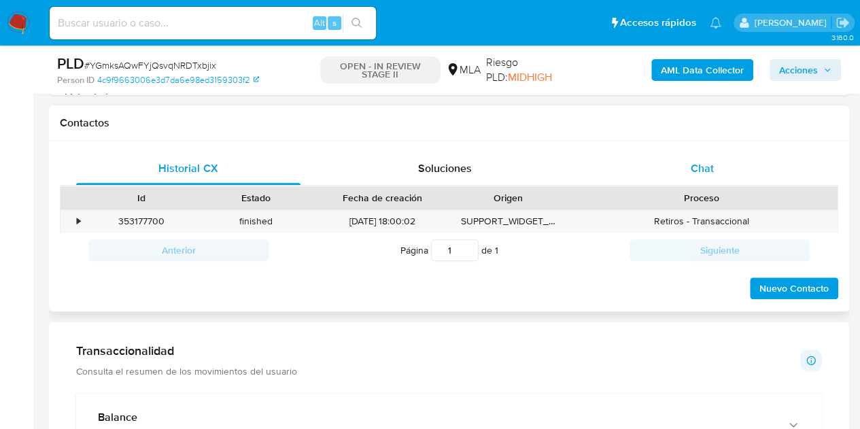
click at [714, 175] on div "Chat" at bounding box center [702, 168] width 224 height 33
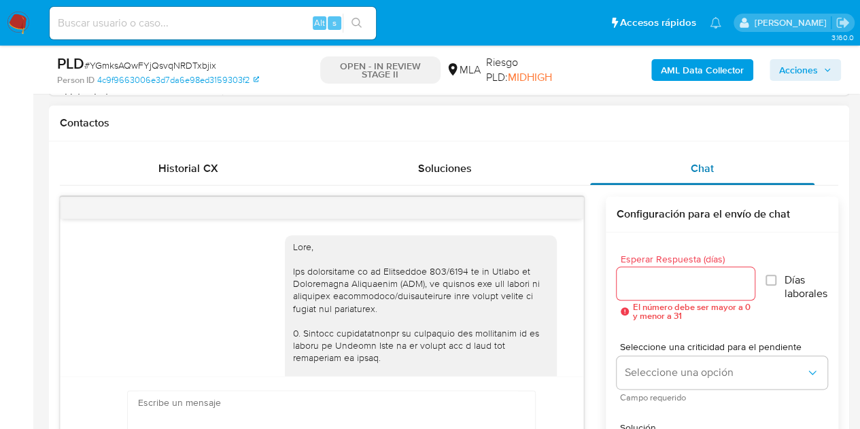
scroll to position [625, 0]
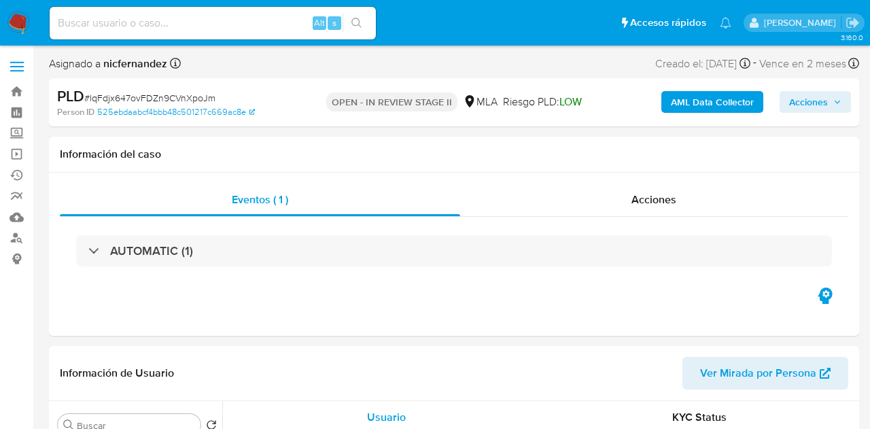
select select "10"
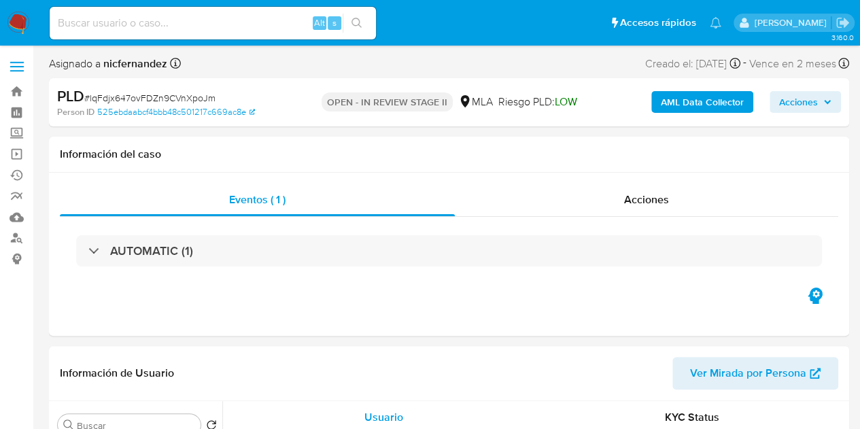
drag, startPoint x: 858, startPoint y: 79, endPoint x: 865, endPoint y: 79, distance: 7.5
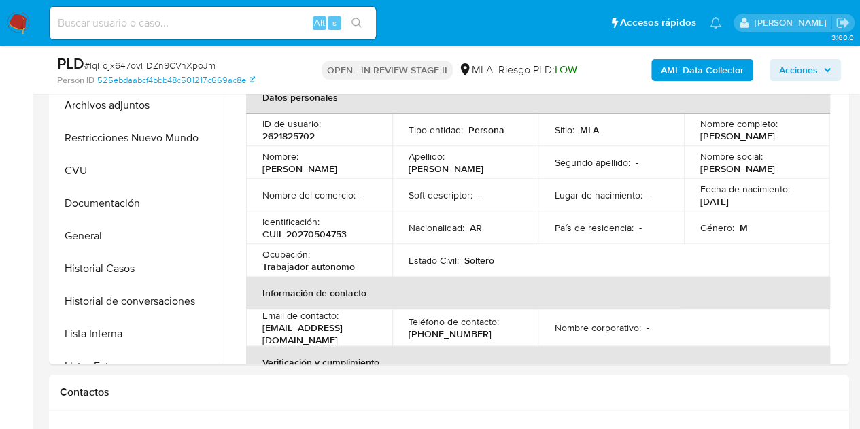
scroll to position [281, 0]
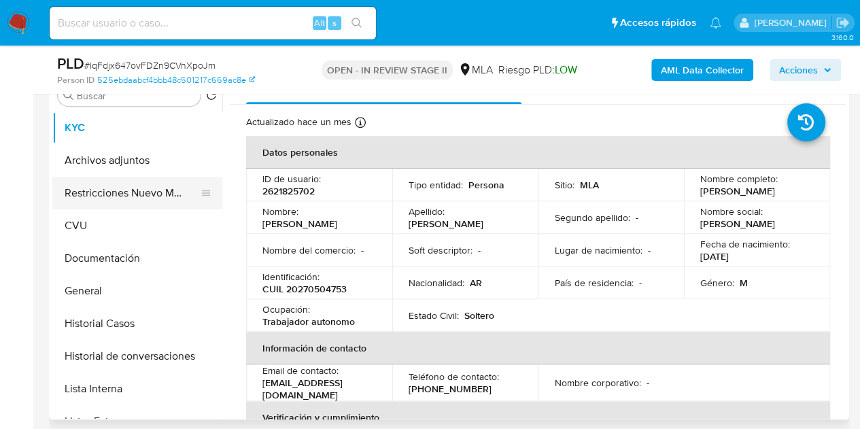
click at [137, 193] on button "Restricciones Nuevo Mundo" at bounding box center [131, 193] width 159 height 33
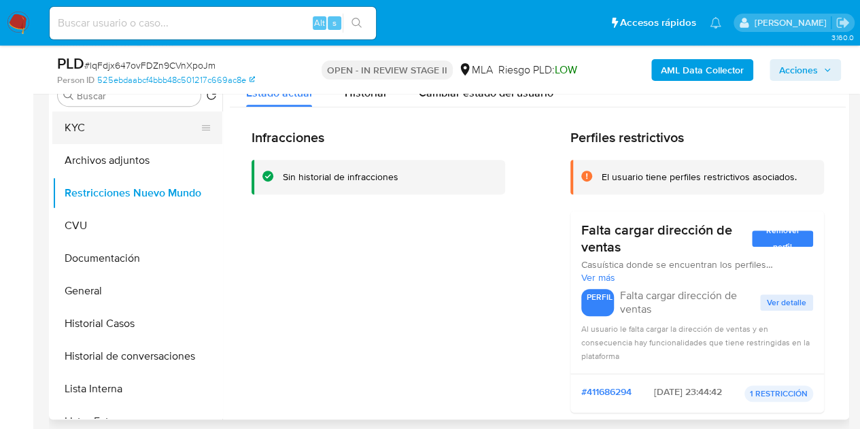
click at [109, 128] on button "KYC" at bounding box center [131, 127] width 159 height 33
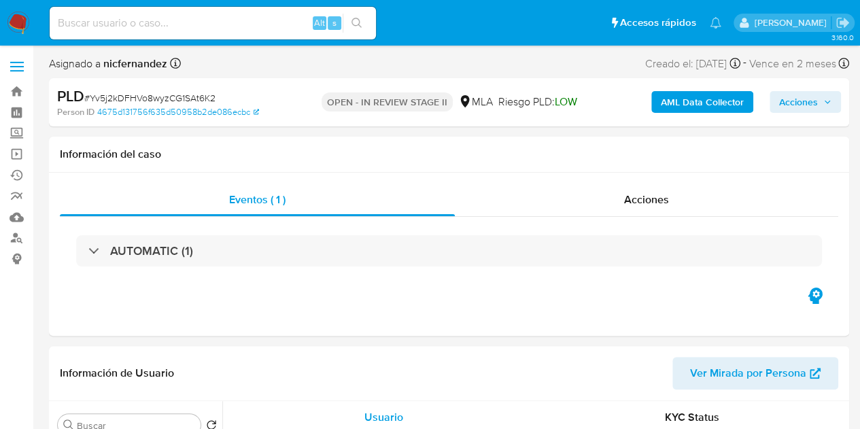
select select "10"
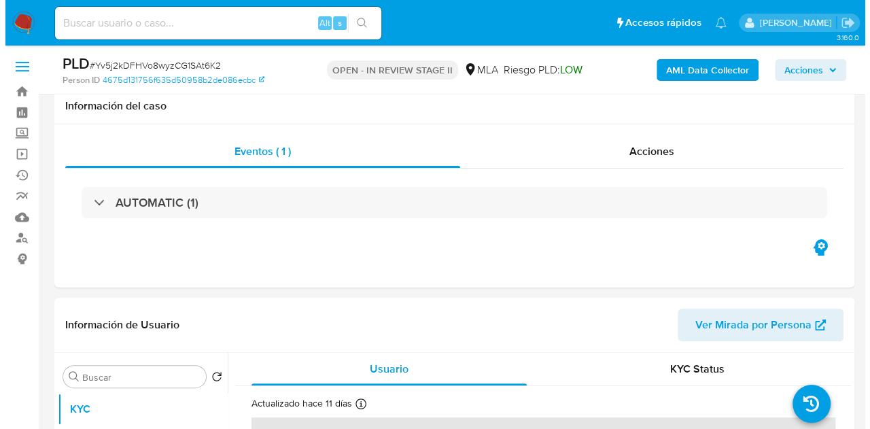
scroll to position [221, 0]
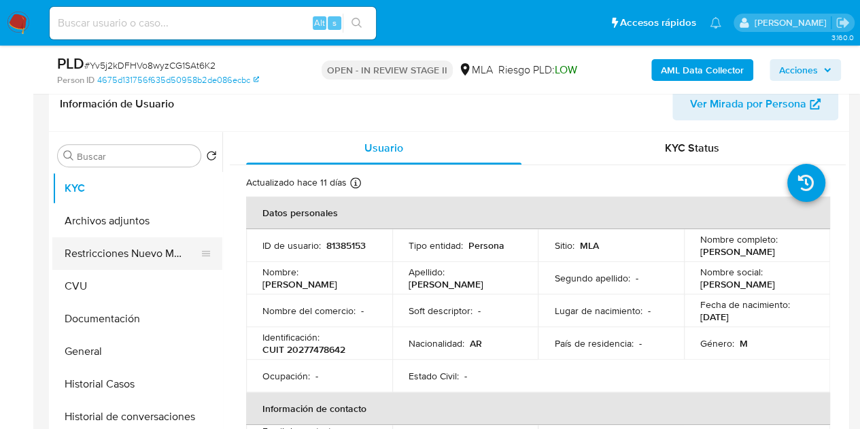
click at [101, 247] on button "Restricciones Nuevo Mundo" at bounding box center [131, 253] width 159 height 33
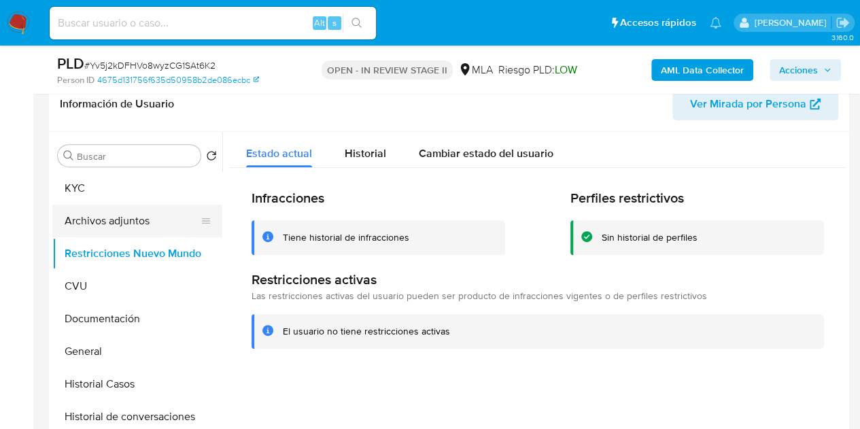
click at [71, 211] on button "Archivos adjuntos" at bounding box center [131, 221] width 159 height 33
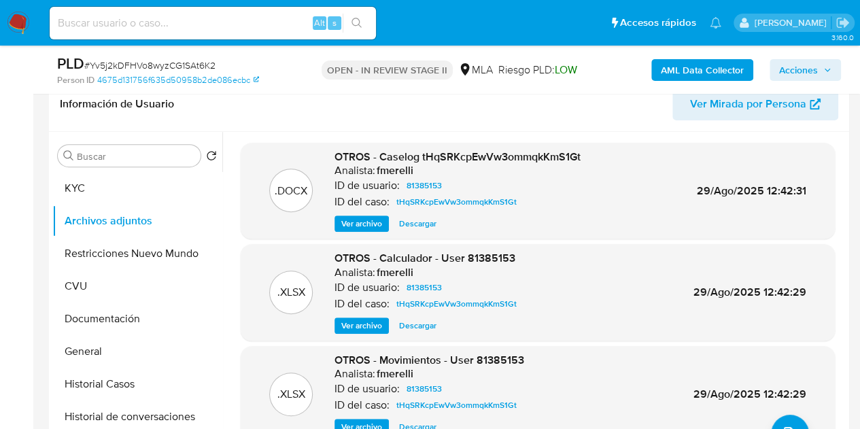
click at [361, 222] on span "Ver archivo" at bounding box center [361, 224] width 41 height 14
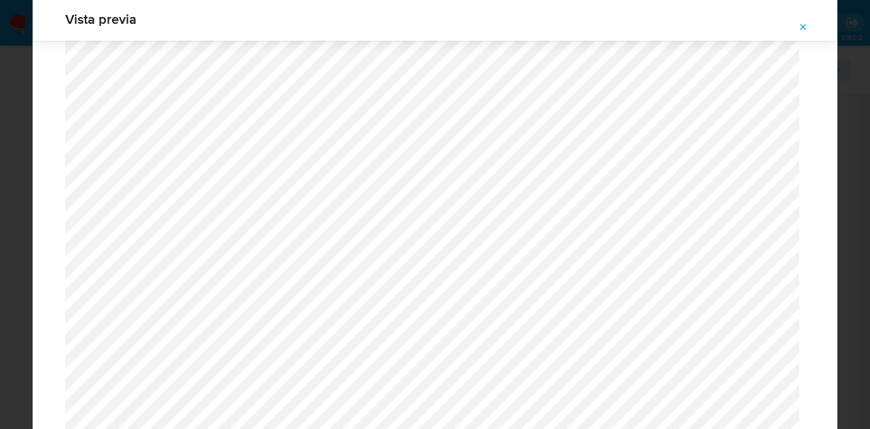
scroll to position [1179, 0]
click at [801, 29] on icon "Attachment preview" at bounding box center [804, 27] width 6 height 6
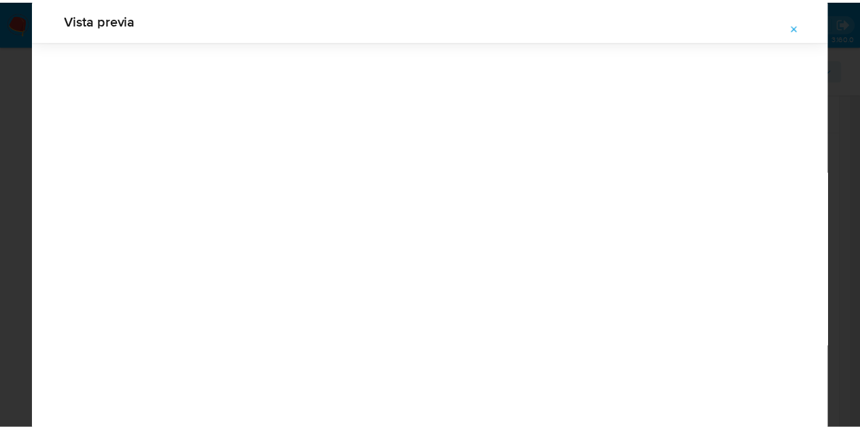
scroll to position [44, 0]
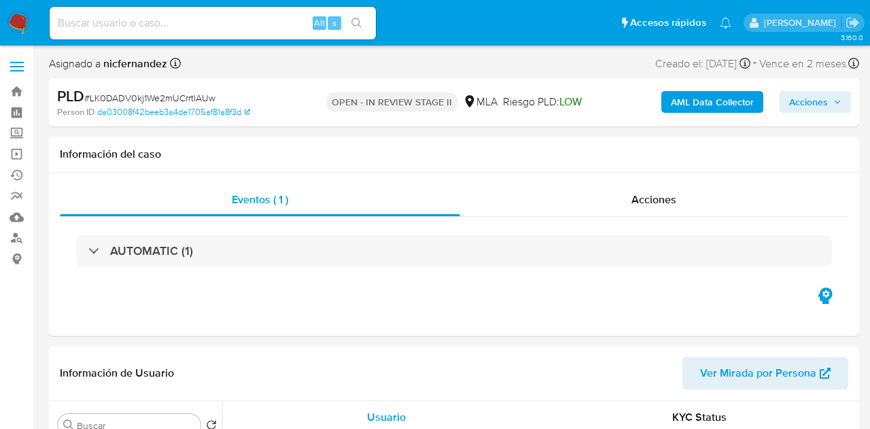
select select "10"
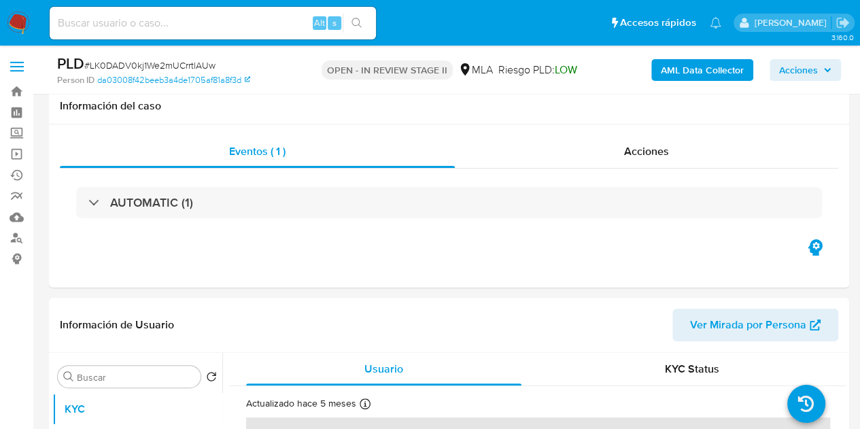
scroll to position [288, 0]
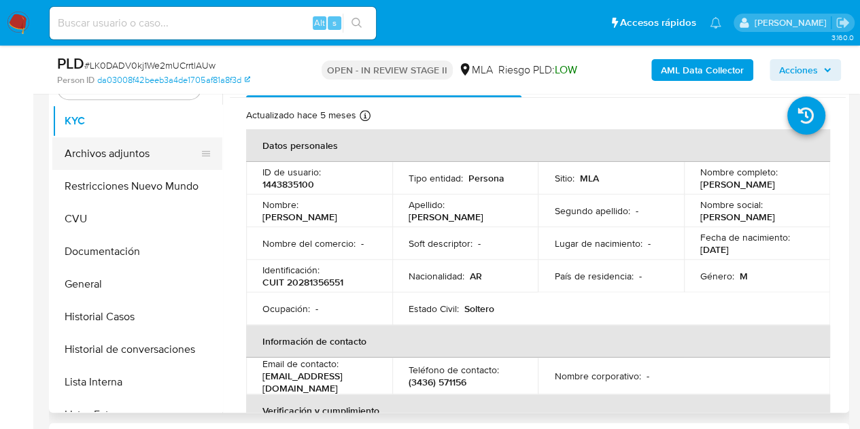
click at [97, 154] on button "Archivos adjuntos" at bounding box center [131, 153] width 159 height 33
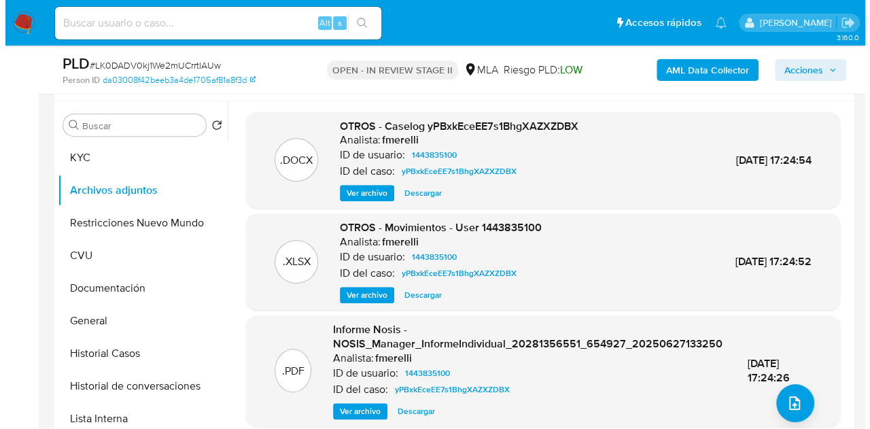
scroll to position [257, 0]
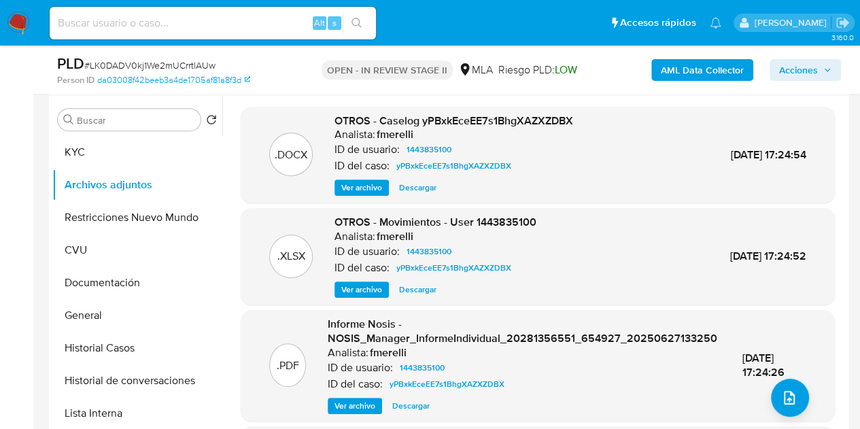
click at [360, 185] on span "Ver archivo" at bounding box center [361, 188] width 41 height 14
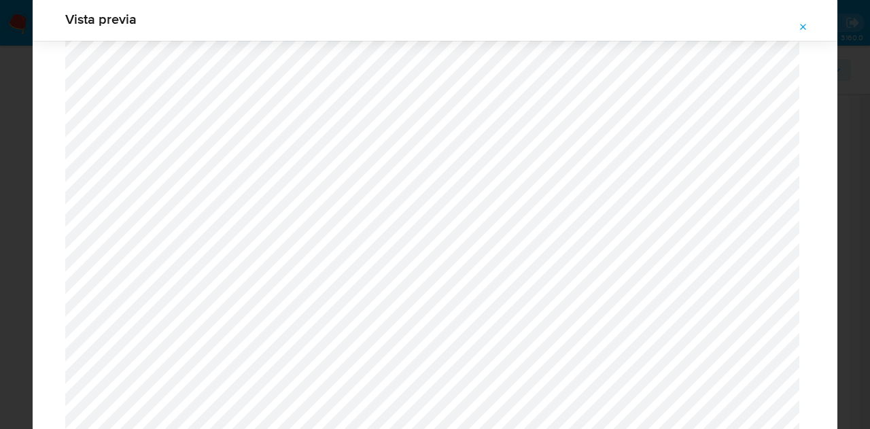
scroll to position [825, 0]
click at [806, 33] on span "Attachment preview" at bounding box center [803, 27] width 11 height 19
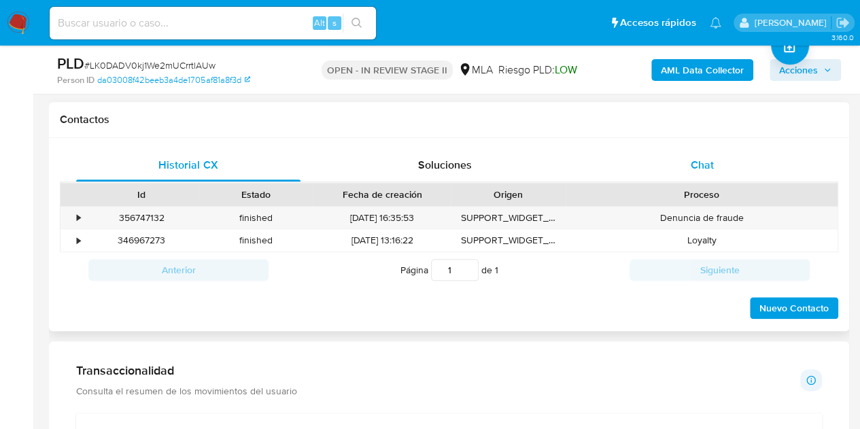
scroll to position [606, 0]
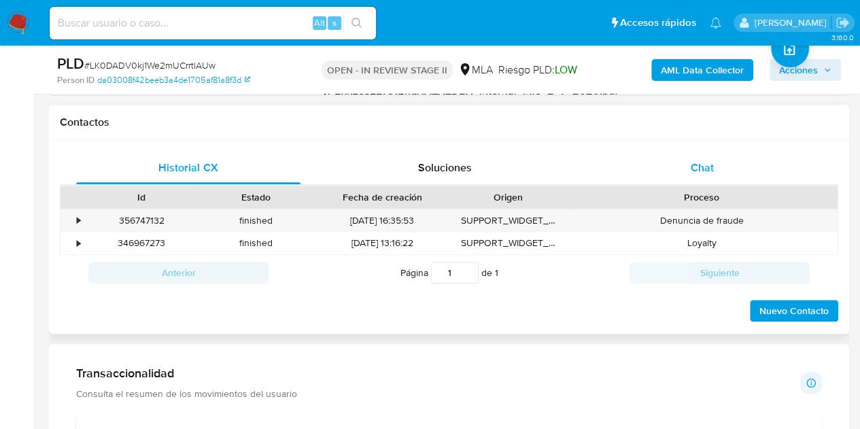
click at [699, 169] on span "Chat" at bounding box center [702, 168] width 23 height 16
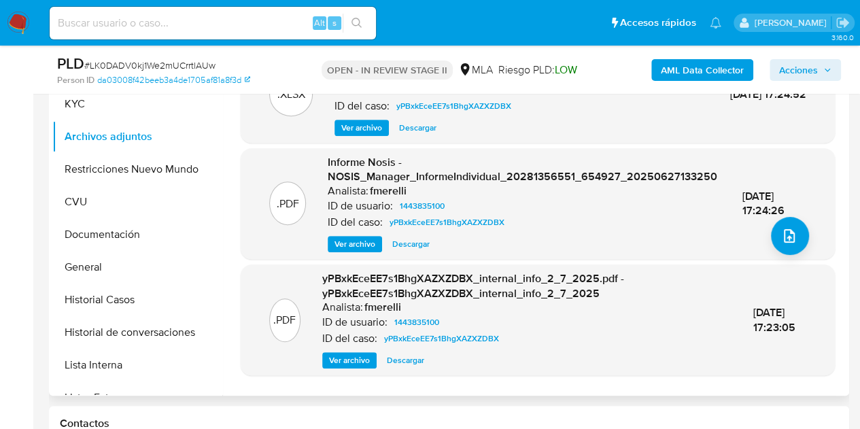
scroll to position [143, 0]
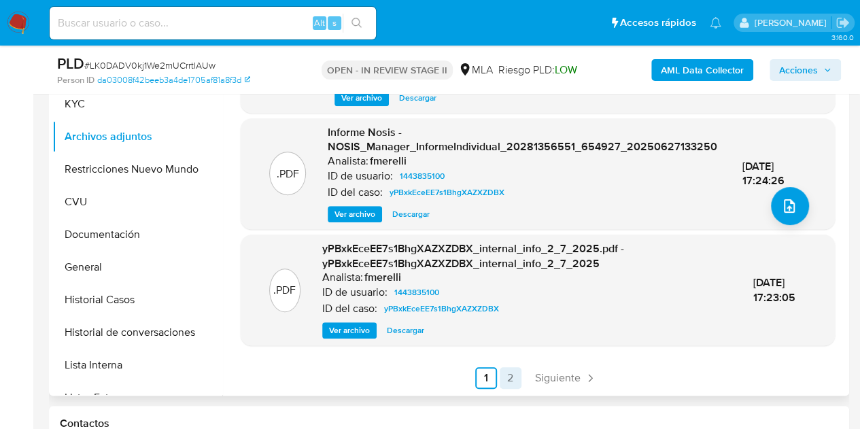
click at [508, 368] on link "2" at bounding box center [511, 378] width 22 height 22
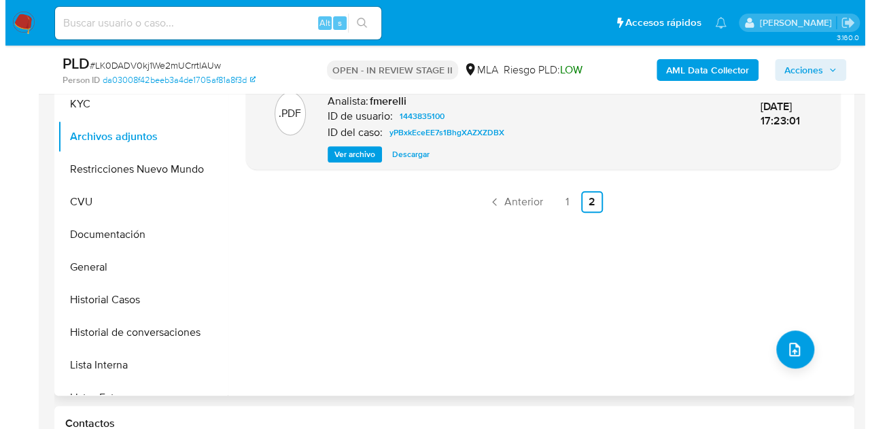
scroll to position [243, 0]
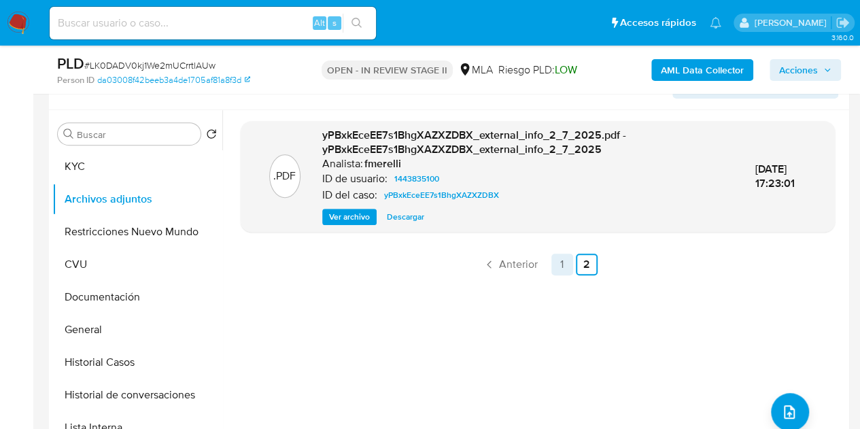
click at [555, 266] on link "1" at bounding box center [562, 265] width 22 height 22
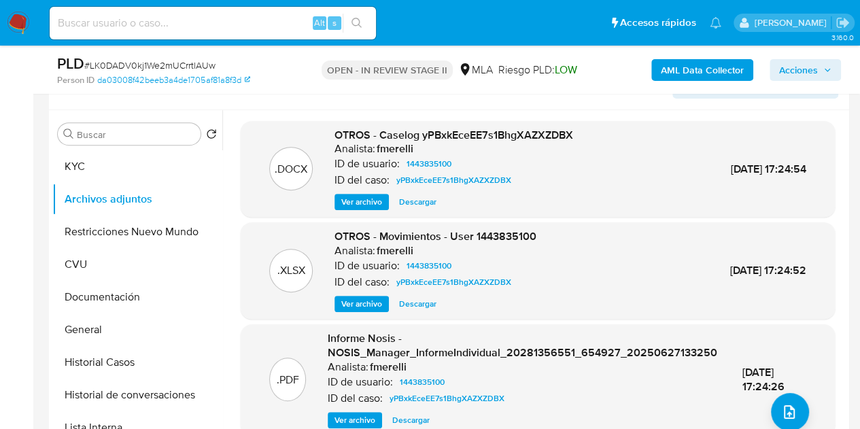
click at [352, 199] on span "Ver archivo" at bounding box center [361, 202] width 41 height 14
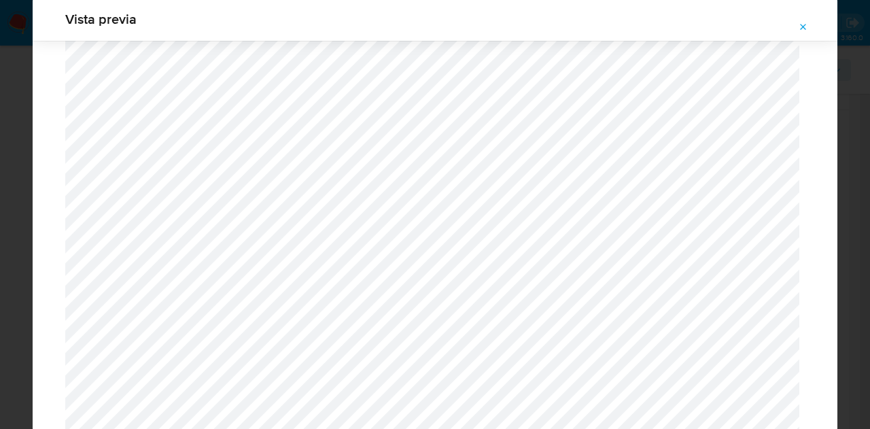
scroll to position [1309, 0]
click at [802, 27] on icon "Attachment preview" at bounding box center [803, 27] width 11 height 11
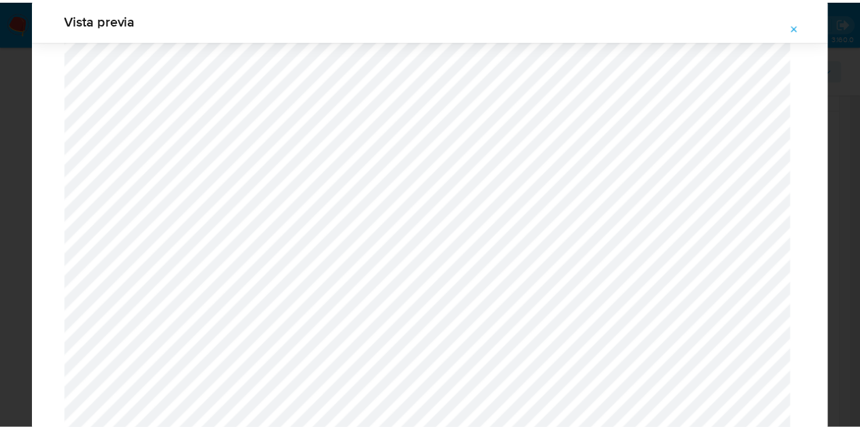
scroll to position [44, 0]
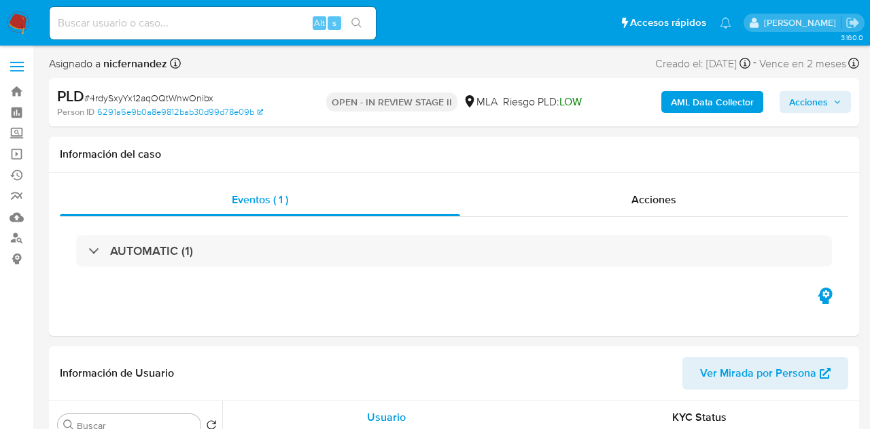
select select "10"
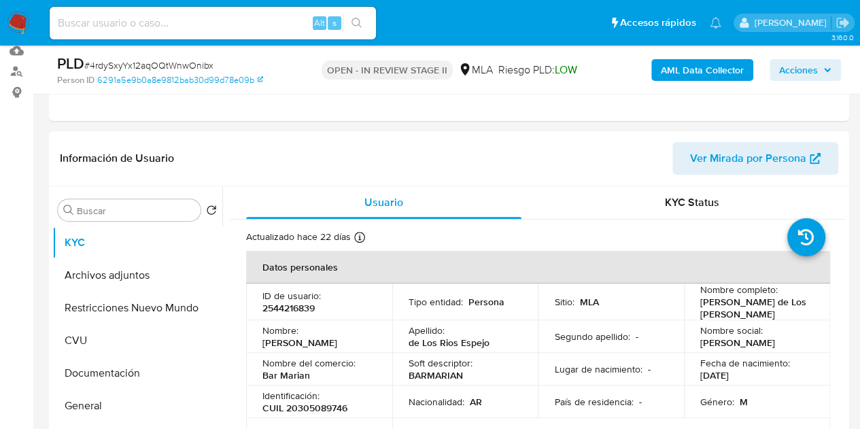
scroll to position [175, 0]
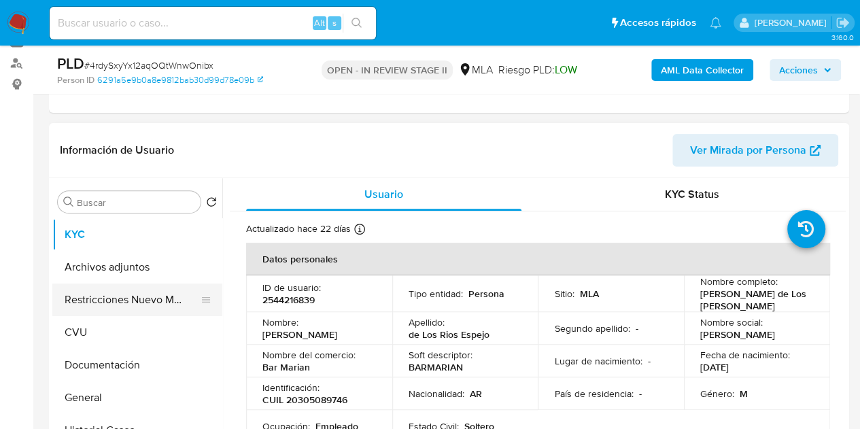
click at [151, 296] on button "Restricciones Nuevo Mundo" at bounding box center [131, 299] width 159 height 33
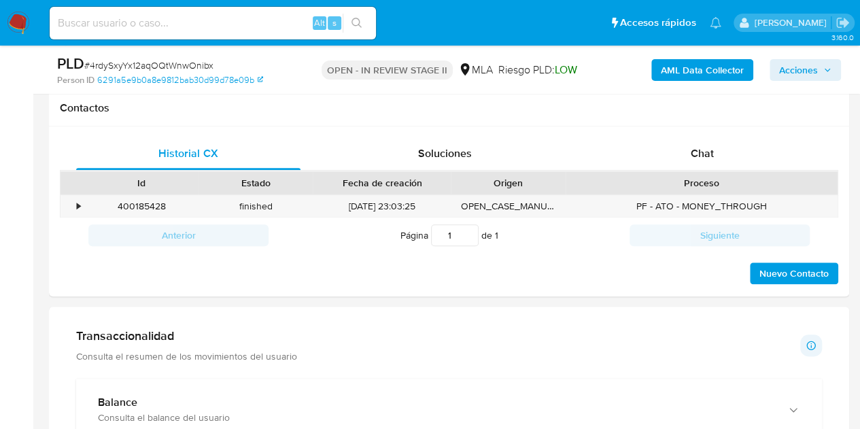
scroll to position [634, 0]
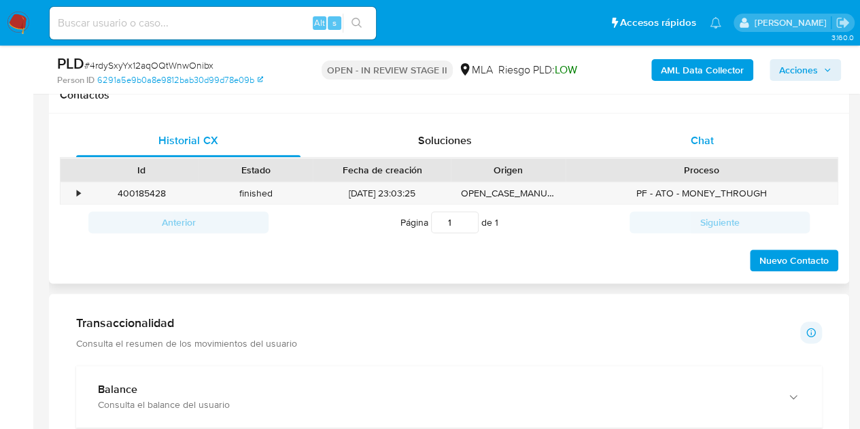
click at [705, 150] on div "Chat" at bounding box center [702, 140] width 224 height 33
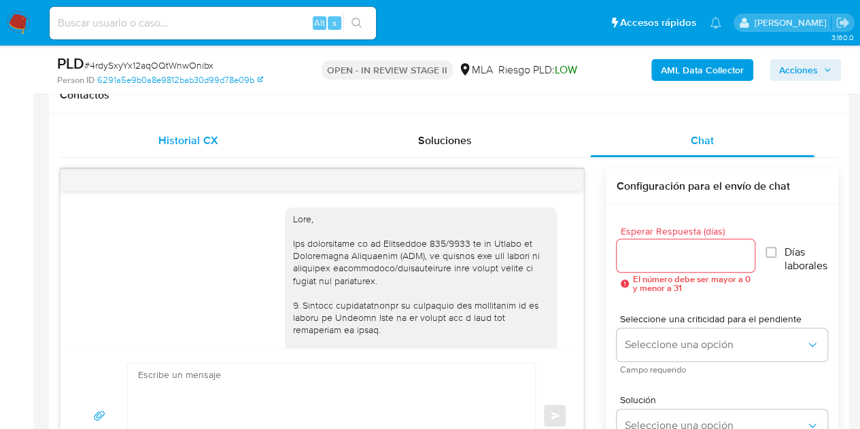
scroll to position [625, 0]
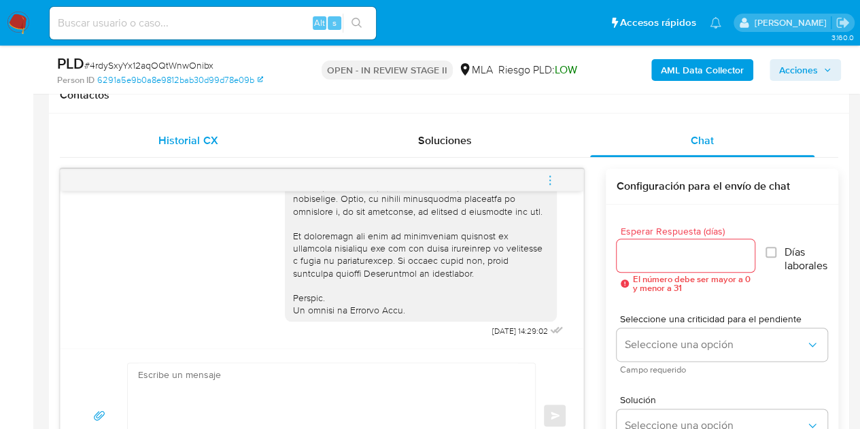
click at [192, 133] on span "Historial CX" at bounding box center [187, 141] width 59 height 16
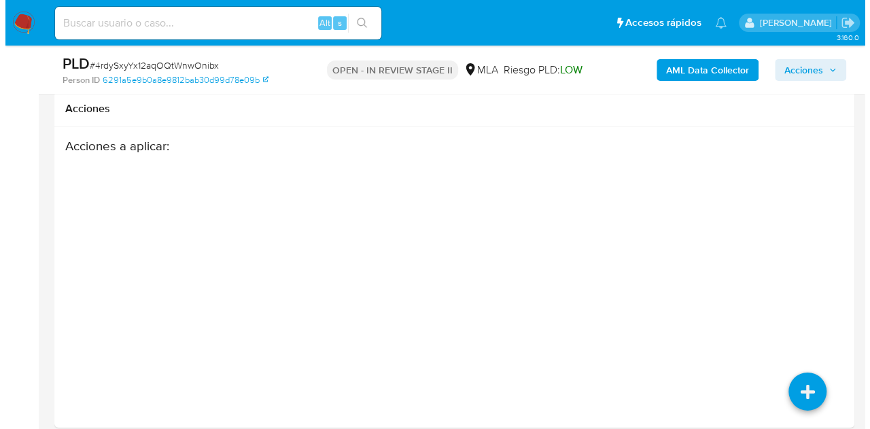
scroll to position [1963, 0]
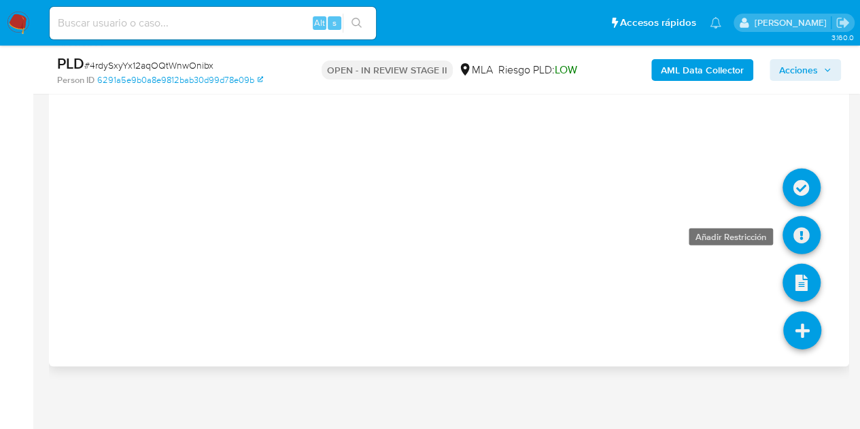
click at [797, 226] on icon at bounding box center [801, 235] width 38 height 38
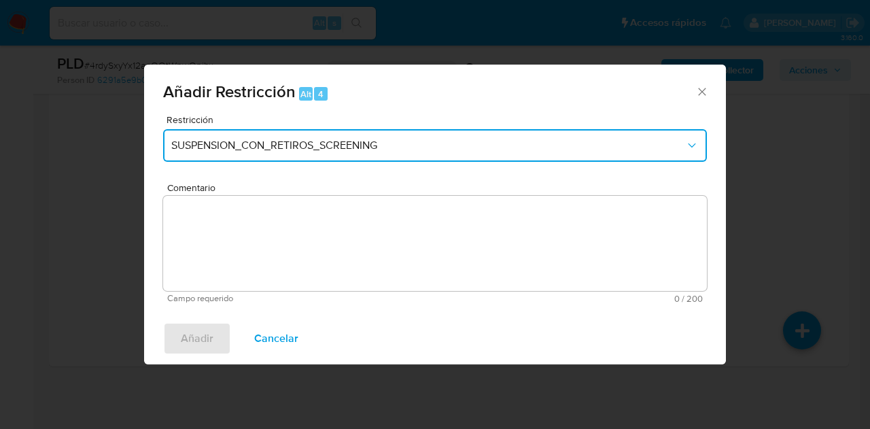
click at [372, 156] on button "SUSPENSION_CON_RETIROS_SCREENING" at bounding box center [435, 145] width 544 height 33
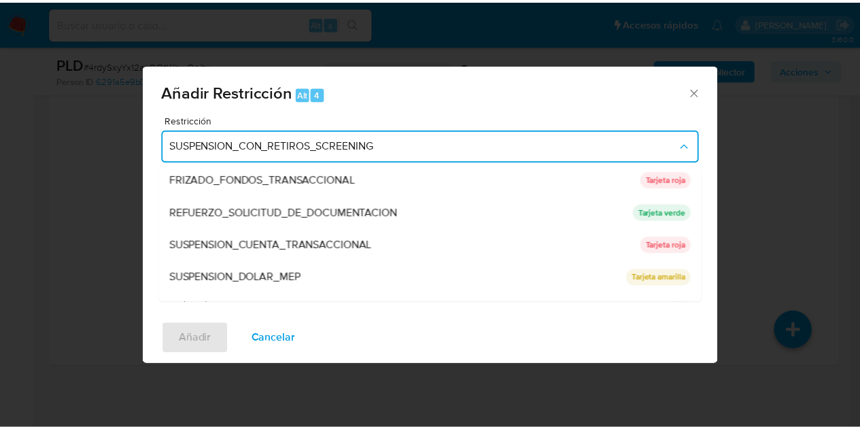
scroll to position [288, 0]
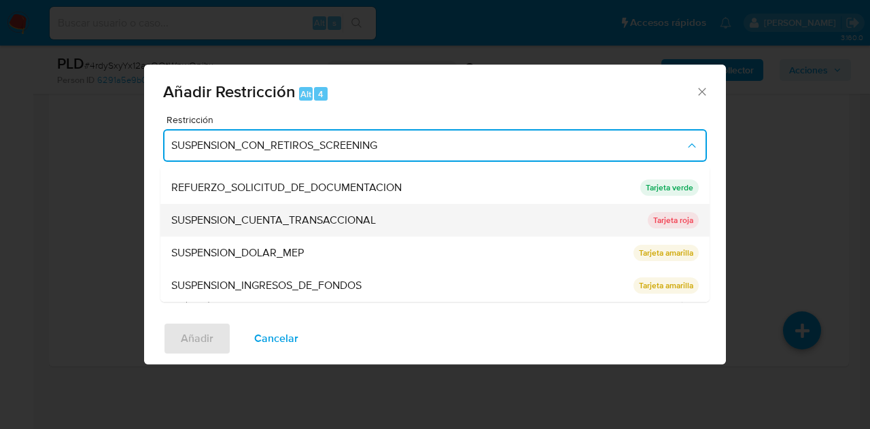
click at [314, 219] on span "SUSPENSION_CUENTA_TRANSACCIONAL" at bounding box center [273, 220] width 205 height 14
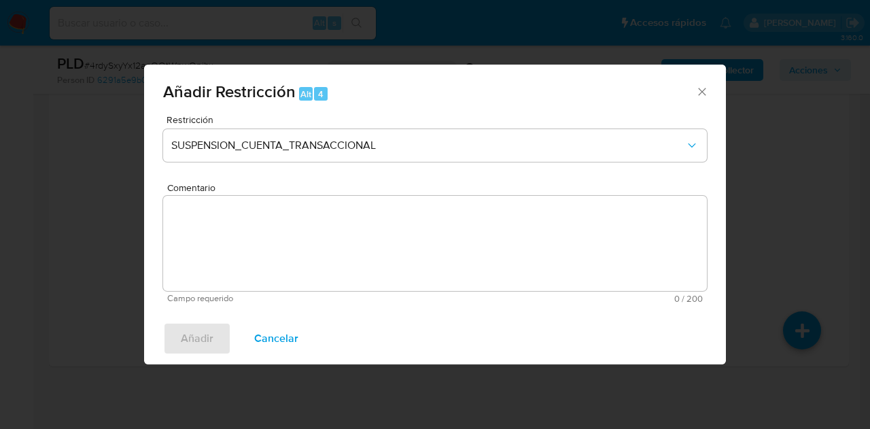
click at [314, 219] on textarea "Comentario" at bounding box center [435, 243] width 544 height 95
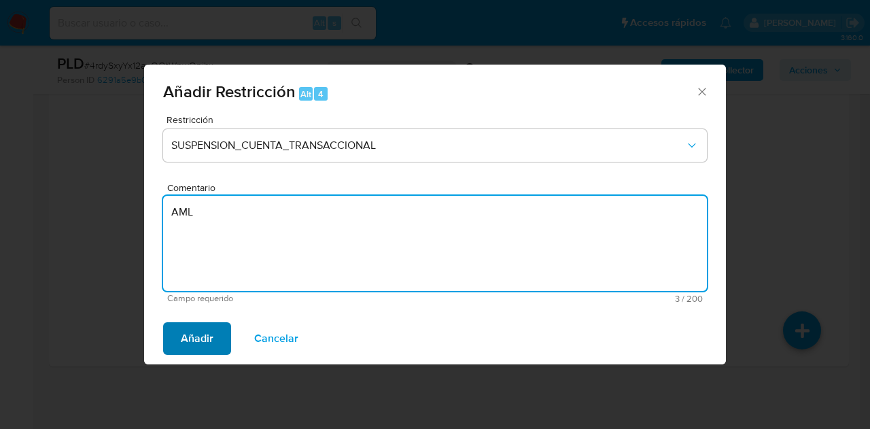
type textarea "AML"
click at [183, 344] on span "Añadir" at bounding box center [197, 339] width 33 height 30
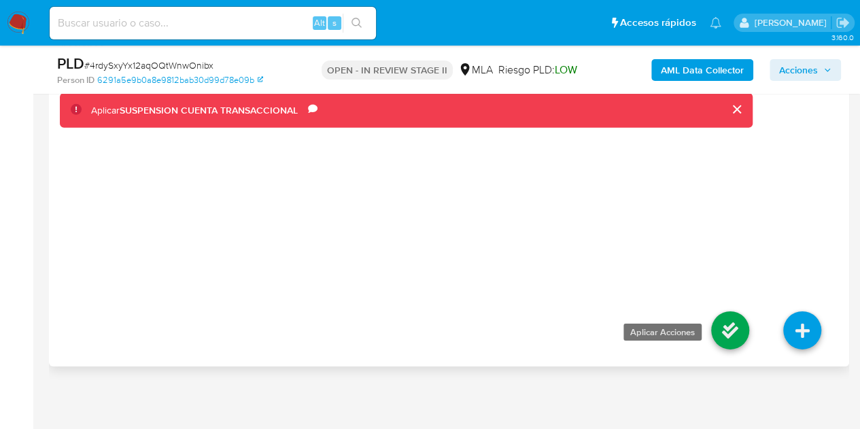
click at [726, 325] on icon at bounding box center [730, 330] width 38 height 38
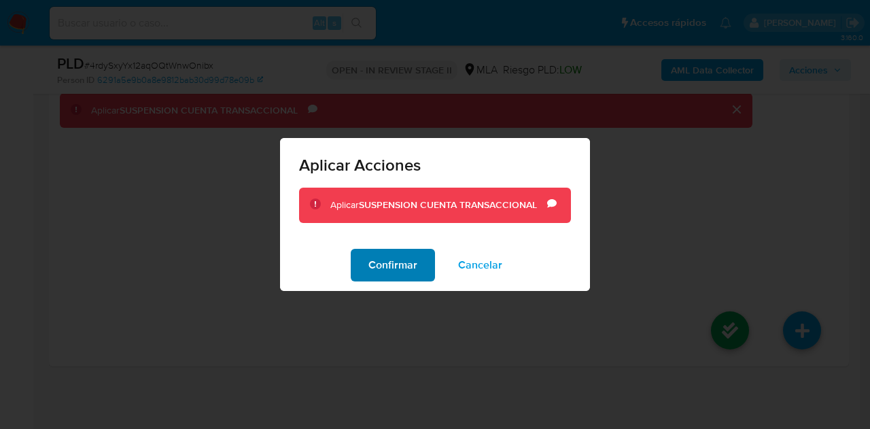
click at [390, 256] on span "Confirmar" at bounding box center [392, 265] width 49 height 30
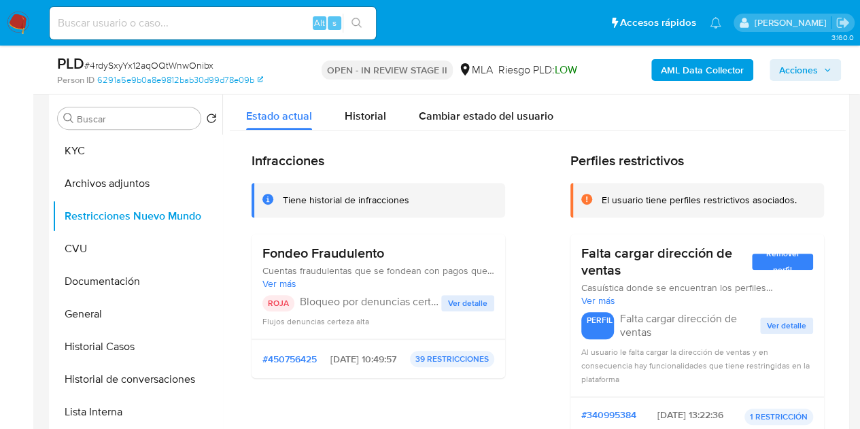
scroll to position [202, 0]
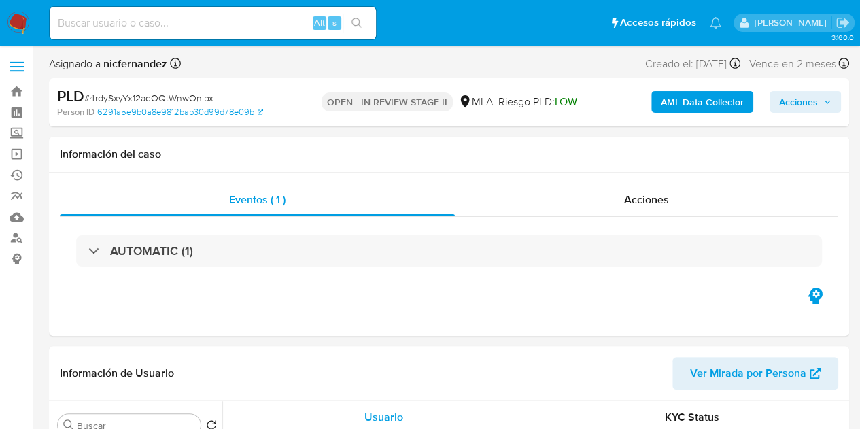
select select "10"
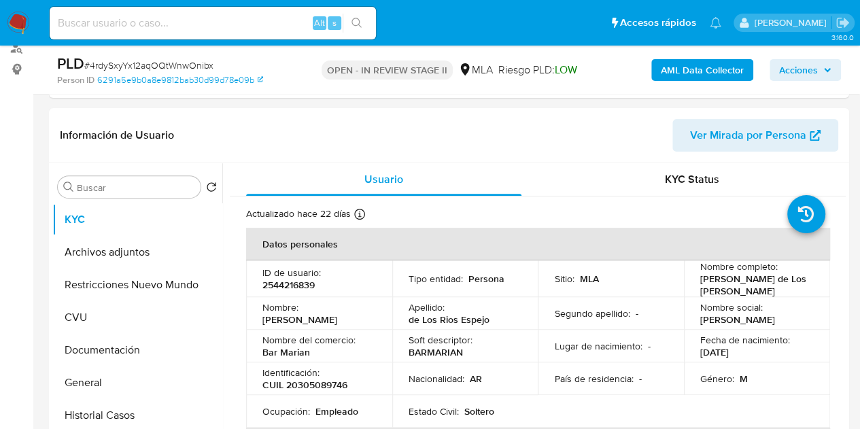
scroll to position [288, 0]
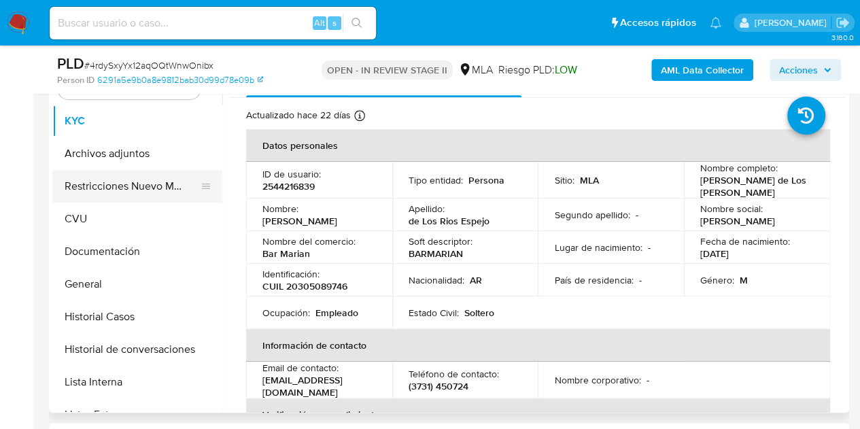
click at [82, 178] on button "Restricciones Nuevo Mundo" at bounding box center [131, 186] width 159 height 33
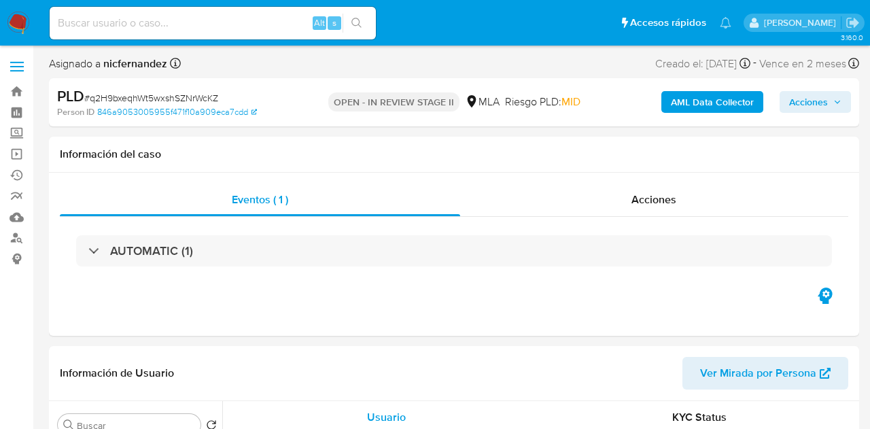
select select "10"
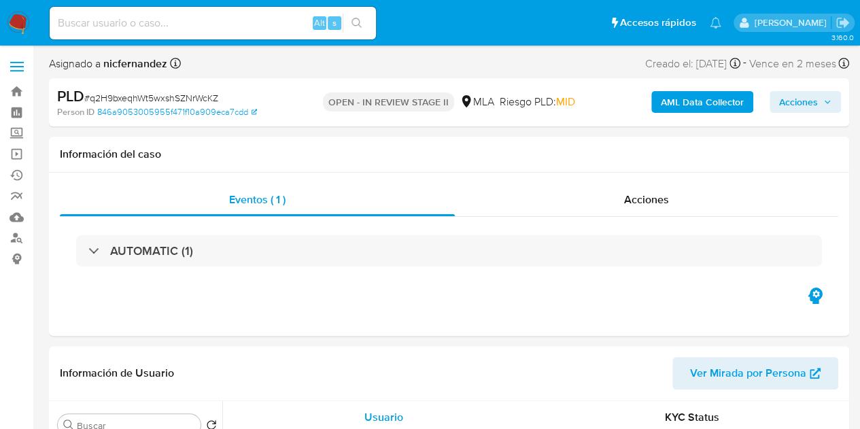
select select "10"
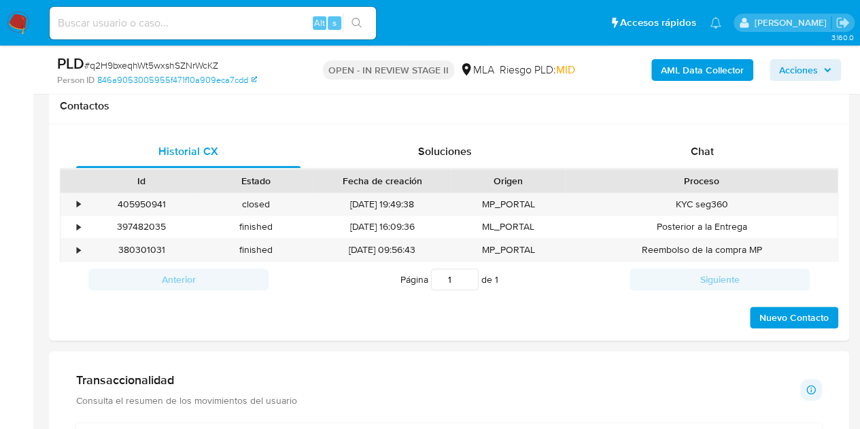
scroll to position [628, 0]
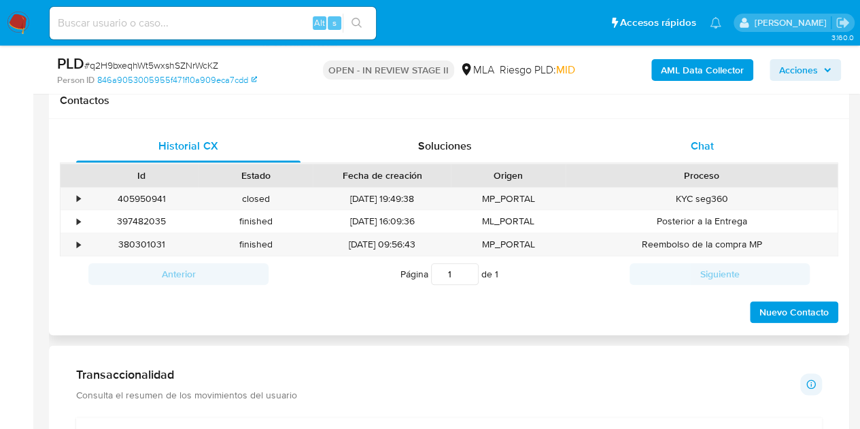
click at [707, 151] on span "Chat" at bounding box center [702, 146] width 23 height 16
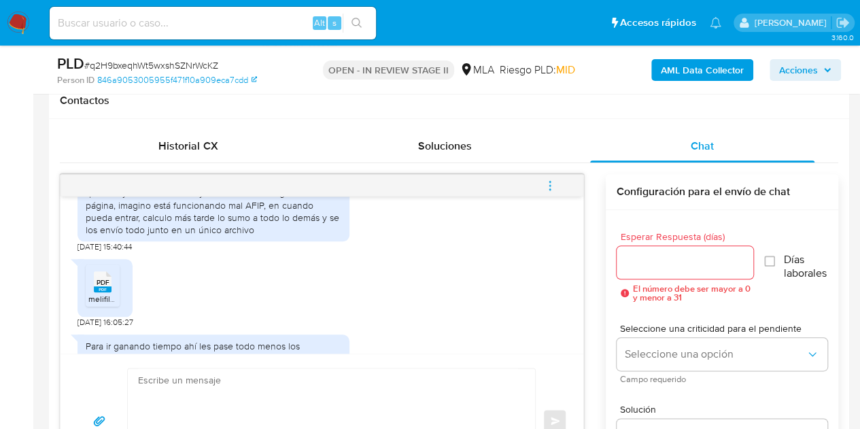
scroll to position [1768, 0]
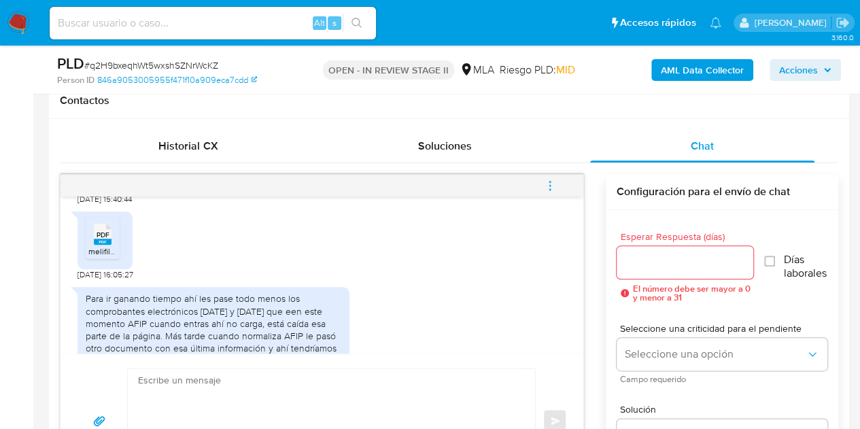
click at [100, 239] on span "PDF" at bounding box center [103, 234] width 13 height 9
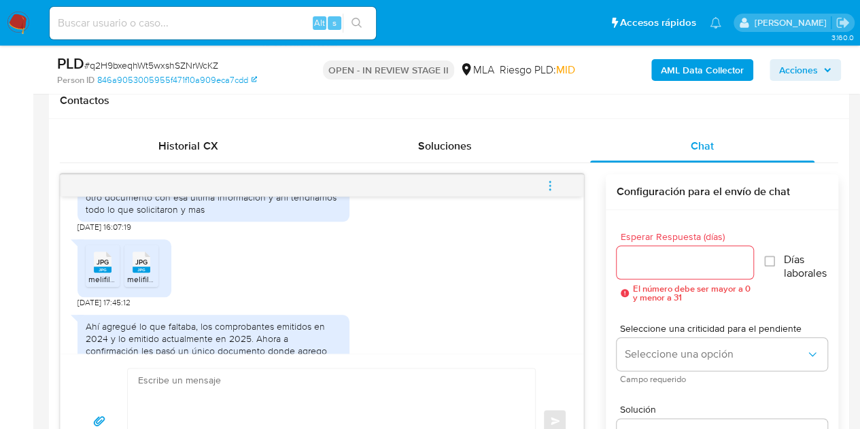
scroll to position [1974, 0]
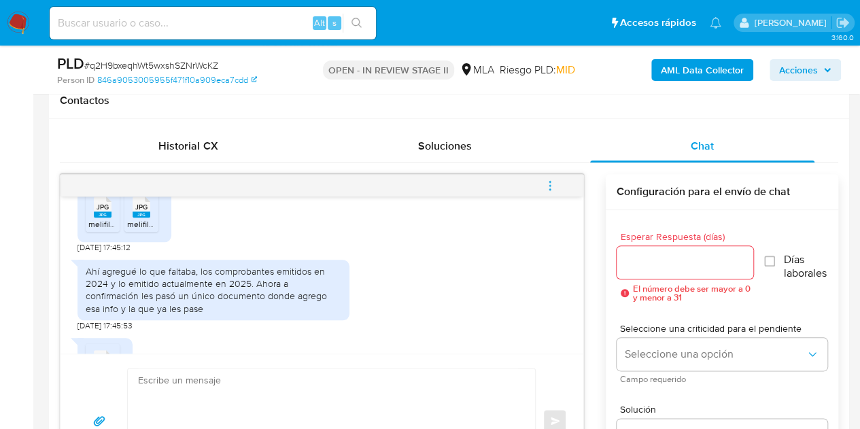
click at [102, 230] on span "melifile1884970051768229276.jpg" at bounding box center [150, 224] width 124 height 12
click at [136, 211] on span "JPG" at bounding box center [141, 207] width 12 height 9
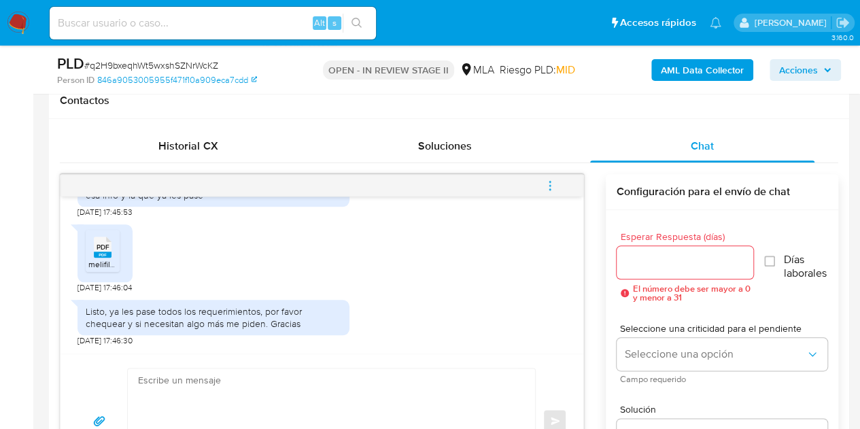
scroll to position [2125, 0]
click at [101, 255] on rect at bounding box center [103, 255] width 18 height 6
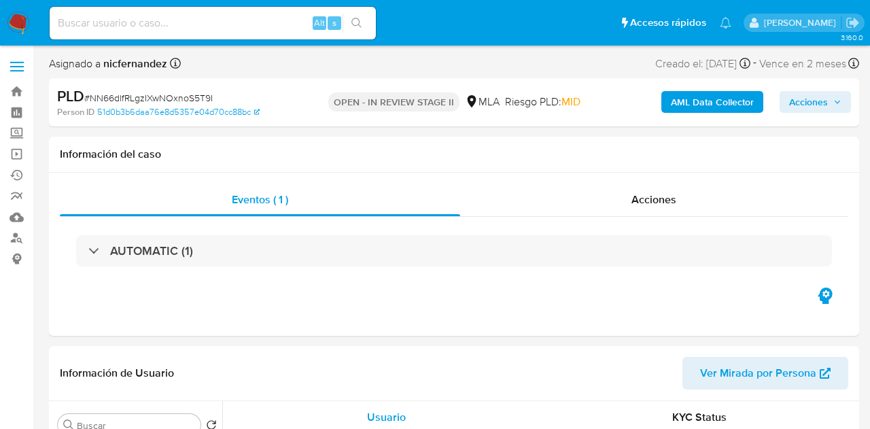
select select "10"
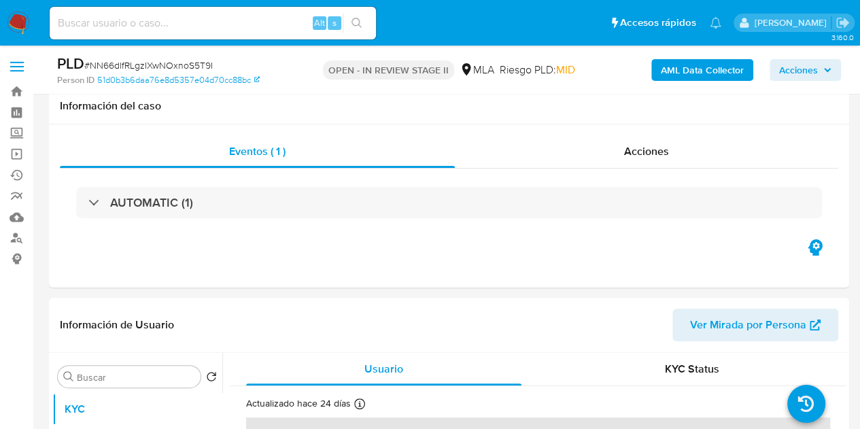
scroll to position [181, 0]
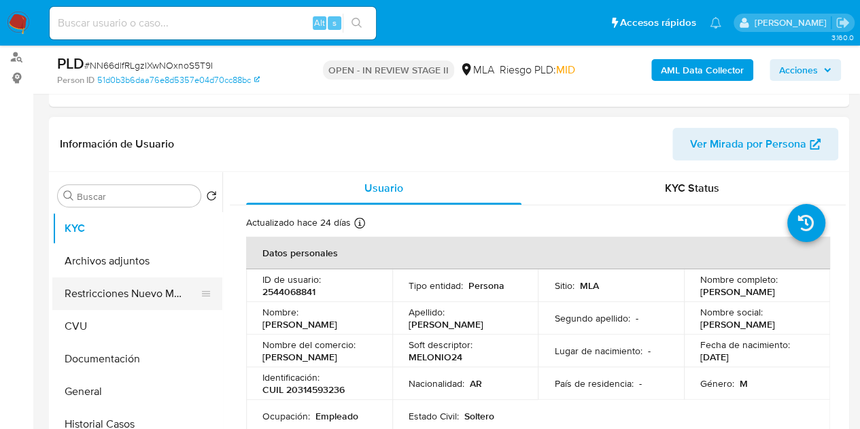
click at [86, 298] on button "Restricciones Nuevo Mundo" at bounding box center [131, 293] width 159 height 33
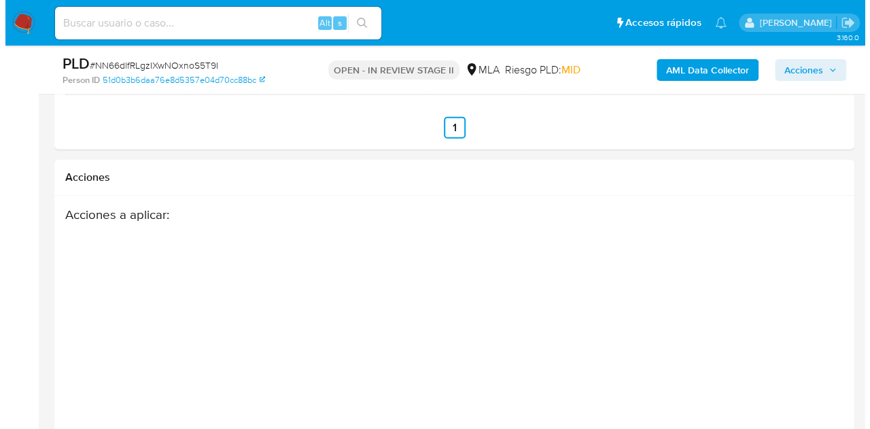
scroll to position [2076, 0]
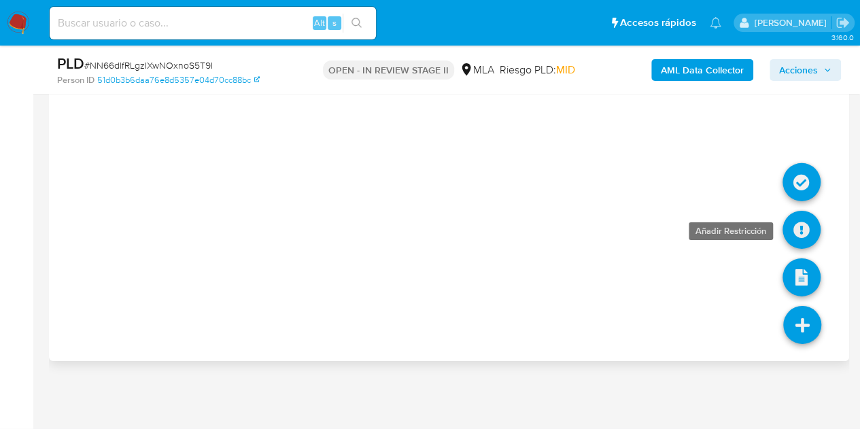
click at [794, 226] on icon at bounding box center [801, 230] width 38 height 38
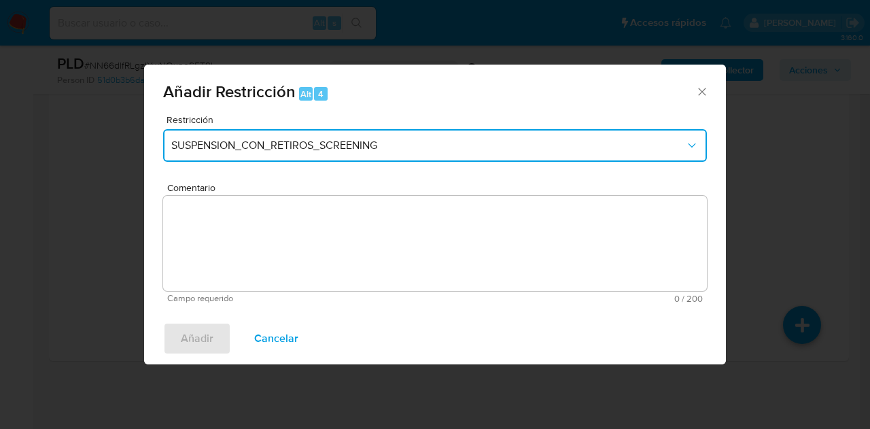
click at [302, 146] on span "SUSPENSION_CON_RETIROS_SCREENING" at bounding box center [428, 146] width 514 height 14
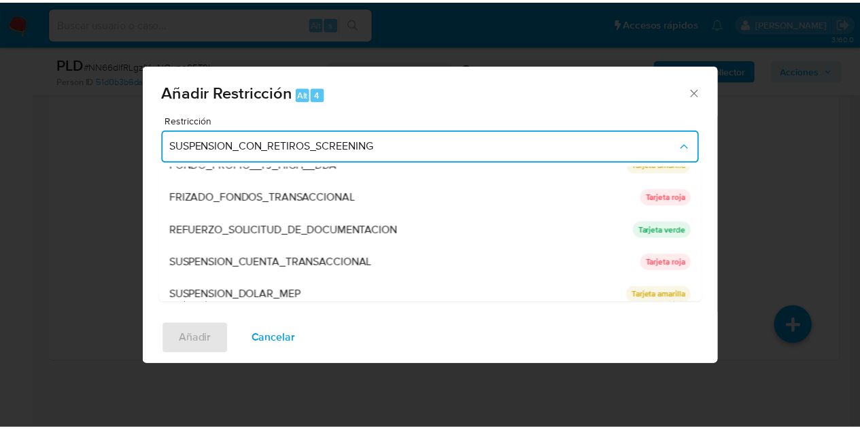
scroll to position [288, 0]
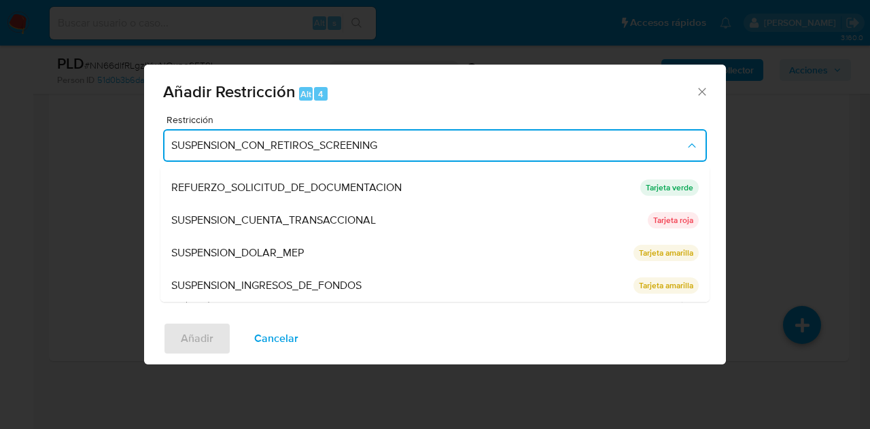
drag, startPoint x: 305, startPoint y: 216, endPoint x: 269, endPoint y: 215, distance: 35.4
click at [304, 215] on span "SUSPENSION_CUENTA_TRANSACCIONAL" at bounding box center [273, 220] width 205 height 14
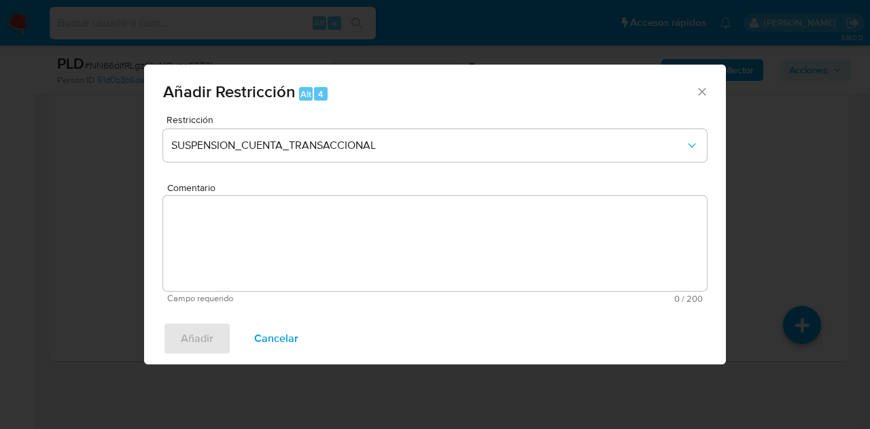
click at [265, 214] on textarea "Comentario" at bounding box center [435, 243] width 544 height 95
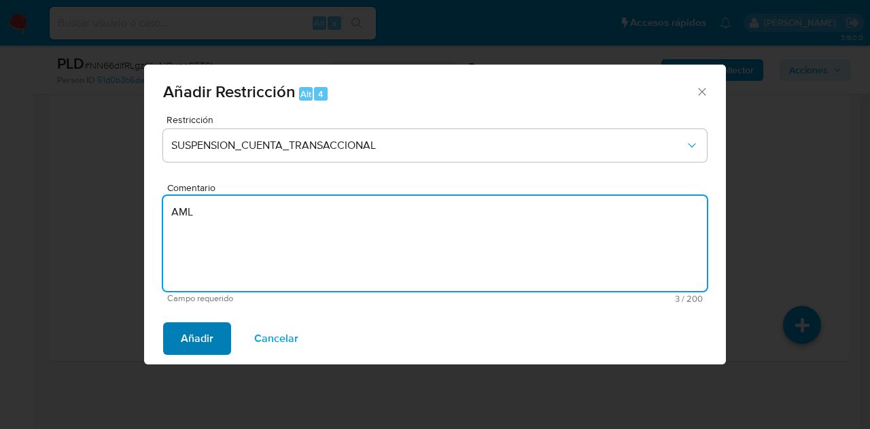
type textarea "AML"
click at [190, 345] on span "Añadir" at bounding box center [197, 339] width 33 height 30
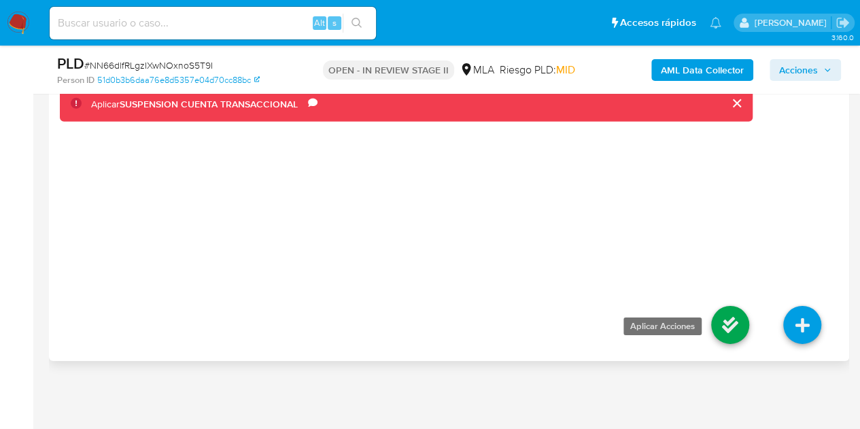
click at [720, 322] on icon at bounding box center [730, 325] width 38 height 38
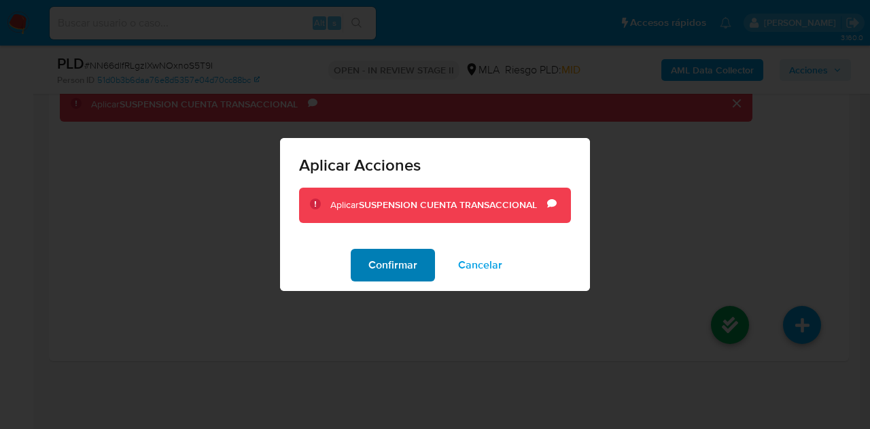
click at [394, 256] on span "Confirmar" at bounding box center [392, 265] width 49 height 30
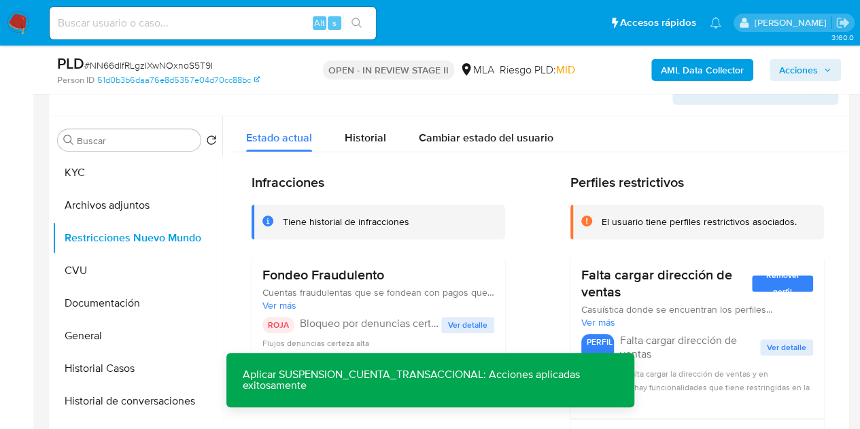
scroll to position [262, 0]
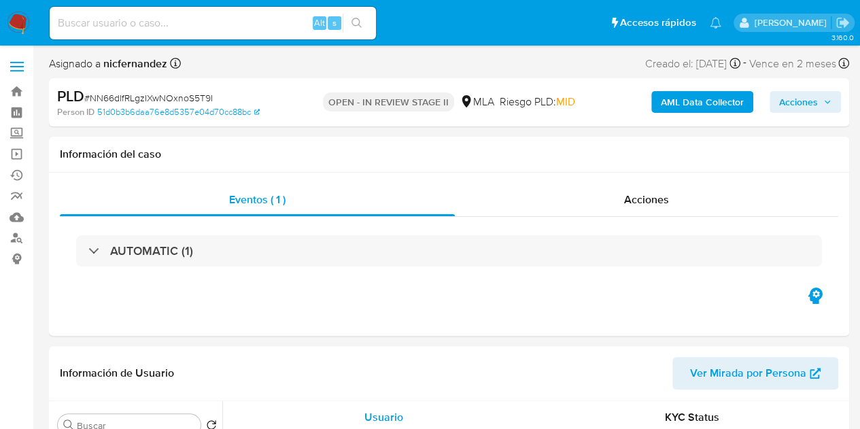
select select "10"
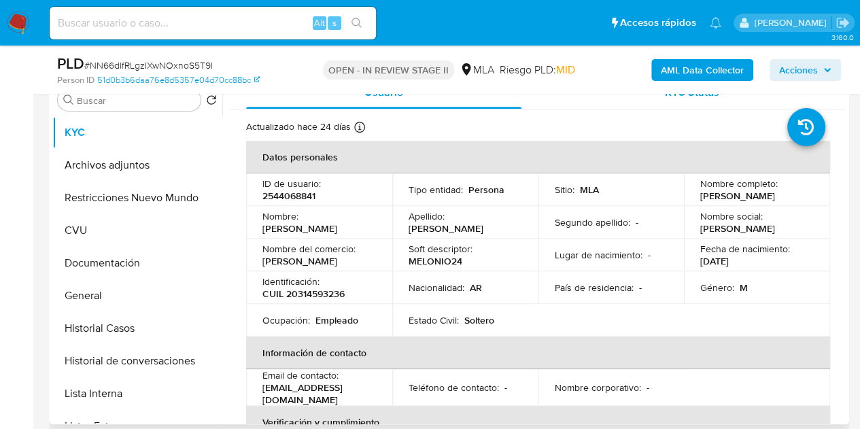
scroll to position [257, 0]
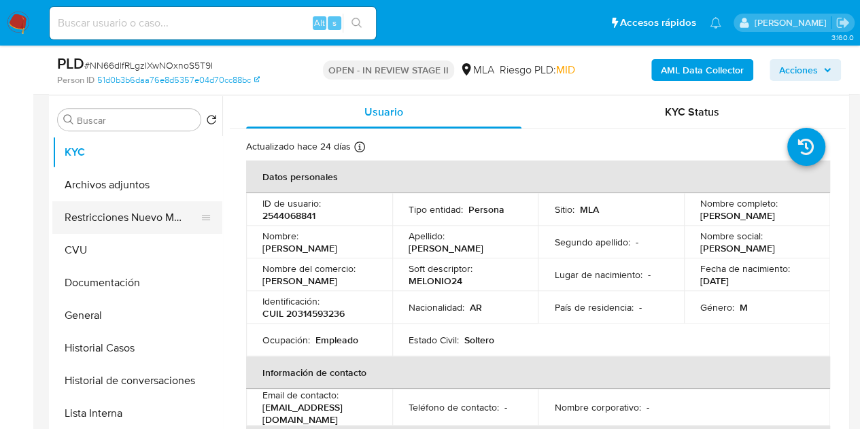
click at [80, 218] on button "Restricciones Nuevo Mundo" at bounding box center [131, 217] width 159 height 33
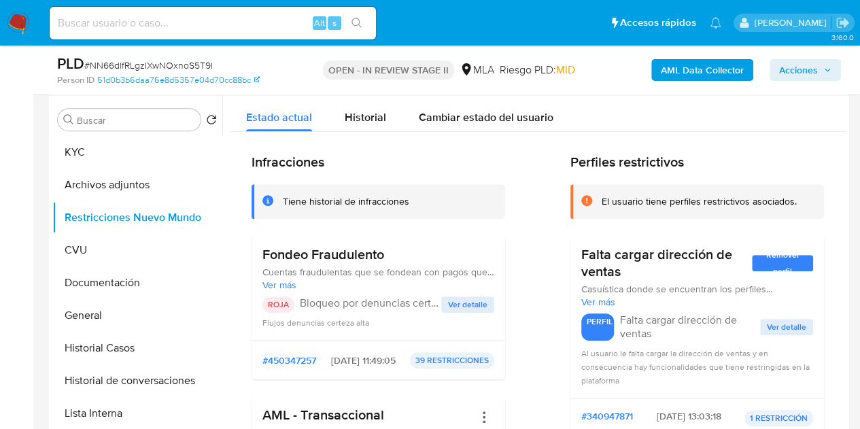
scroll to position [117, 0]
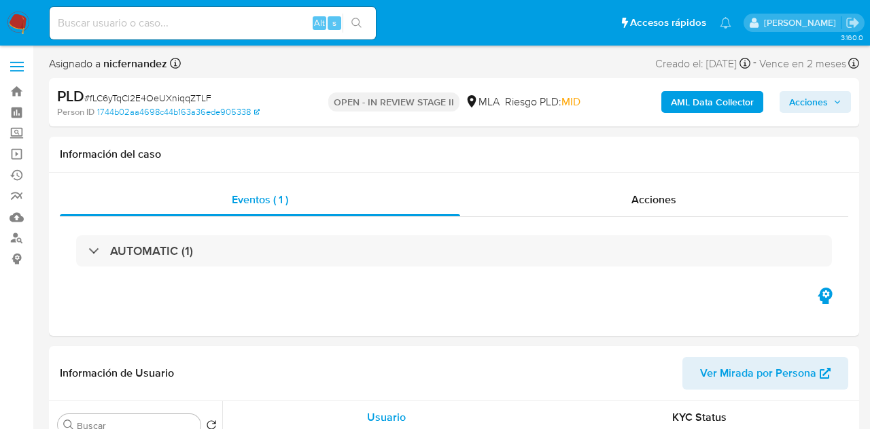
select select "10"
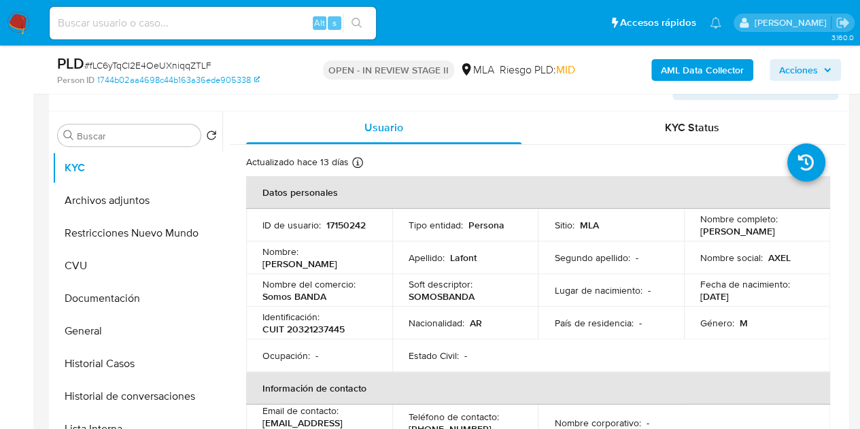
scroll to position [236, 0]
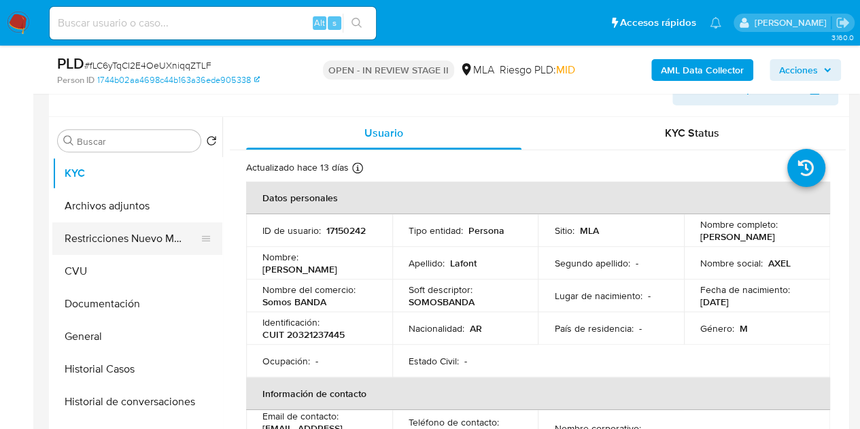
click at [86, 239] on button "Restricciones Nuevo Mundo" at bounding box center [131, 238] width 159 height 33
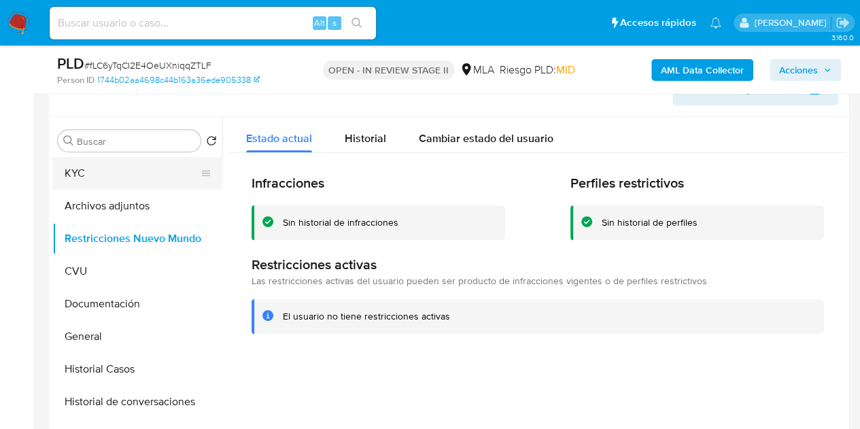
click at [111, 184] on button "KYC" at bounding box center [131, 173] width 159 height 33
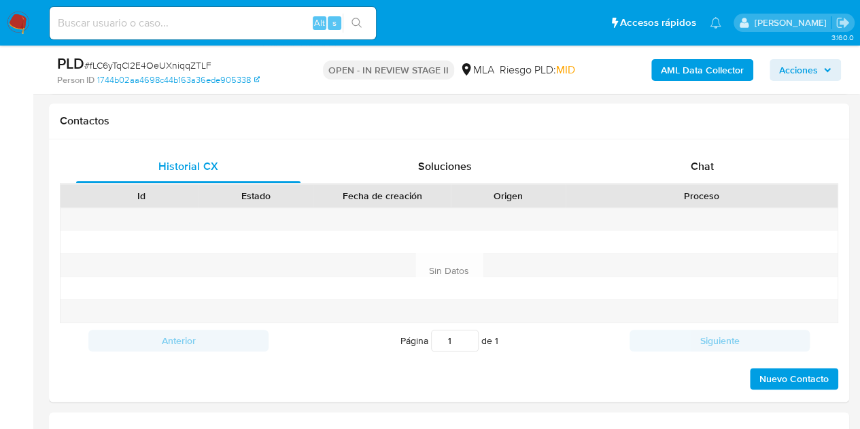
scroll to position [668, 0]
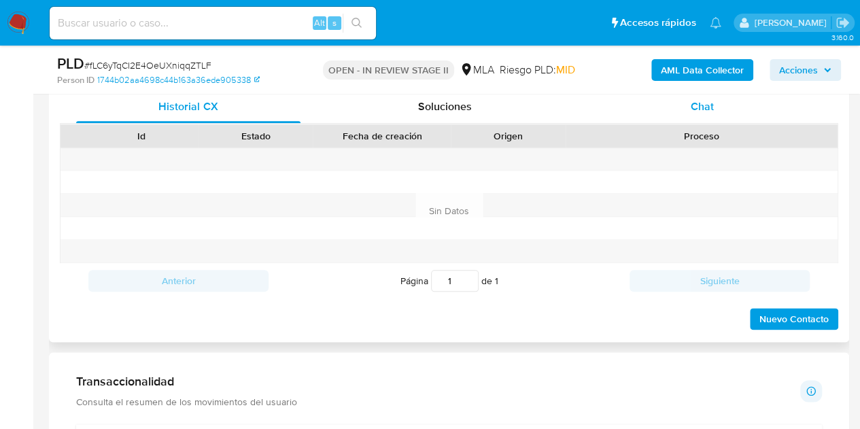
click at [737, 104] on div "Chat" at bounding box center [702, 106] width 224 height 33
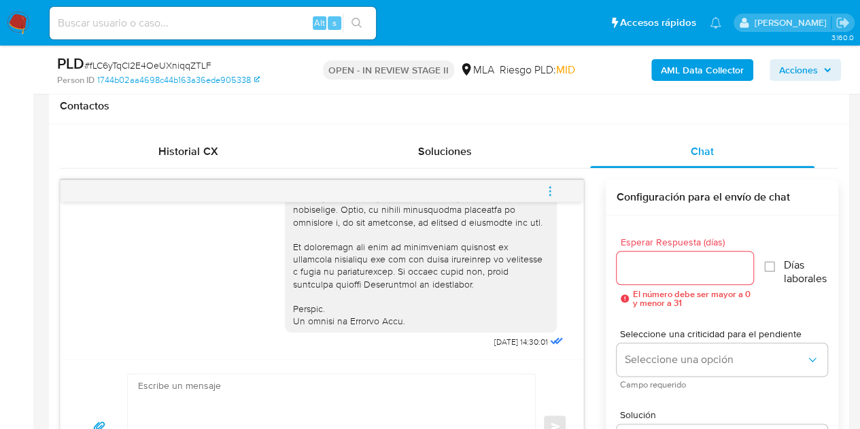
scroll to position [619, 0]
